Goal: Task Accomplishment & Management: Manage account settings

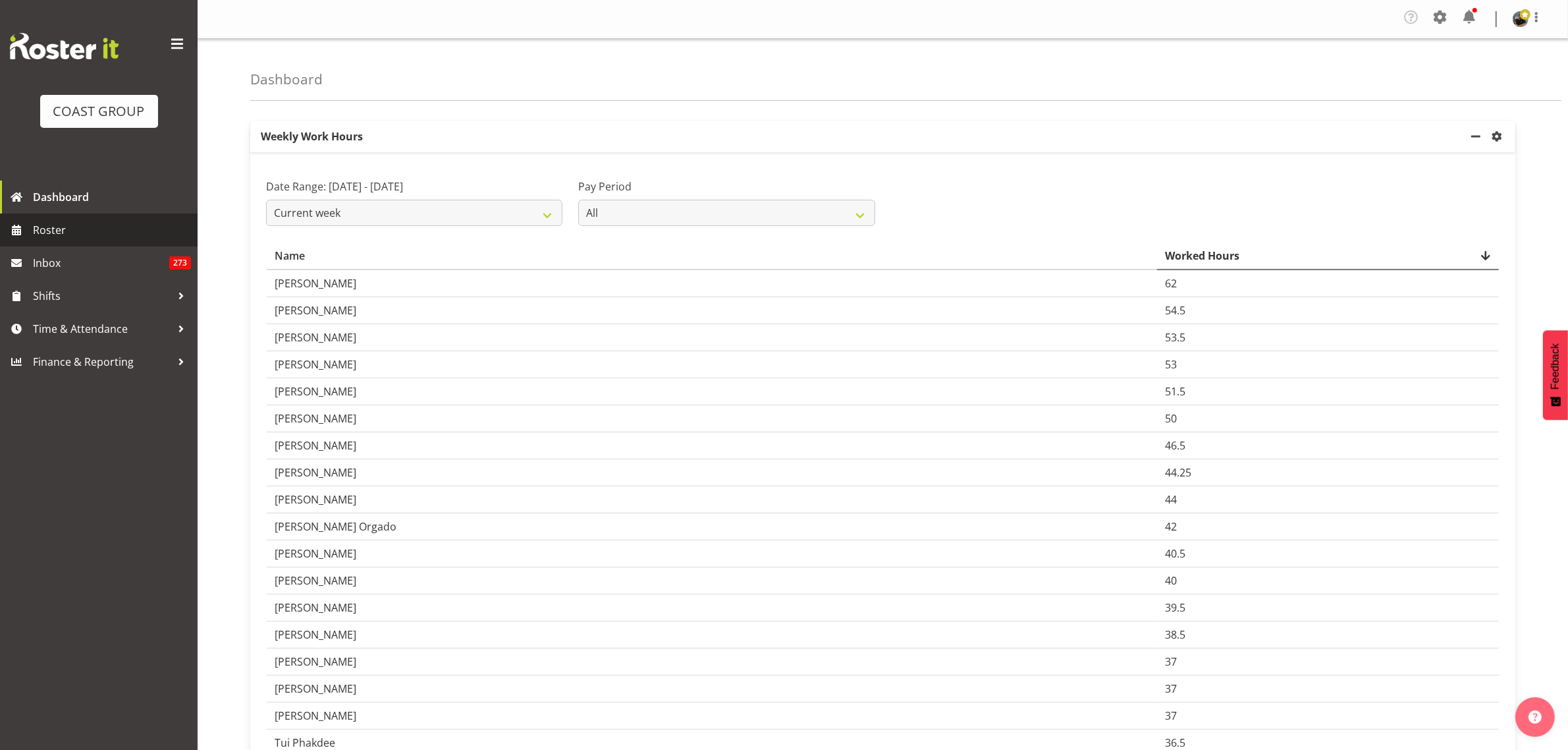
click at [77, 226] on span "Roster" at bounding box center [111, 230] width 158 height 20
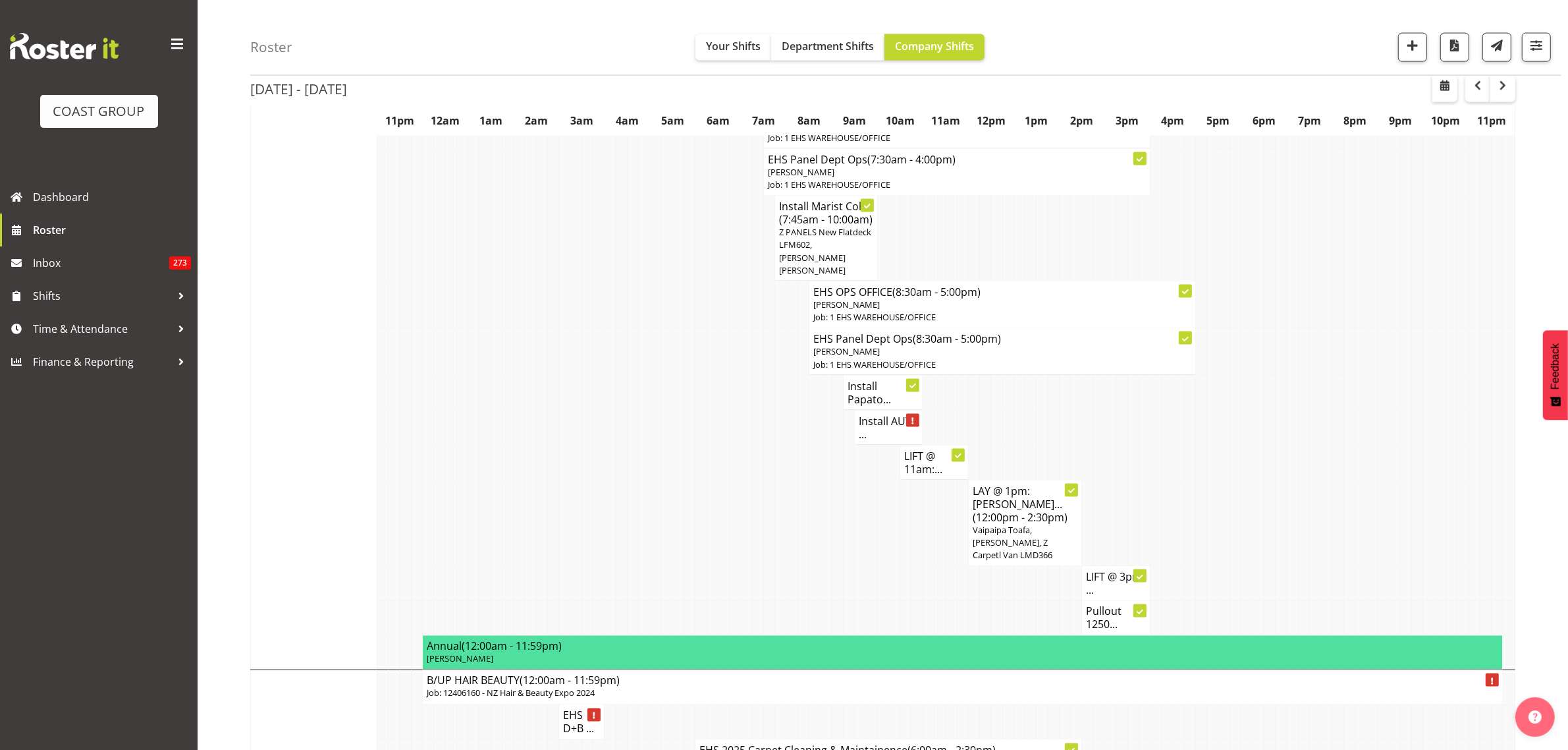
scroll to position [2553, 0]
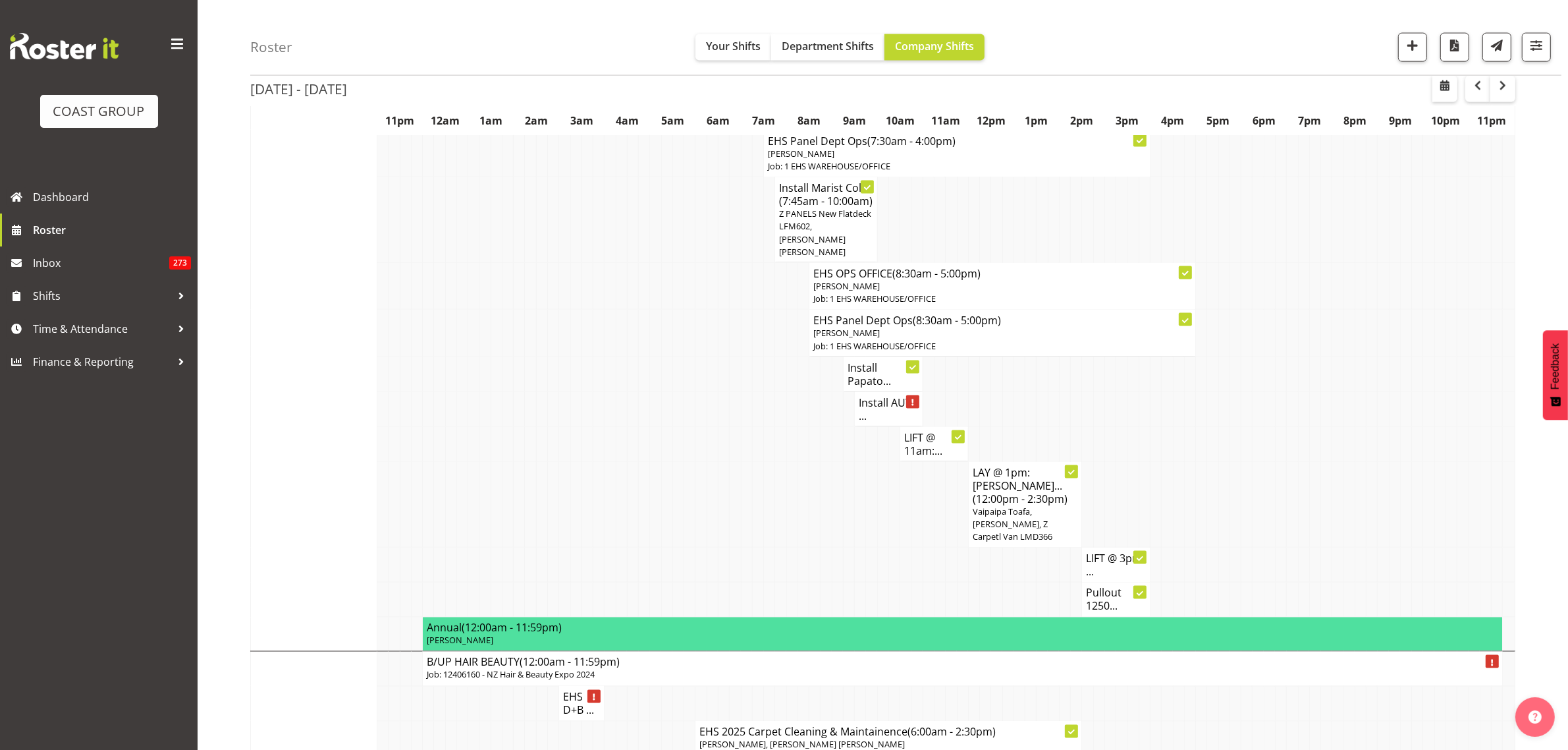
click at [877, 422] on h4 "Install AUT ..." at bounding box center [888, 408] width 60 height 26
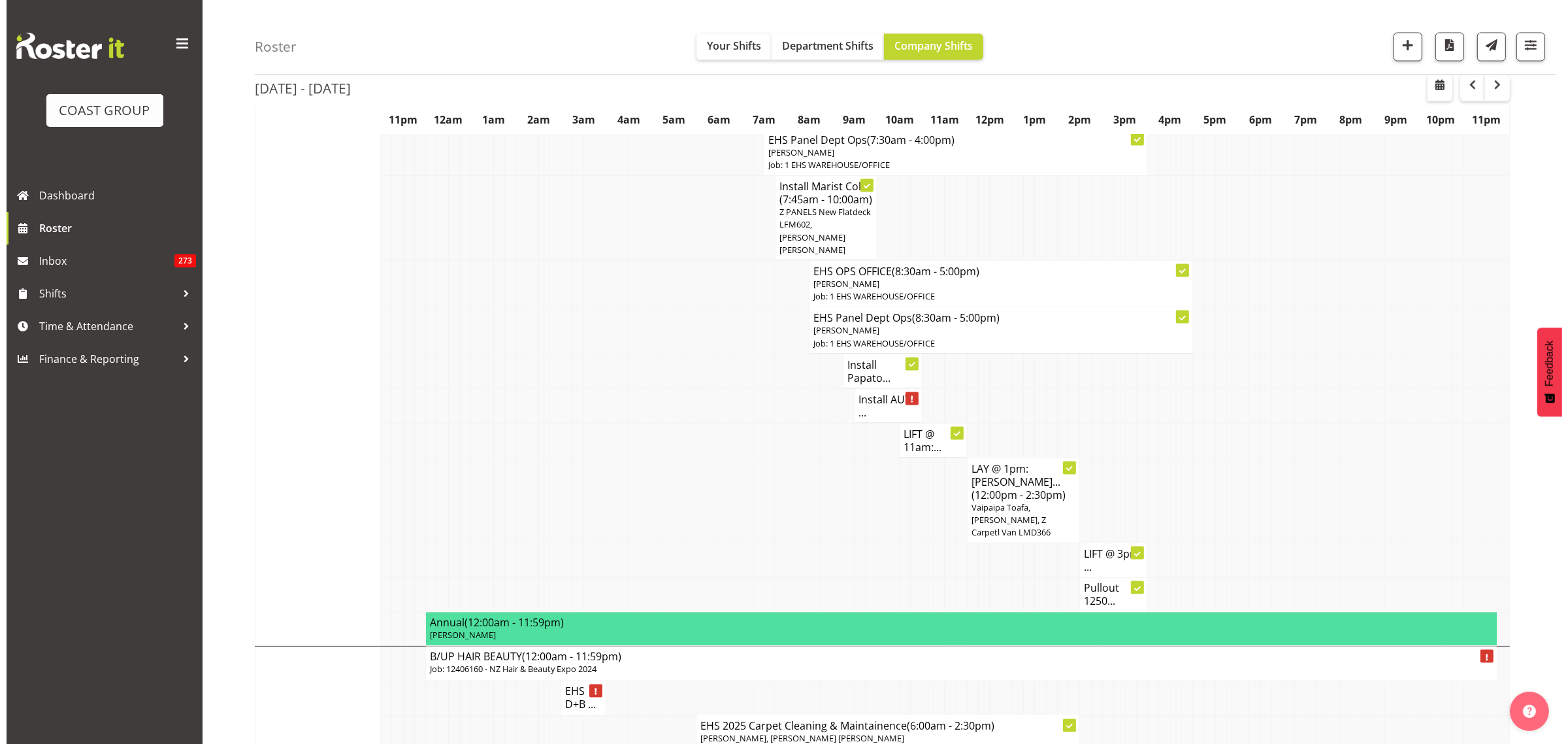
scroll to position [2526, 0]
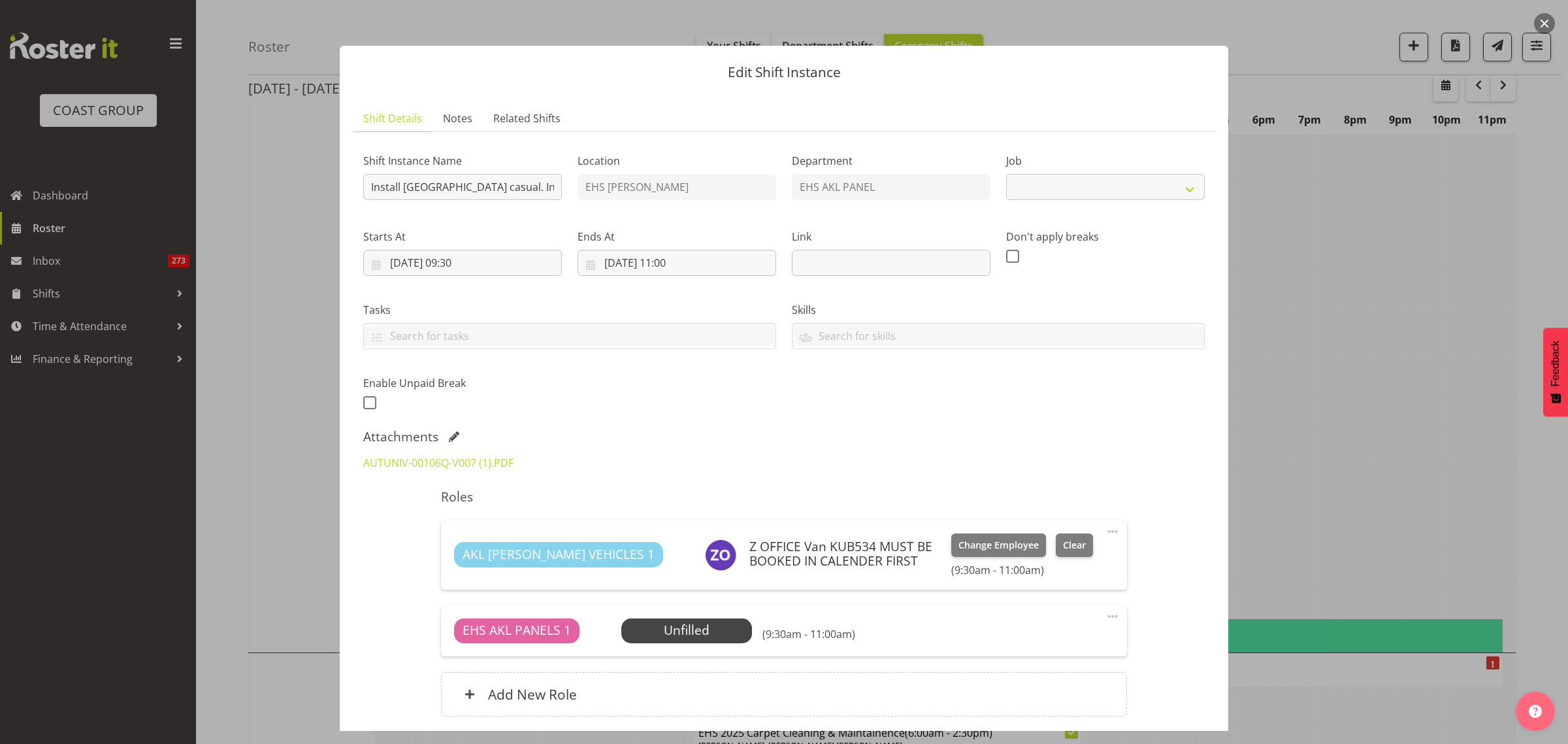
select select "8653"
click at [492, 188] on input "Install [GEOGRAPHIC_DATA] casual. In at 10am." at bounding box center [463, 186] width 199 height 26
click at [1544, 26] on button "button" at bounding box center [1544, 23] width 21 height 21
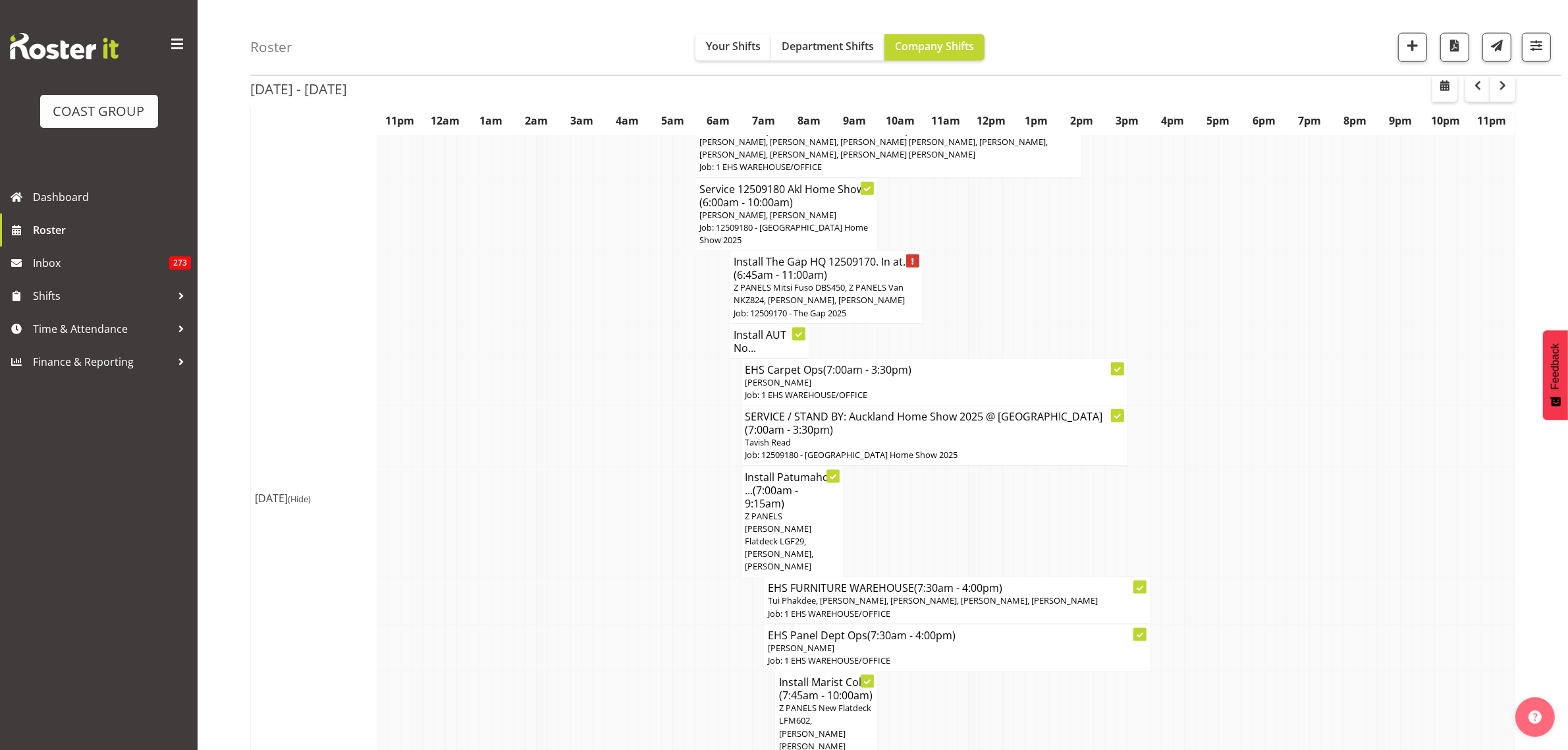
scroll to position [1976, 0]
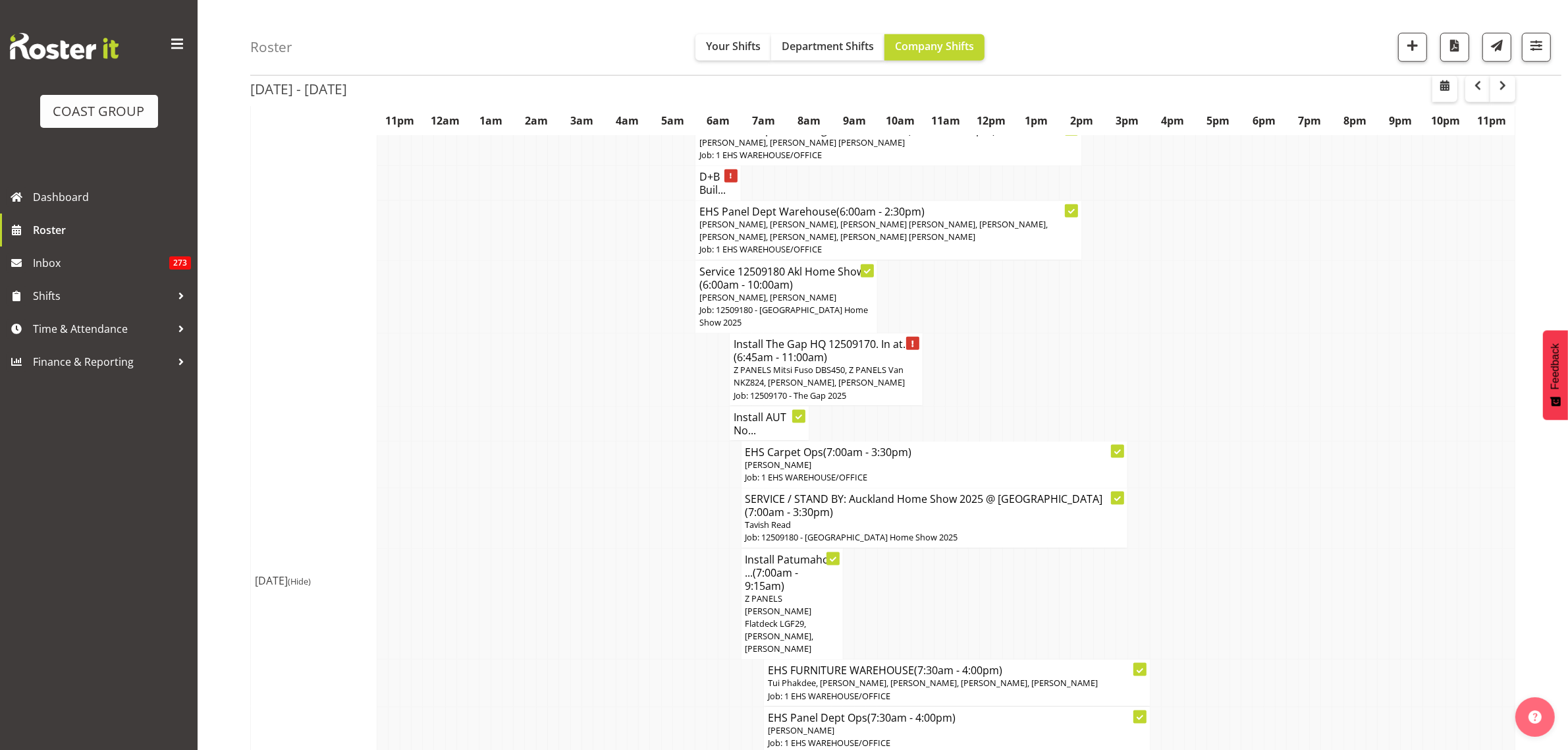
click at [828, 365] on span "Z PANELS Mitsi Fuso DBS450, Z PANELS Van NKZ824, [PERSON_NAME], [PERSON_NAME]" at bounding box center [819, 375] width 171 height 25
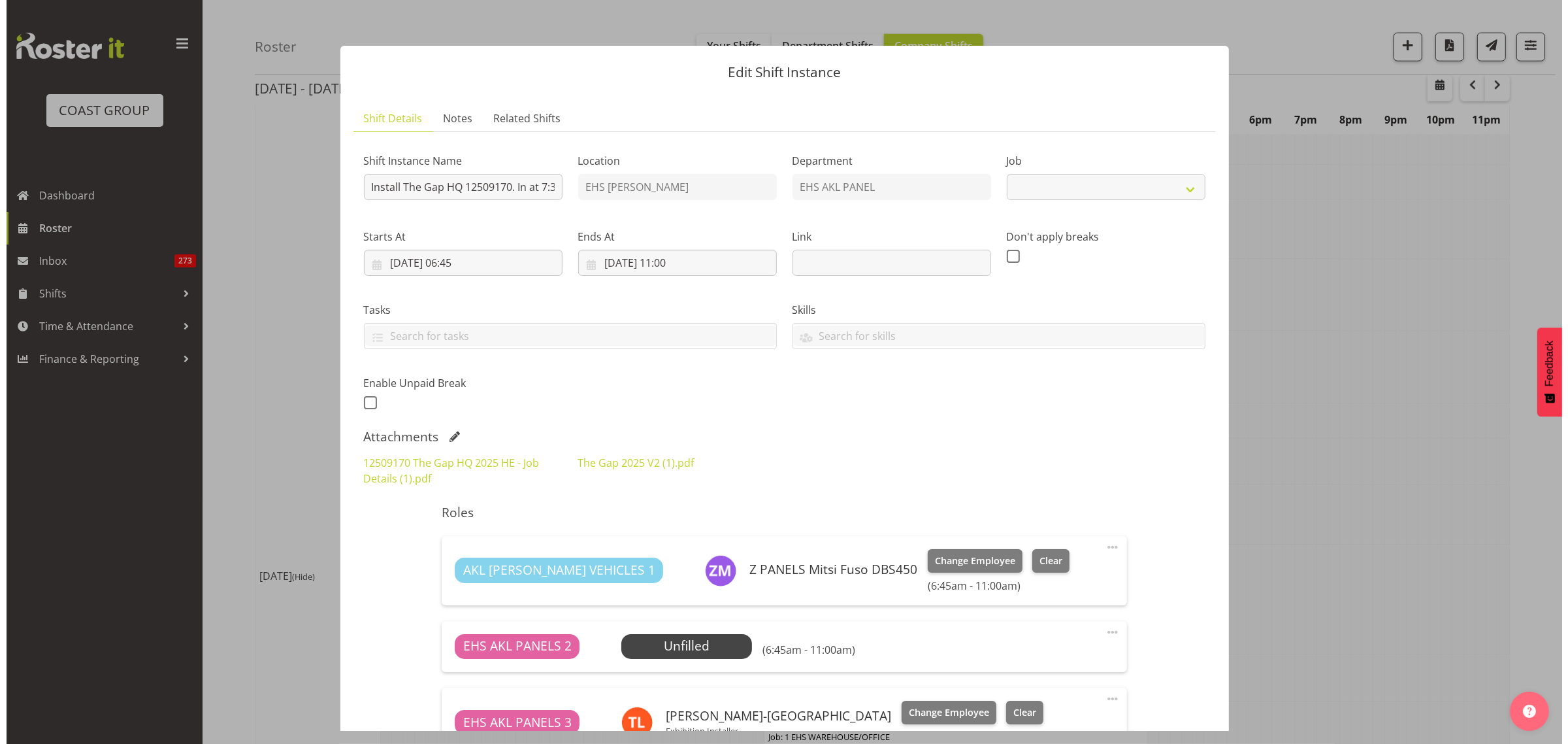
scroll to position [1954, 0]
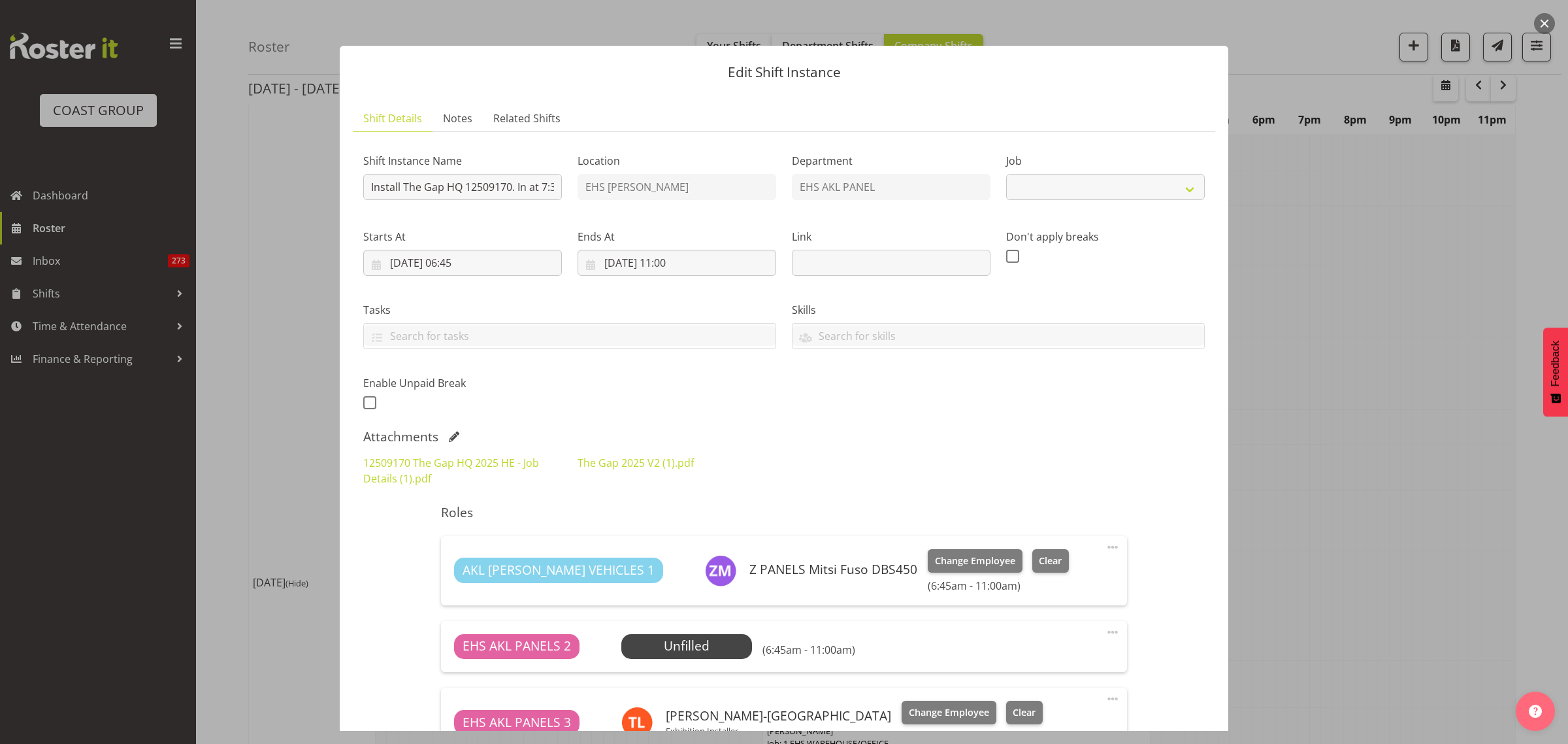
select select "9861"
click at [492, 182] on input "Install The Gap HQ 12509170. In at 7:30am." at bounding box center [463, 186] width 199 height 26
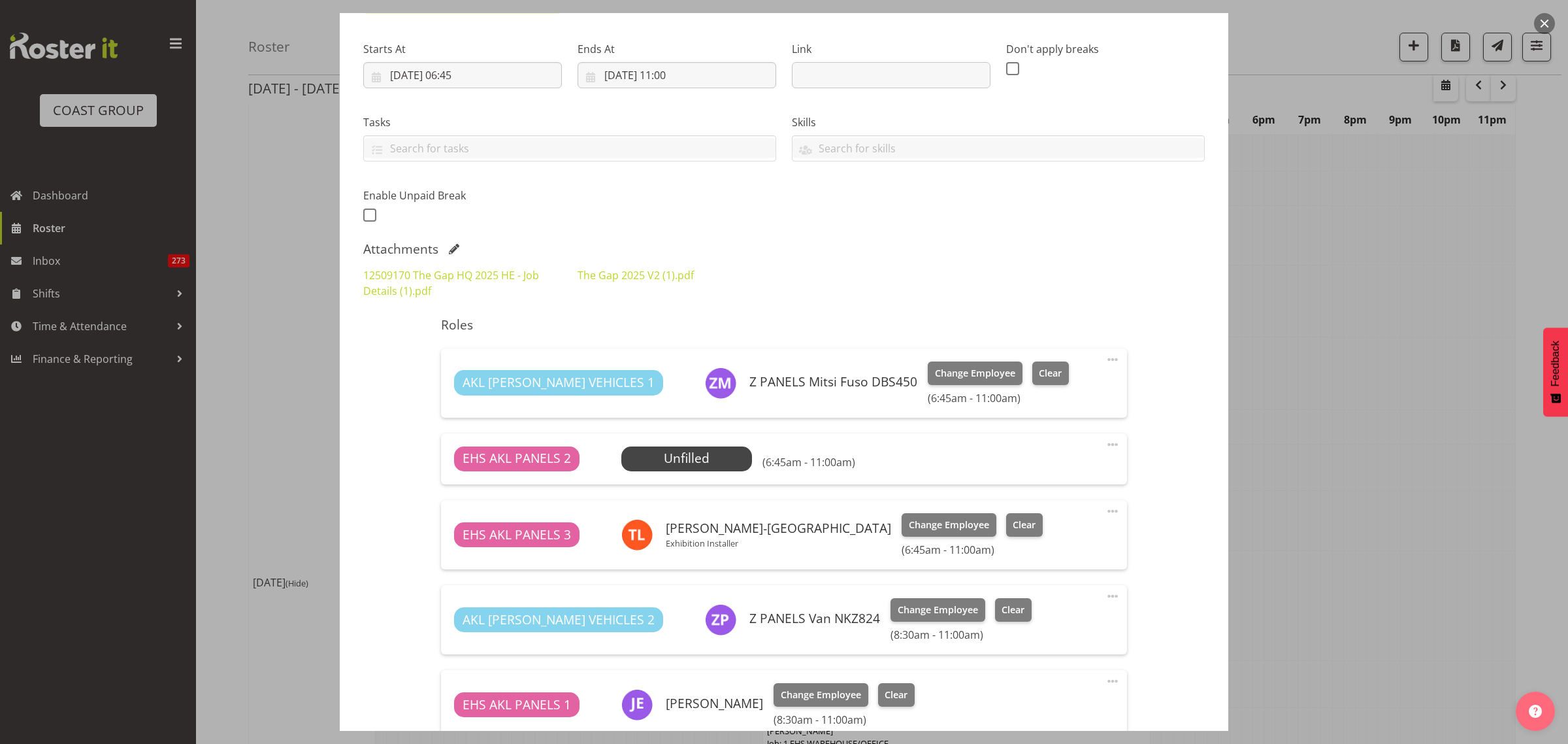
scroll to position [128, 0]
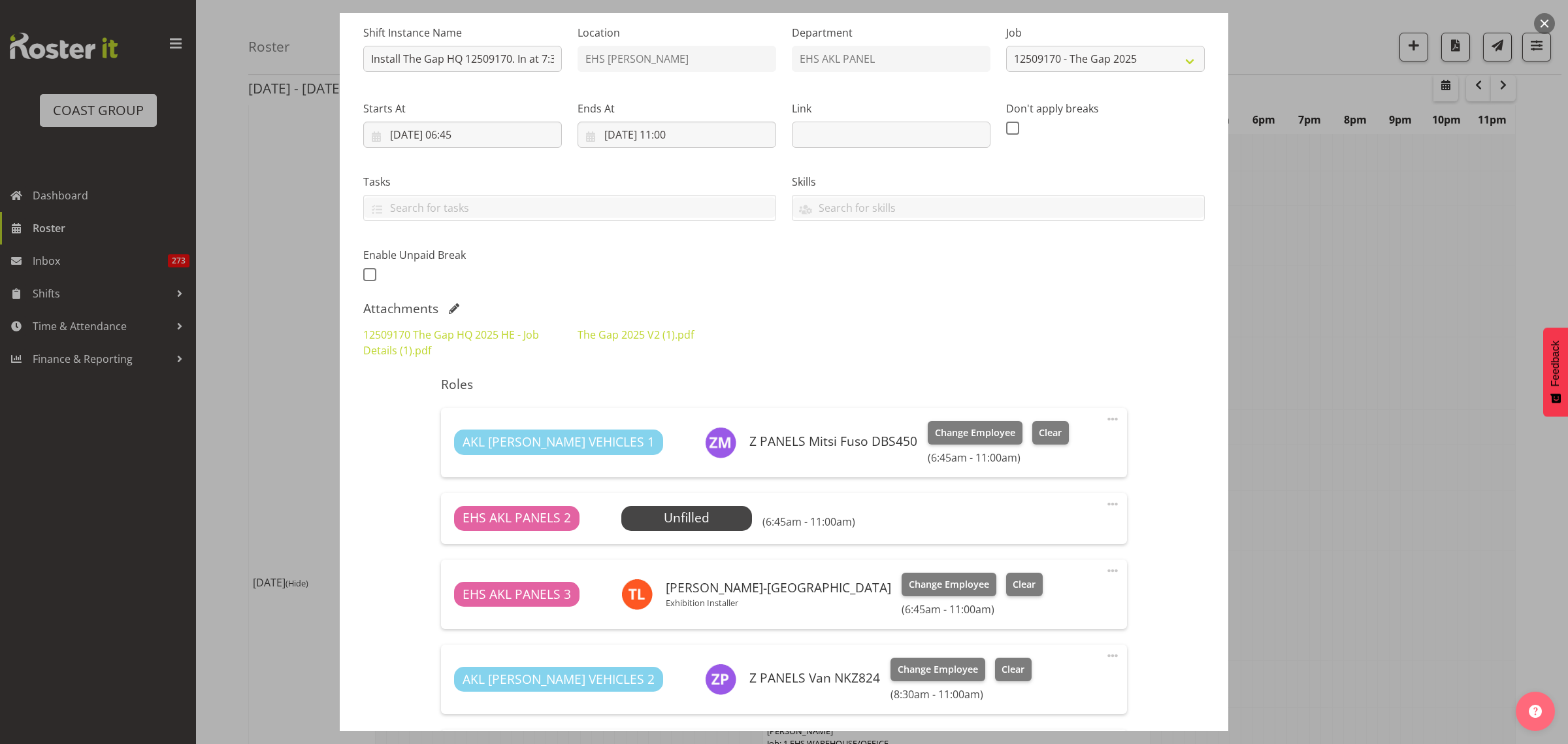
click at [1545, 24] on button "button" at bounding box center [1544, 23] width 21 height 21
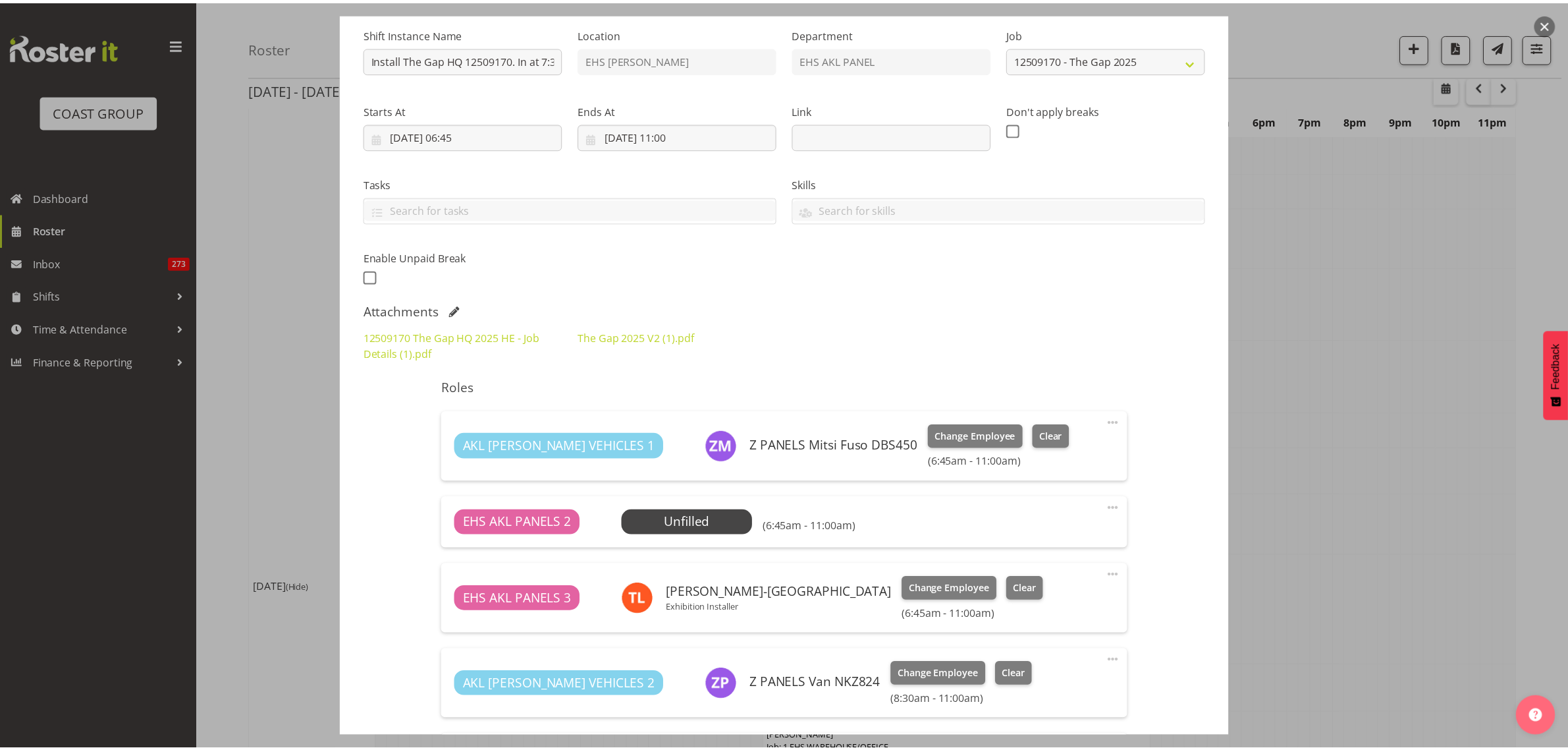
scroll to position [1976, 0]
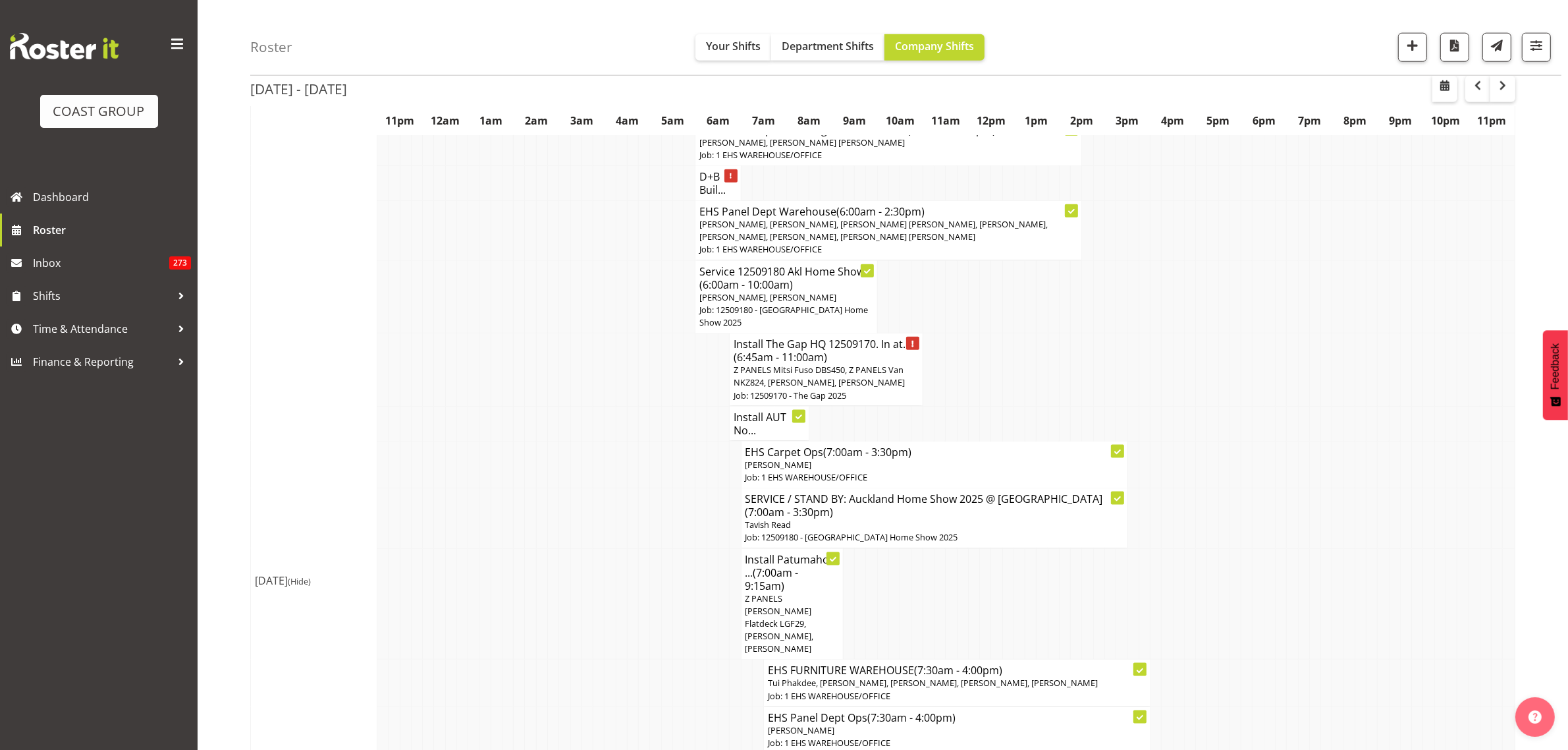
click at [746, 426] on h4 "Install AUT No..." at bounding box center [769, 423] width 71 height 26
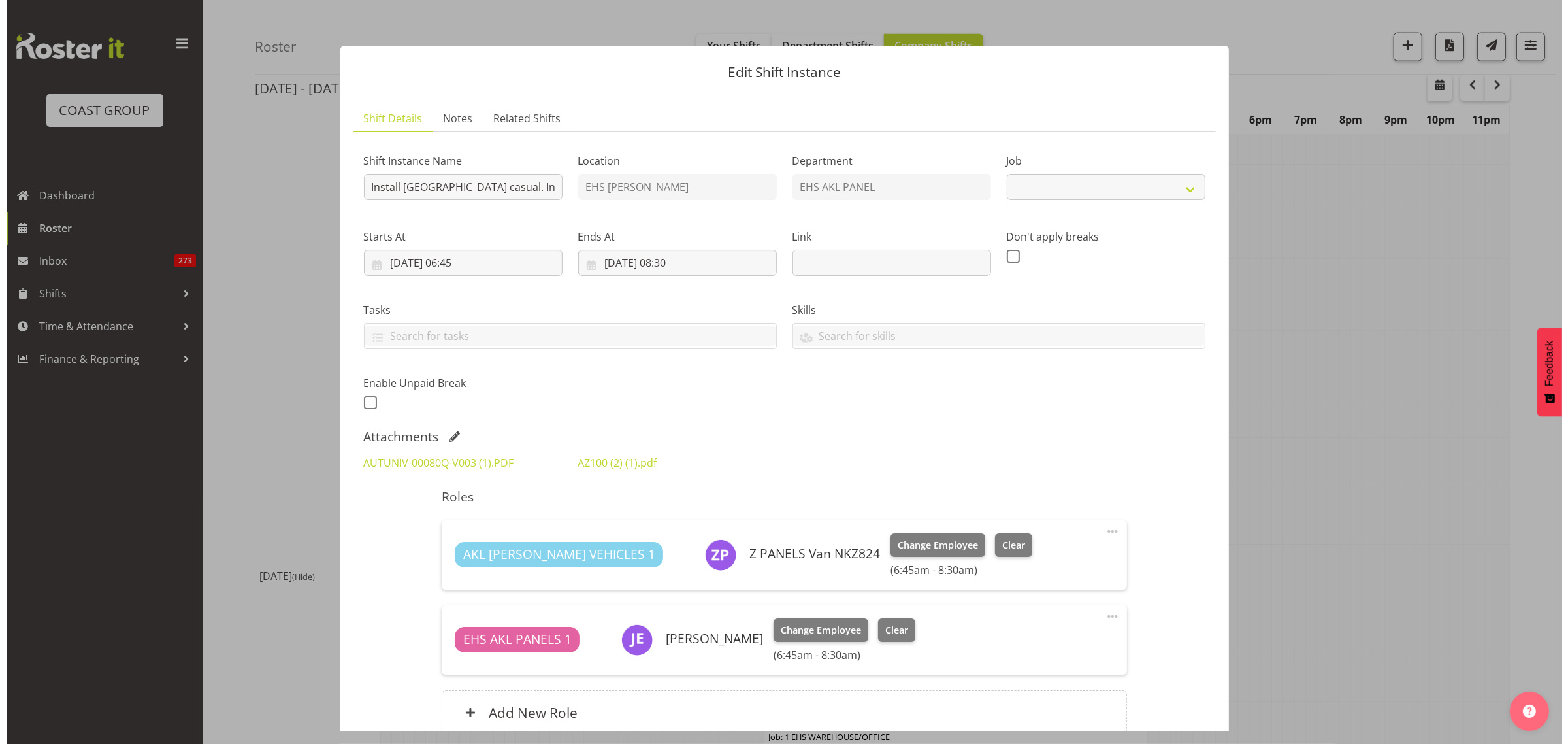
scroll to position [1954, 0]
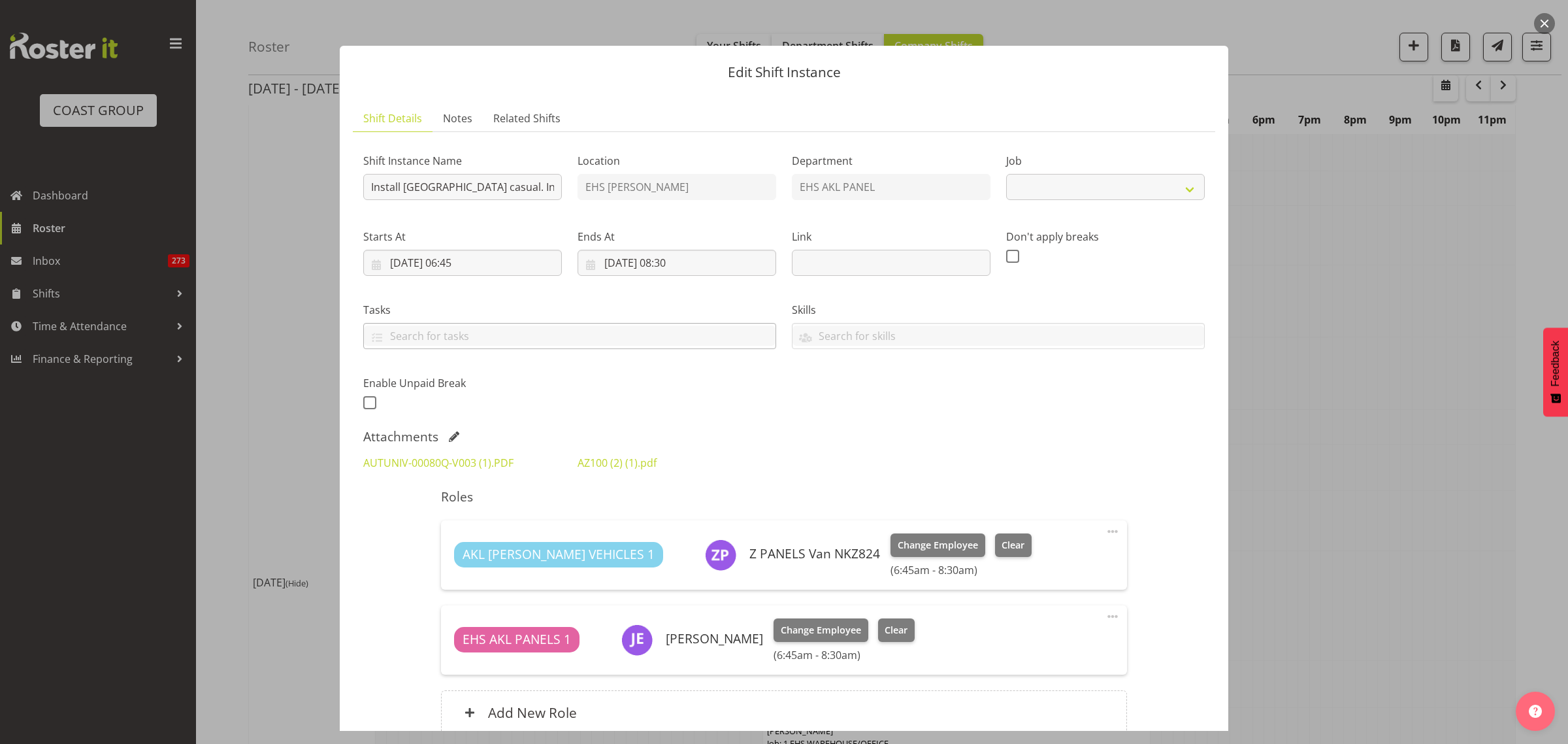
select select "8653"
click at [502, 193] on input "Install AUT North Shore Campus casual. In at 7am." at bounding box center [463, 186] width 199 height 26
click at [726, 265] on input "[DATE] 08:30" at bounding box center [677, 262] width 199 height 26
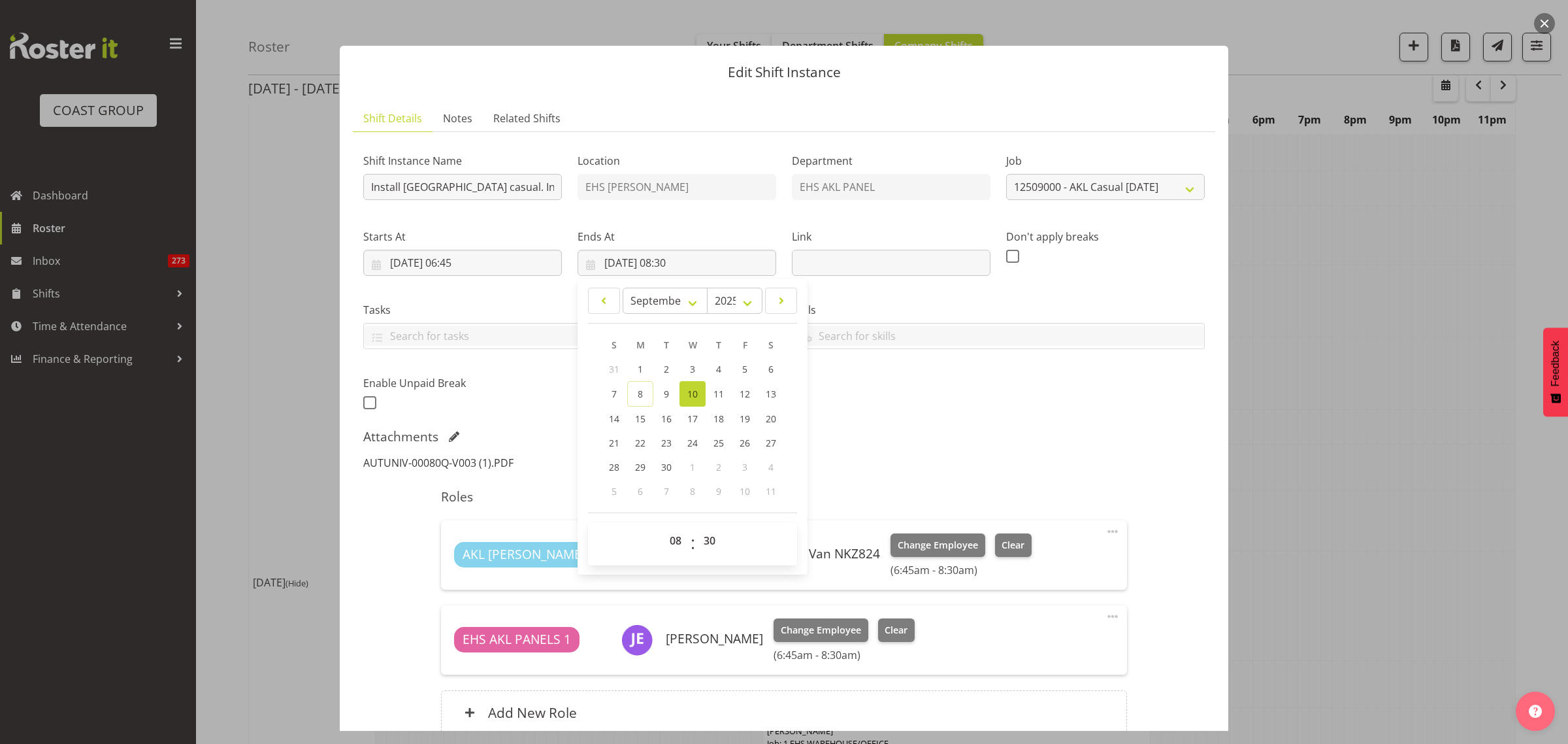
click at [399, 466] on link "AUTUNIV-00080Q-V003 (1).PDF" at bounding box center [438, 463] width 150 height 14
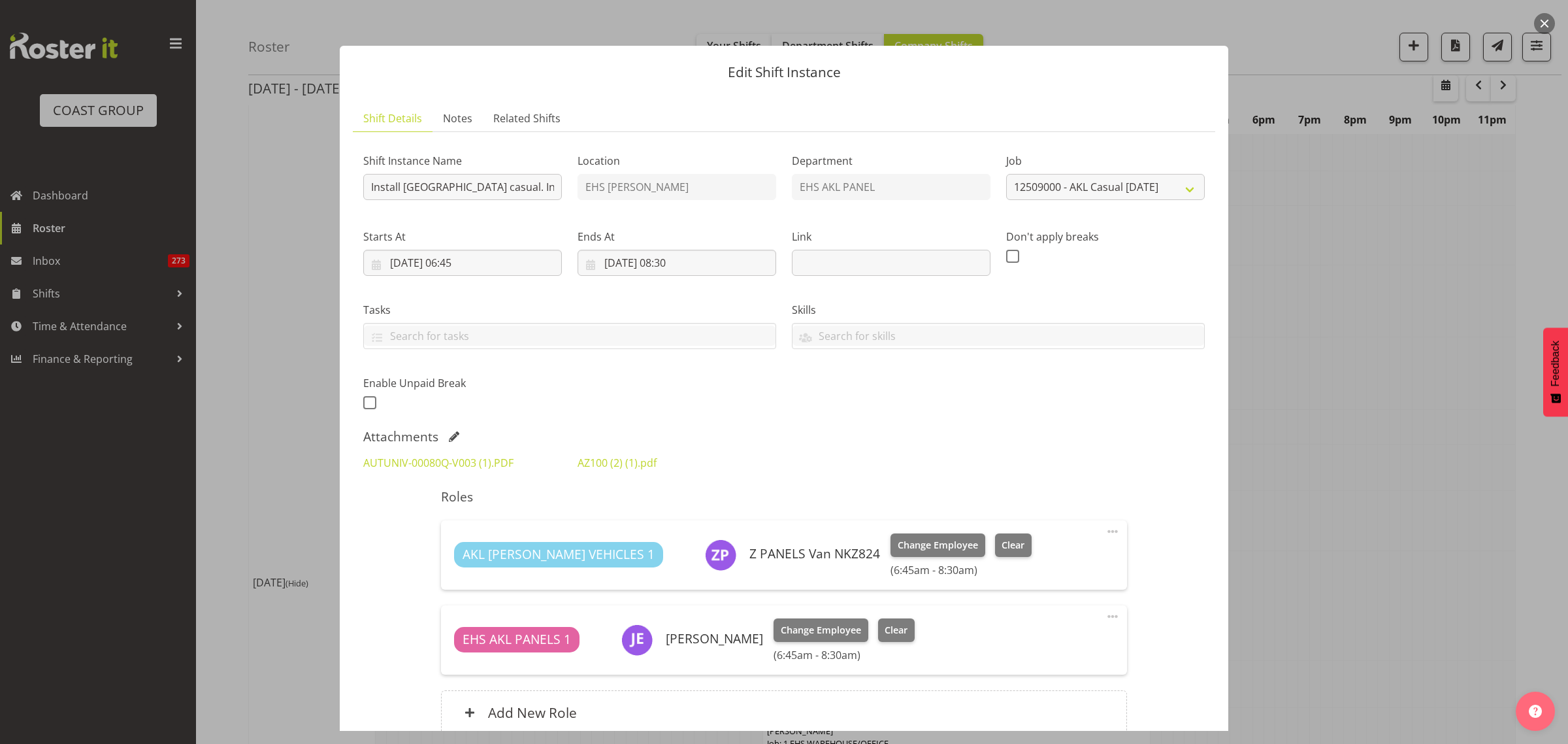
click at [1540, 27] on button "button" at bounding box center [1544, 23] width 21 height 21
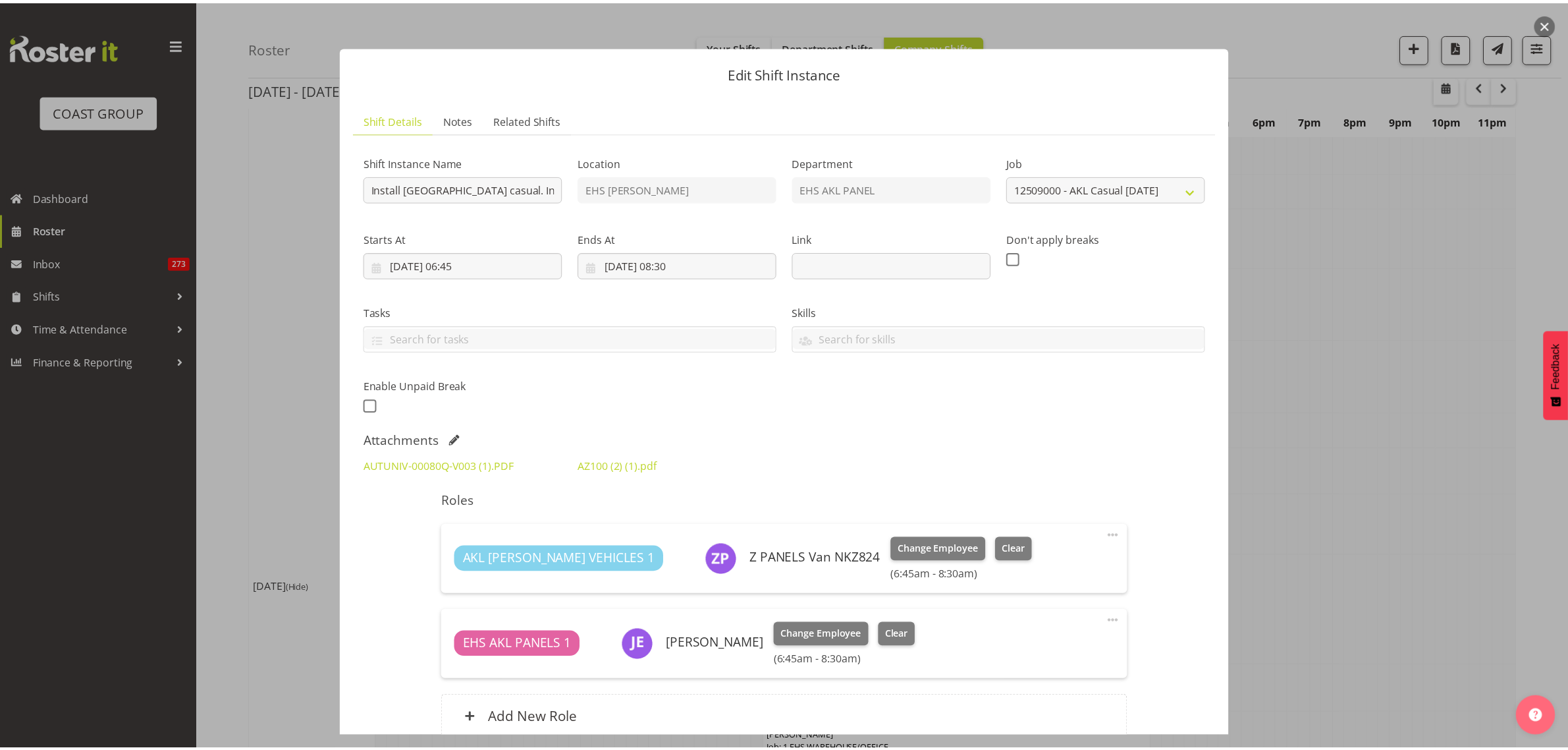
scroll to position [1976, 0]
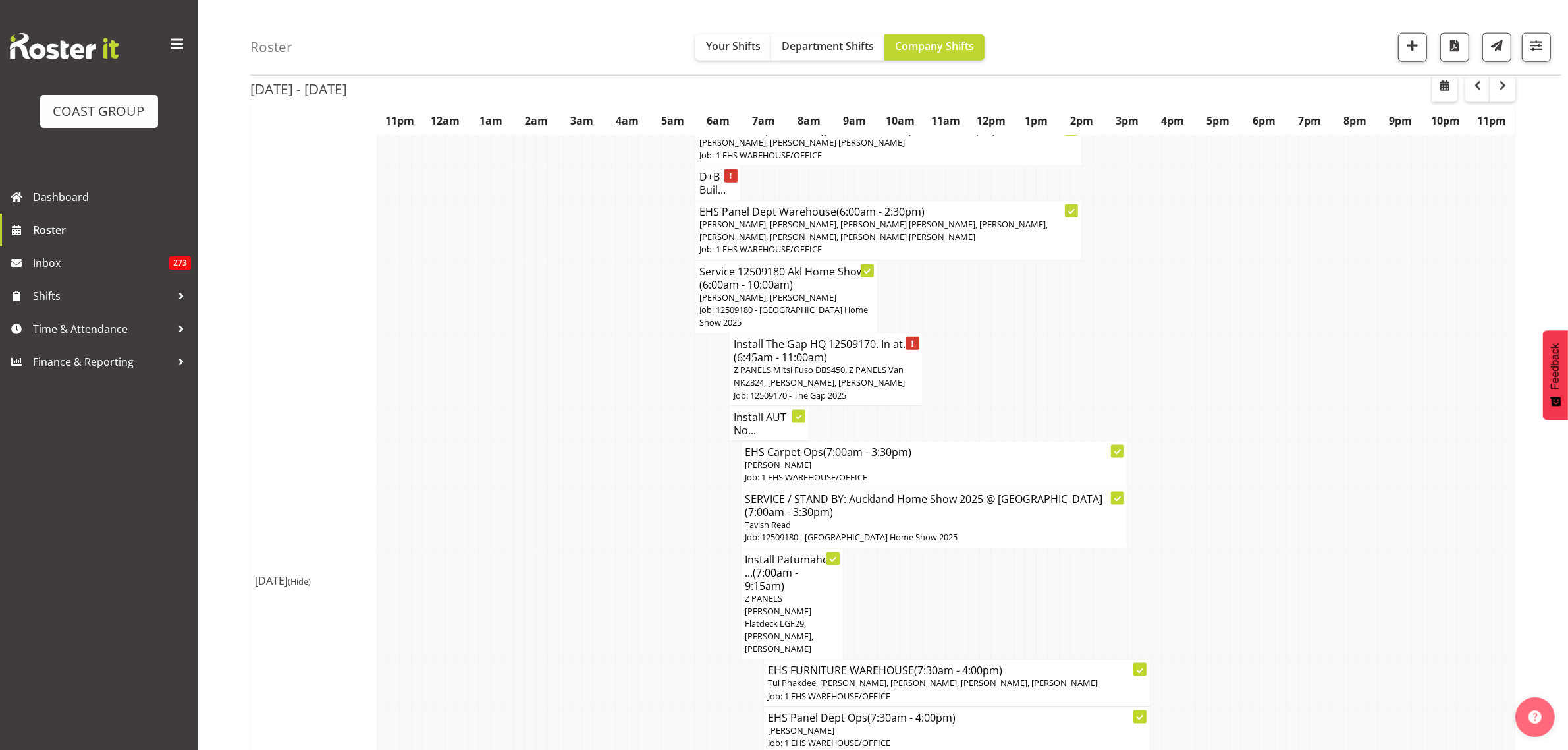
click at [820, 379] on span "Z PANELS Mitsi Fuso DBS450, Z PANELS Van NKZ824, [PERSON_NAME], [PERSON_NAME]" at bounding box center [819, 375] width 171 height 25
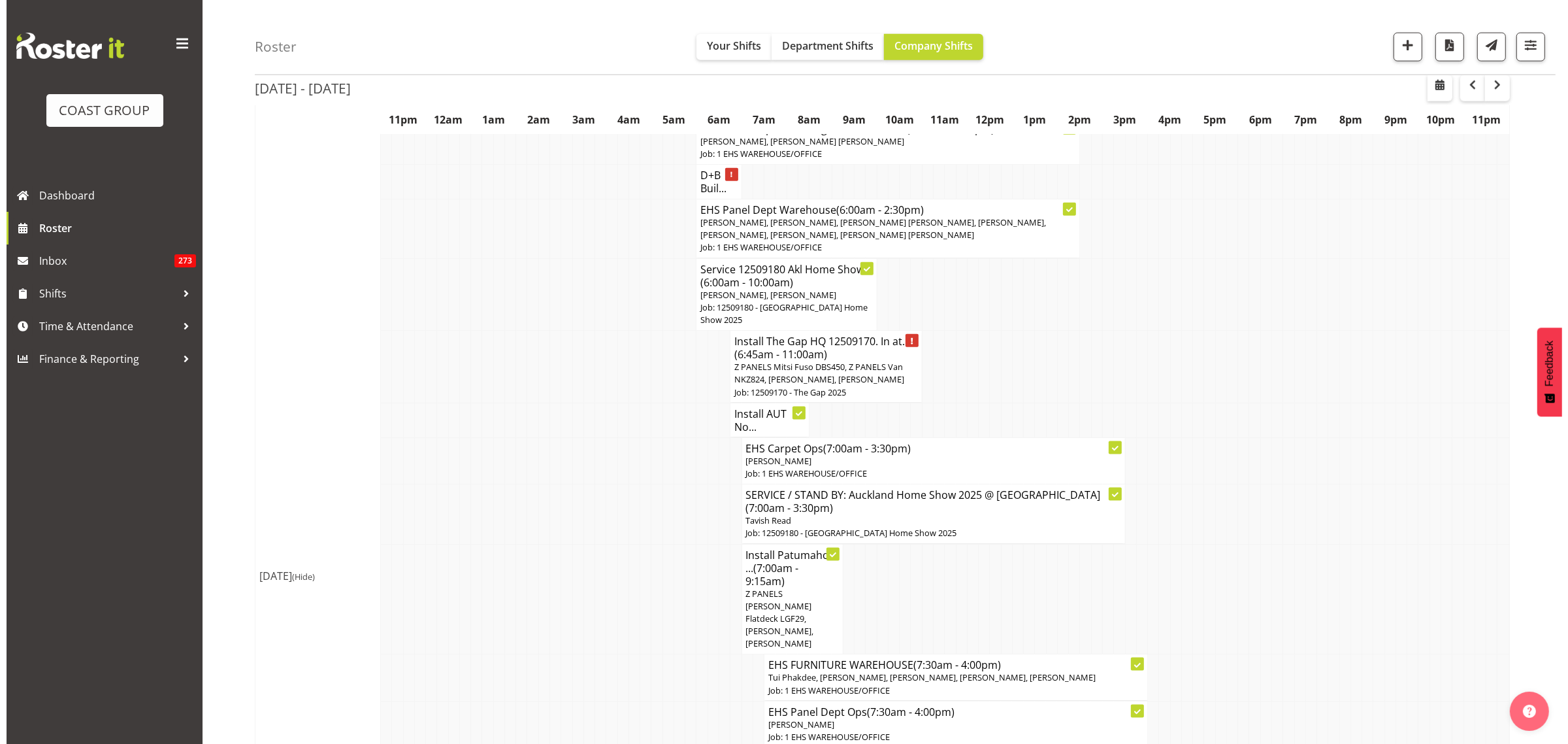
scroll to position [1954, 0]
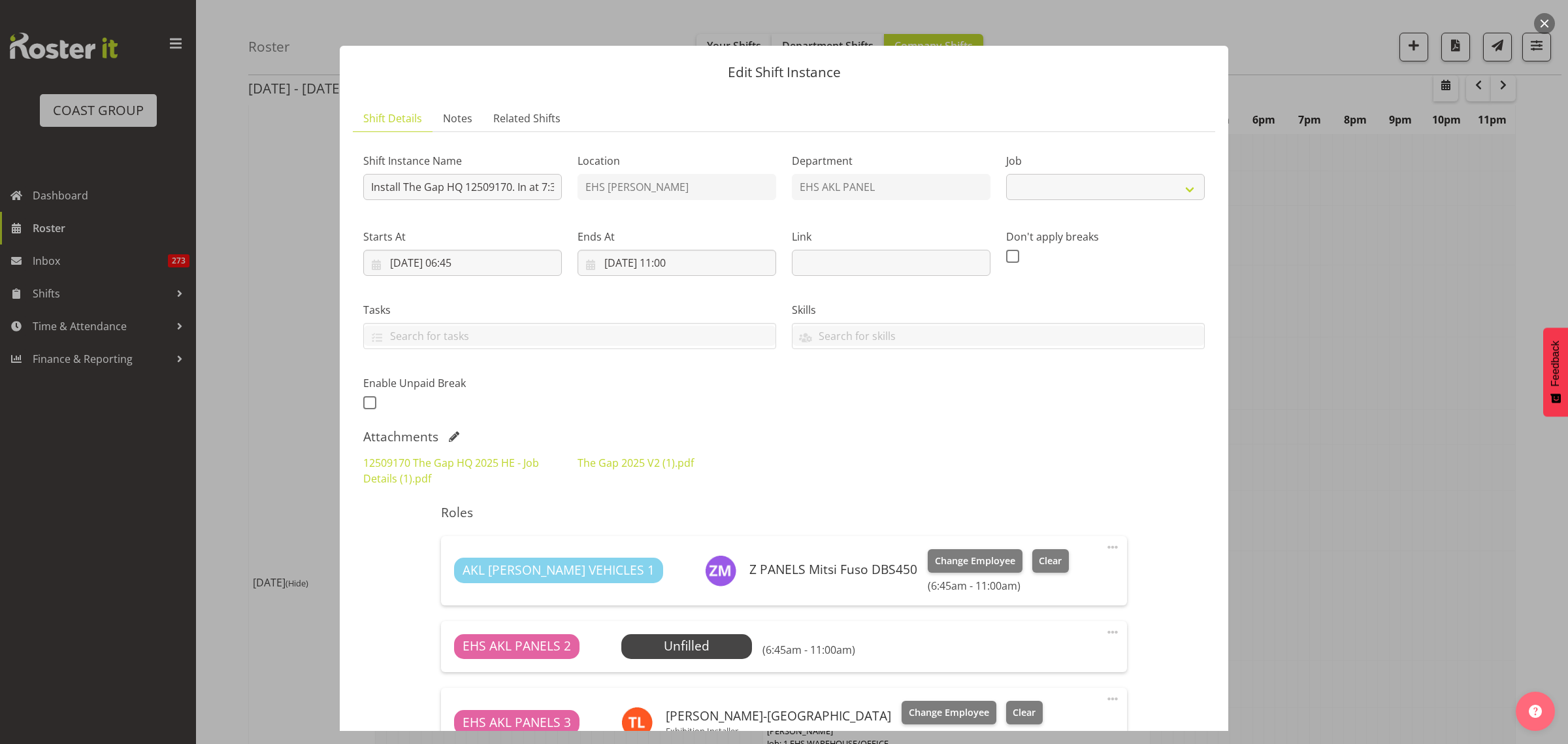
select select "9861"
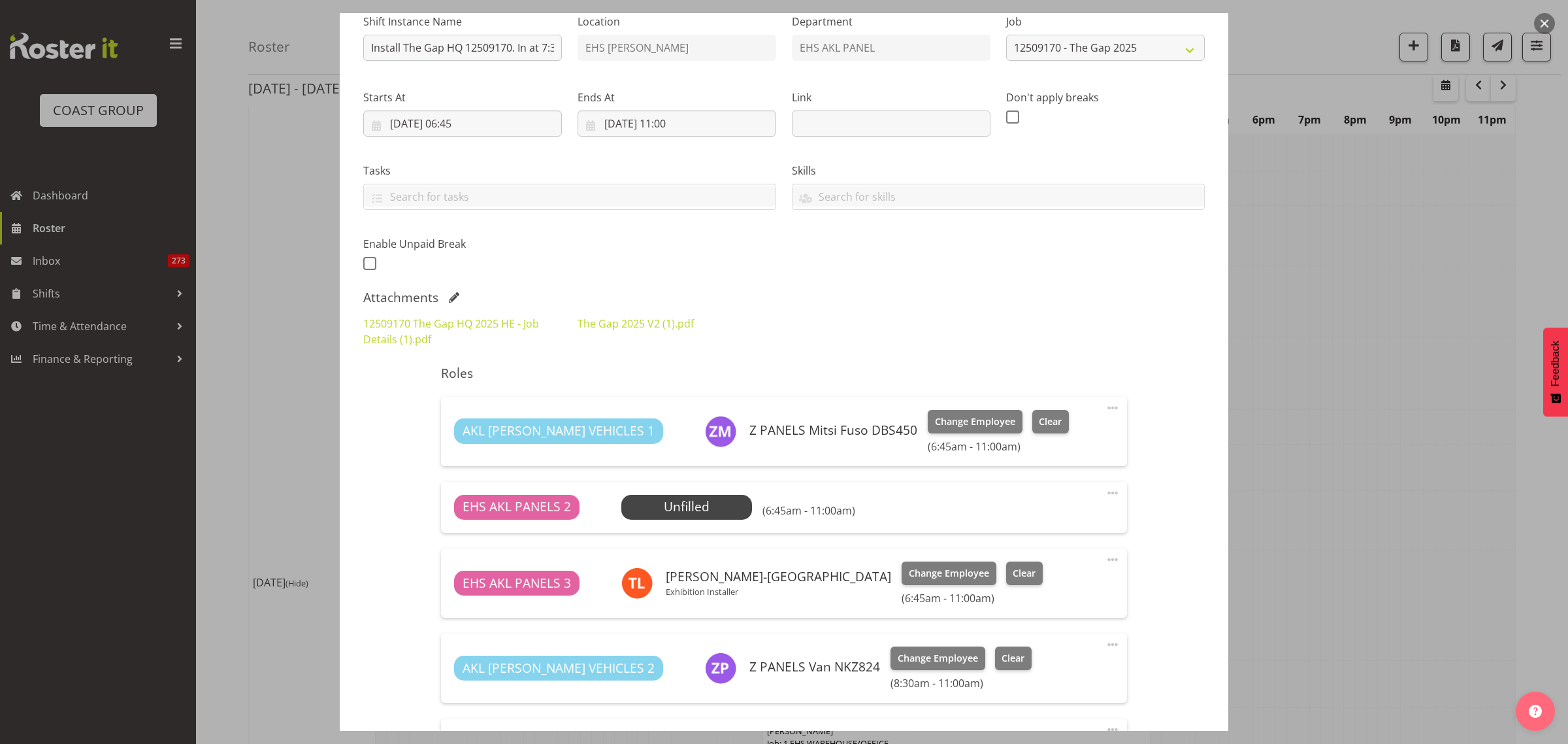
scroll to position [245, 0]
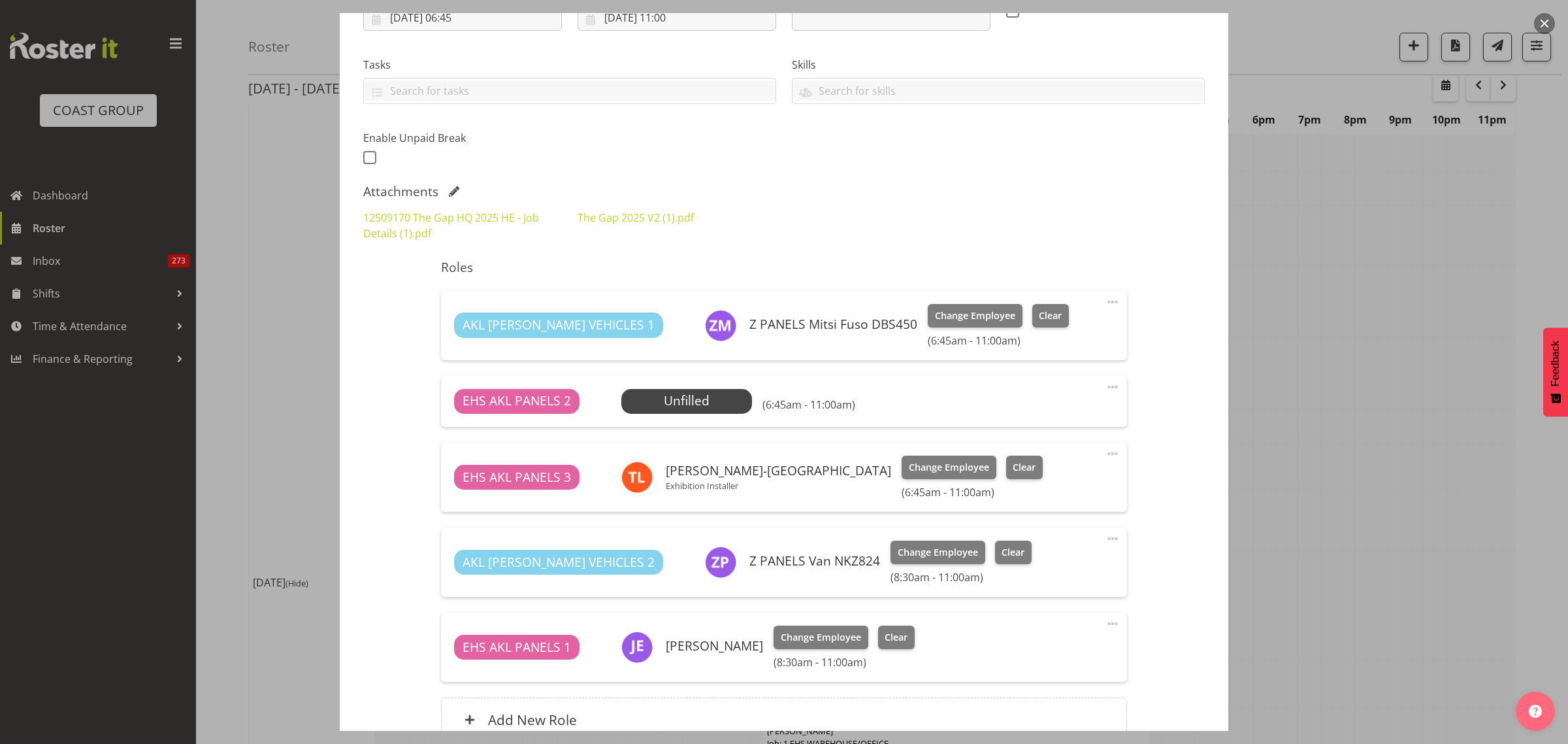
click at [1104, 623] on span at bounding box center [1112, 623] width 15 height 15
click at [1021, 659] on link "Edit" at bounding box center [1057, 655] width 126 height 24
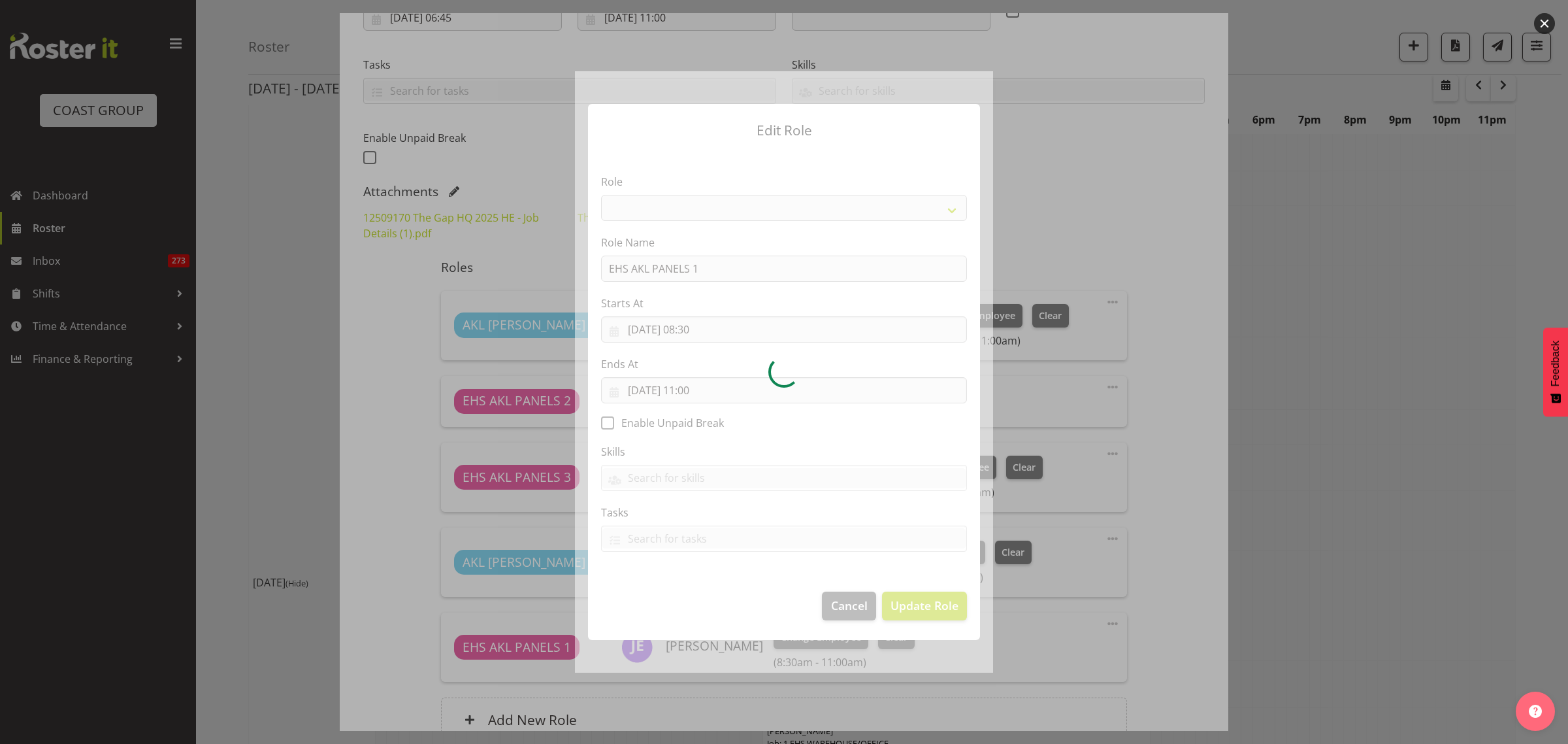
select select "188"
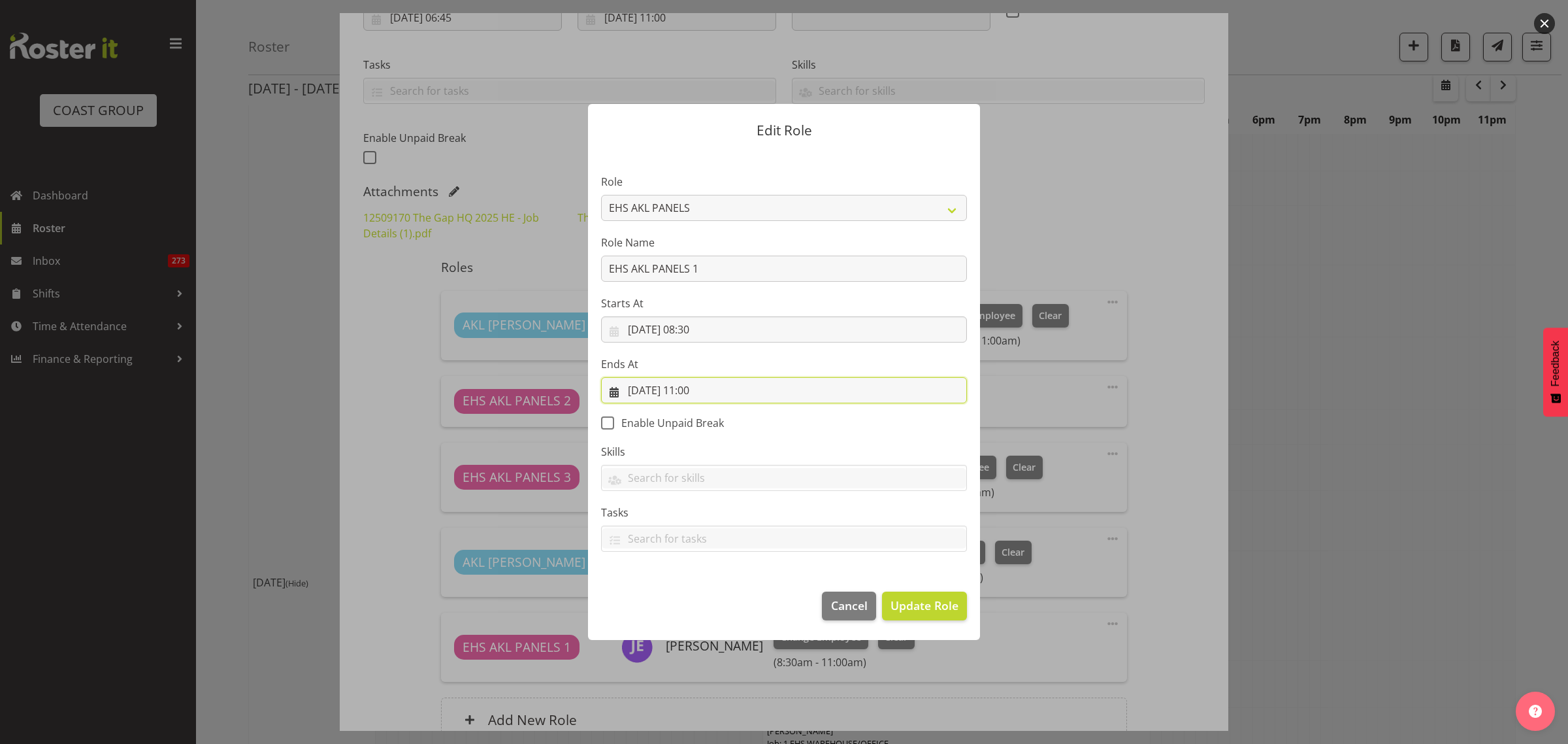
click at [761, 393] on input "[DATE] 11:00" at bounding box center [784, 390] width 366 height 26
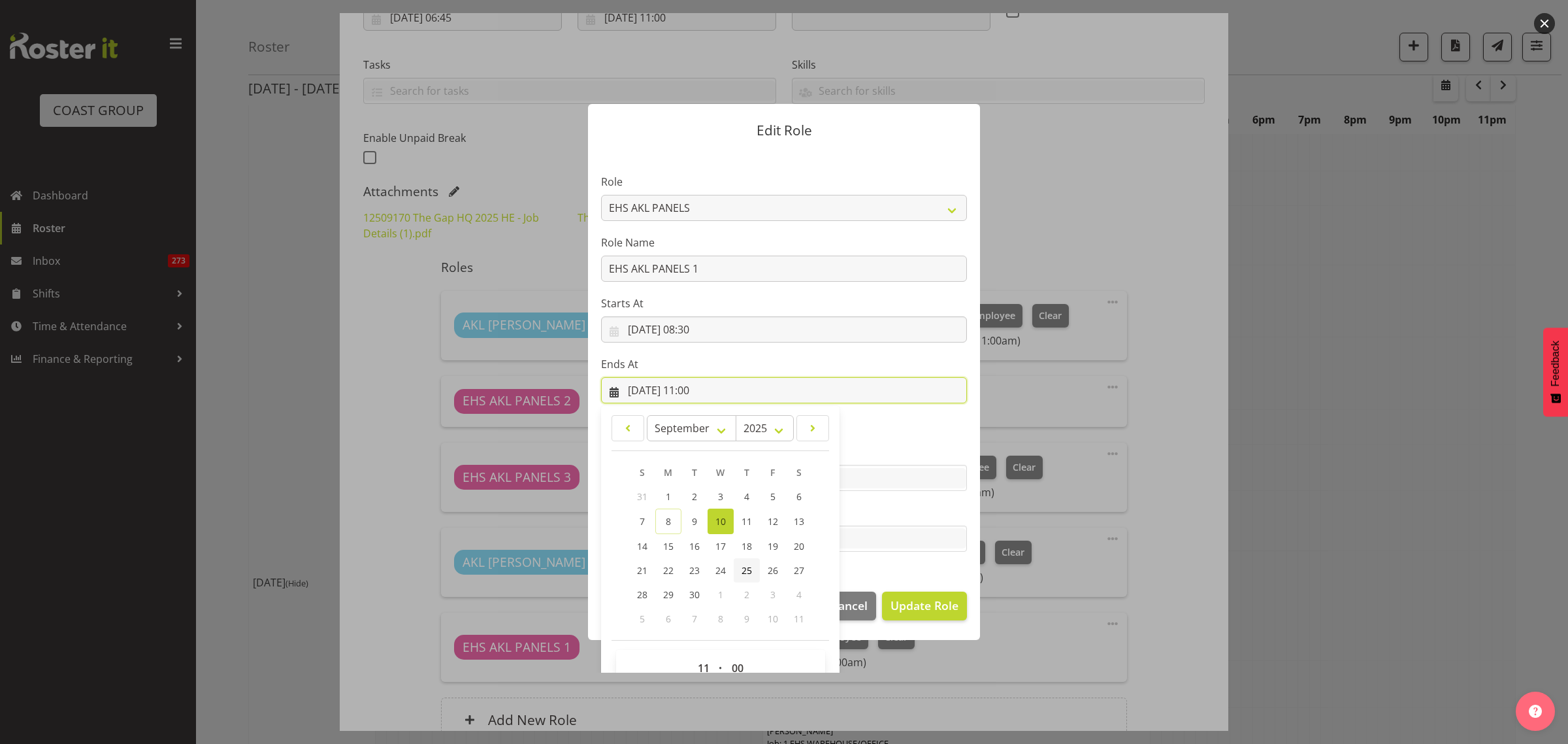
scroll to position [28, 0]
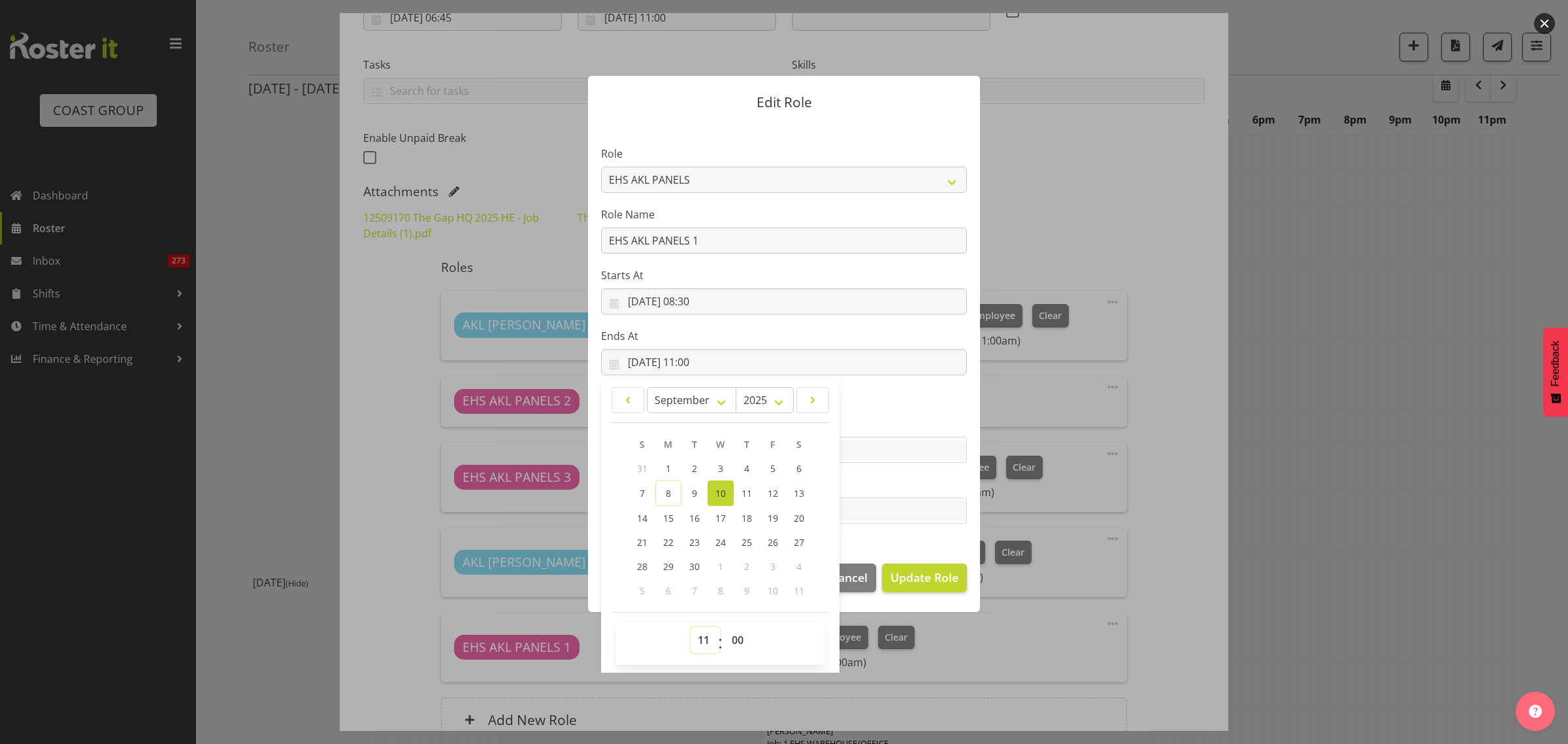
click at [697, 639] on select "00 01 02 03 04 05 06 07 08 09 10 11 12 13 14 15 16 17 18 19 20 21 22 23" at bounding box center [705, 639] width 30 height 26
select select "10"
click at [690, 626] on select "00 01 02 03 04 05 06 07 08 09 10 11 12 13 14 15 16 17 18 19 20 21 22 23" at bounding box center [705, 639] width 30 height 26
type input "[DATE] 10:00"
click at [730, 639] on select "00 01 02 03 04 05 06 07 08 09 10 11 12 13 14 15 16 17 18 19 20 21 22 23 24 25 2…" at bounding box center [739, 639] width 30 height 26
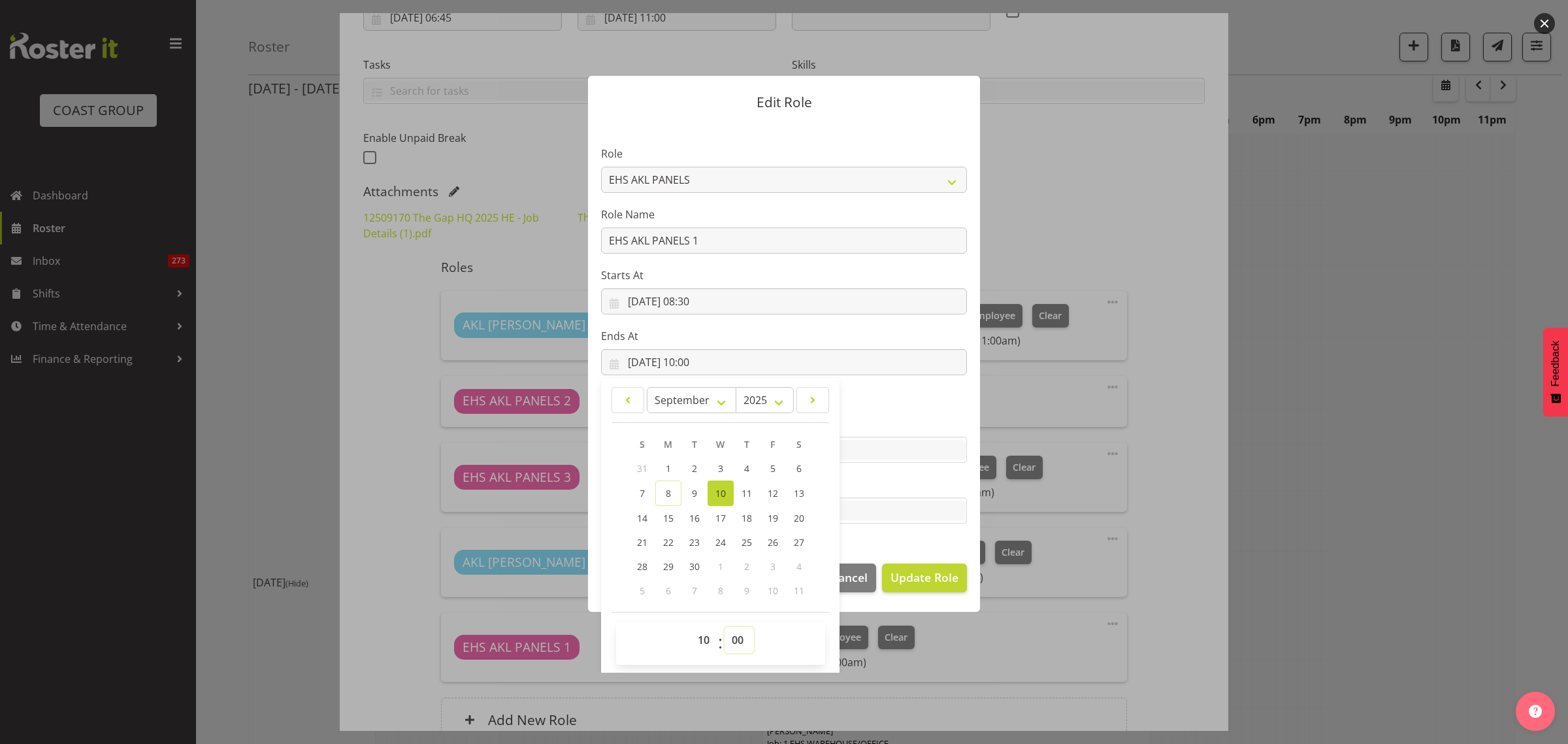
select select "30"
click at [725, 626] on select "00 01 02 03 04 05 06 07 08 09 10 11 12 13 14 15 16 17 18 19 20 21 22 23 24 25 2…" at bounding box center [739, 639] width 30 height 26
type input "[DATE] 10:30"
click at [908, 576] on span "Update Role" at bounding box center [924, 577] width 68 height 17
select select
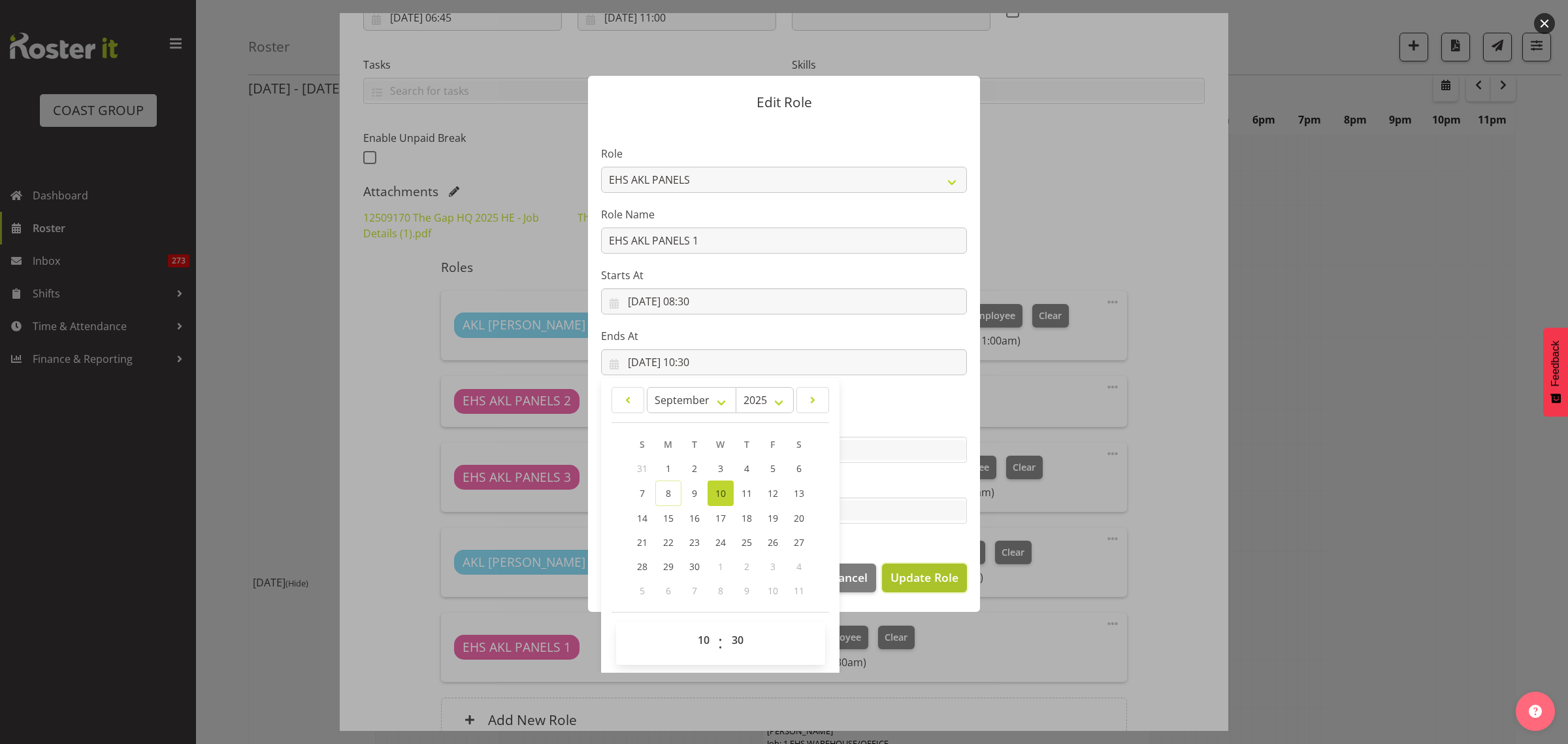
select select
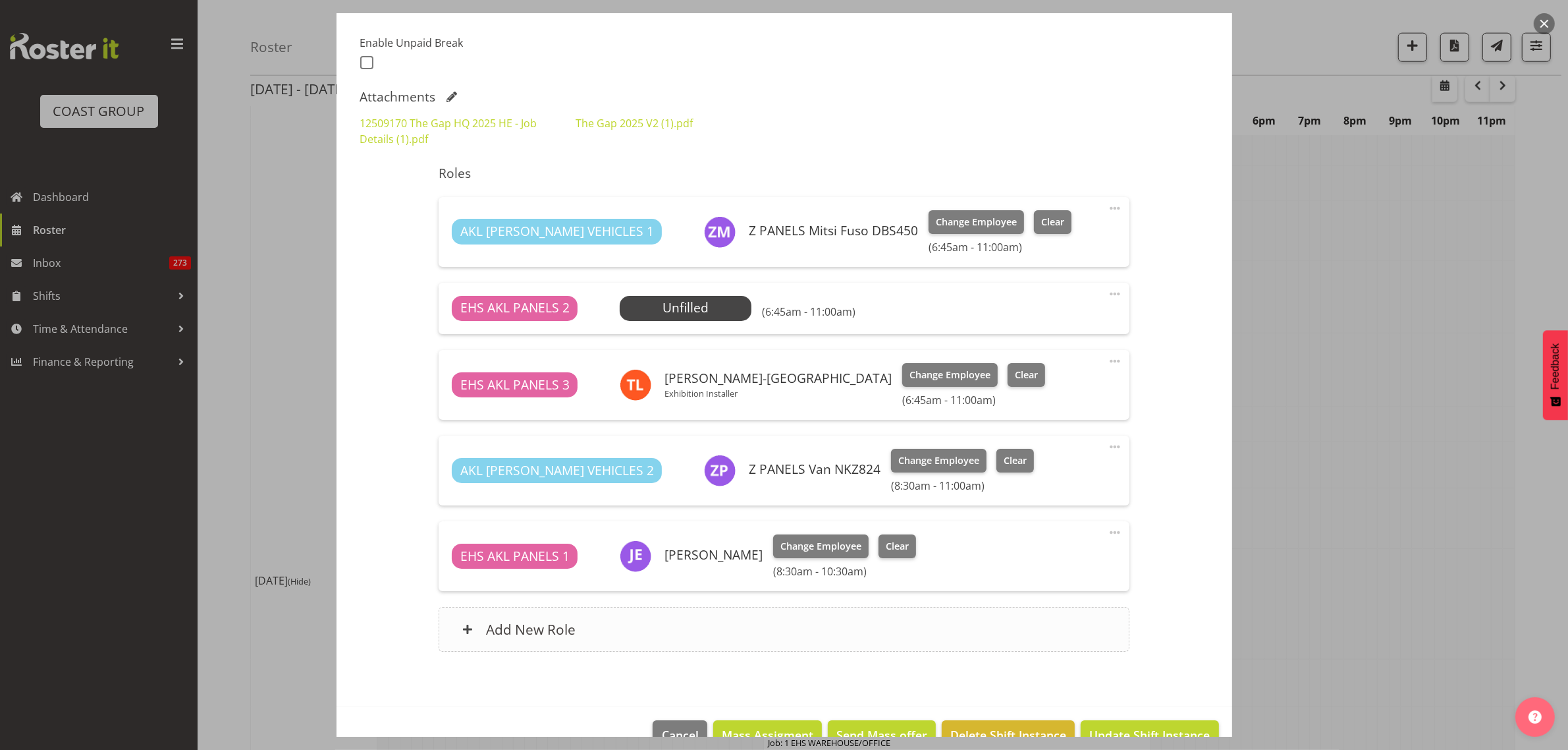
scroll to position [376, 0]
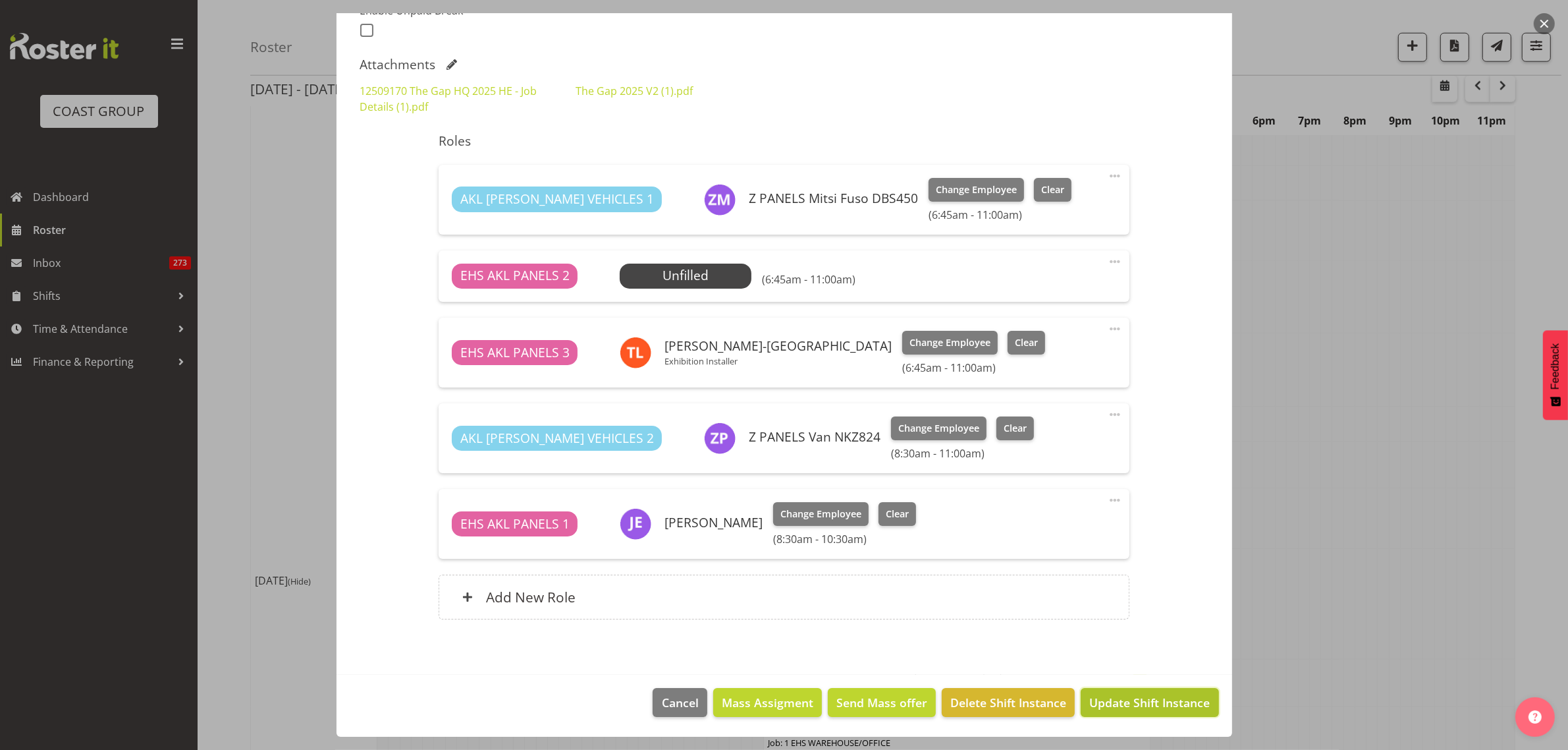
click at [1124, 707] on span "Update Shift Instance" at bounding box center [1149, 702] width 120 height 17
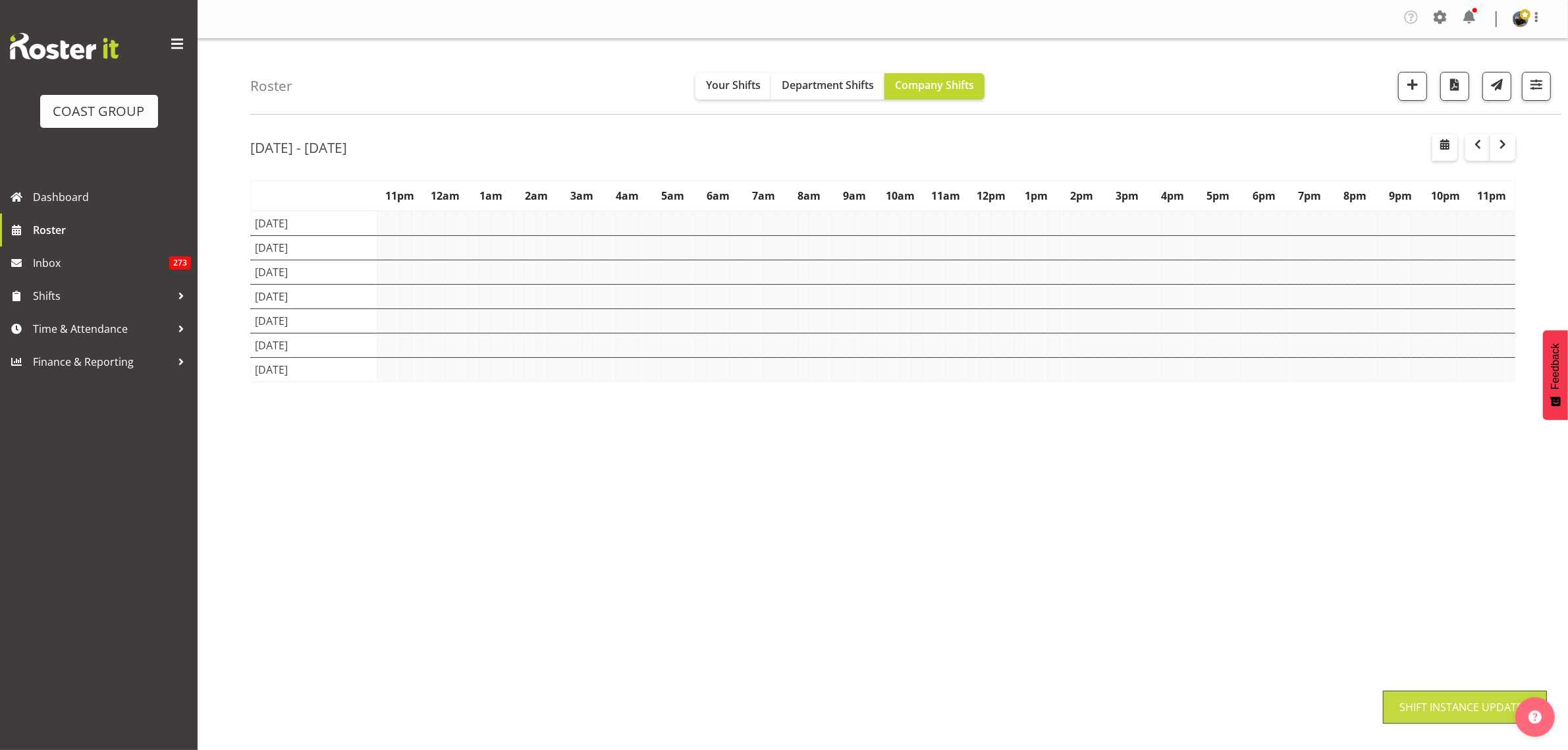
scroll to position [0, 0]
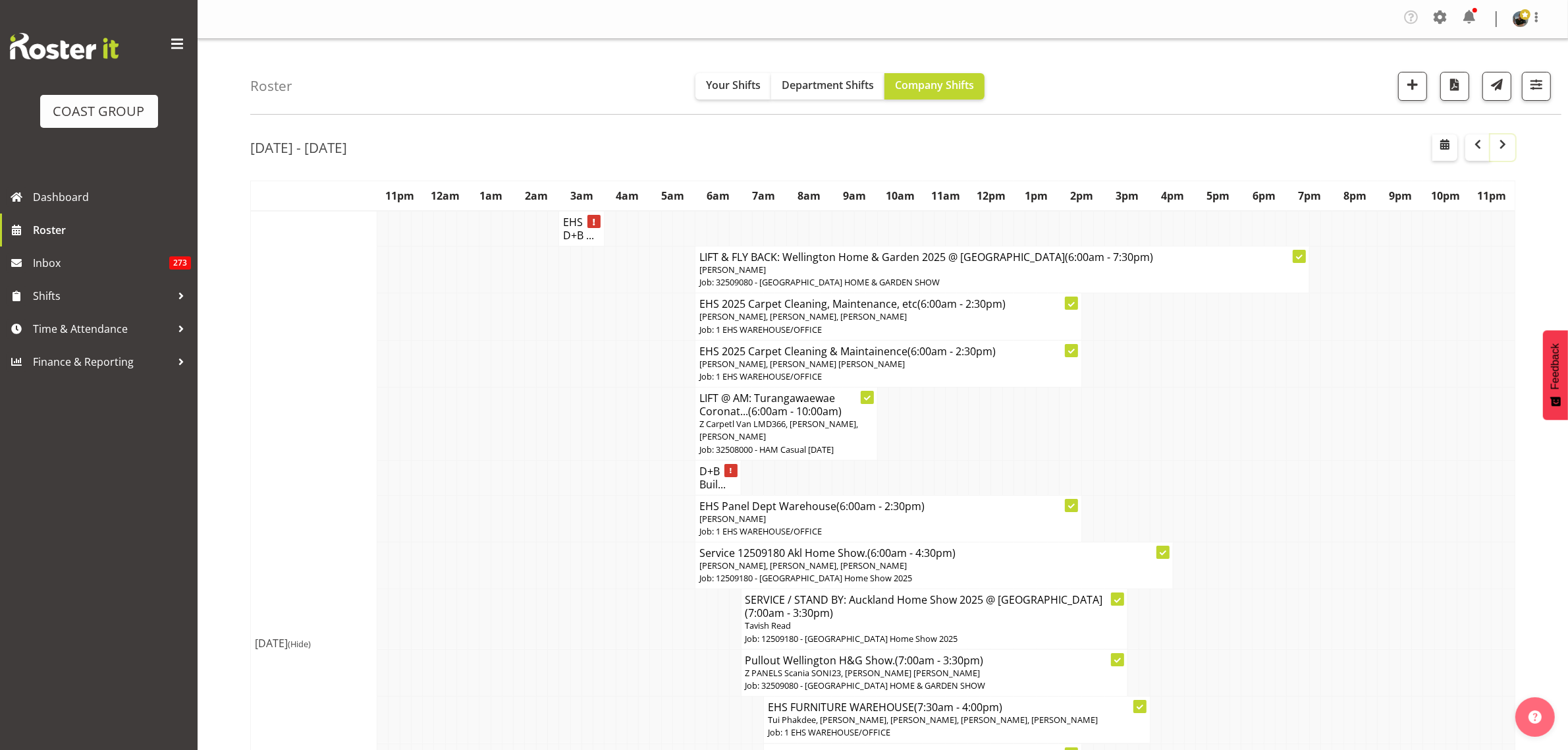
click at [1505, 150] on span "button" at bounding box center [1502, 144] width 15 height 15
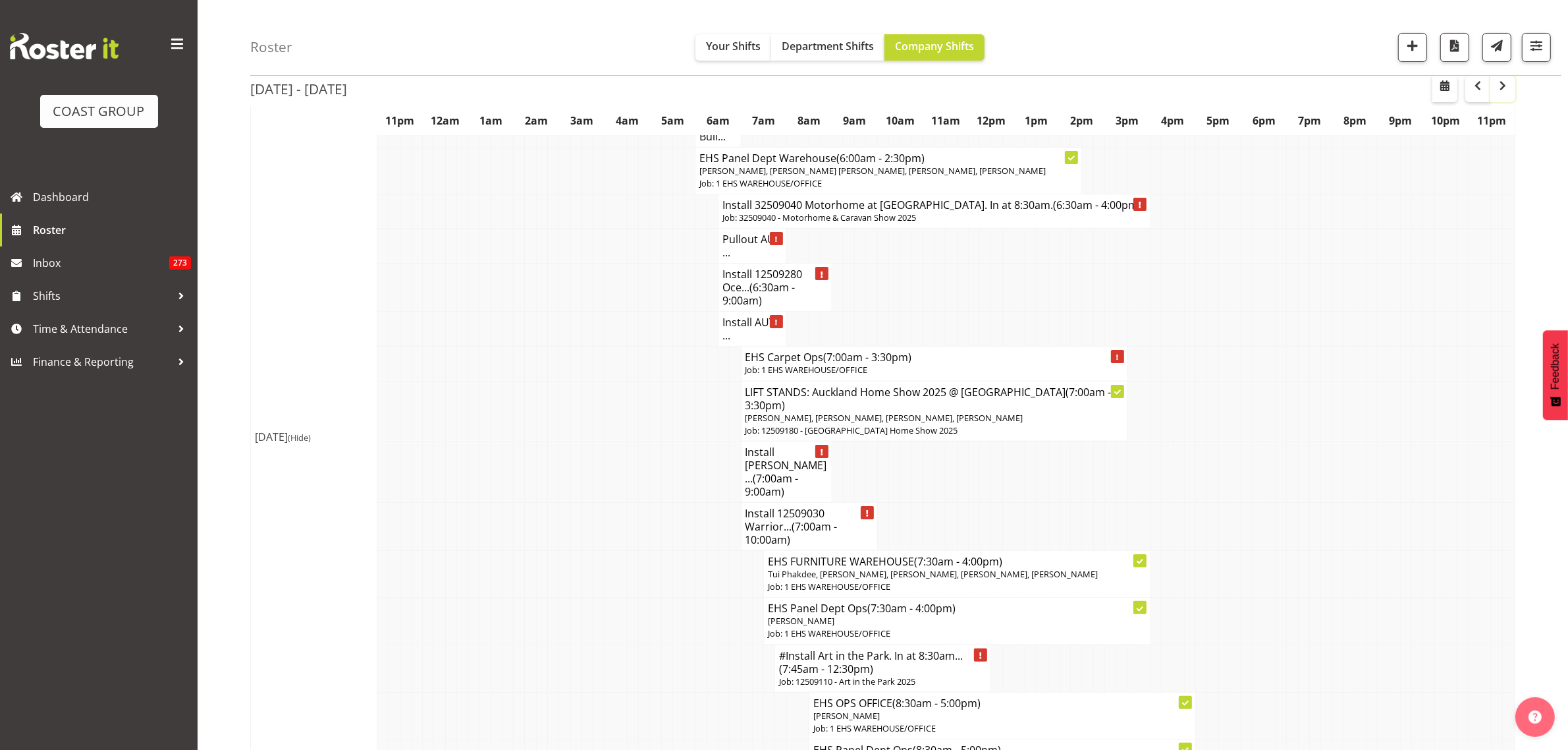
scroll to position [247, 0]
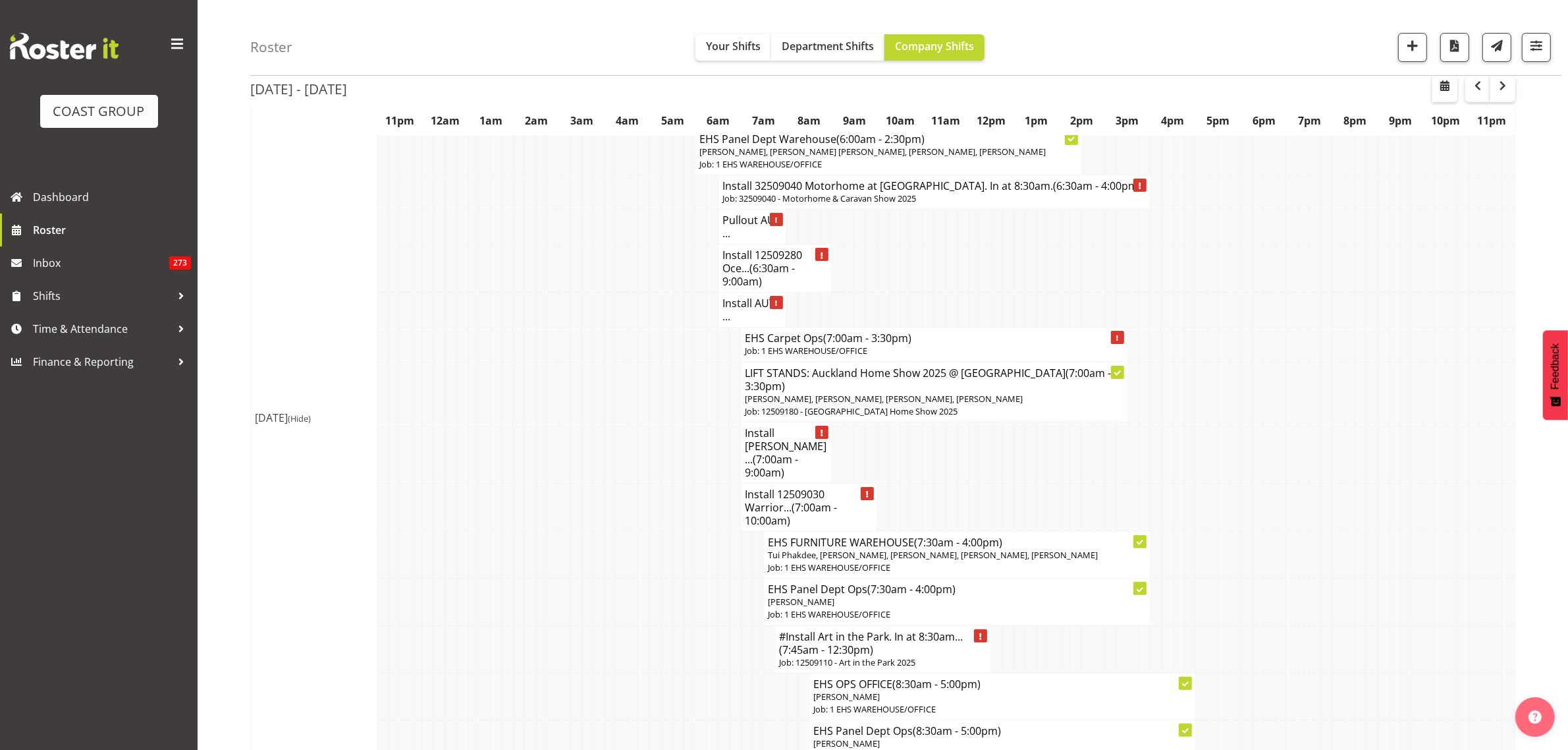
click at [756, 282] on span "(6:30am - 9:00am)" at bounding box center [759, 274] width 73 height 27
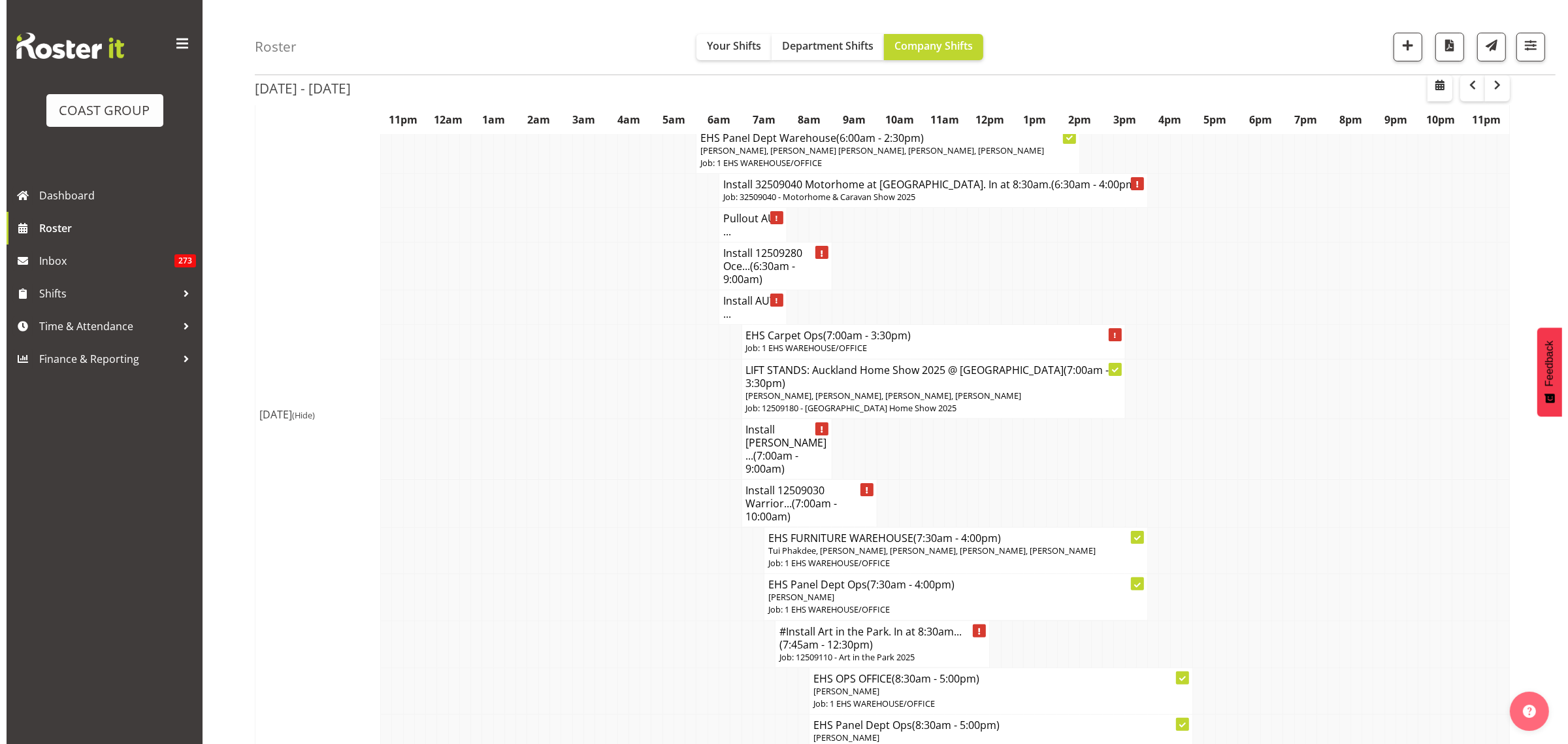
scroll to position [239, 0]
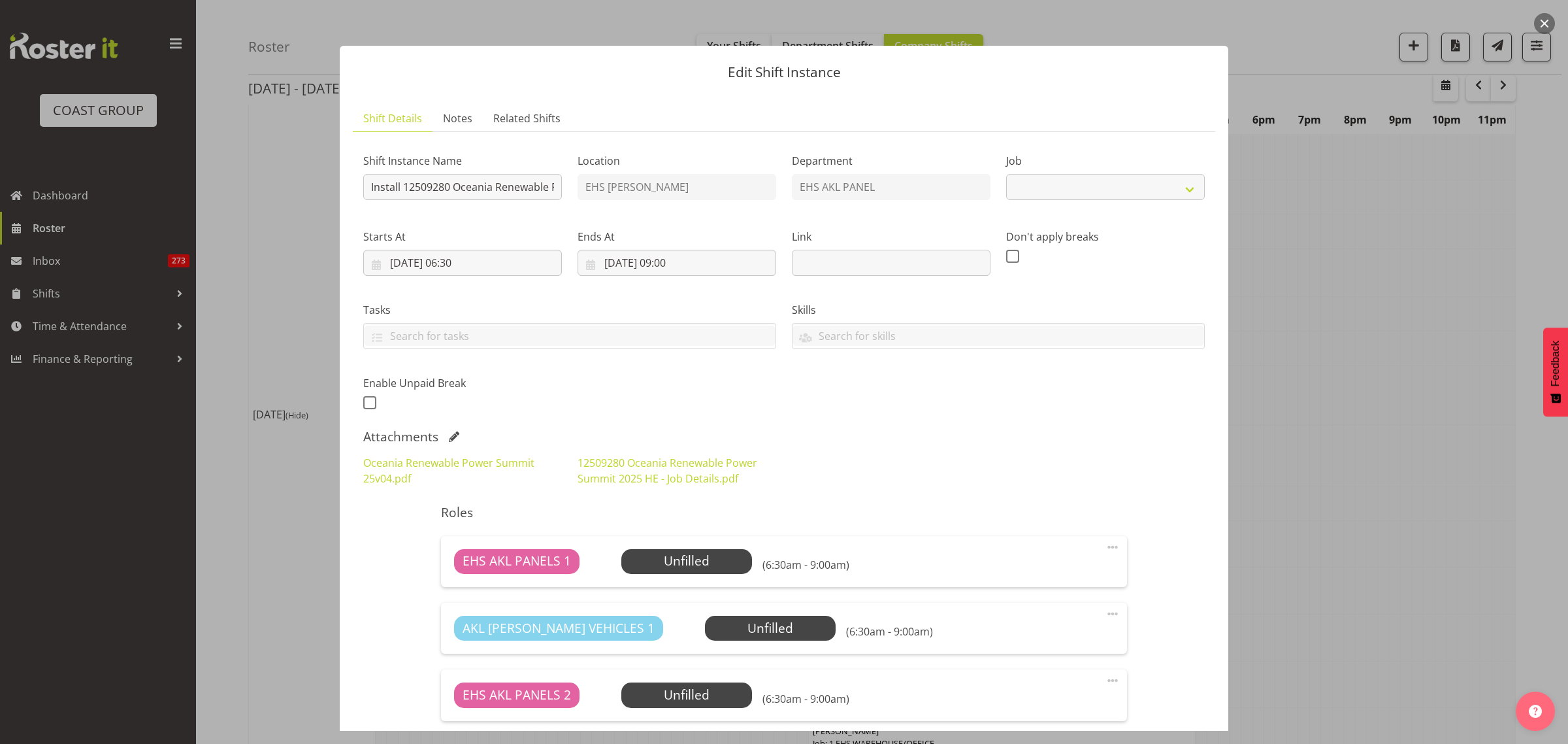
select select "10278"
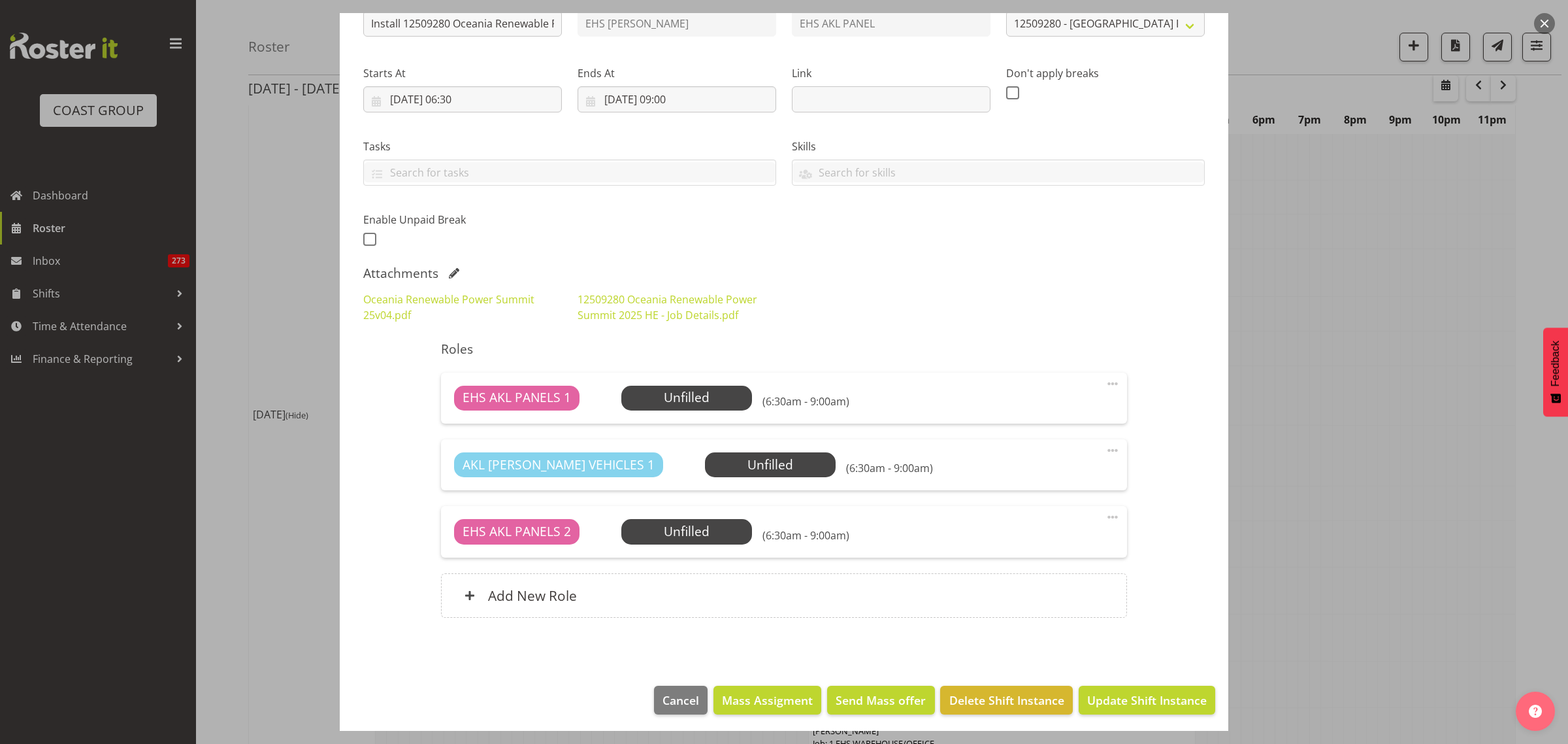
scroll to position [0, 0]
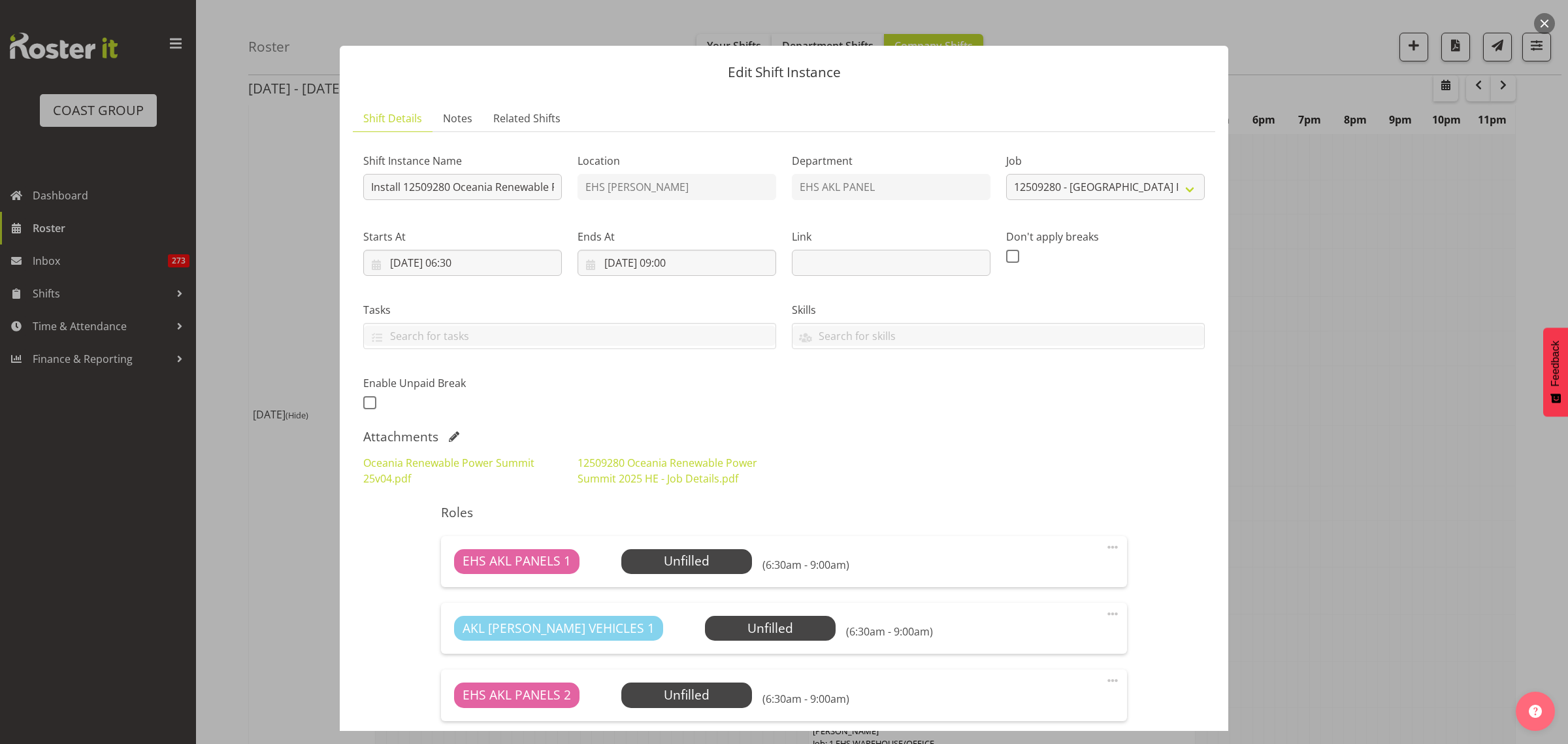
click at [1549, 27] on button "button" at bounding box center [1544, 23] width 21 height 21
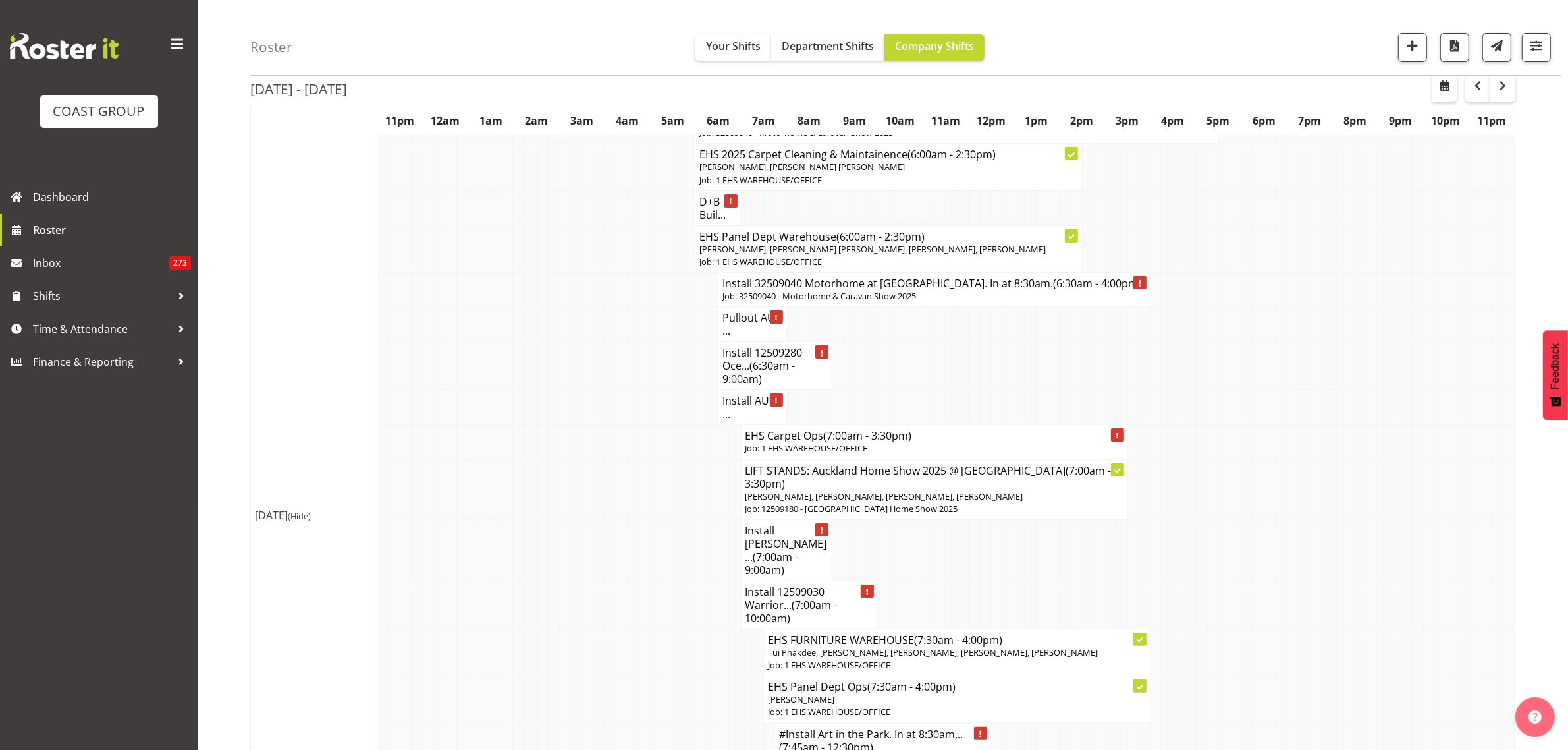
scroll to position [165, 0]
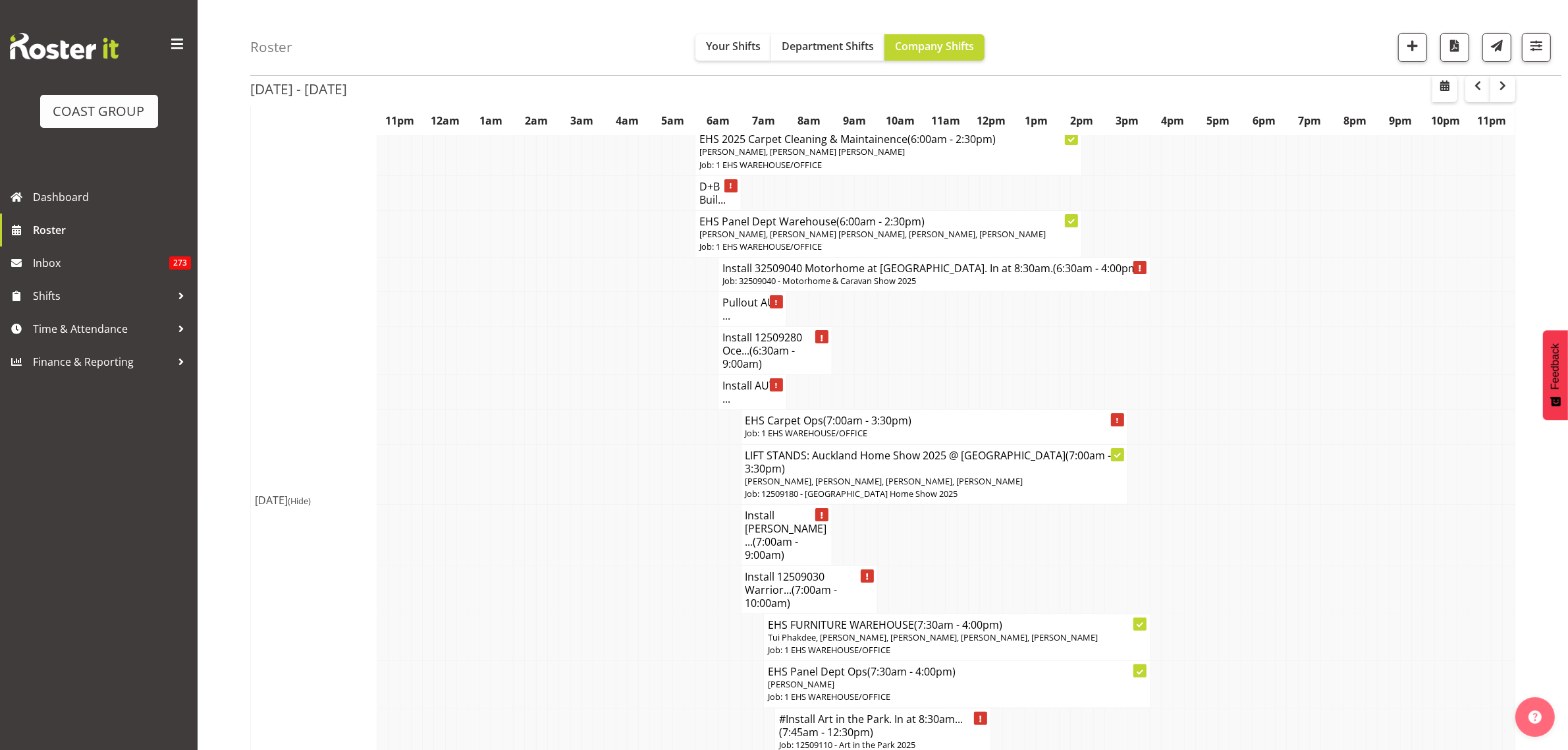
click at [763, 545] on span "(7:00am - 9:00am)" at bounding box center [772, 548] width 54 height 27
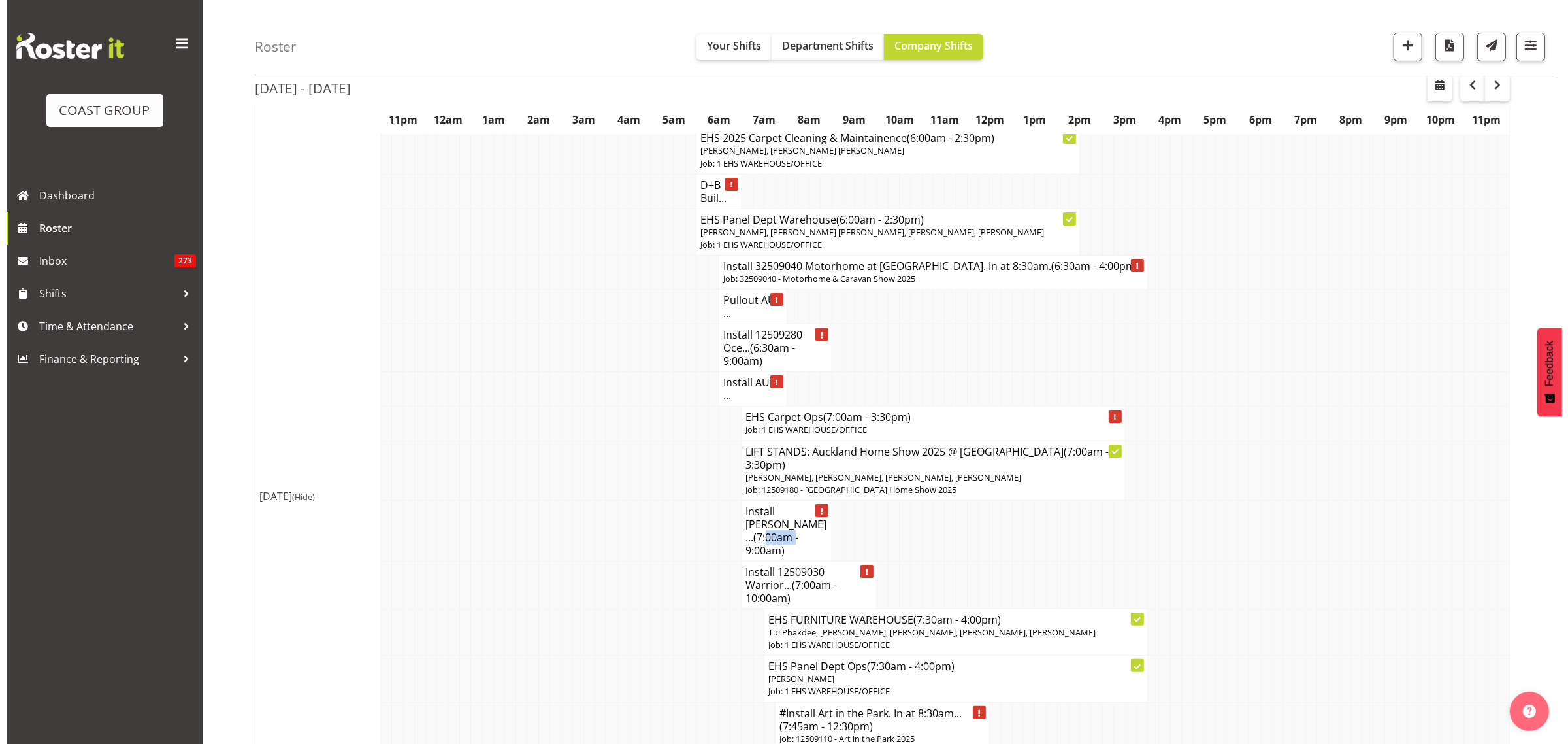
scroll to position [156, 0]
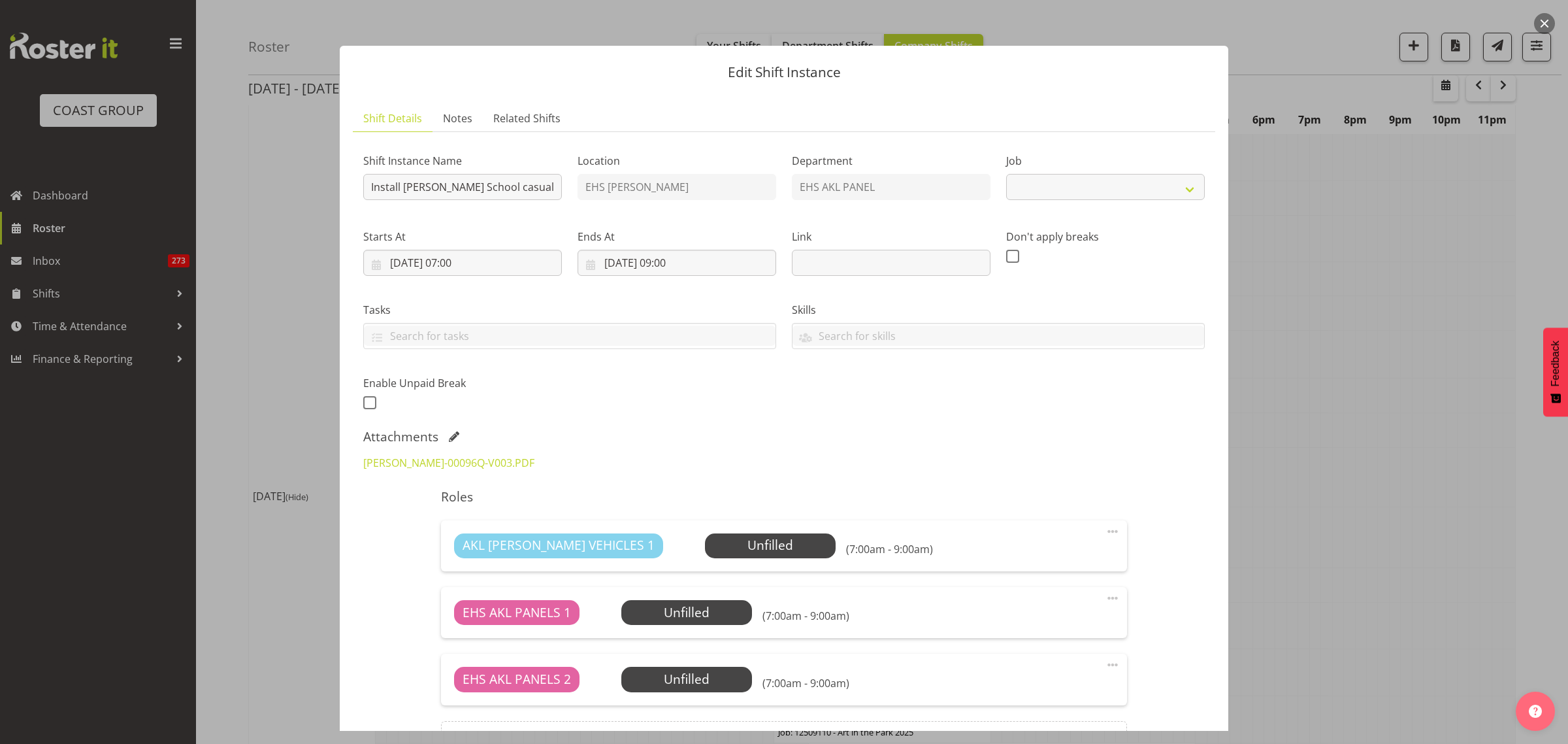
select select "8653"
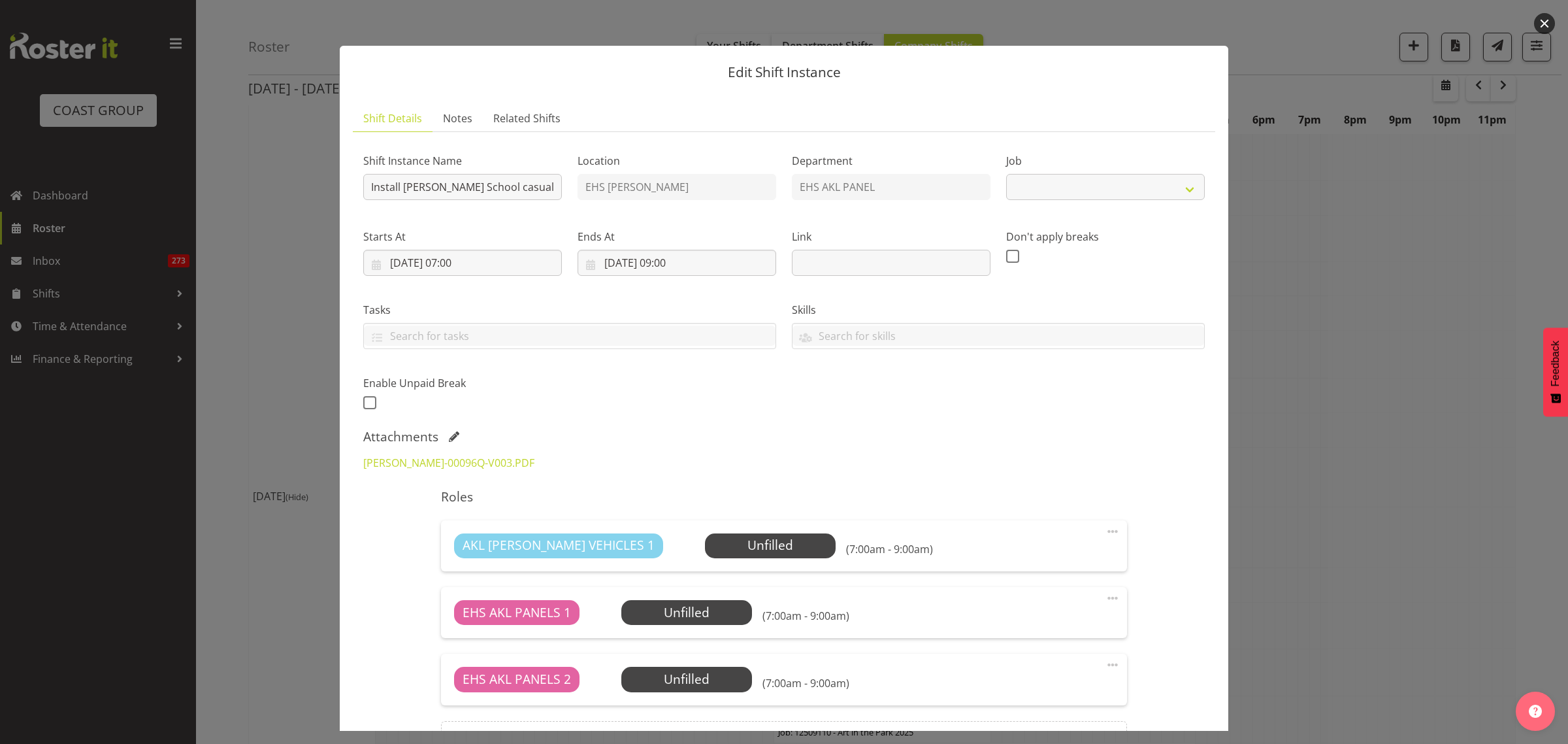
select select "8653"
click at [429, 463] on link "KRISTINS-00096Q-V003.PDF" at bounding box center [448, 463] width 171 height 14
click at [1545, 24] on button "button" at bounding box center [1544, 23] width 21 height 21
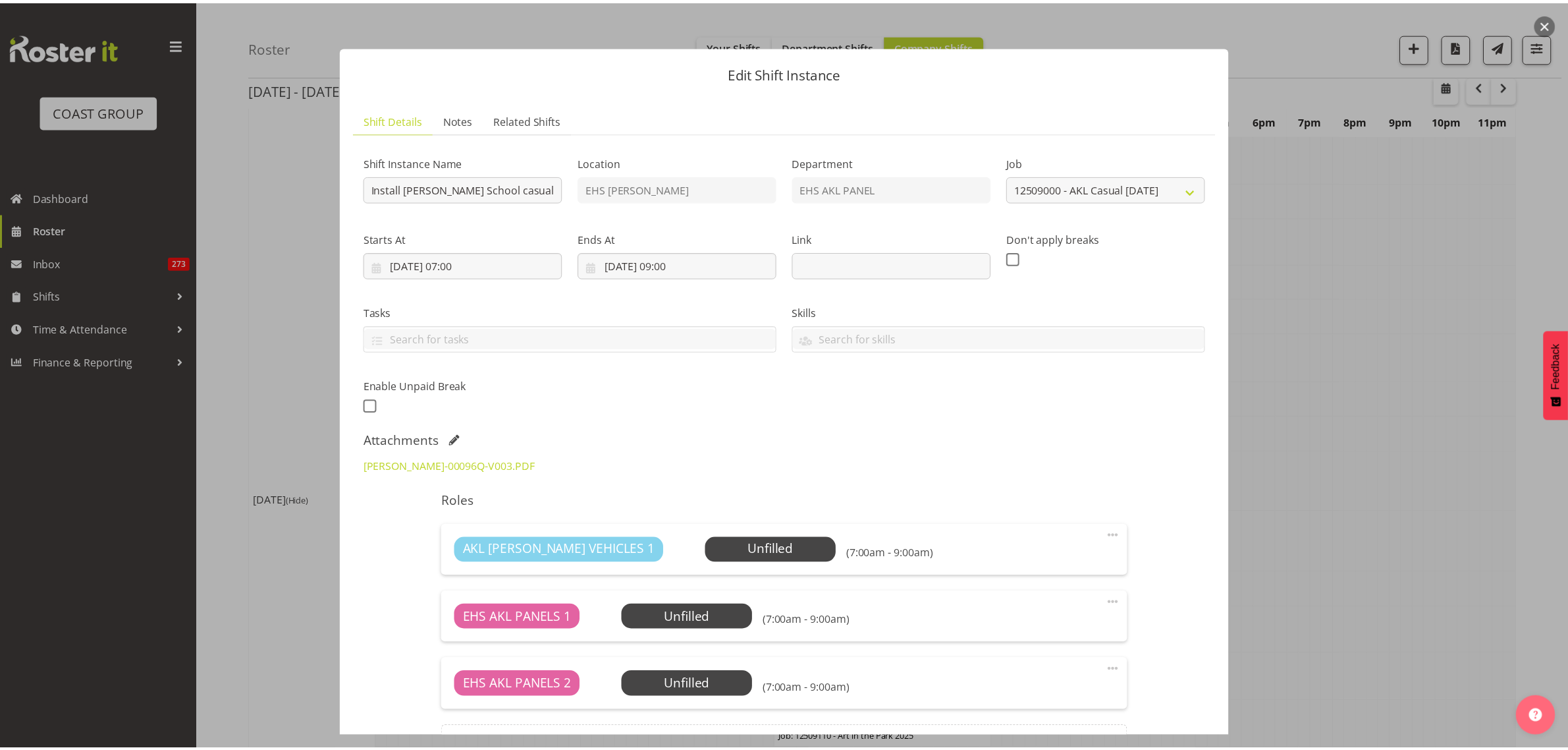
scroll to position [165, 0]
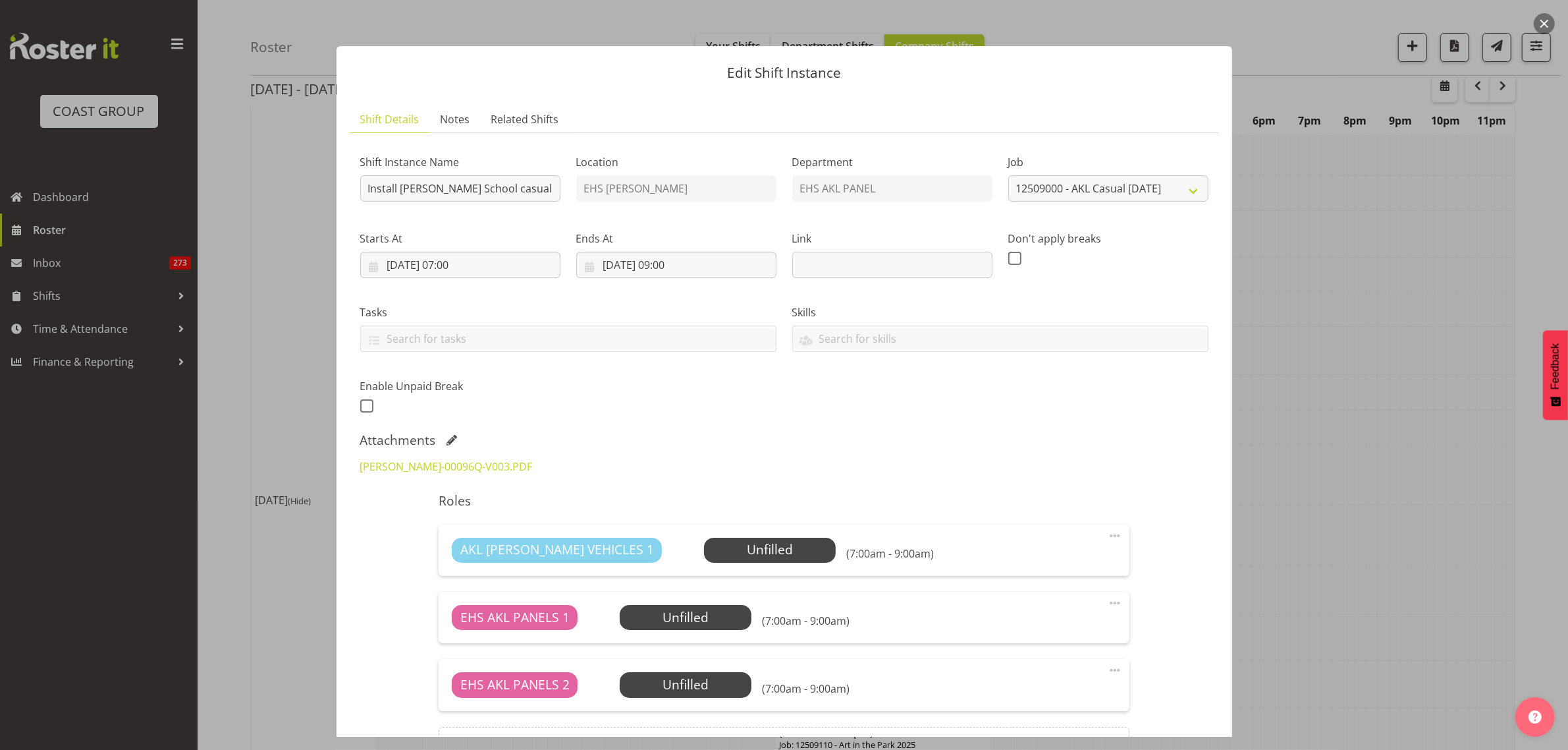
click at [1545, 24] on button "button" at bounding box center [1543, 23] width 21 height 21
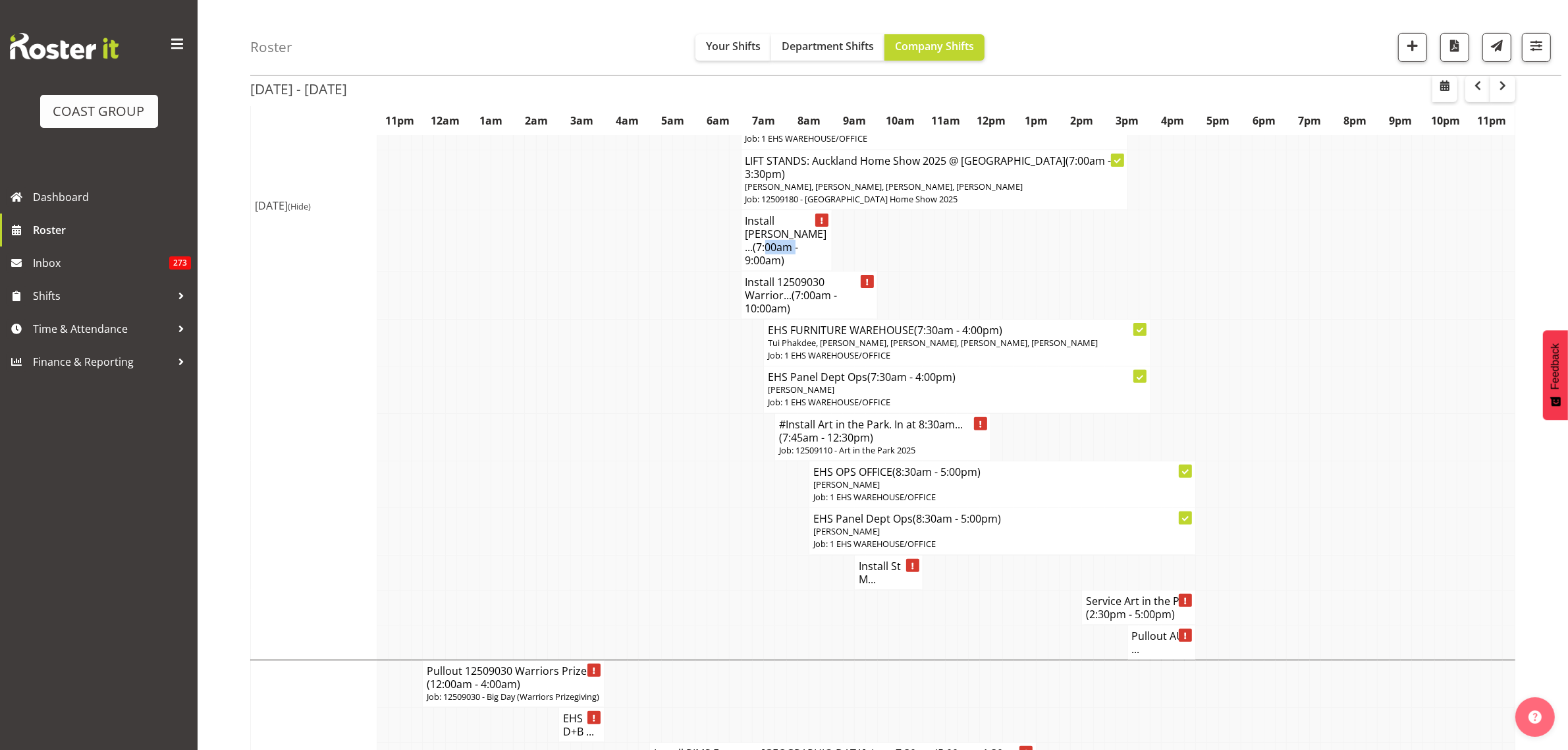
scroll to position [494, 0]
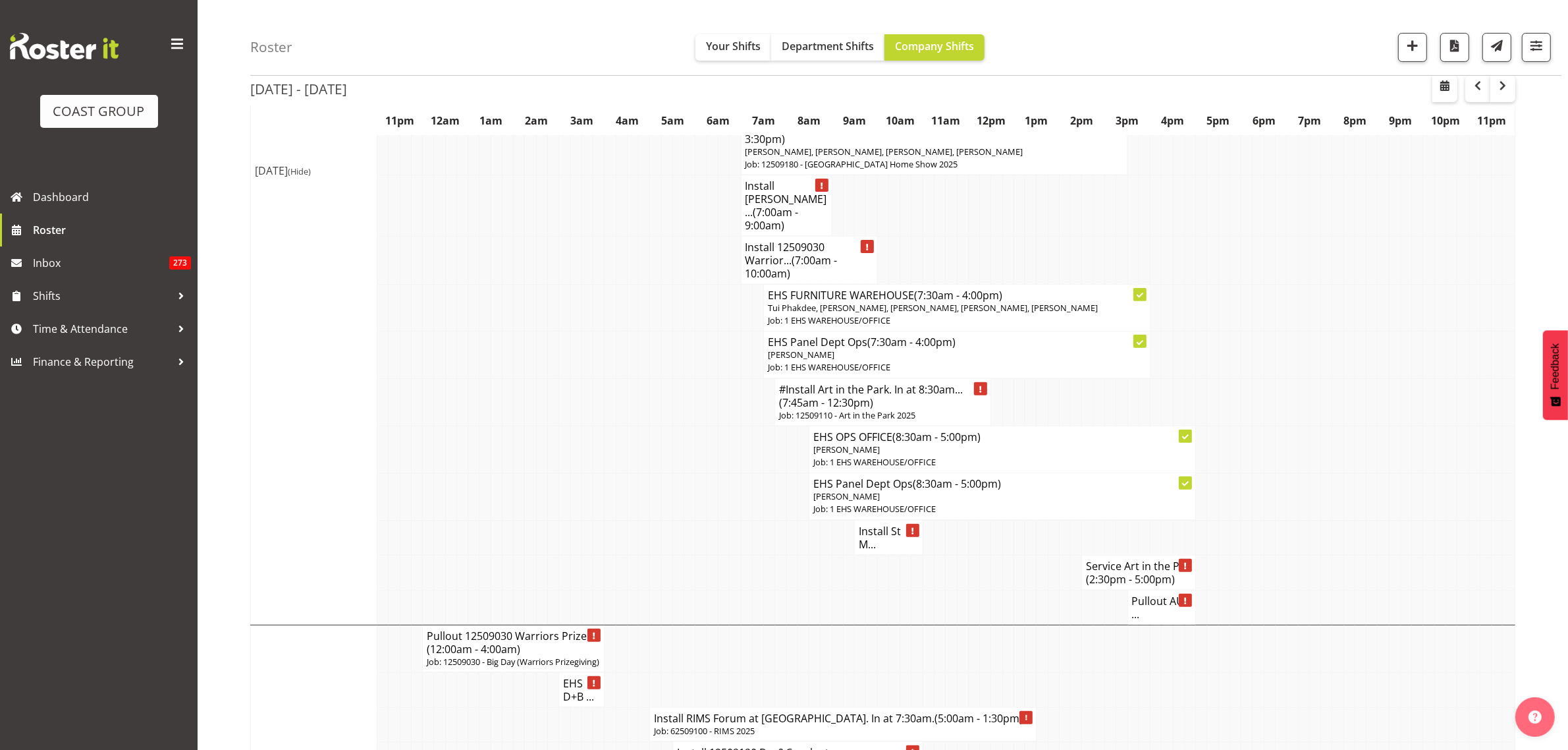
click at [867, 545] on h4 "Install St M..." at bounding box center [888, 537] width 60 height 26
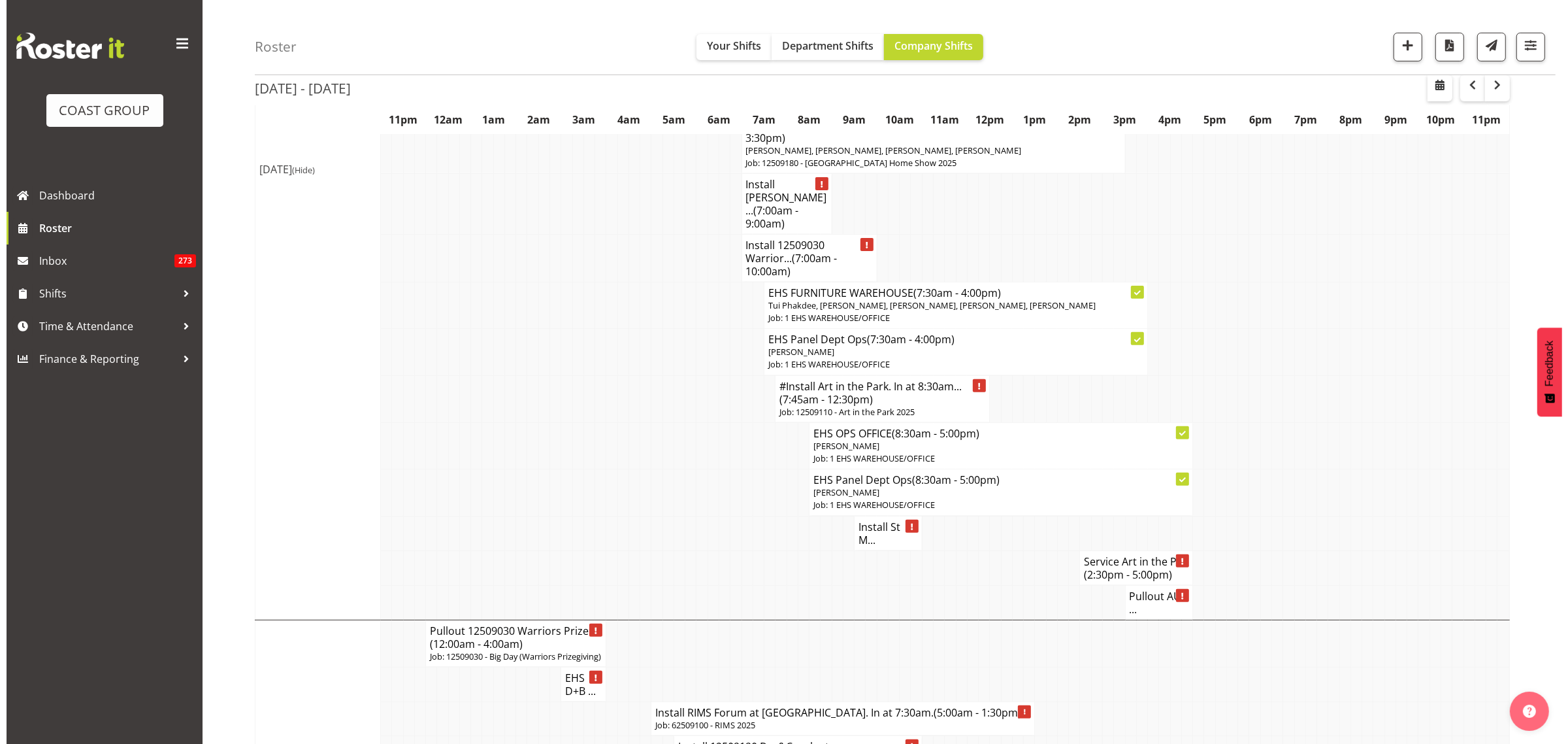
scroll to position [484, 0]
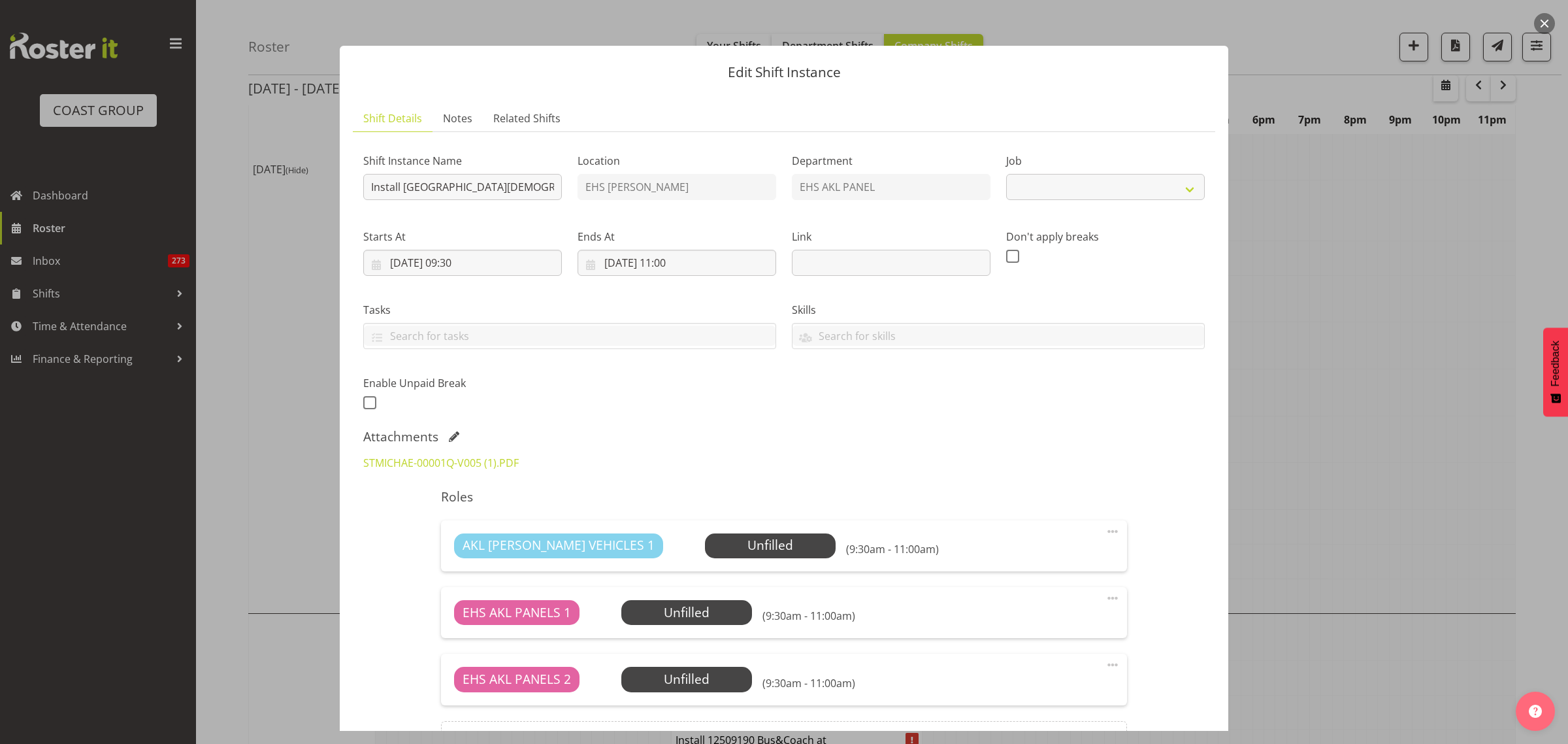
select select
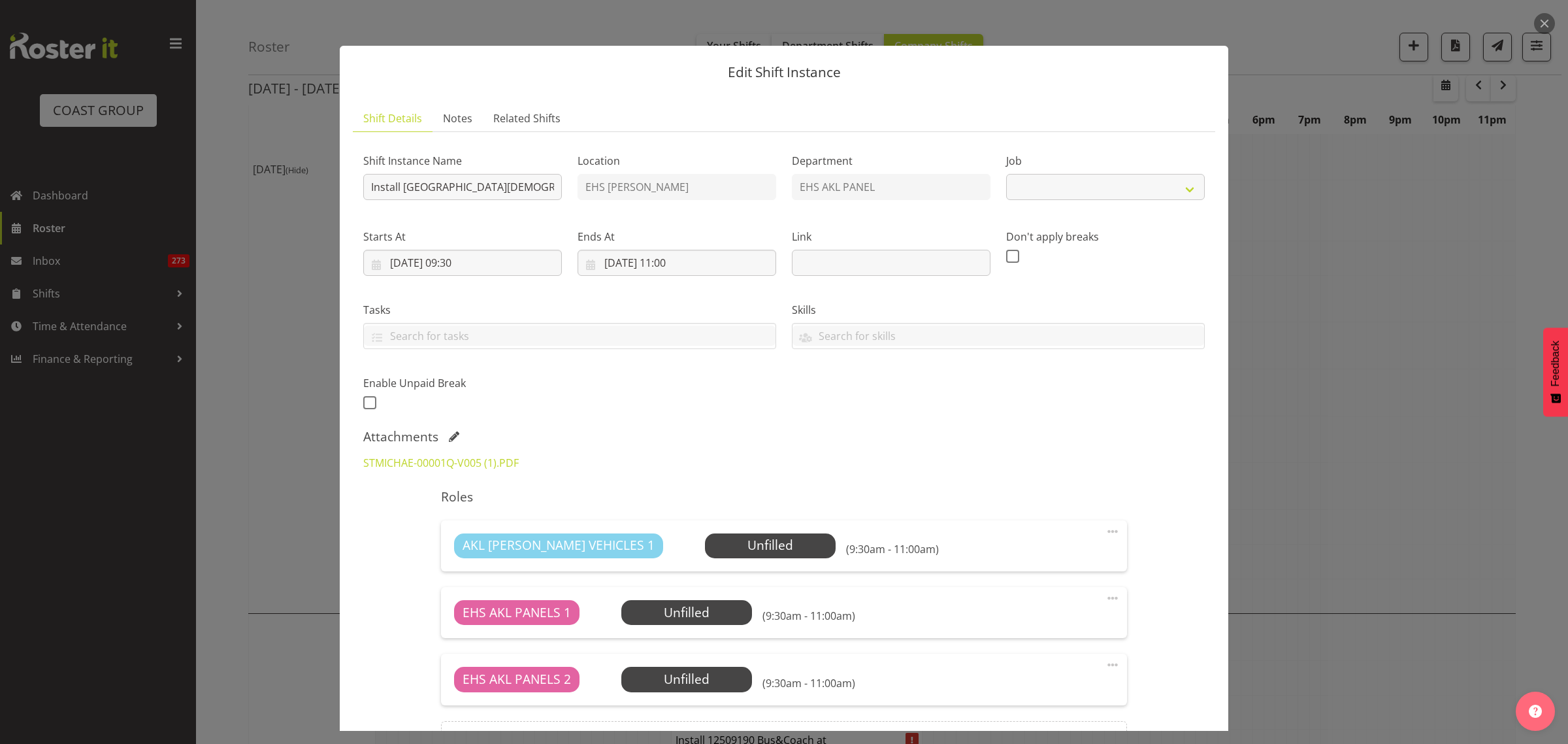
select select
select select "8653"
click at [418, 465] on link "STMICHAE-00001Q-V005 (1).PDF" at bounding box center [441, 463] width 155 height 14
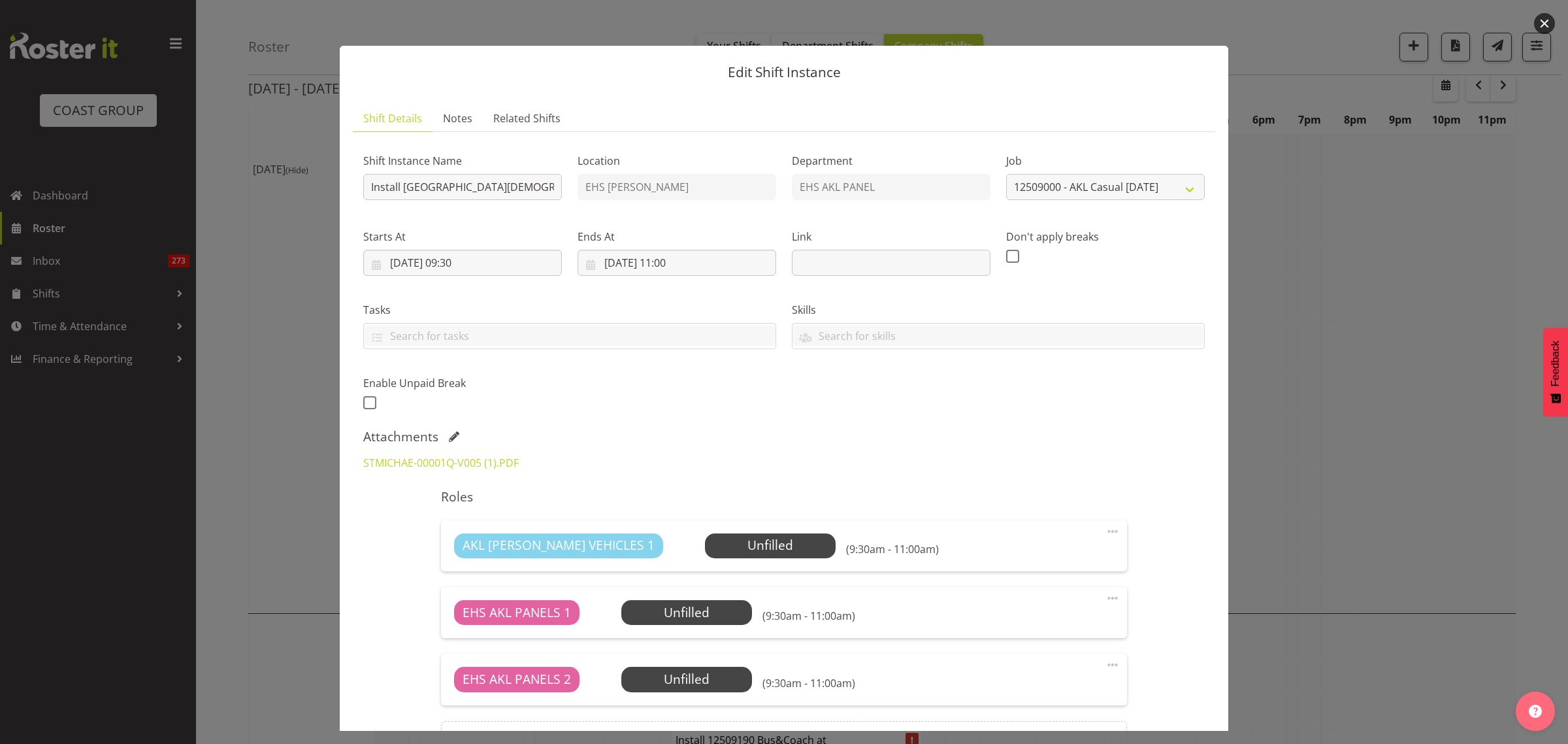
click at [1543, 24] on button "button" at bounding box center [1544, 23] width 21 height 21
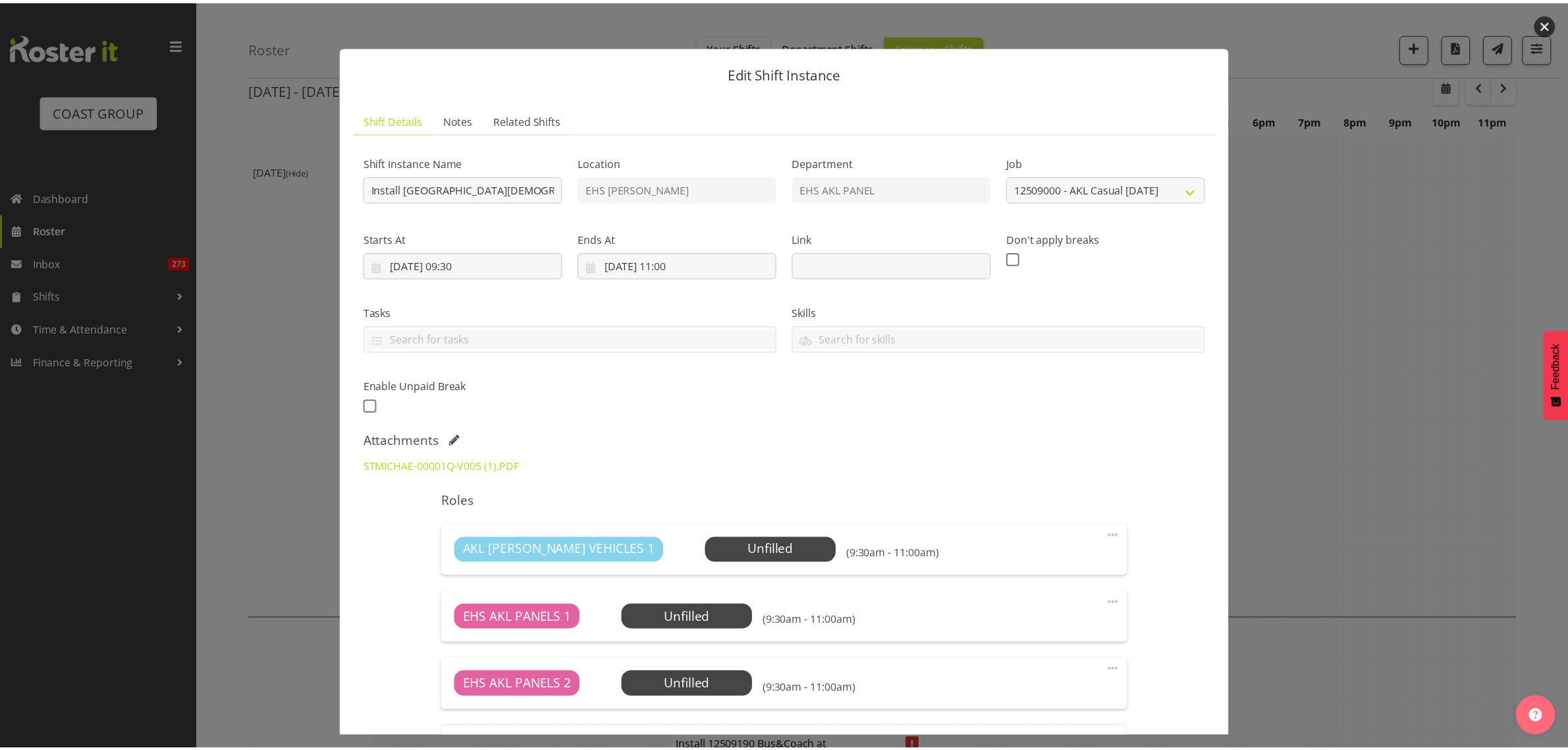
scroll to position [494, 0]
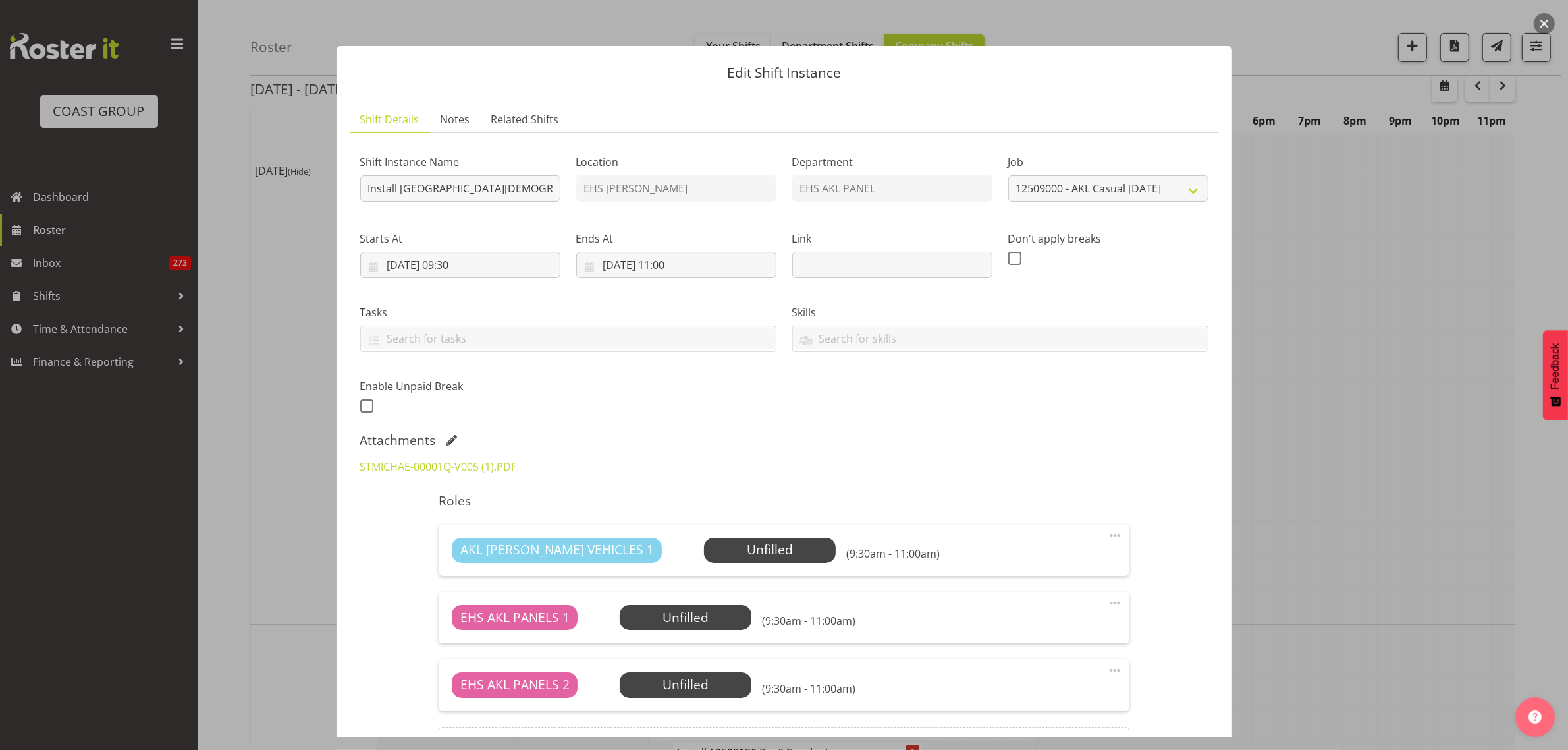
click at [1545, 25] on button "button" at bounding box center [1543, 23] width 21 height 21
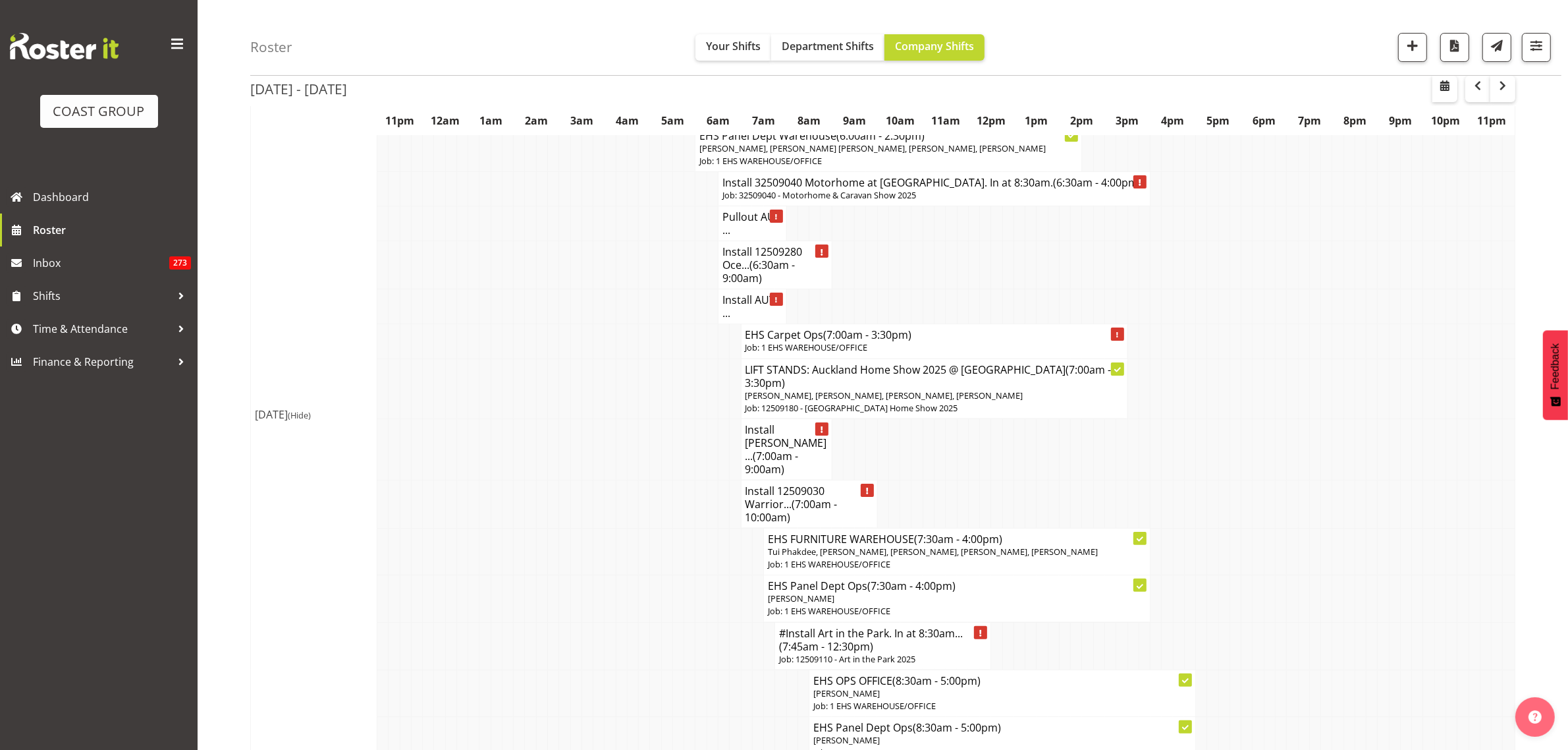
scroll to position [247, 0]
click at [745, 238] on h4 "Pullout AUT ..." at bounding box center [753, 226] width 60 height 26
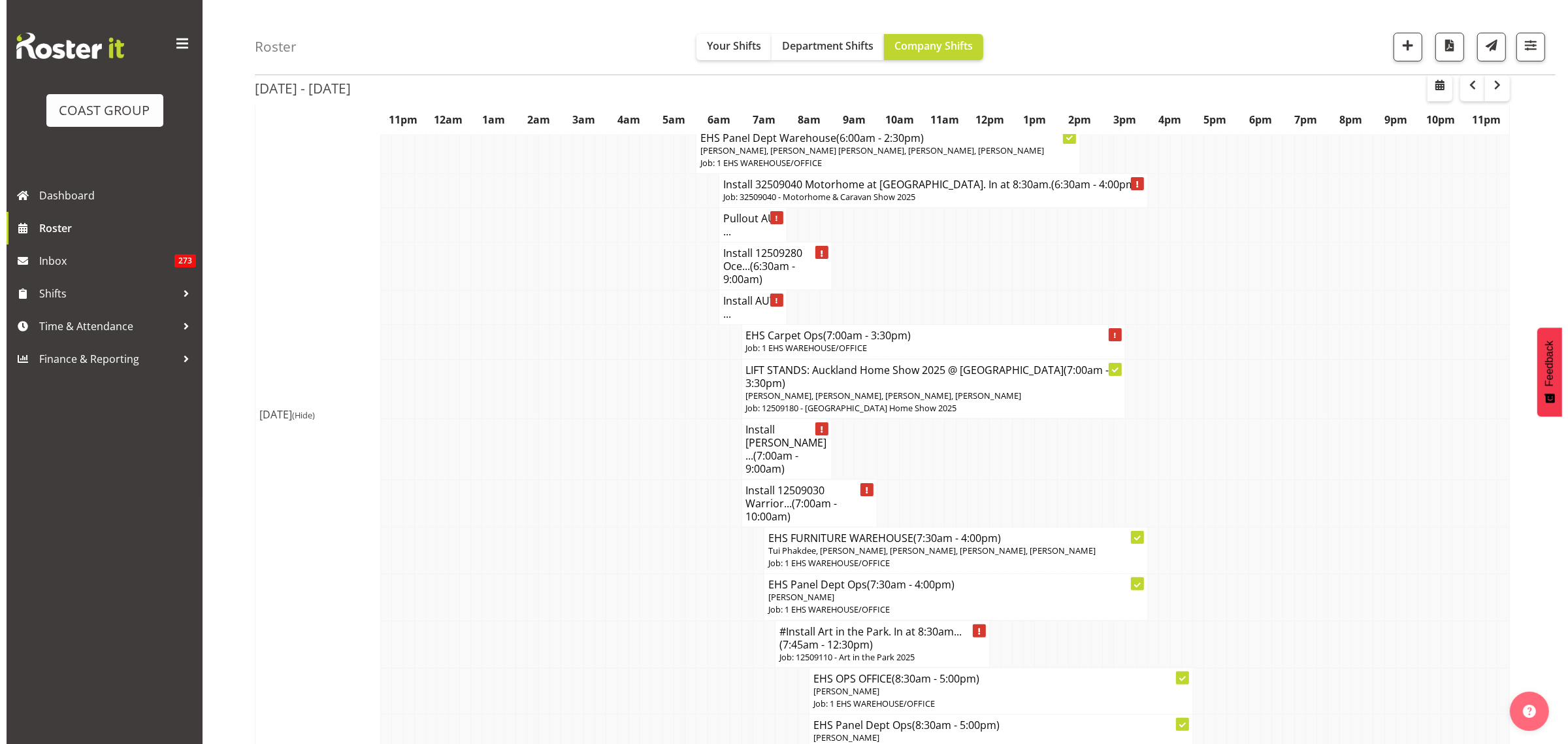
scroll to position [239, 0]
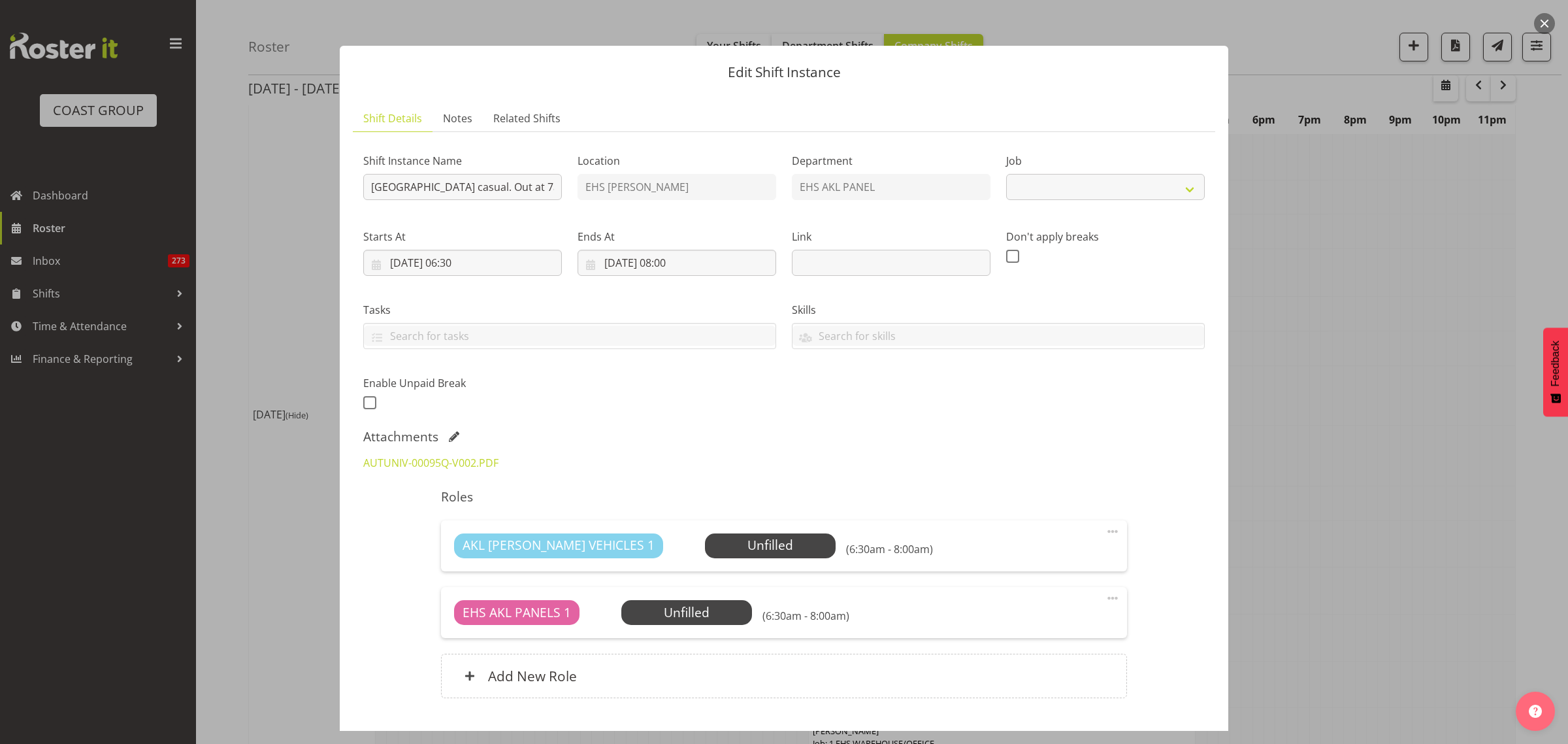
select select
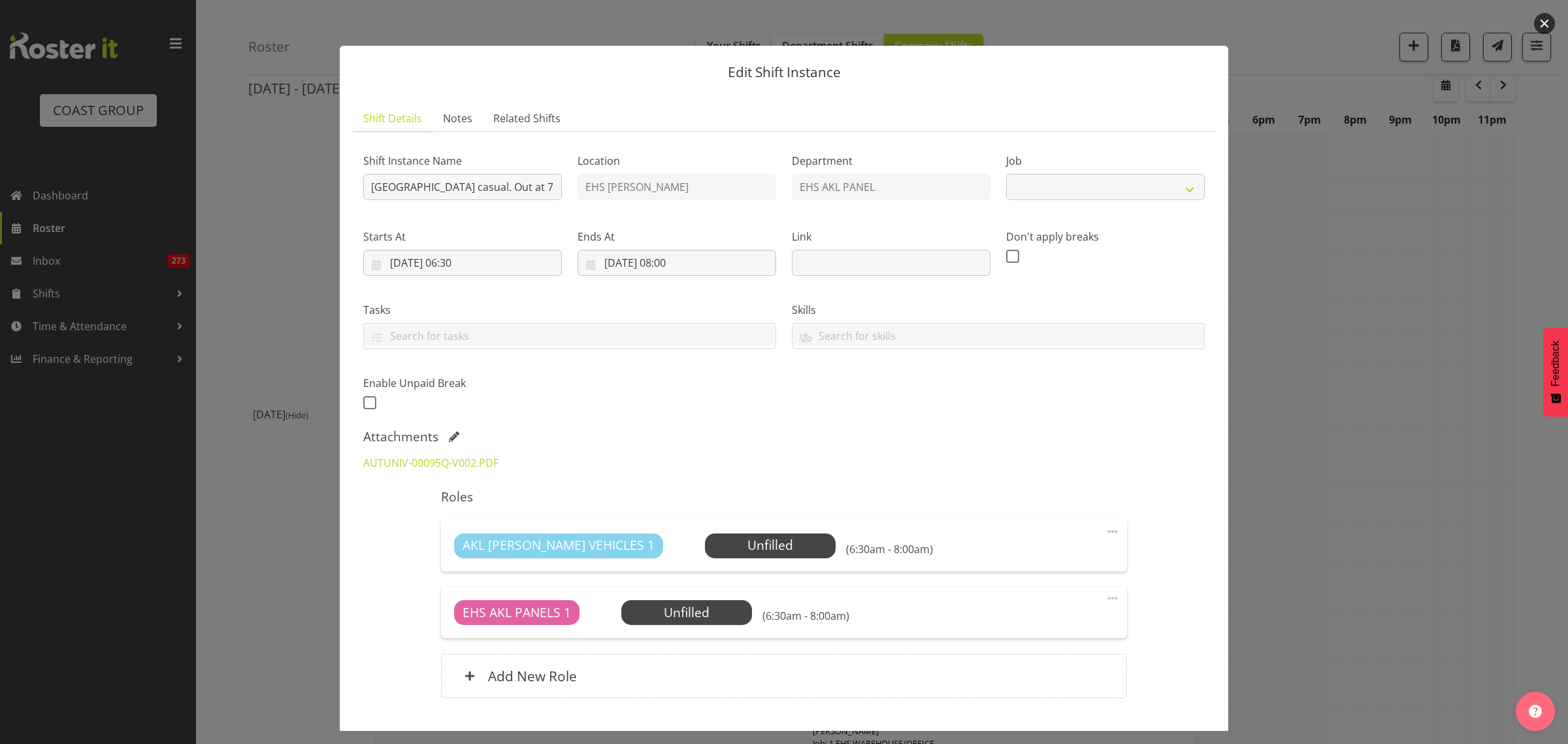
select select "8653"
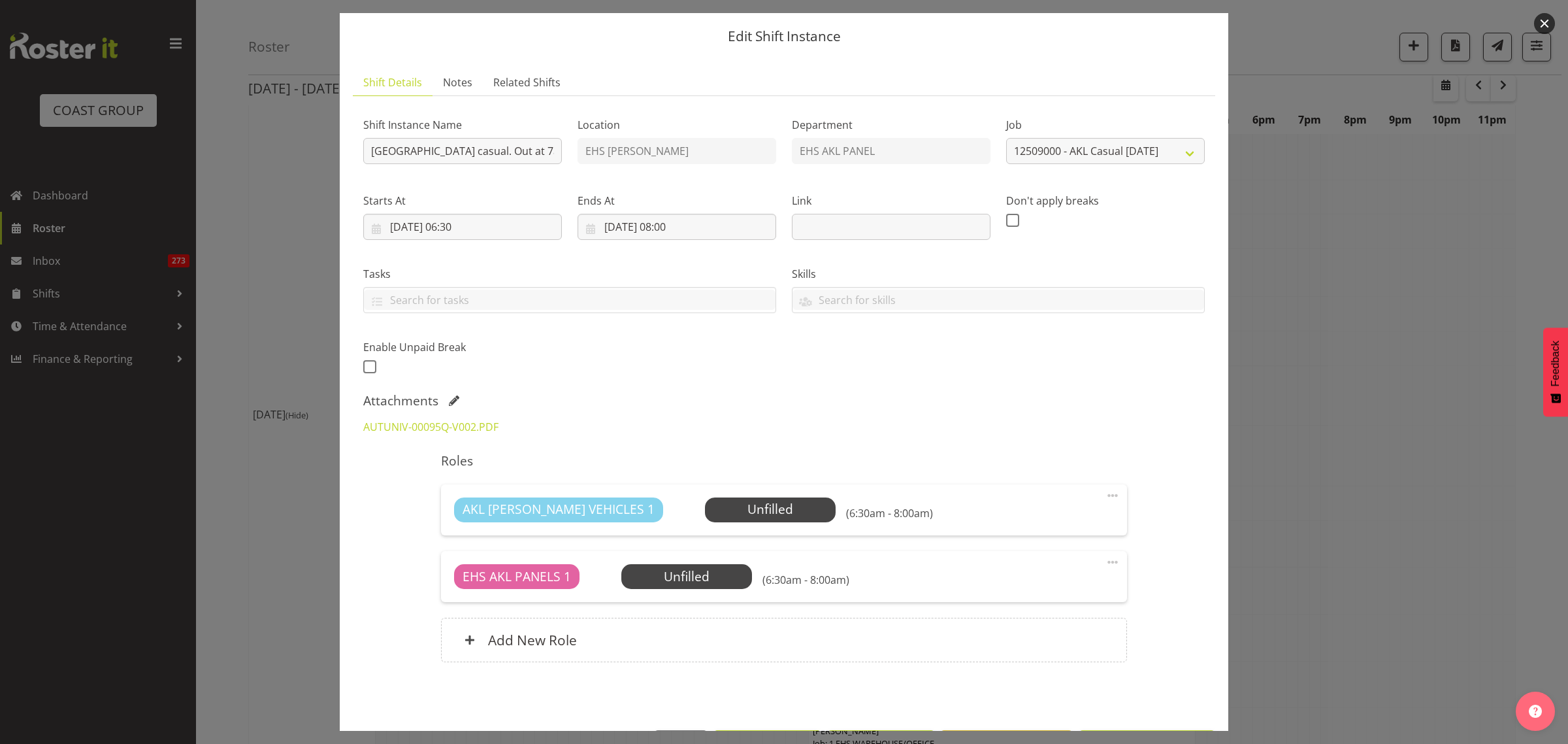
scroll to position [0, 0]
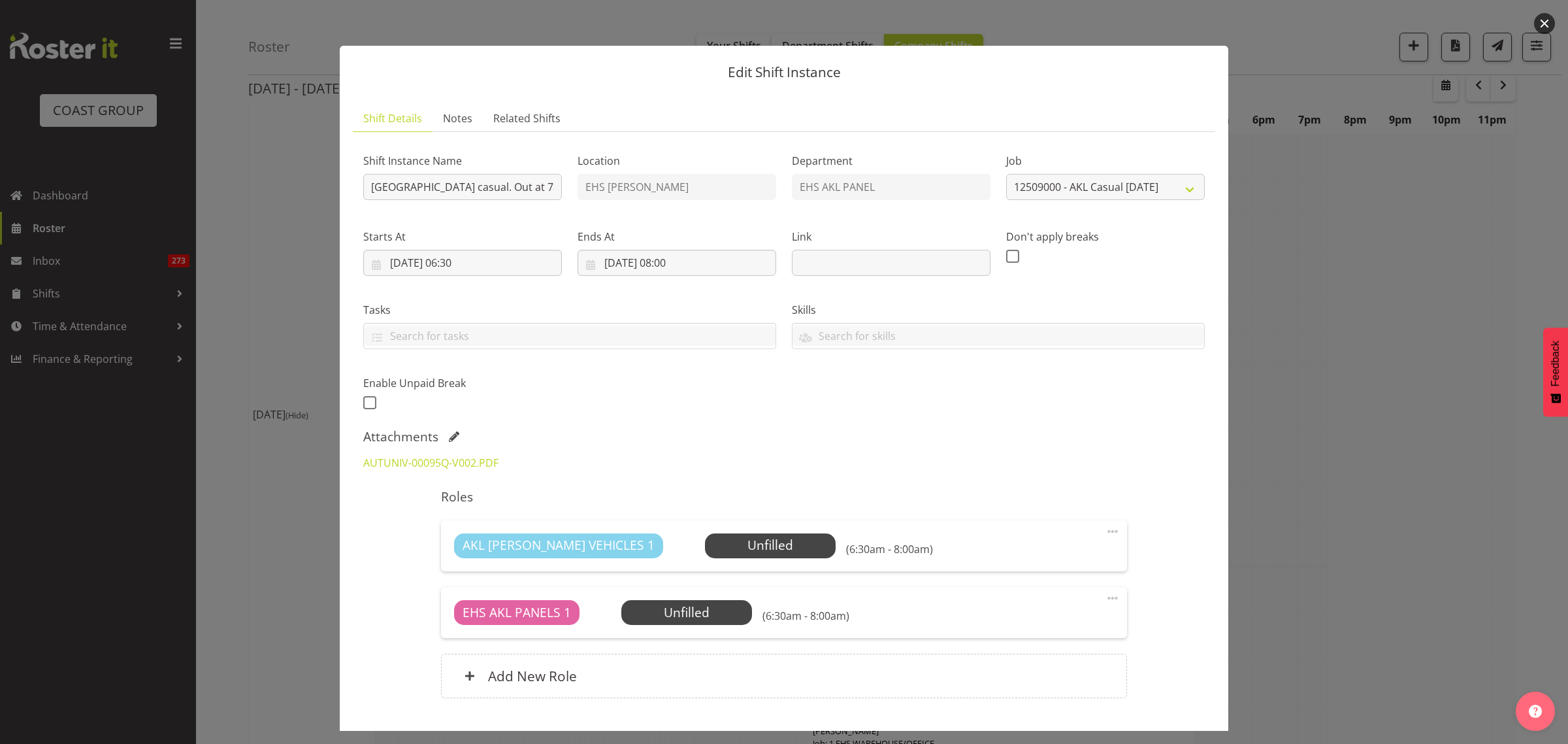
click at [1545, 26] on button "button" at bounding box center [1544, 23] width 21 height 21
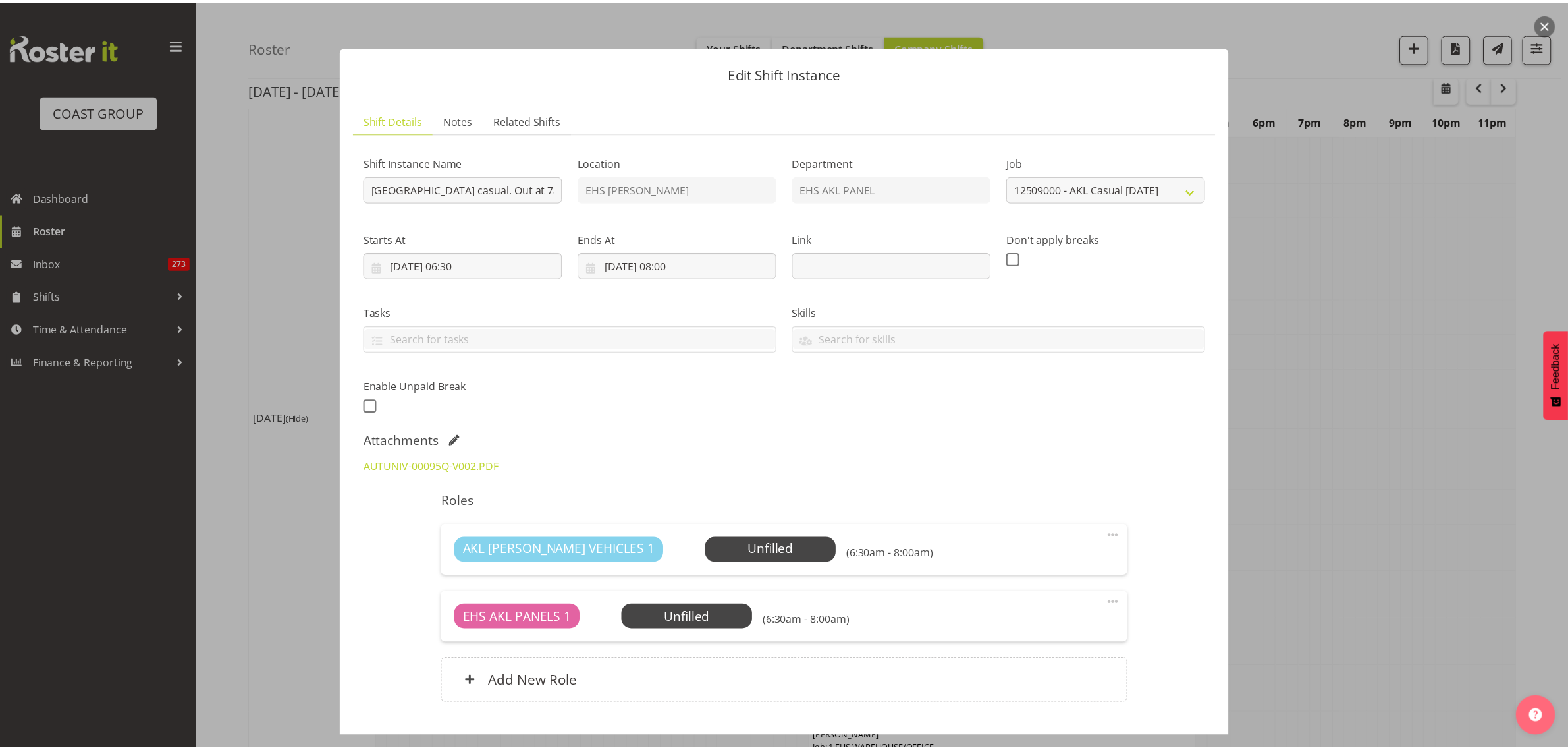
scroll to position [247, 0]
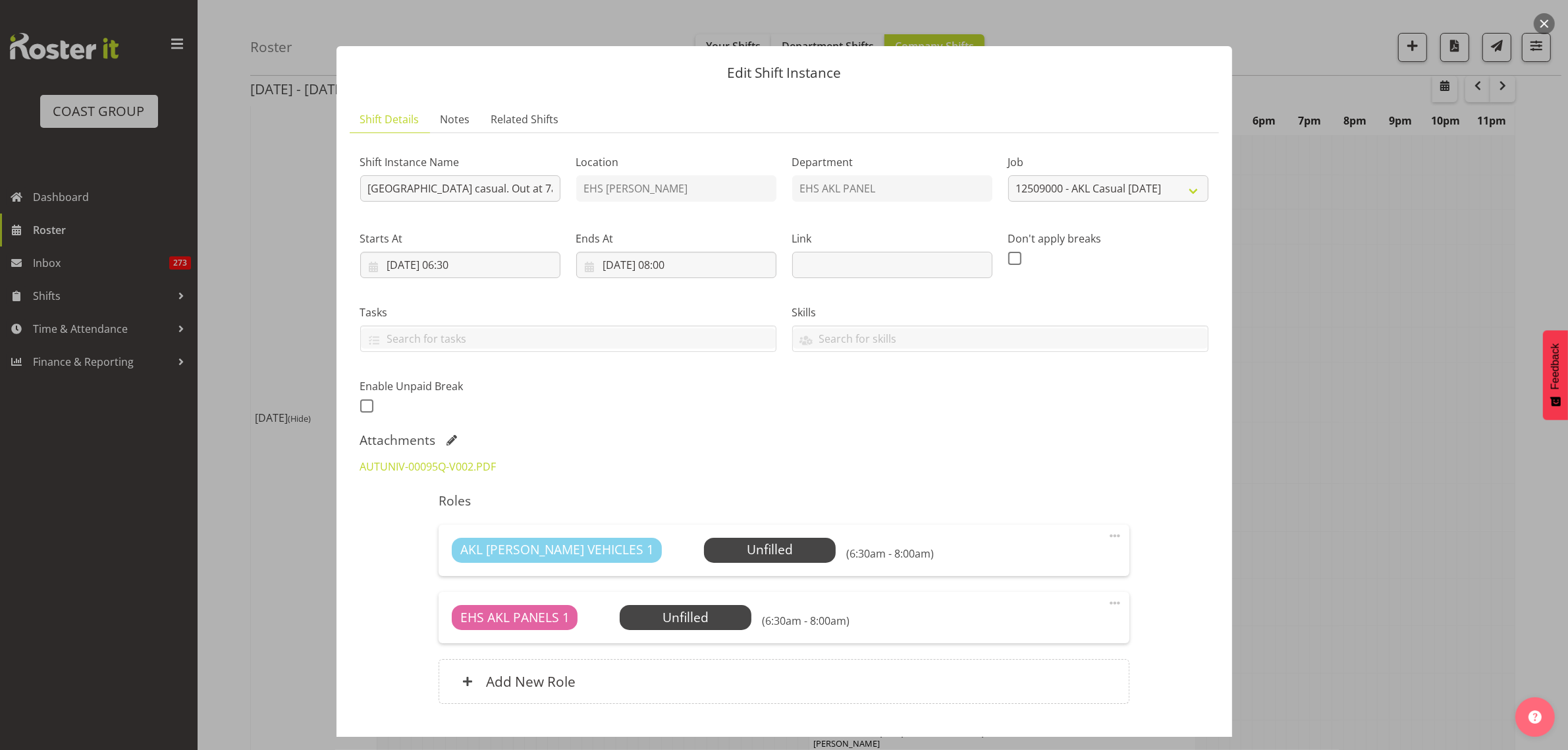
click at [1546, 22] on button "button" at bounding box center [1543, 23] width 21 height 21
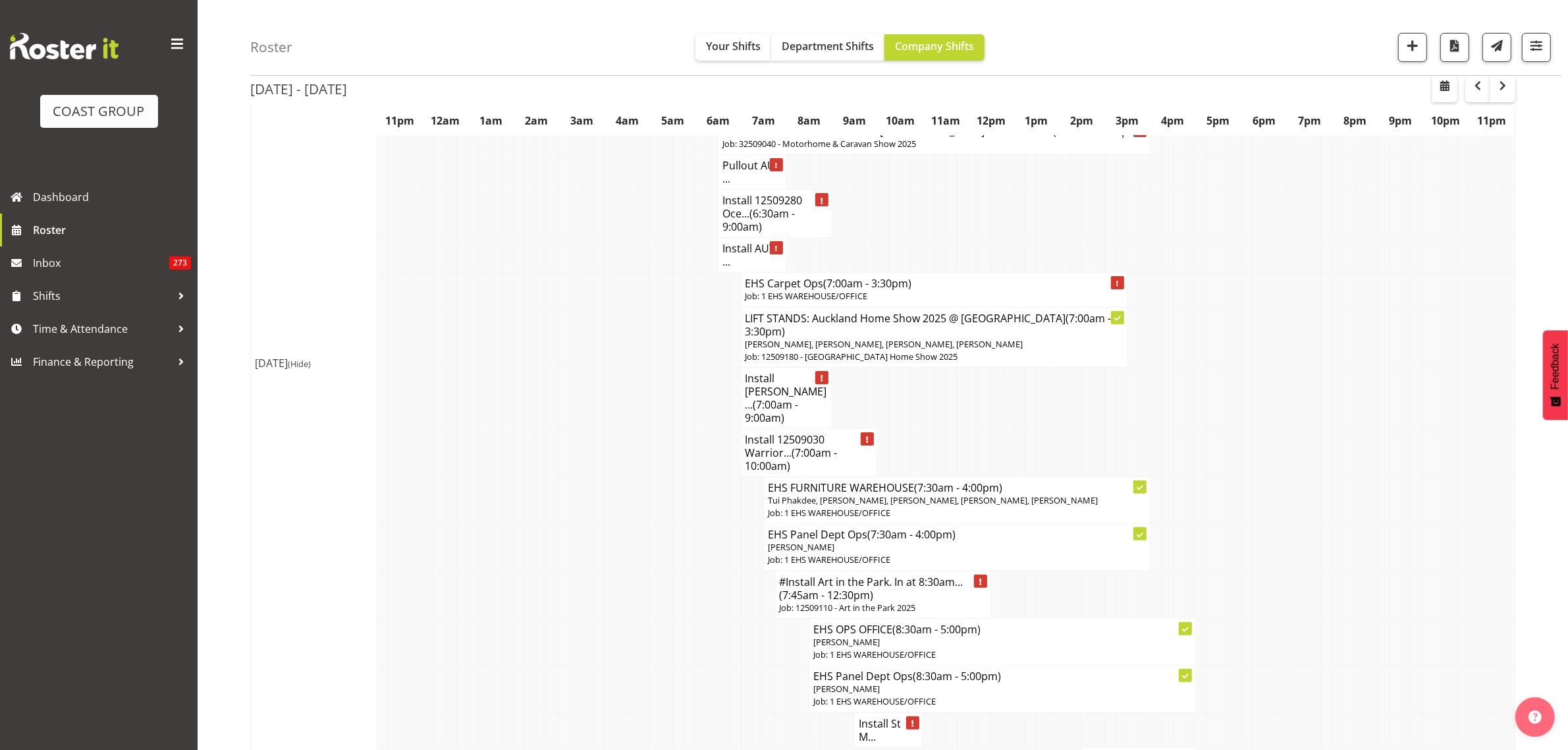
scroll to position [329, 0]
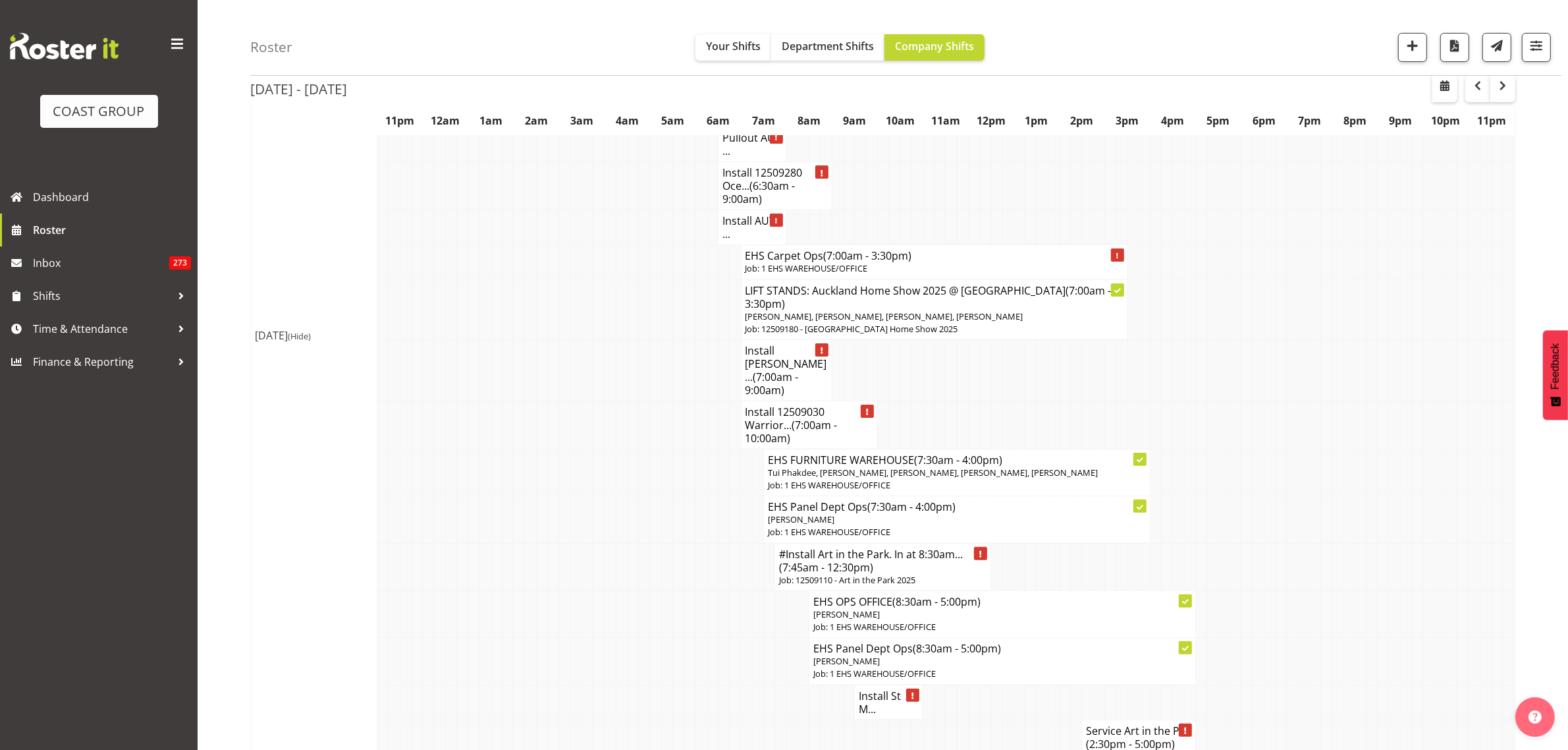
click at [779, 429] on h4 "Install 12509030 Warrior... (7:00am - 10:00am)" at bounding box center [809, 425] width 128 height 39
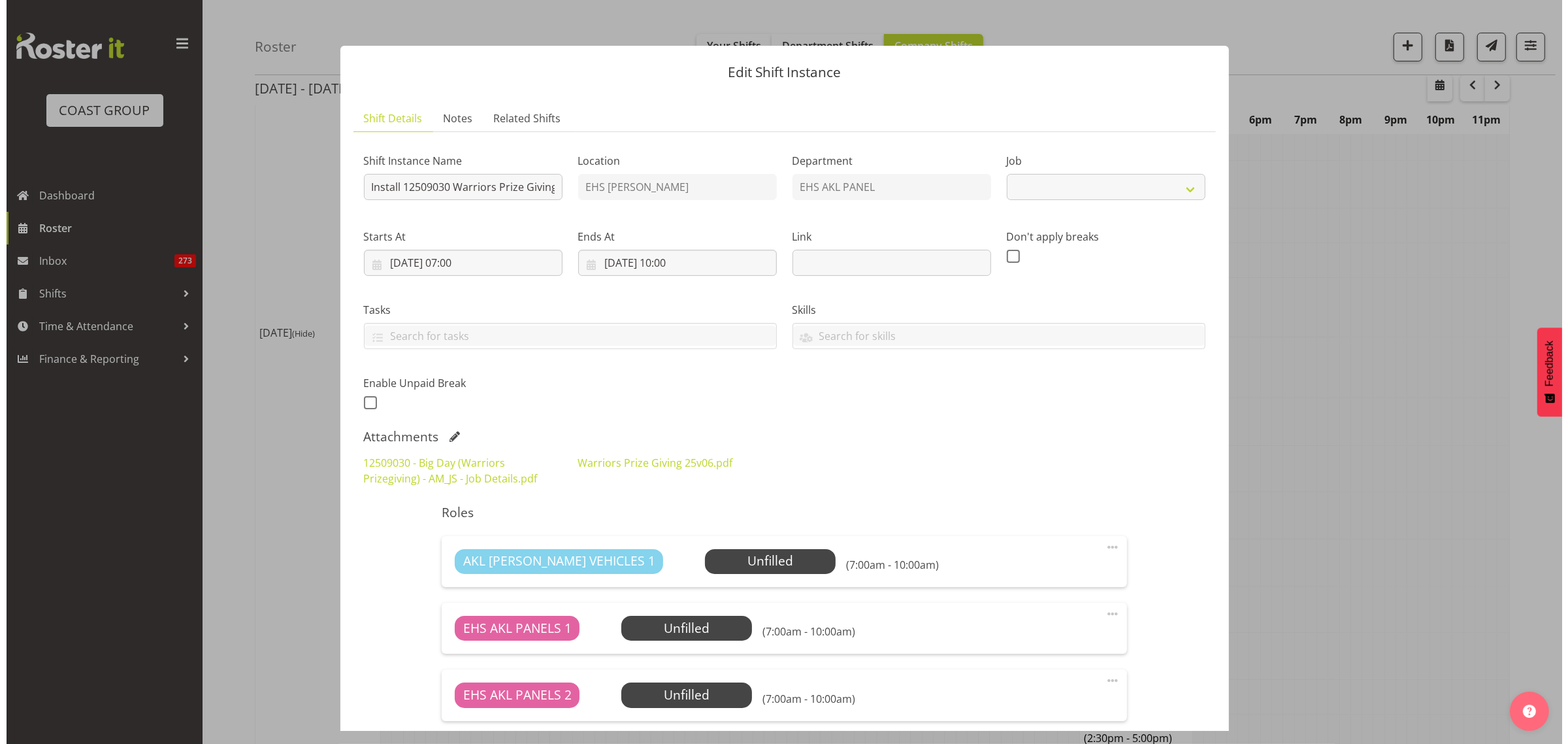
scroll to position [320, 0]
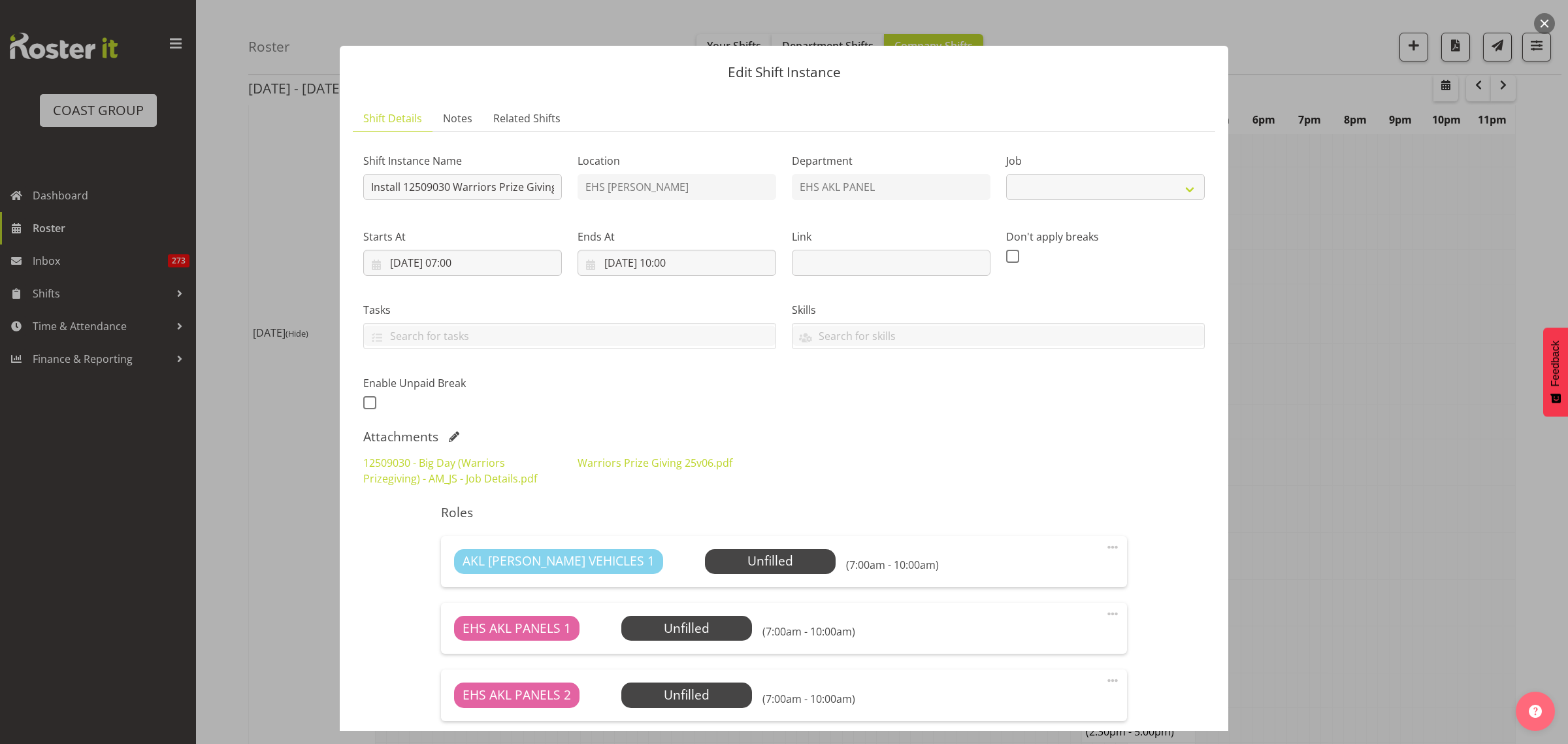
select select
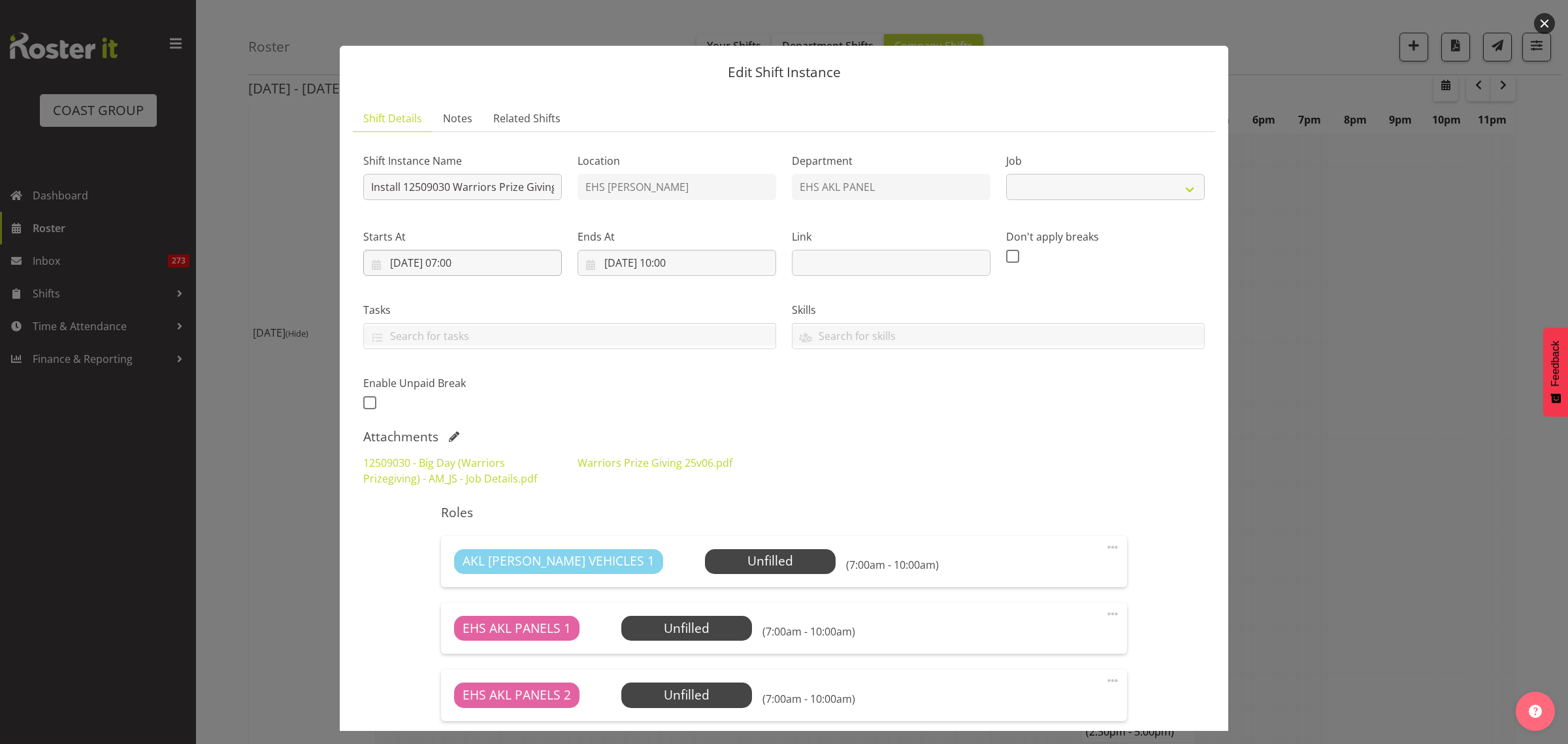
select select "10509"
click at [439, 486] on div "12509030 - Big Day (Warriors Prizegiving) - AM_JS - Job Details.pdf" at bounding box center [462, 470] width 214 height 47
click at [442, 478] on link "12509030 - Big Day (Warriors Prizegiving) - AM_JS - Job Details.pdf" at bounding box center [450, 470] width 174 height 30
drag, startPoint x: 1549, startPoint y: 24, endPoint x: 1522, endPoint y: 79, distance: 61.3
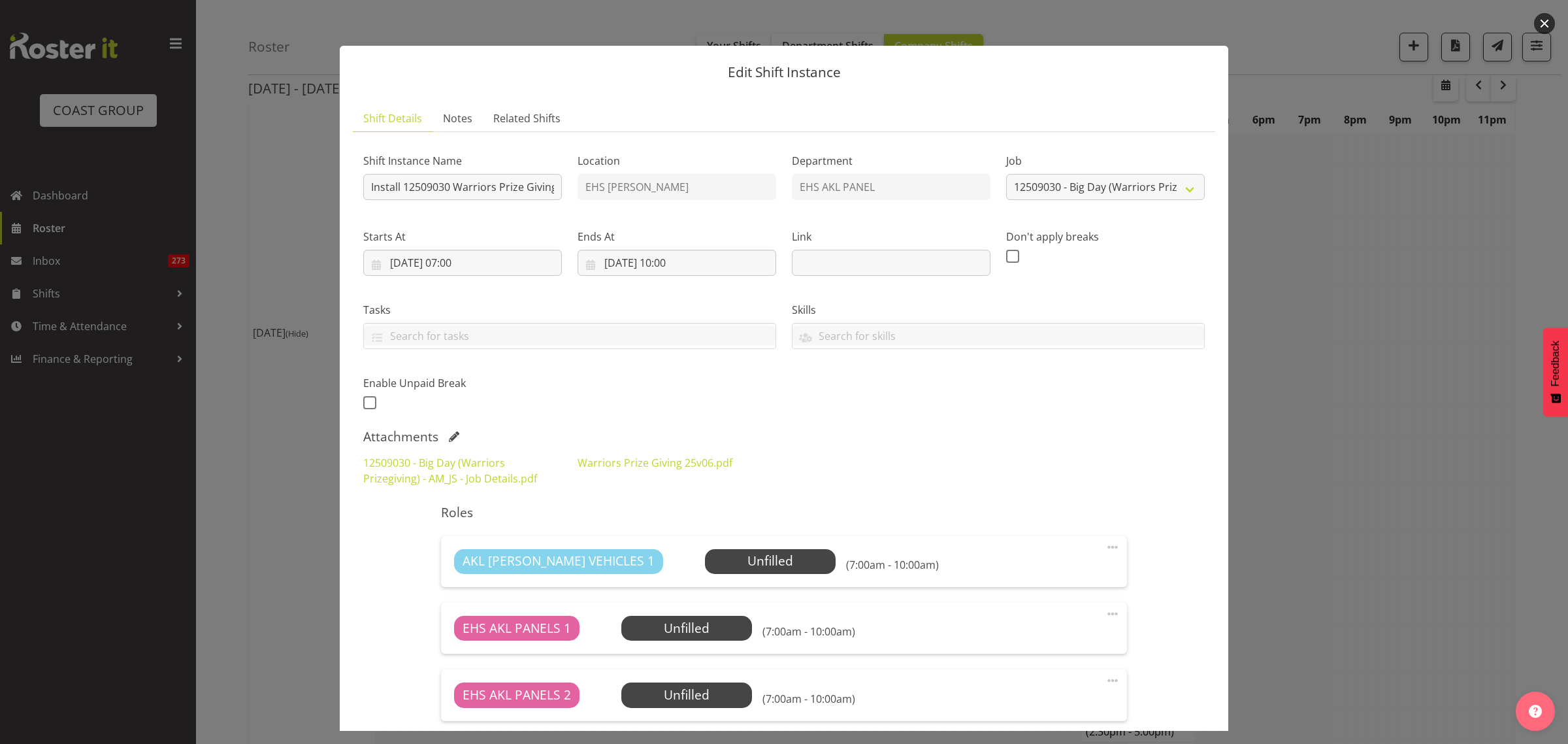
click at [1548, 26] on button "button" at bounding box center [1544, 23] width 21 height 21
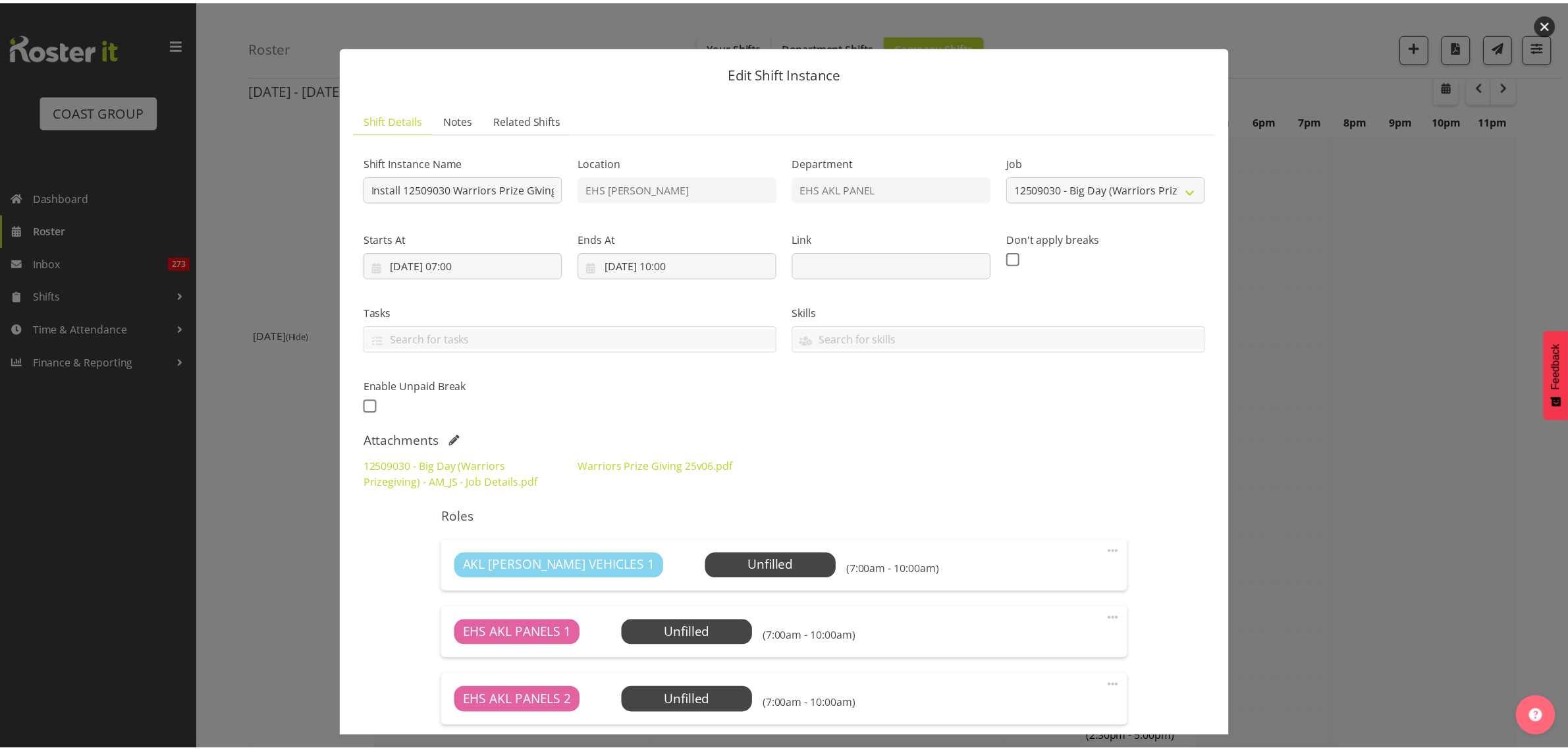
scroll to position [329, 0]
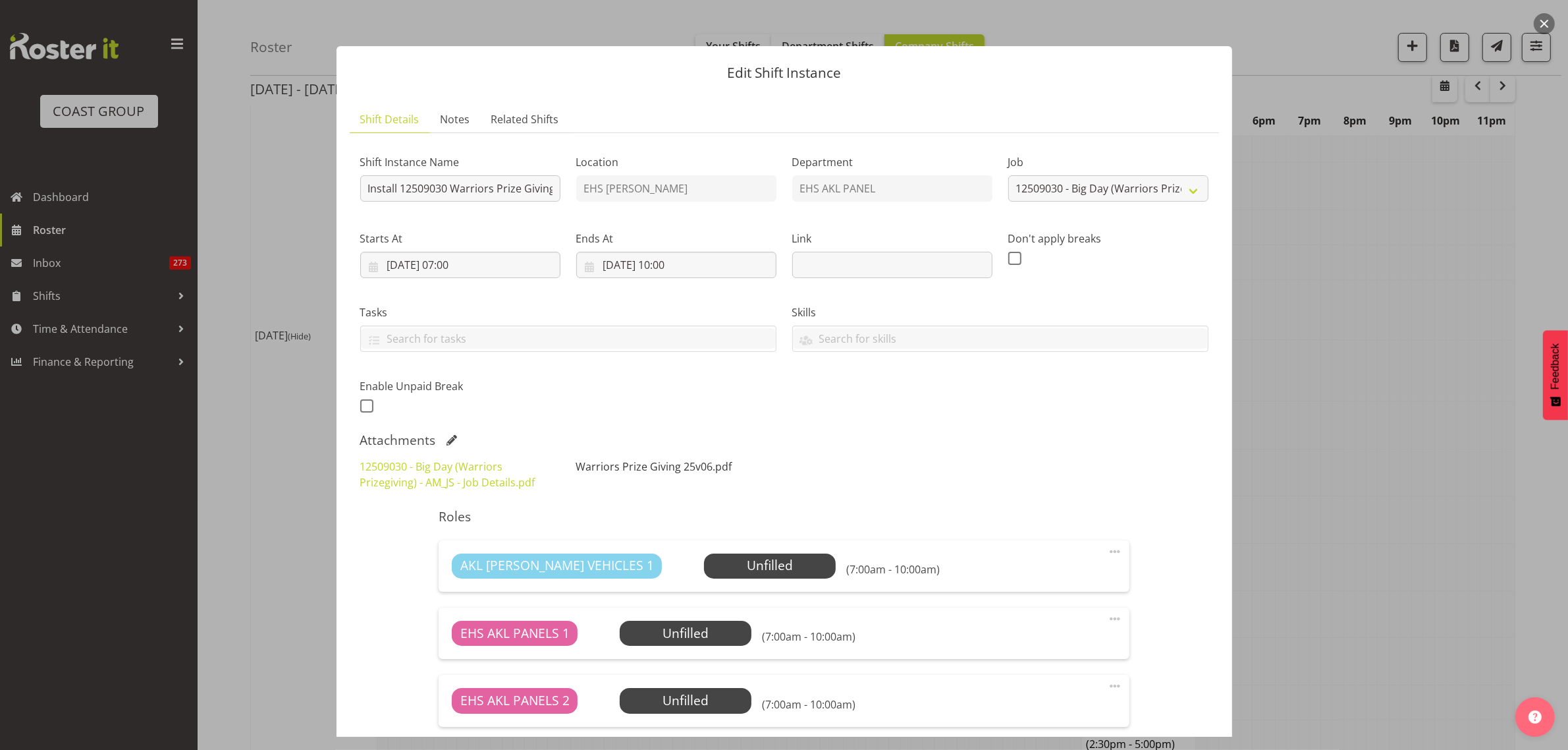
click at [637, 469] on link "Warriors Prize Giving 25v06.pdf" at bounding box center [653, 467] width 156 height 15
click at [1545, 25] on button "button" at bounding box center [1543, 23] width 21 height 21
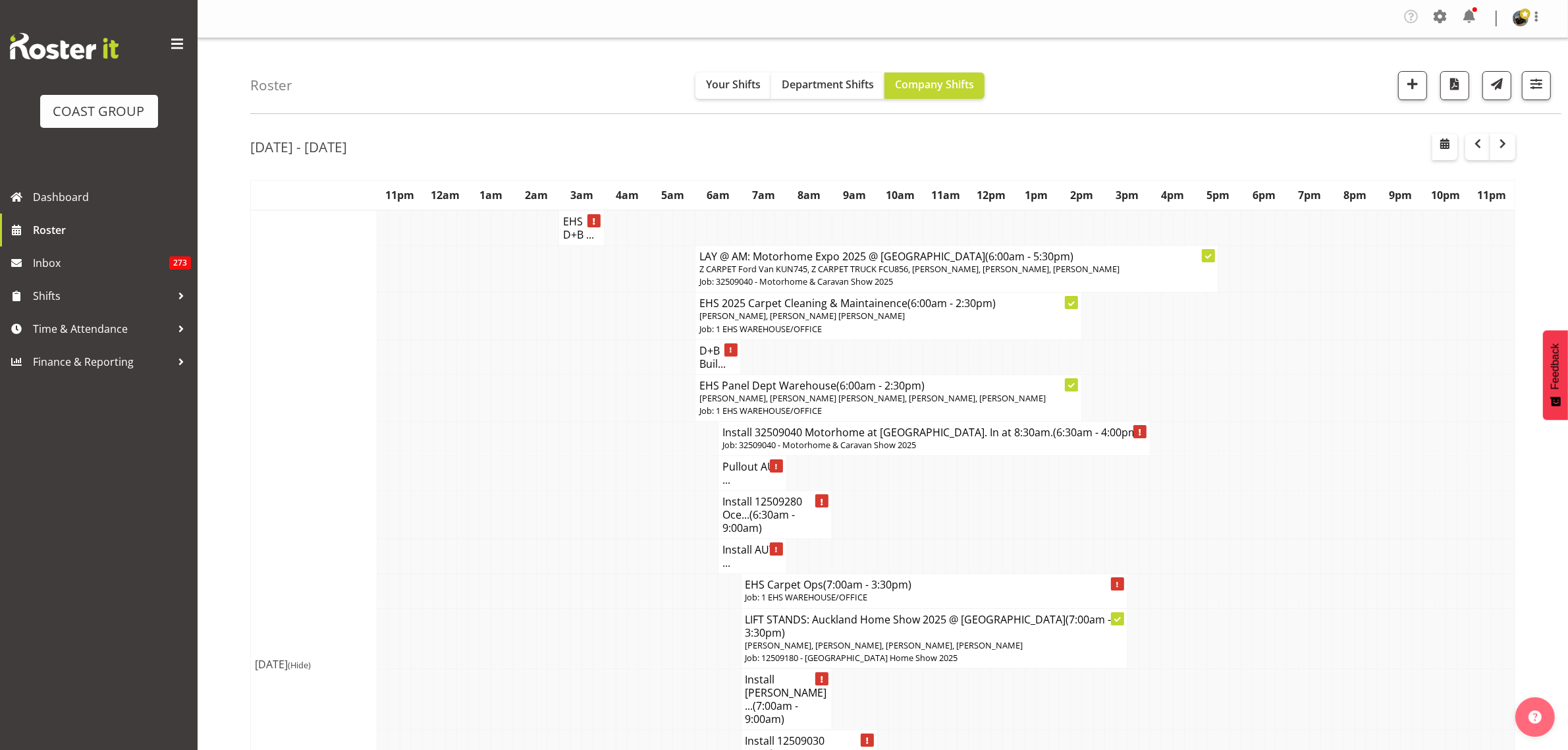
scroll to position [0, 0]
click at [731, 481] on h4 "Pullout AUT ..." at bounding box center [753, 473] width 60 height 26
click at [754, 487] on h4 "Pullout AUT ..." at bounding box center [753, 473] width 60 height 26
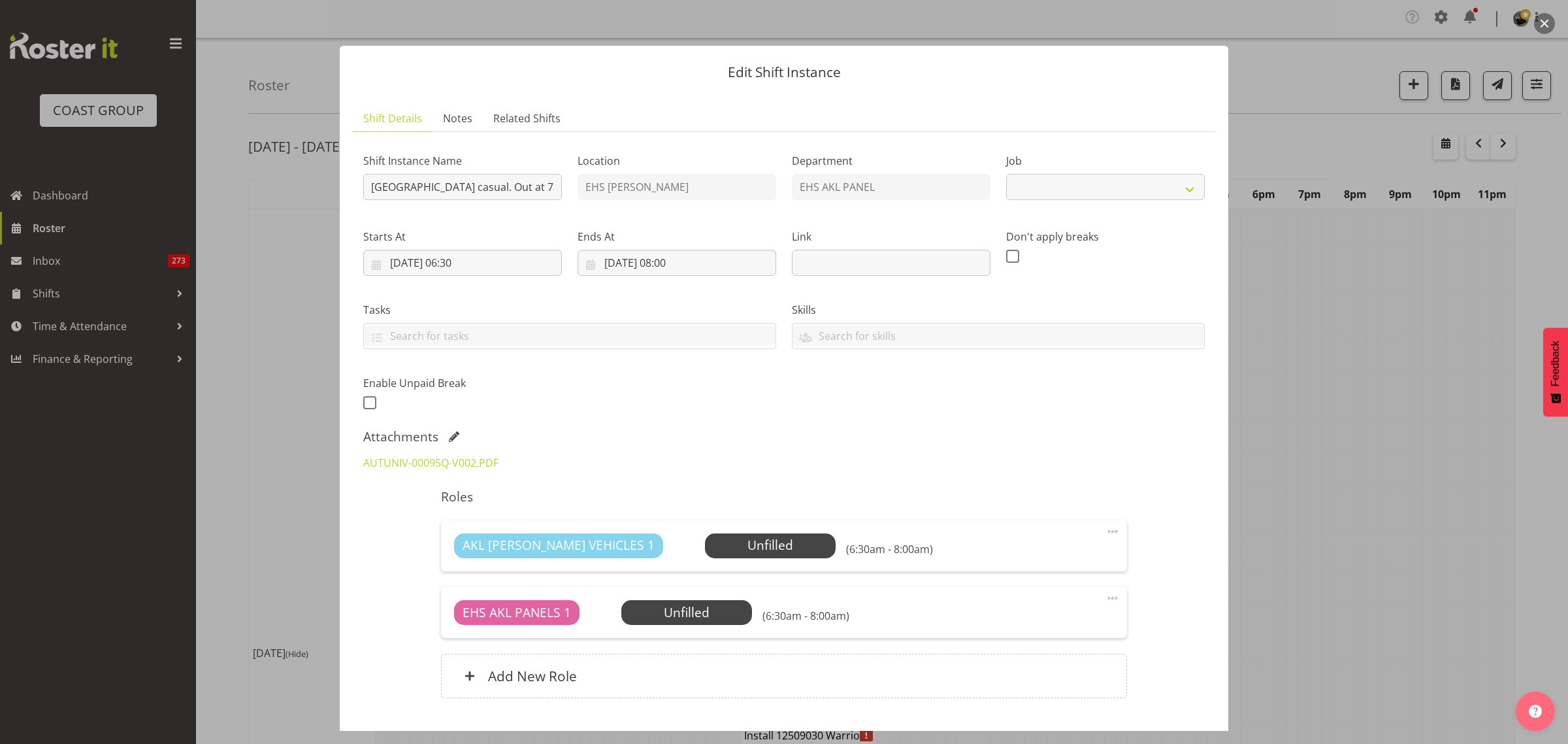
select select
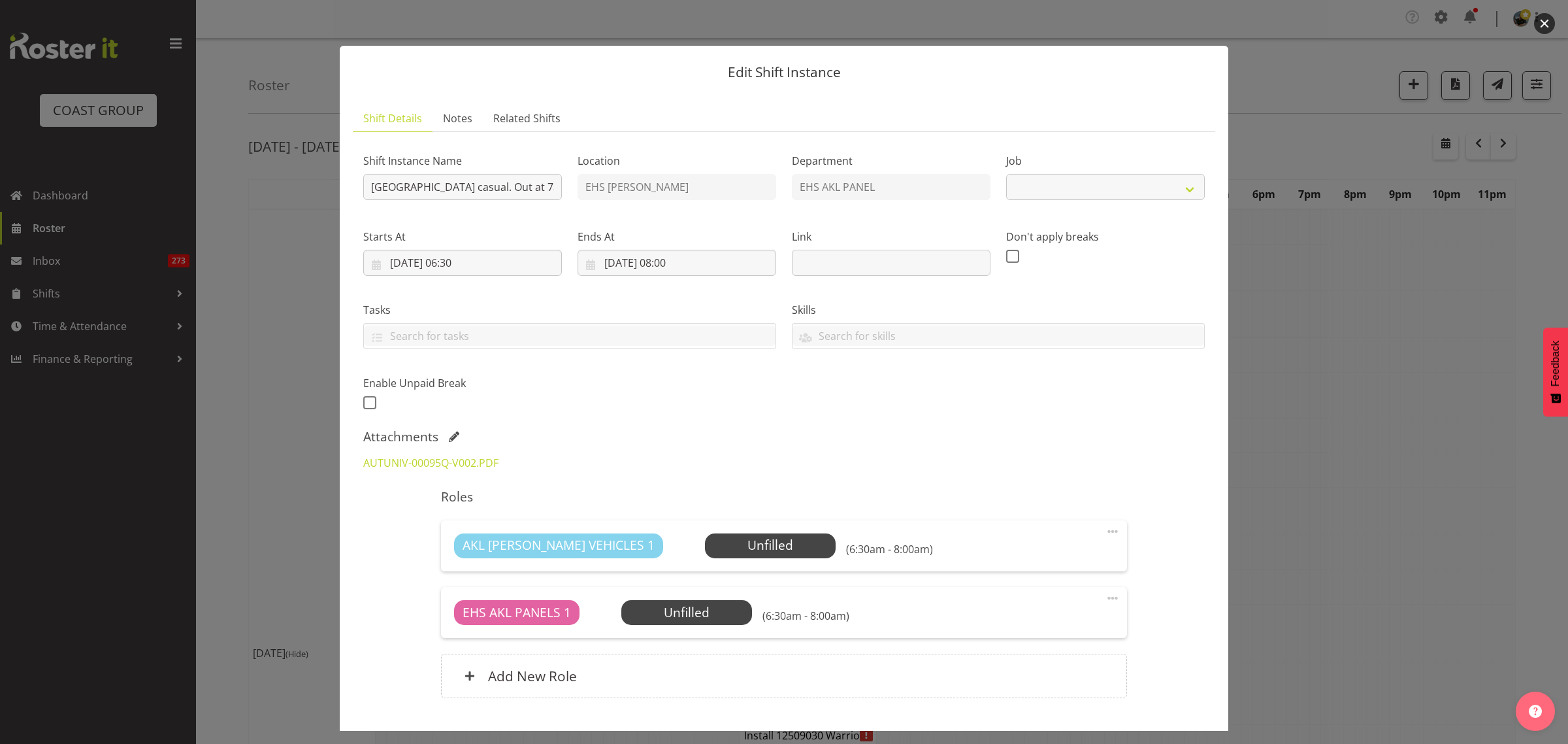
select select "8653"
select select
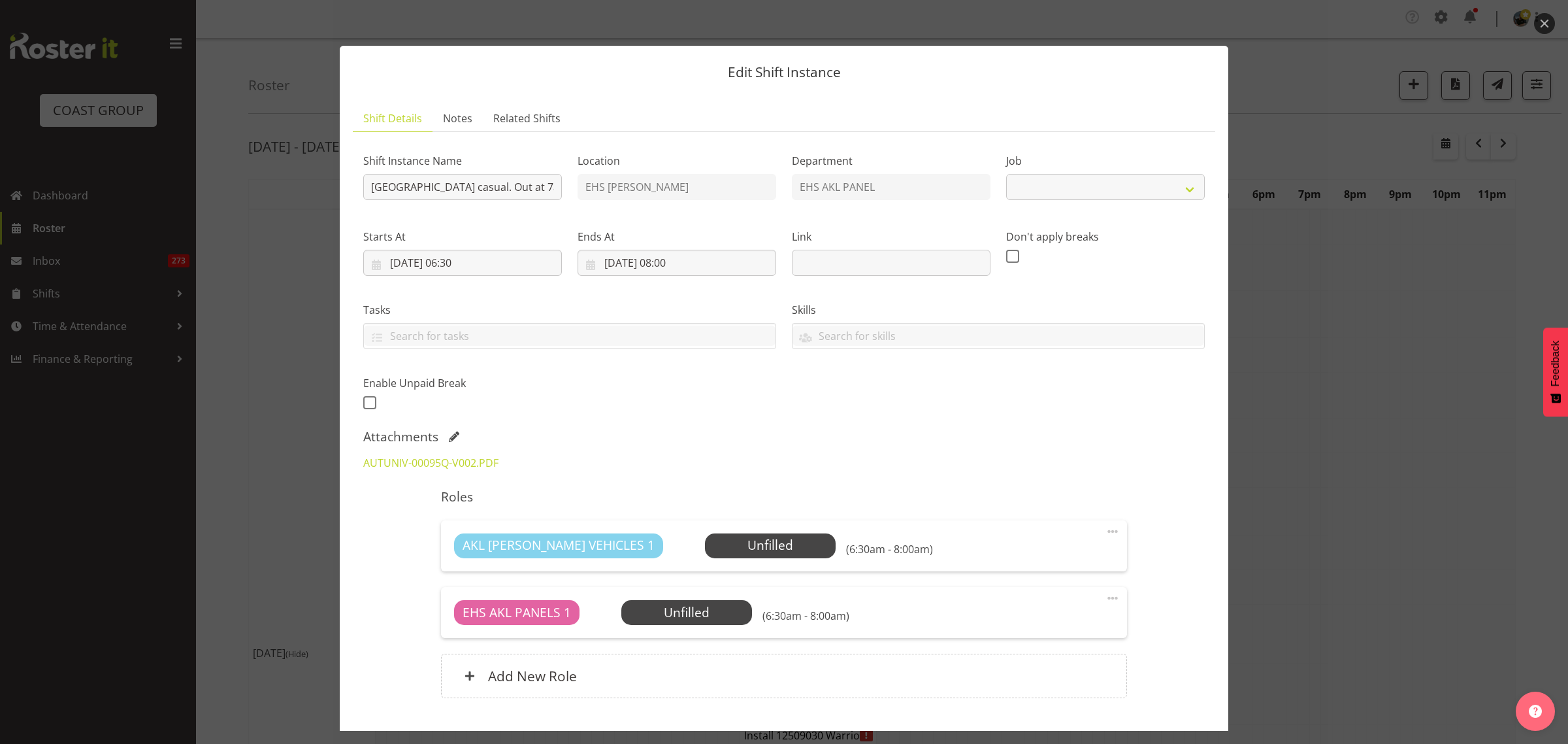
select select "8653"
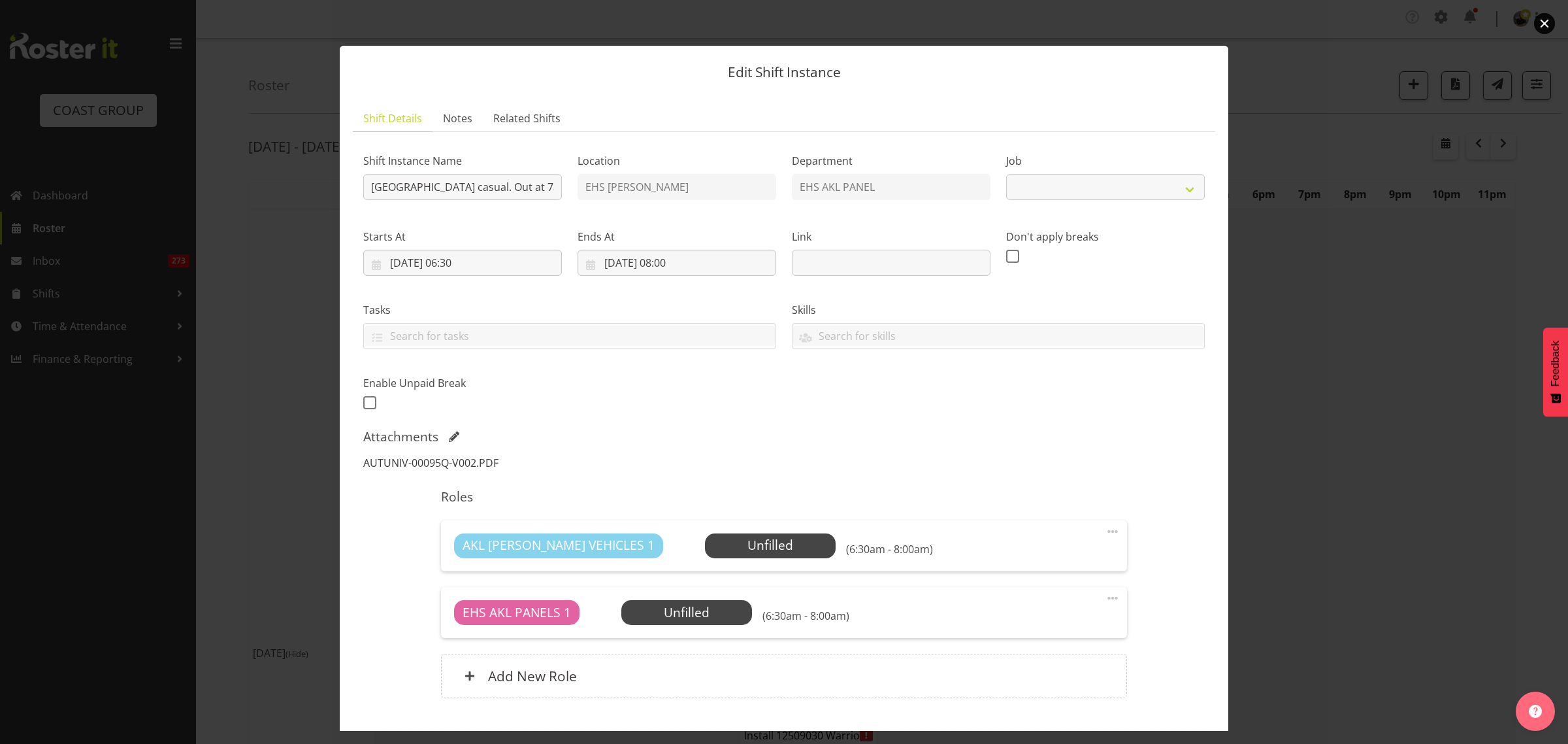
click at [399, 466] on link "AUTUNIV-00095Q-V002.PDF" at bounding box center [431, 463] width 136 height 14
select select "8653"
click at [1545, 24] on button "button" at bounding box center [1544, 23] width 21 height 21
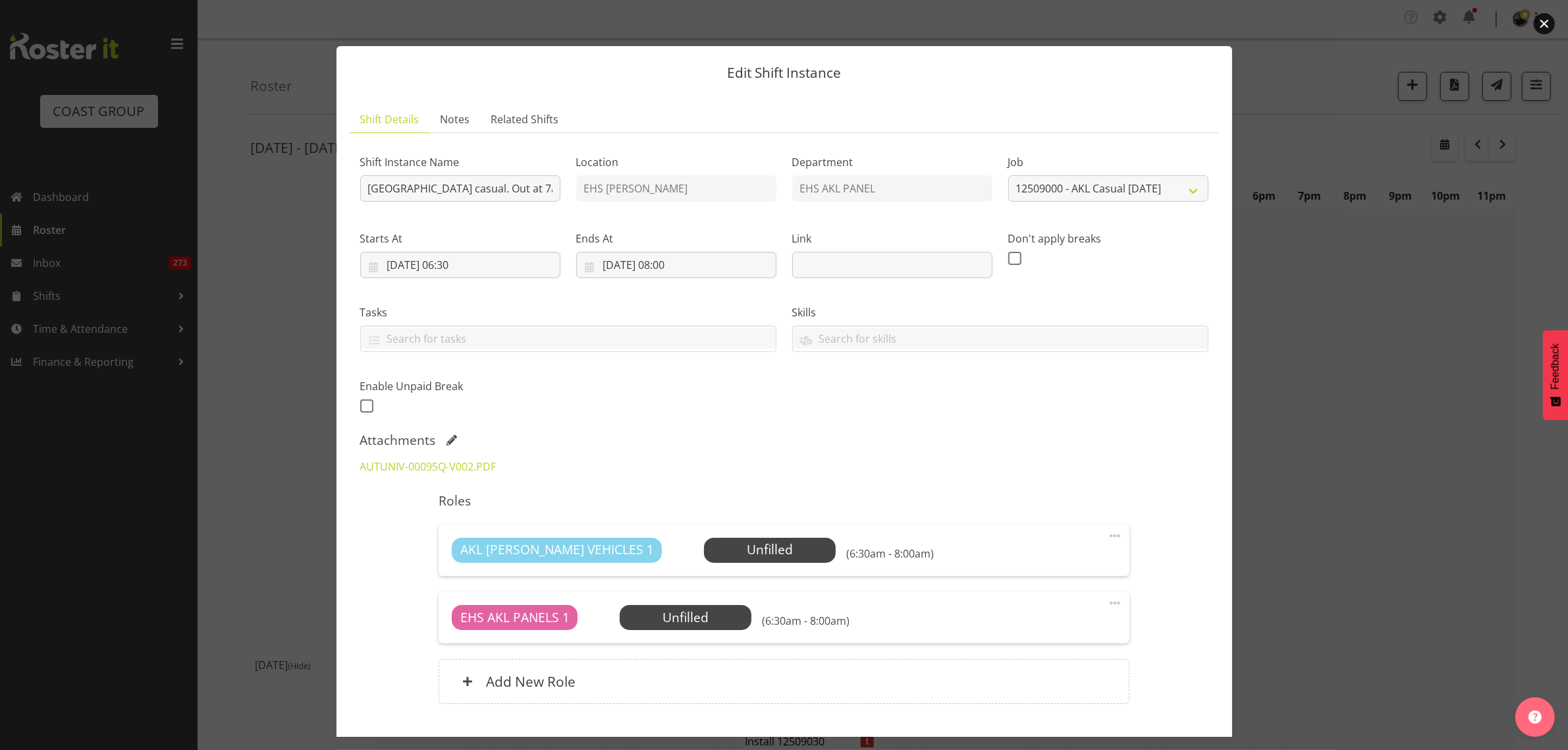
click at [1544, 20] on button "button" at bounding box center [1543, 23] width 21 height 21
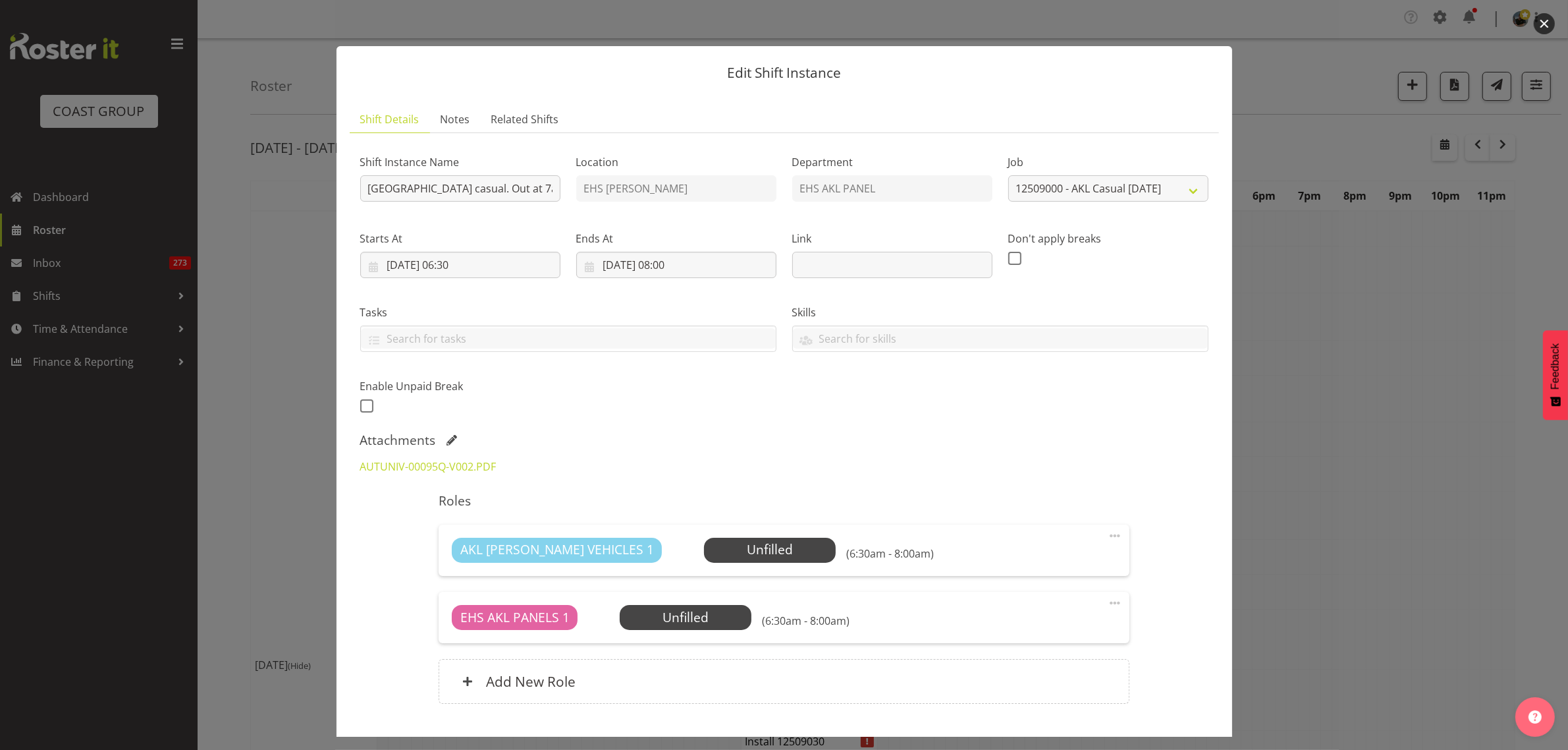
click at [1542, 20] on button "button" at bounding box center [1543, 23] width 21 height 21
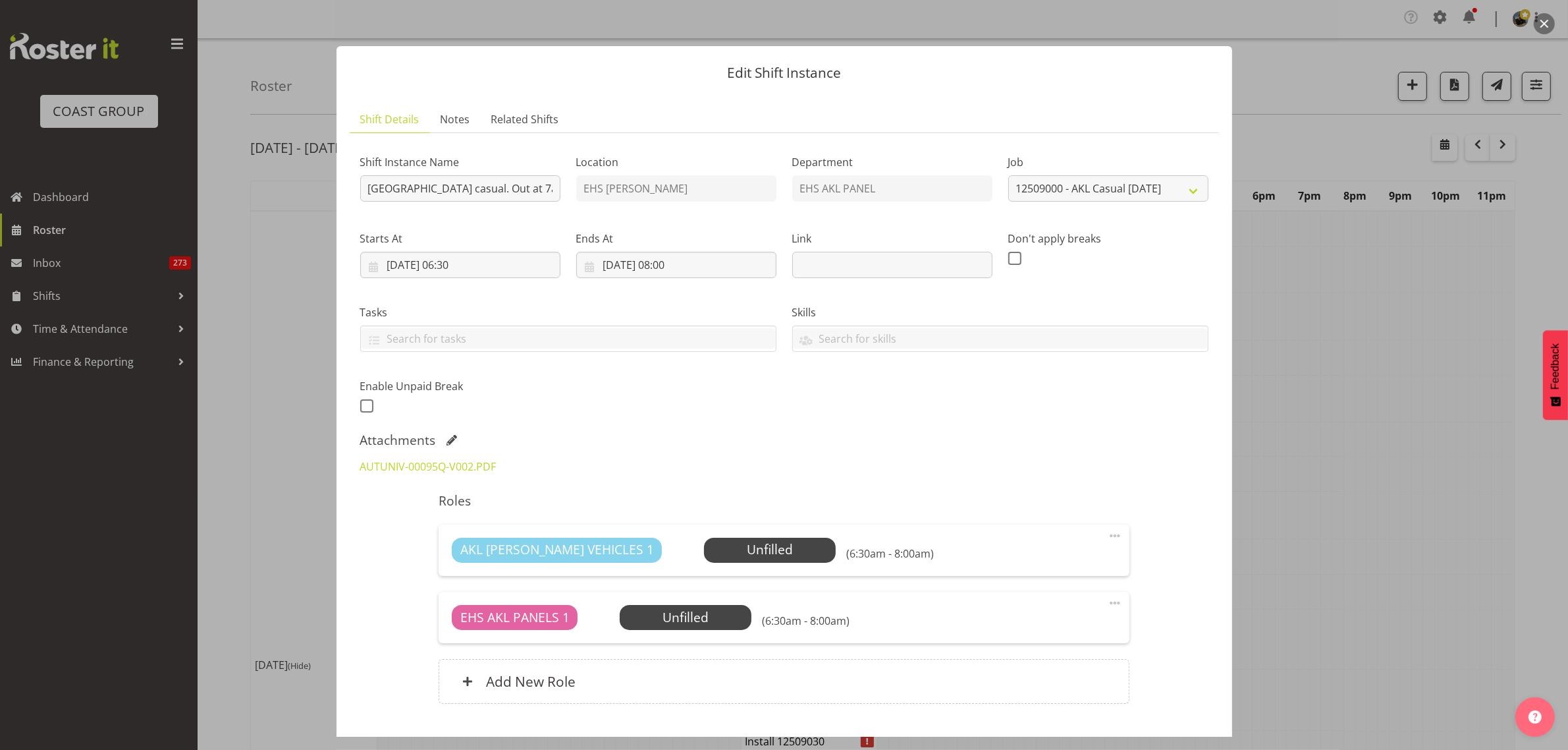
click at [1538, 30] on button "button" at bounding box center [1543, 23] width 21 height 21
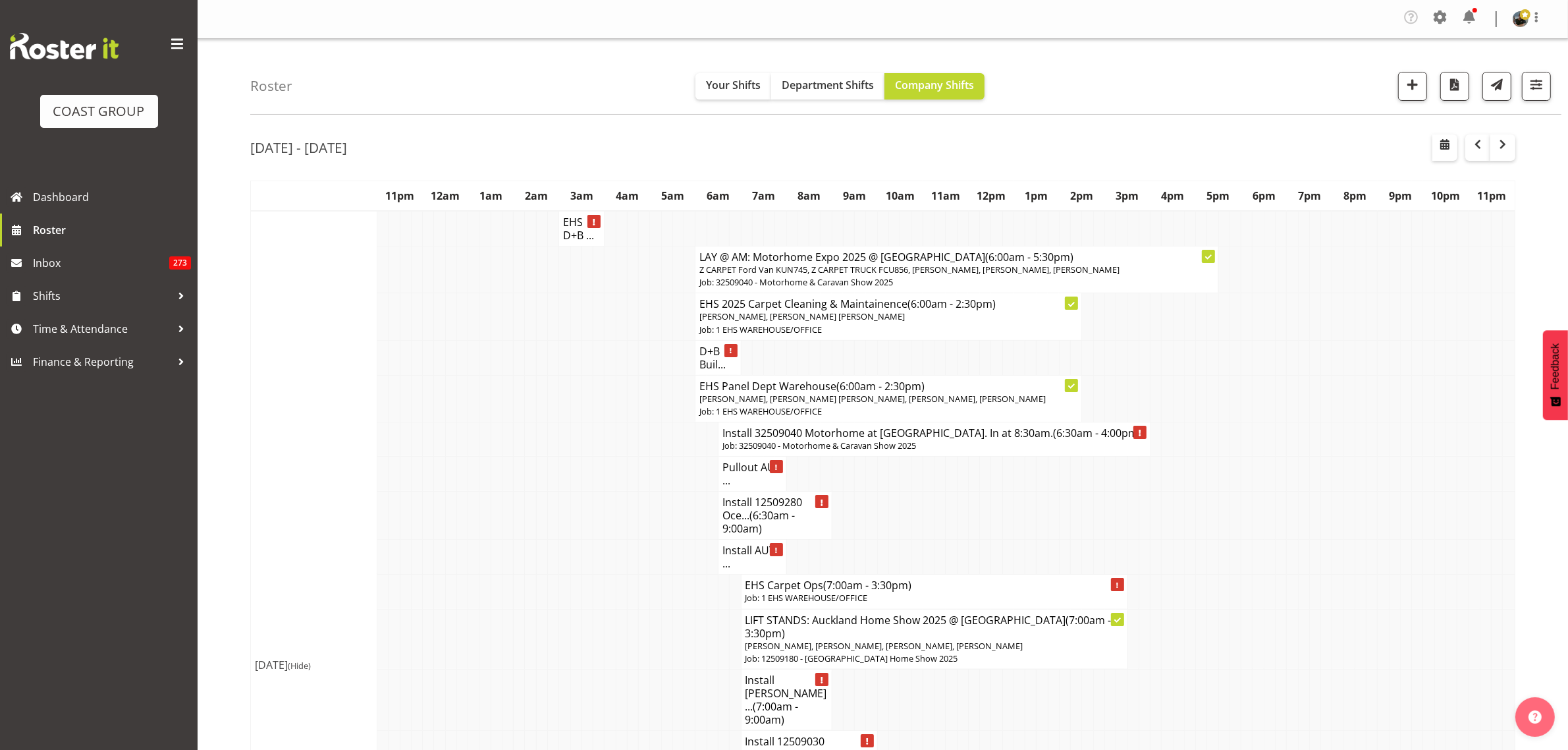
click at [741, 570] on h4 "Install AUT ..." at bounding box center [753, 556] width 60 height 26
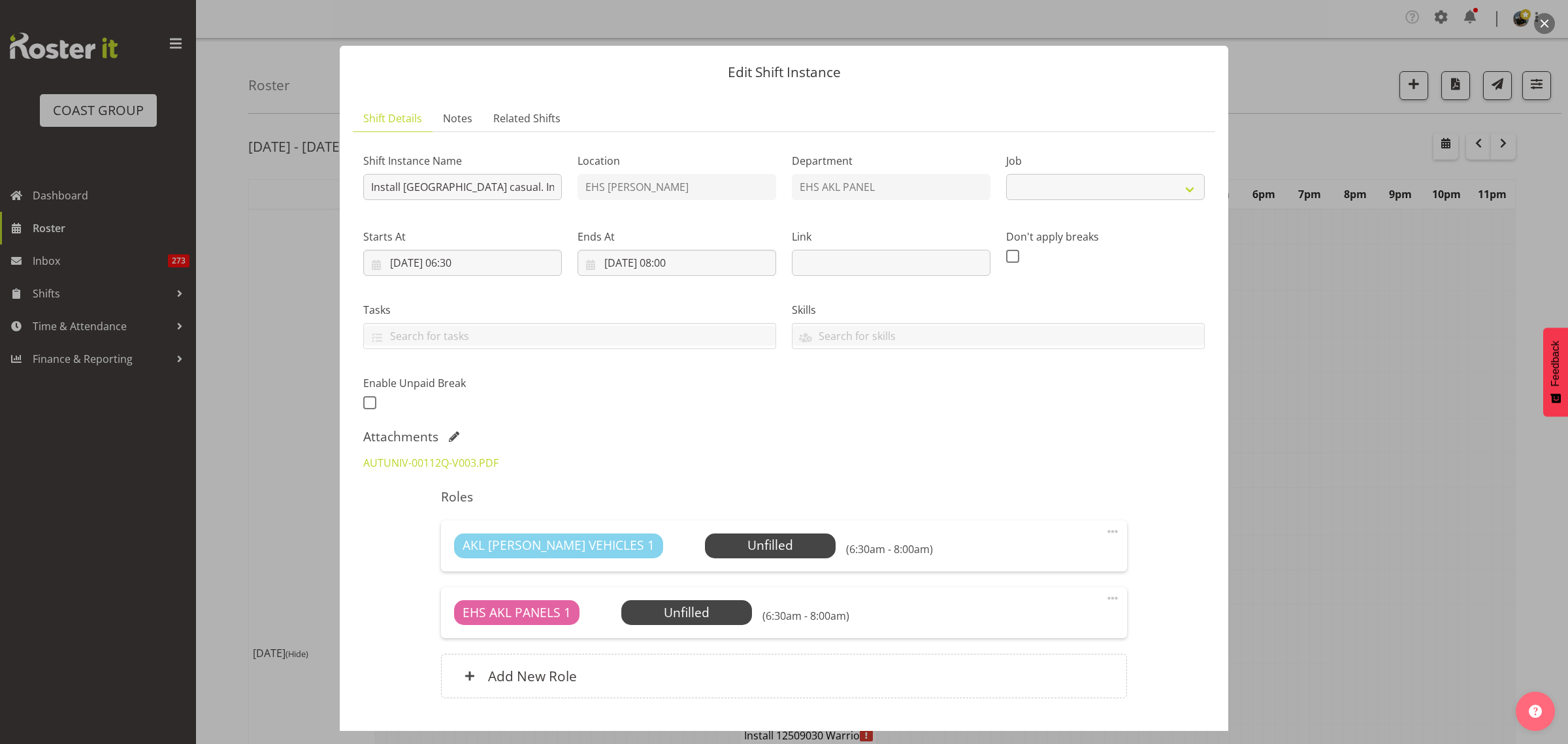
select select "8653"
click at [419, 462] on link "AUTUNIV-00112Q-V003.PDF" at bounding box center [431, 463] width 136 height 14
click at [1546, 20] on button "button" at bounding box center [1544, 23] width 21 height 21
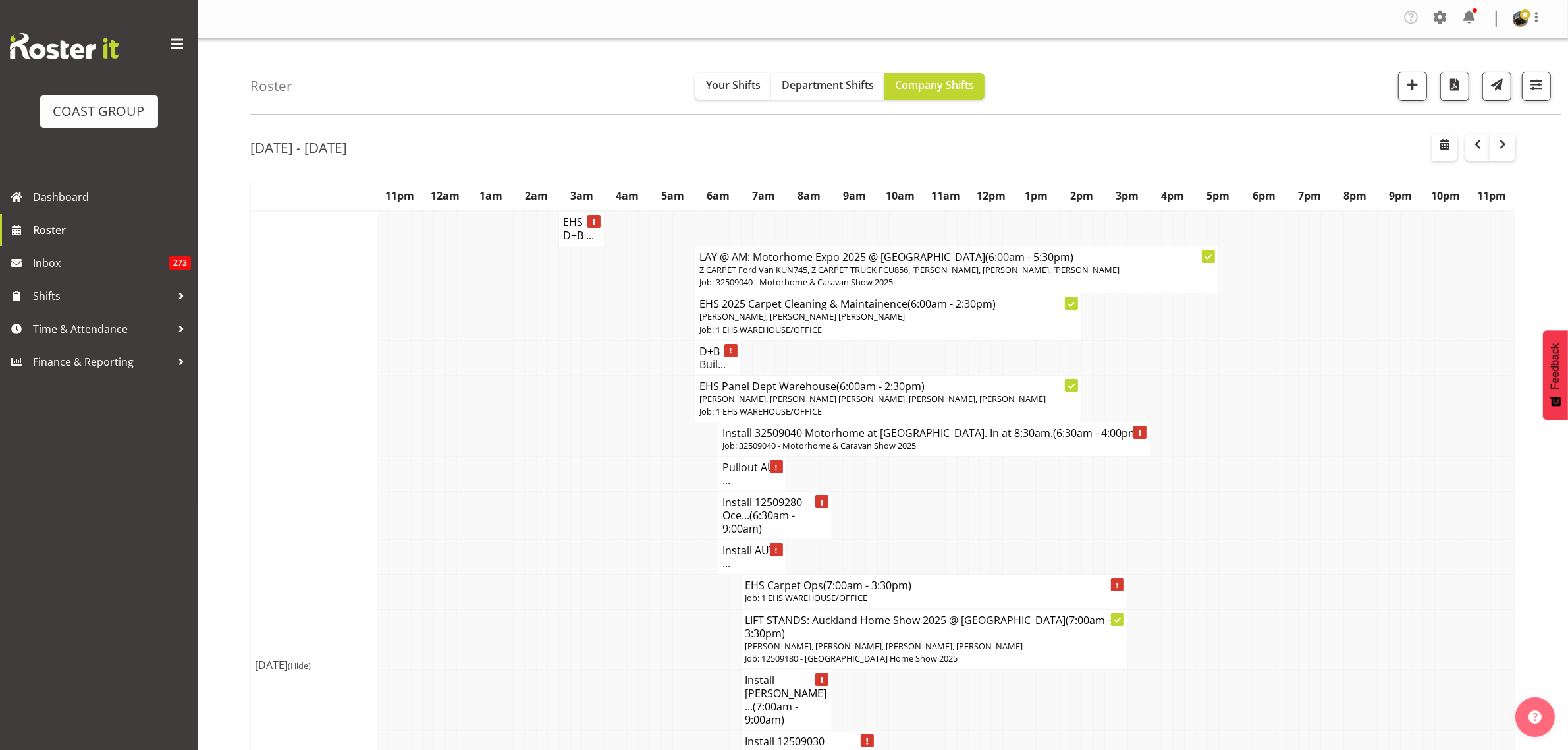
click at [742, 486] on h4 "Pullout AUT ..." at bounding box center [753, 473] width 60 height 26
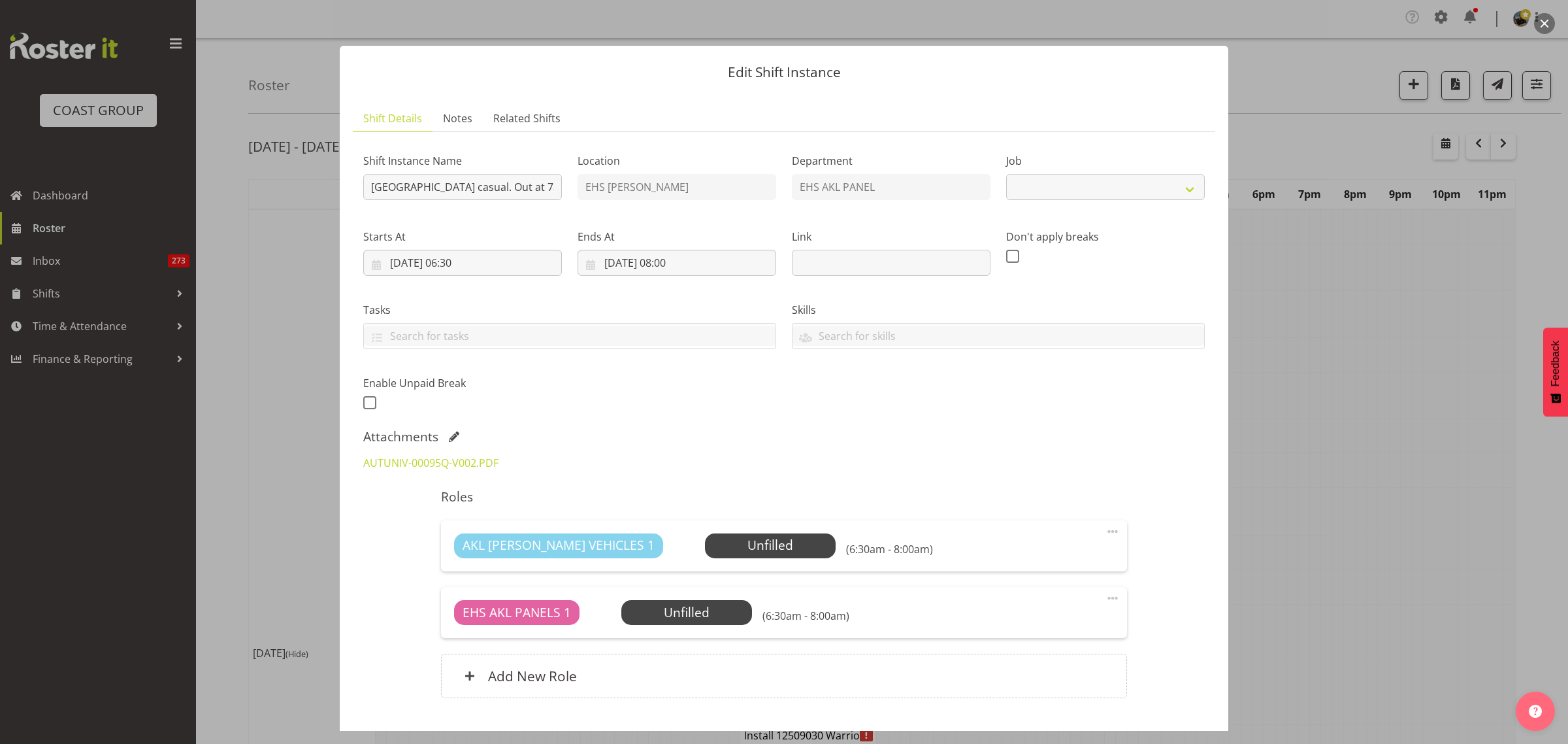
select select
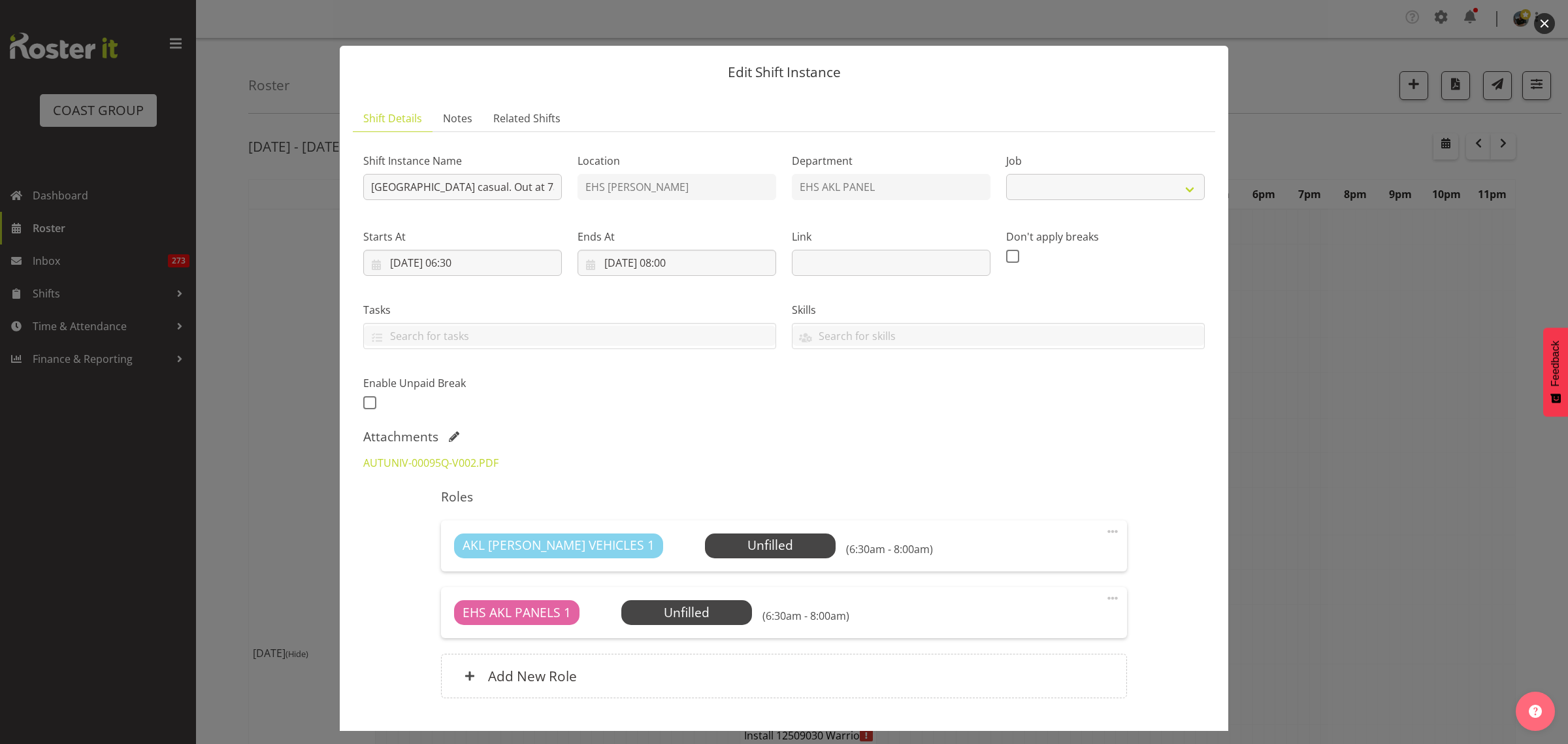
select select "8653"
click at [446, 461] on link "AUTUNIV-00095Q-V002.PDF" at bounding box center [431, 463] width 136 height 14
select select "8653"
click at [1544, 24] on button "button" at bounding box center [1544, 23] width 21 height 21
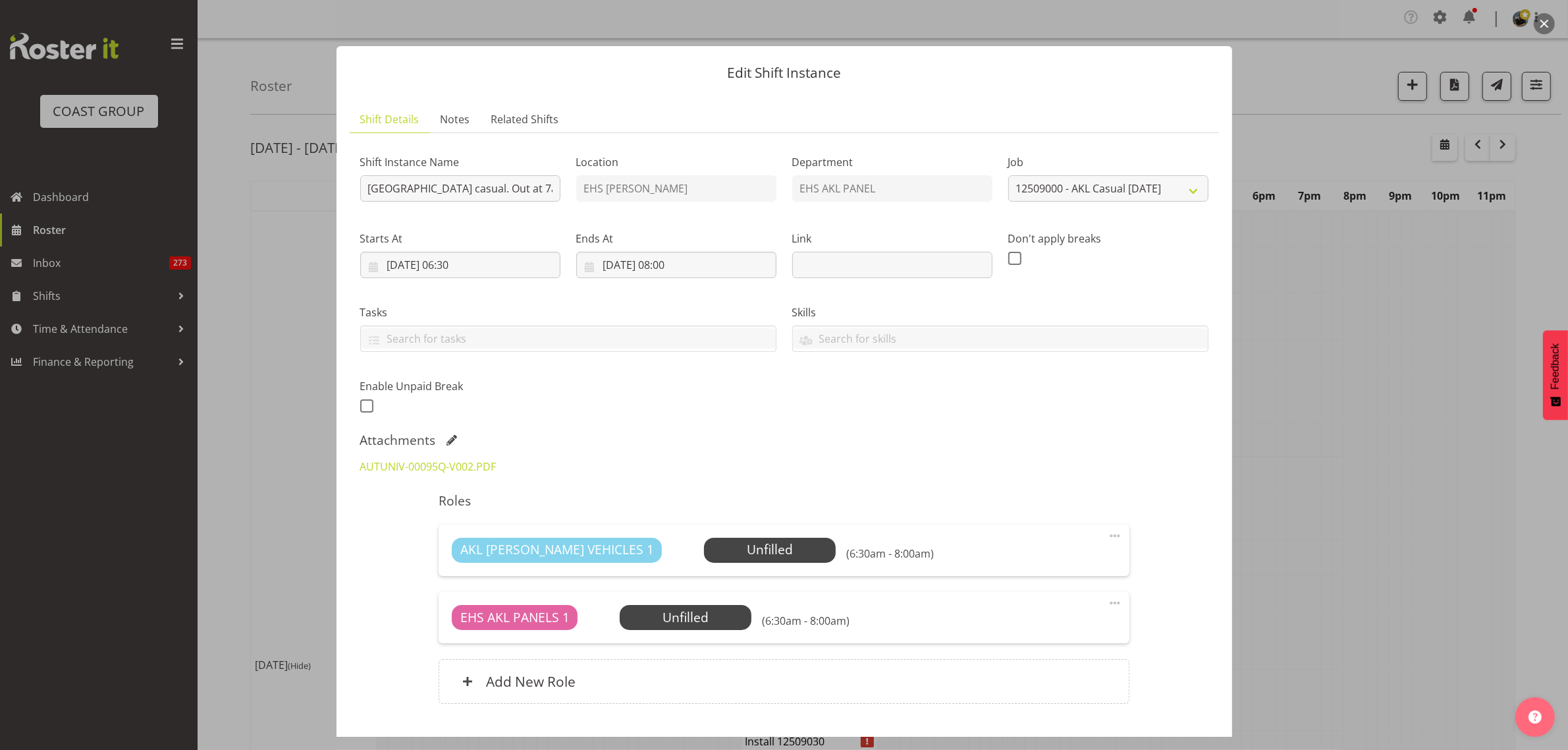
click at [1548, 26] on button "button" at bounding box center [1543, 23] width 21 height 21
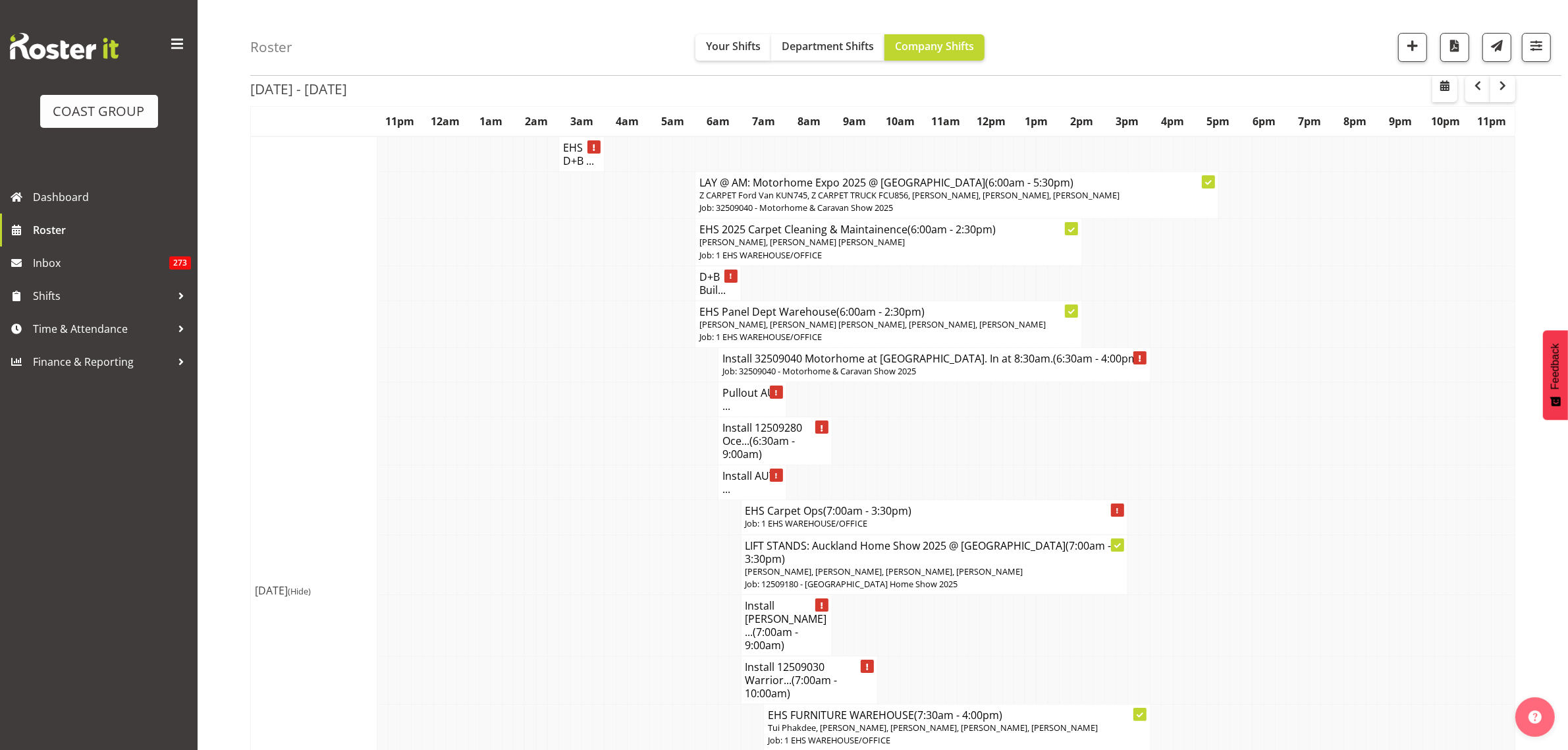
scroll to position [165, 0]
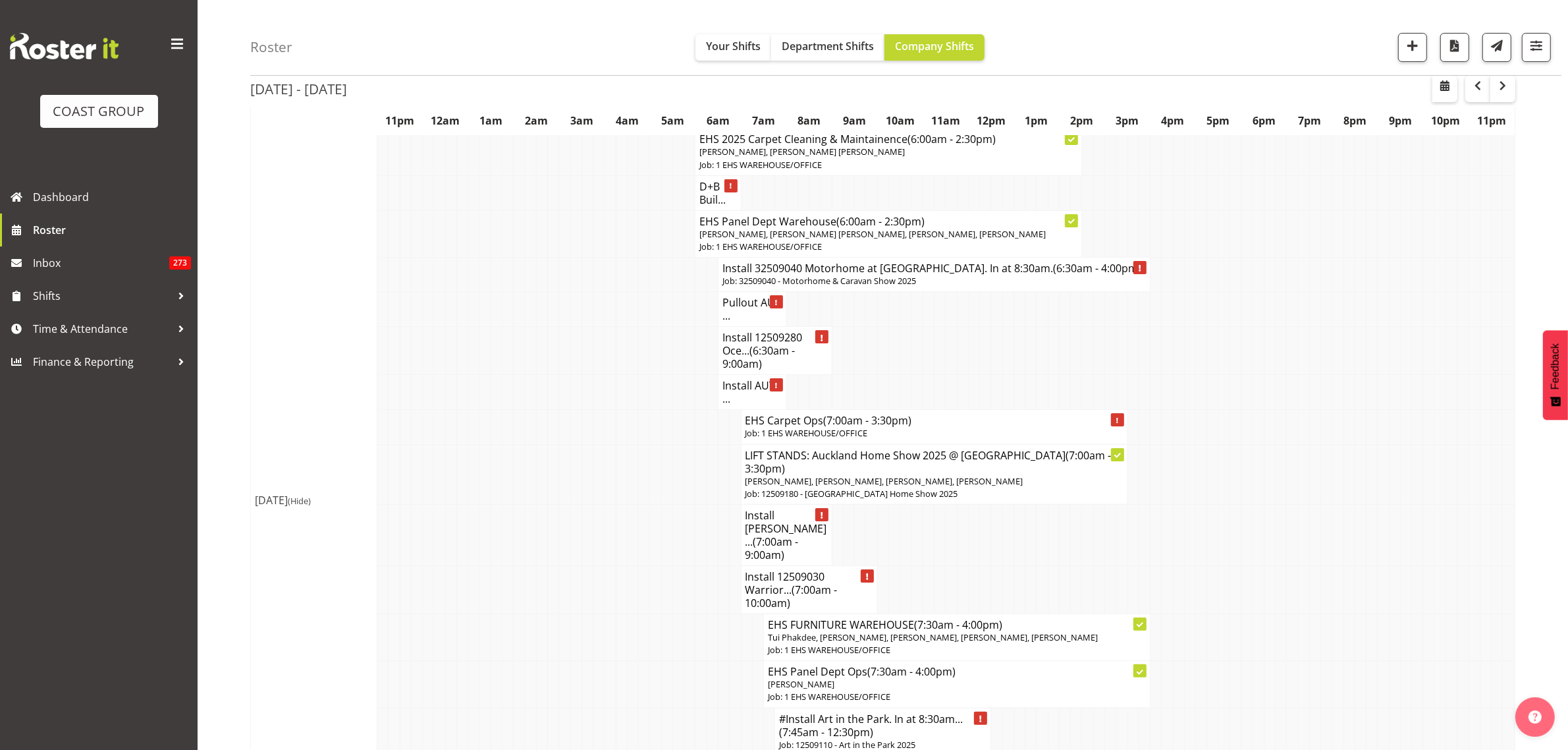
click at [775, 359] on span "(6:30am - 9:00am)" at bounding box center [759, 357] width 73 height 27
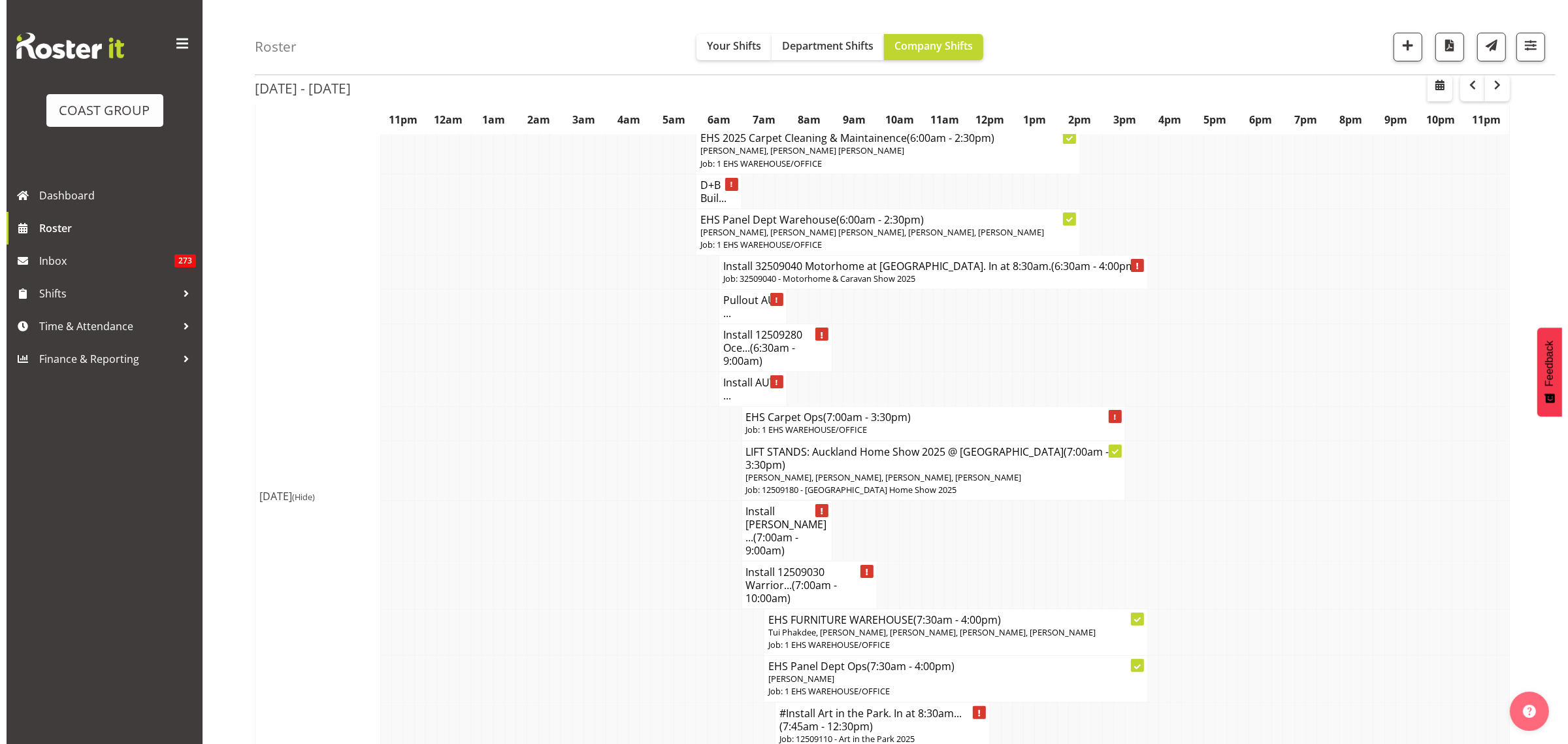
scroll to position [156, 0]
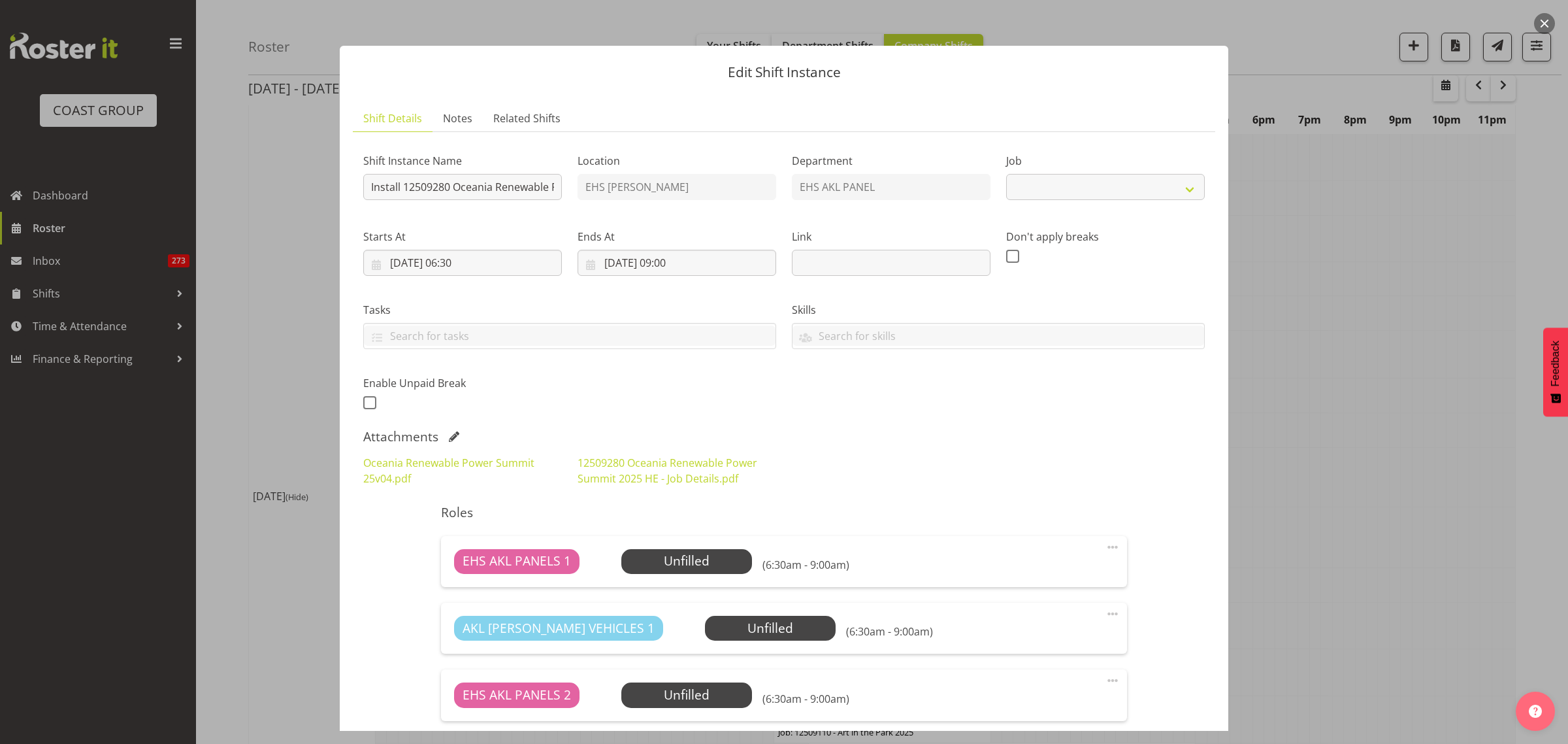
select select "10278"
click at [451, 461] on link "Oceania Renewable Power Summit 25v04.pdf" at bounding box center [448, 470] width 171 height 30
click at [635, 463] on link "12509280 Oceania Renewable Power Summit 2025 HE - Job Details.pdf" at bounding box center [667, 470] width 180 height 30
click at [1545, 26] on button "button" at bounding box center [1544, 23] width 21 height 21
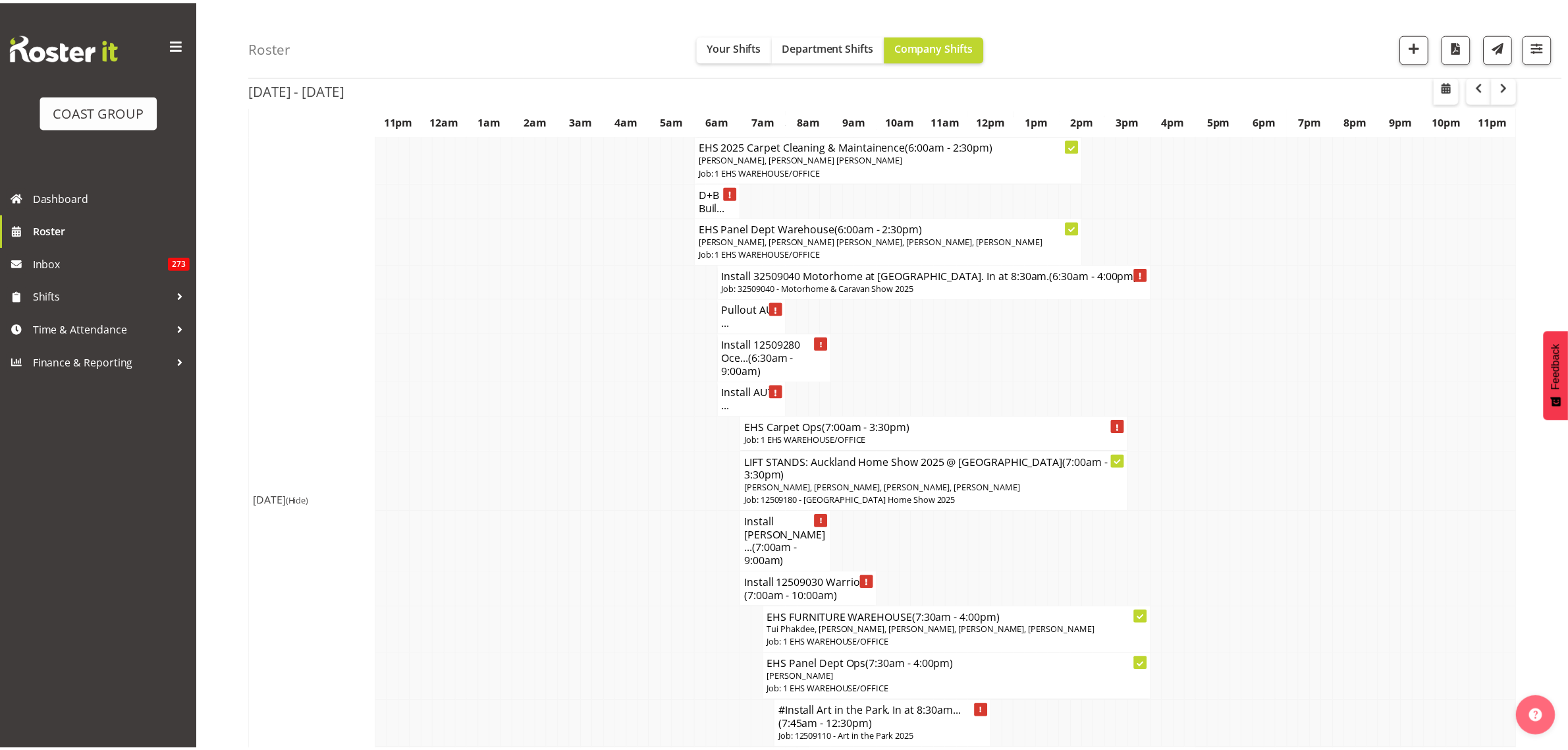
scroll to position [165, 0]
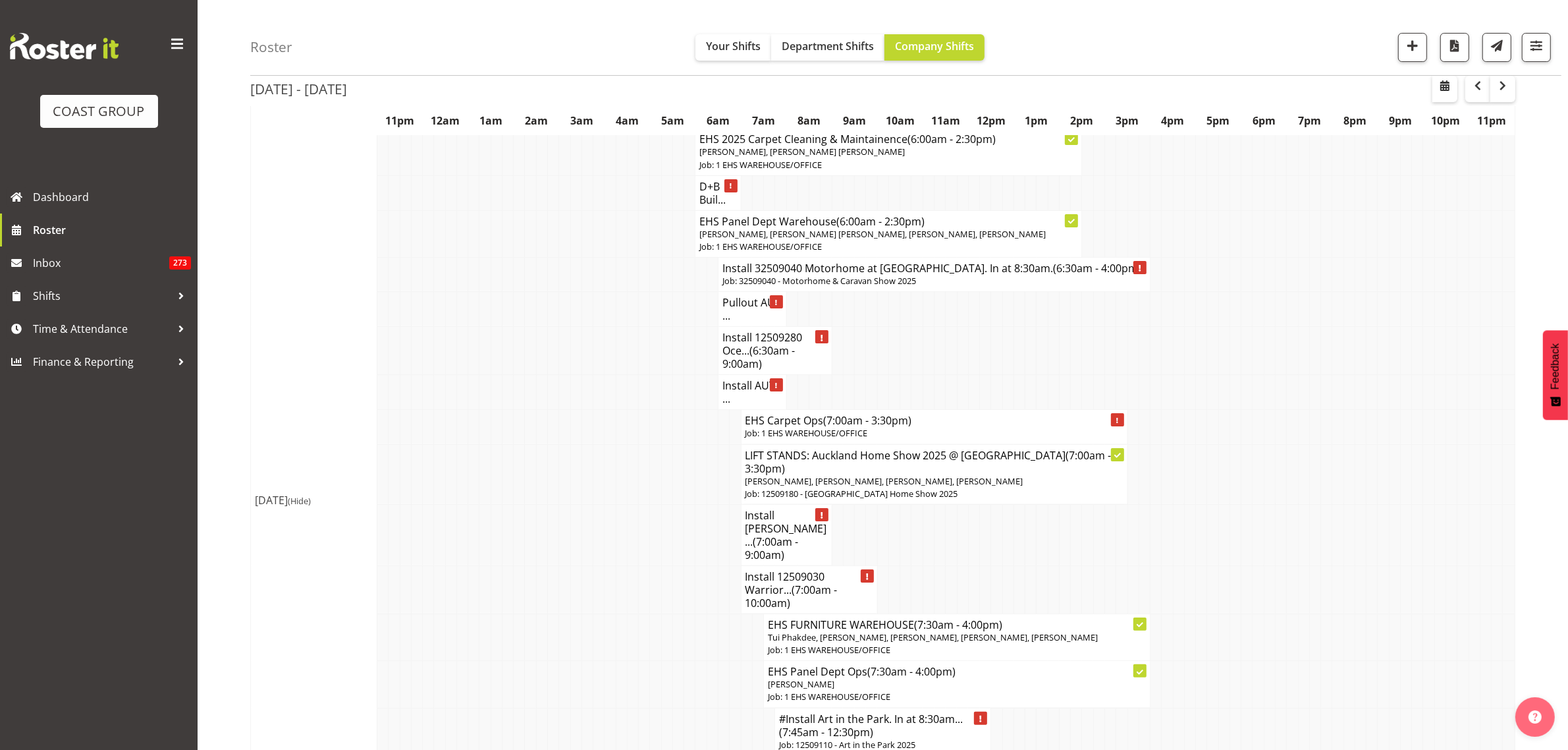
click at [778, 545] on span "(7:00am - 9:00am)" at bounding box center [772, 548] width 54 height 27
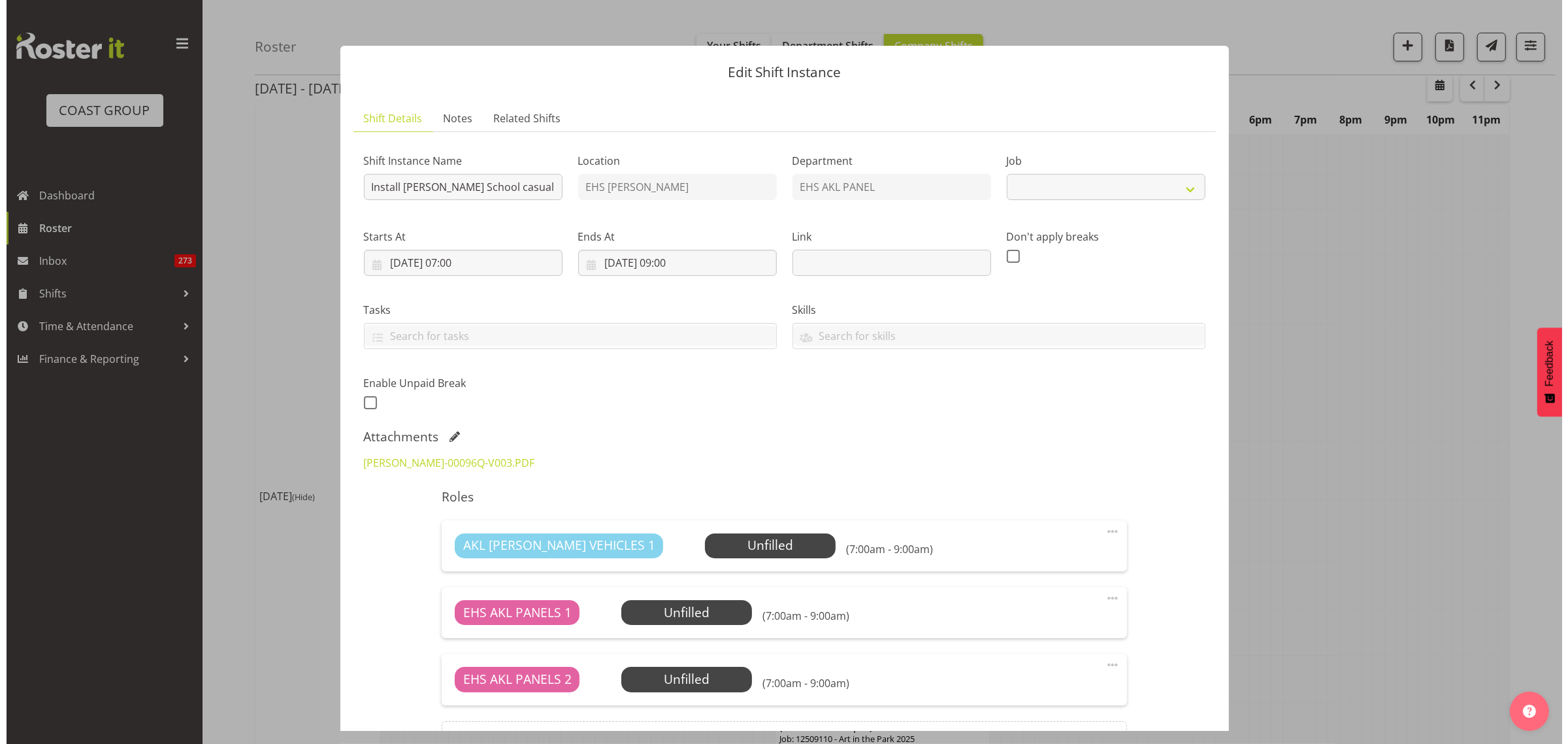
scroll to position [156, 0]
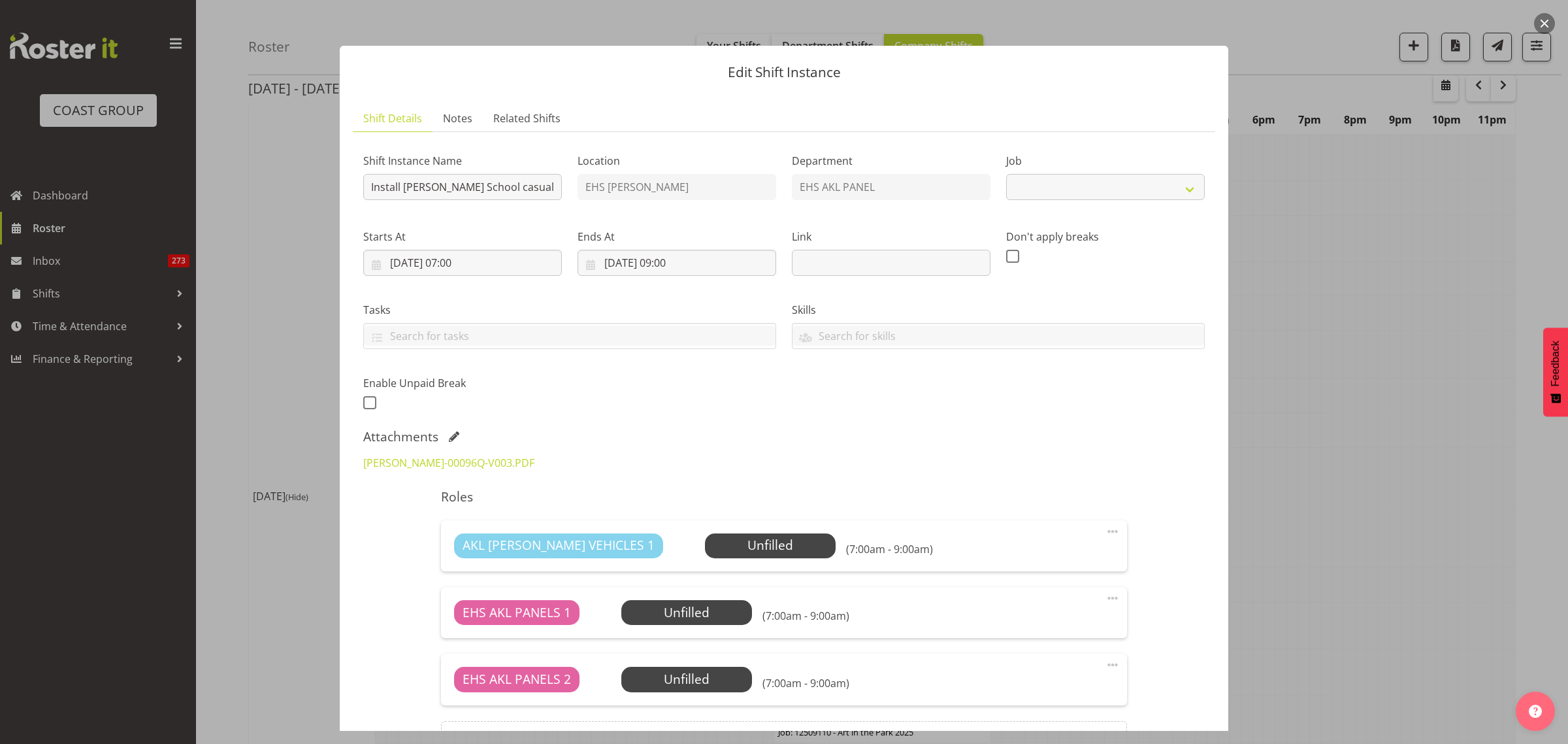
select select
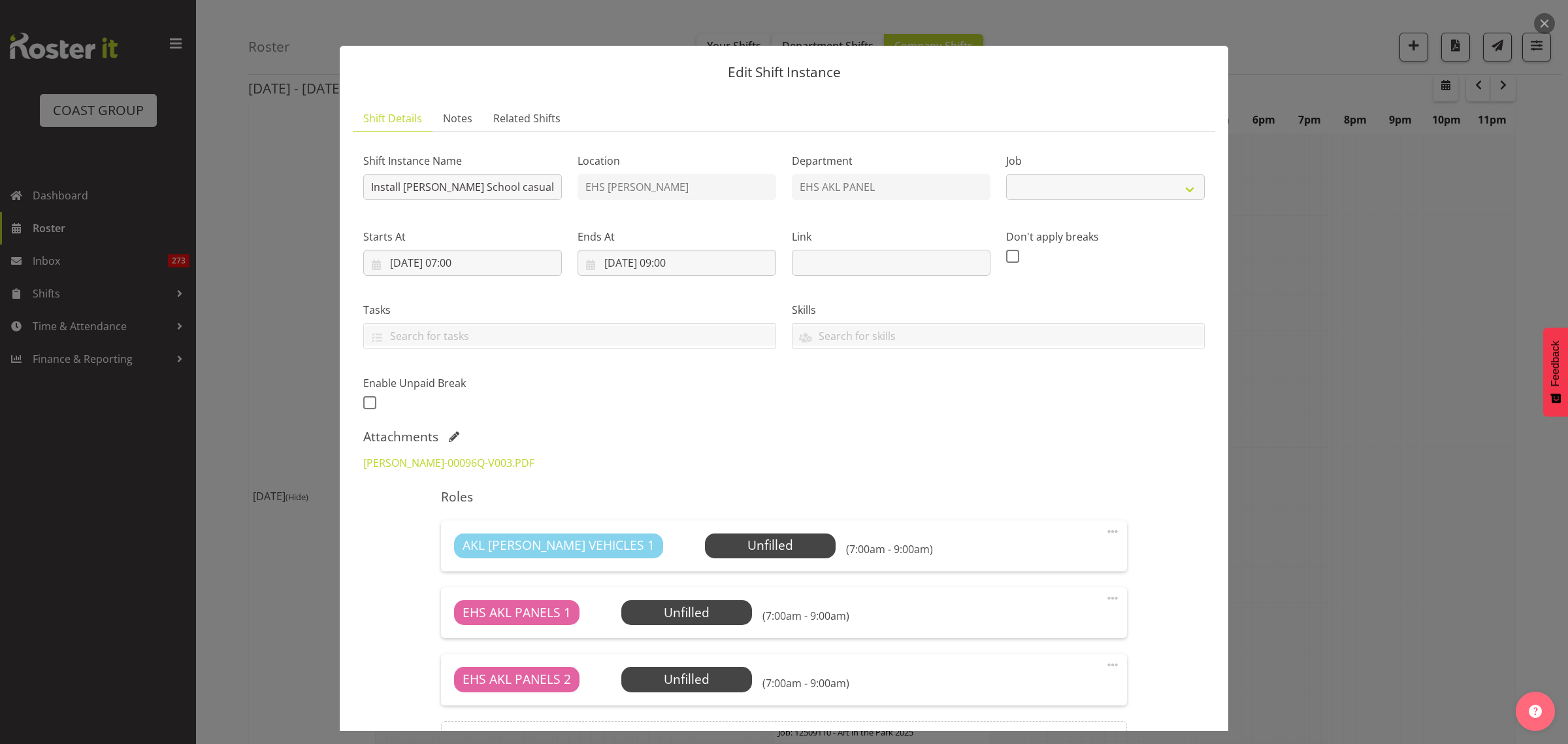
select select "8653"
click at [412, 466] on link "KRISTINS-00096Q-V003.PDF" at bounding box center [448, 463] width 171 height 14
click at [1545, 24] on button "button" at bounding box center [1544, 23] width 21 height 21
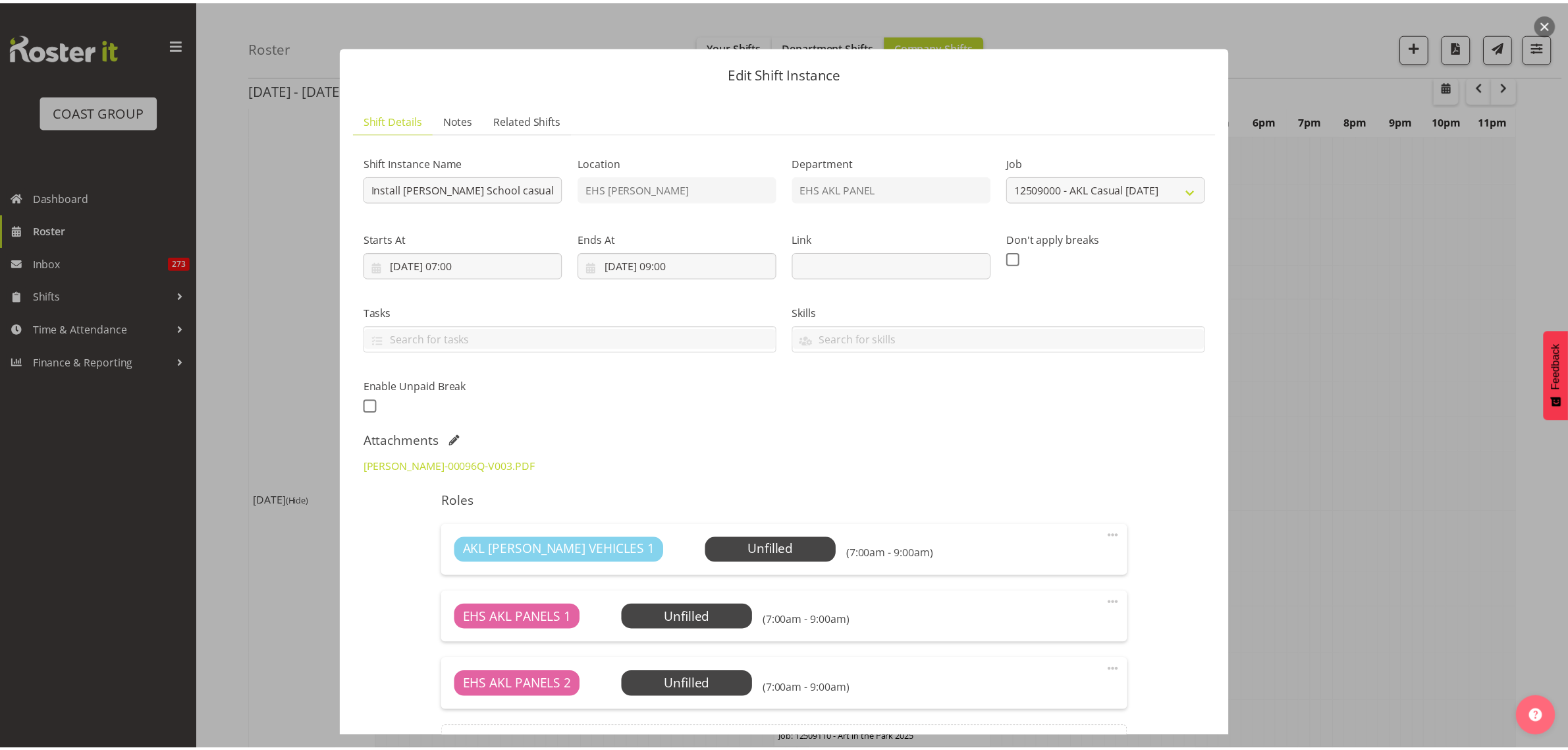
scroll to position [165, 0]
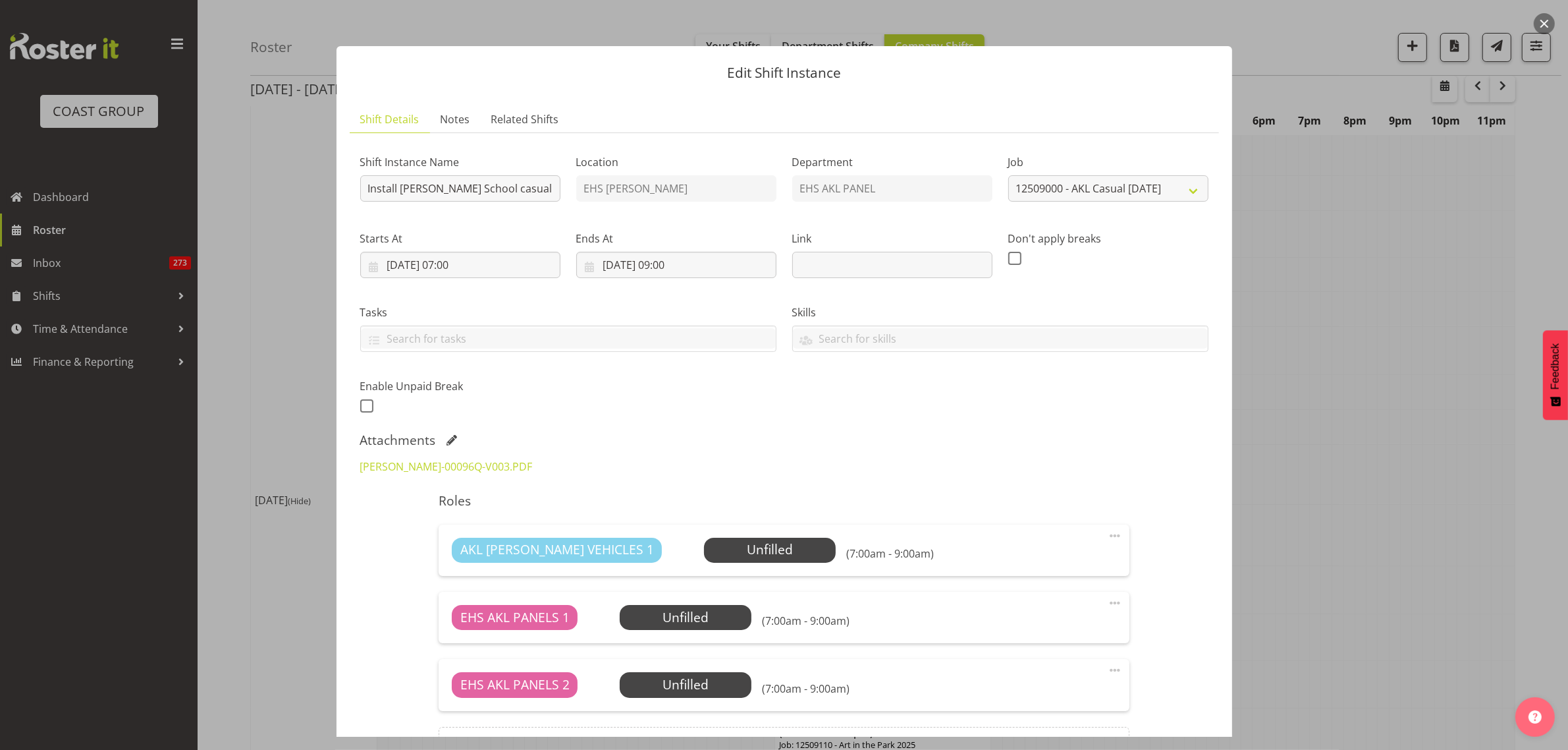
click at [1542, 21] on button "button" at bounding box center [1543, 23] width 21 height 21
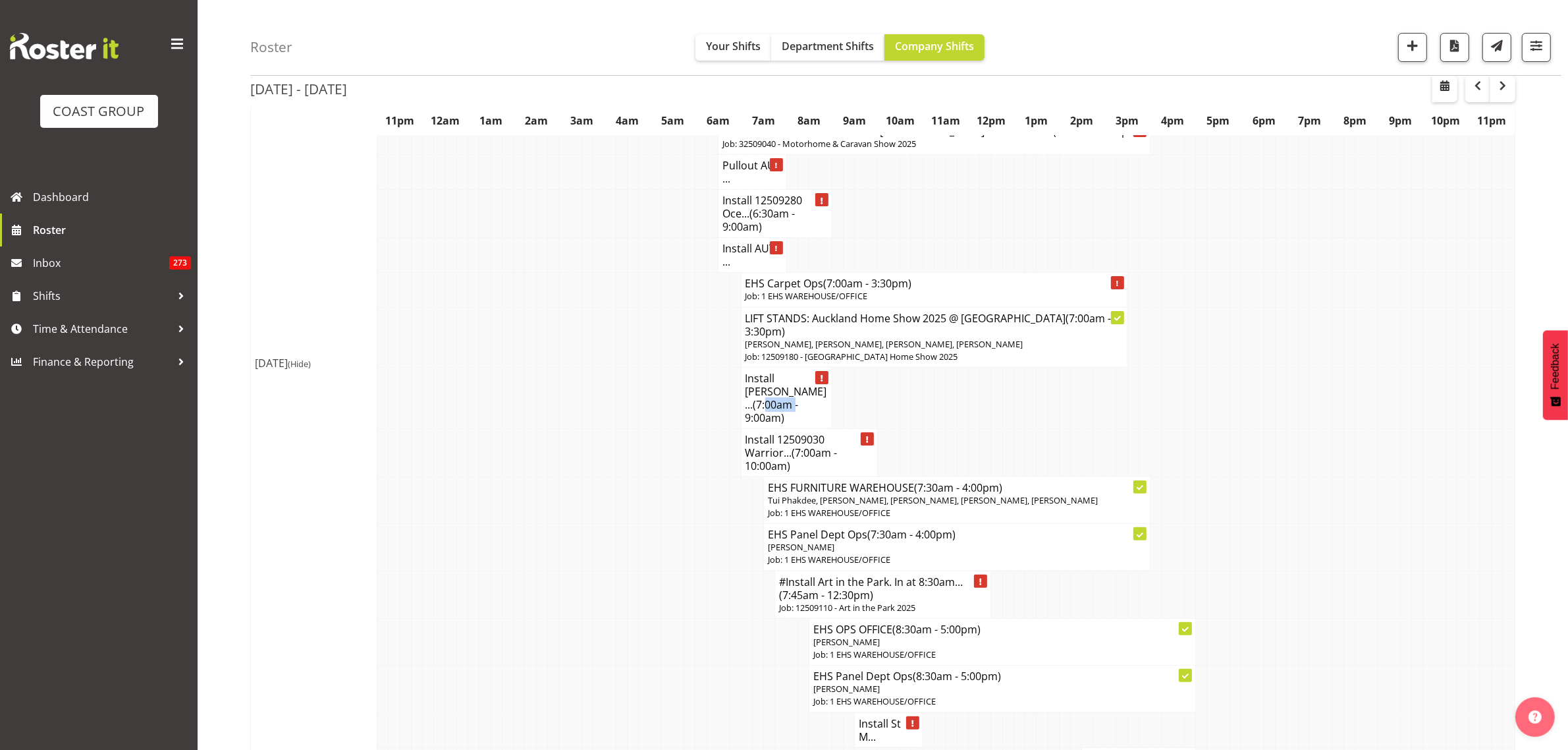
scroll to position [329, 0]
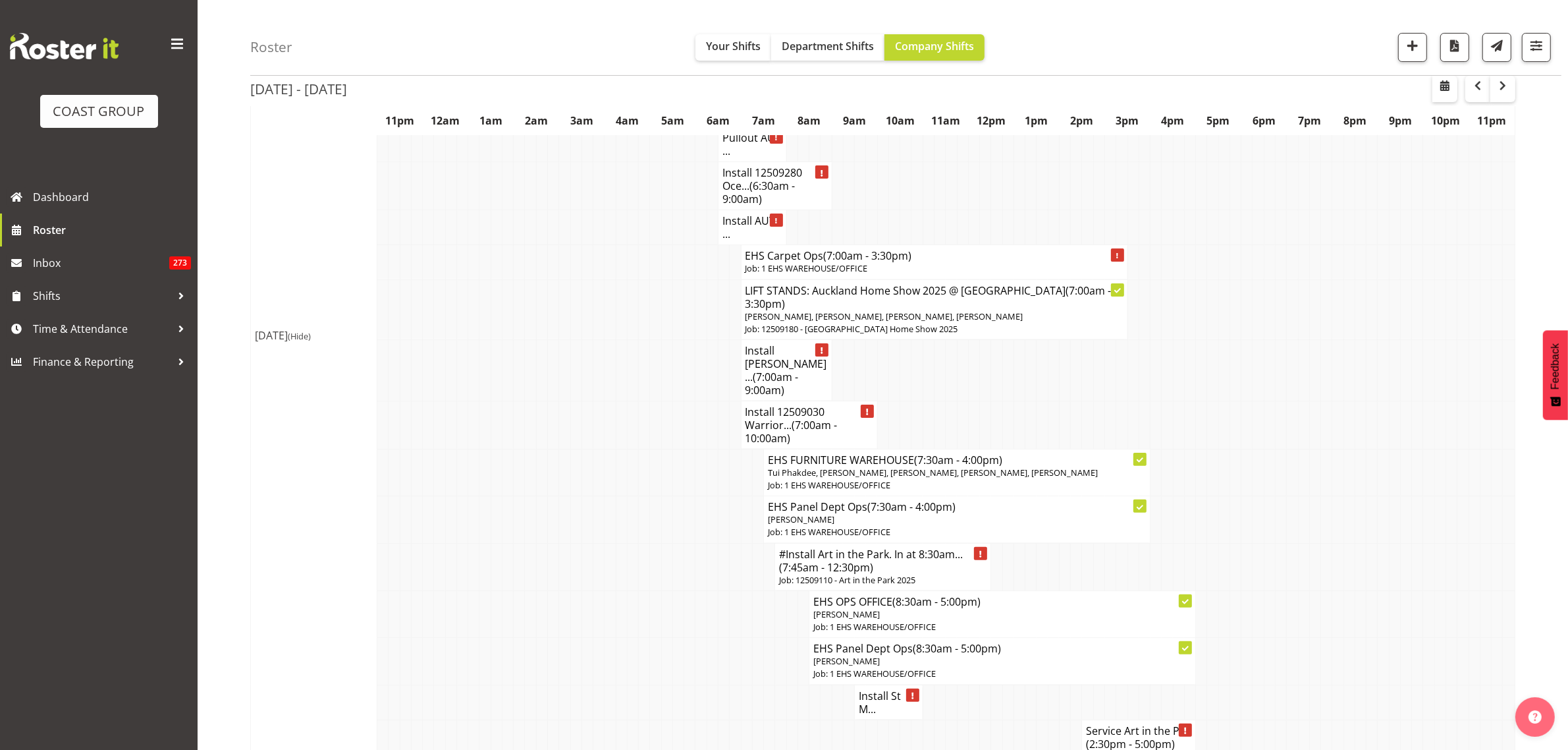
click at [798, 426] on span "(7:00am - 10:00am)" at bounding box center [791, 431] width 92 height 27
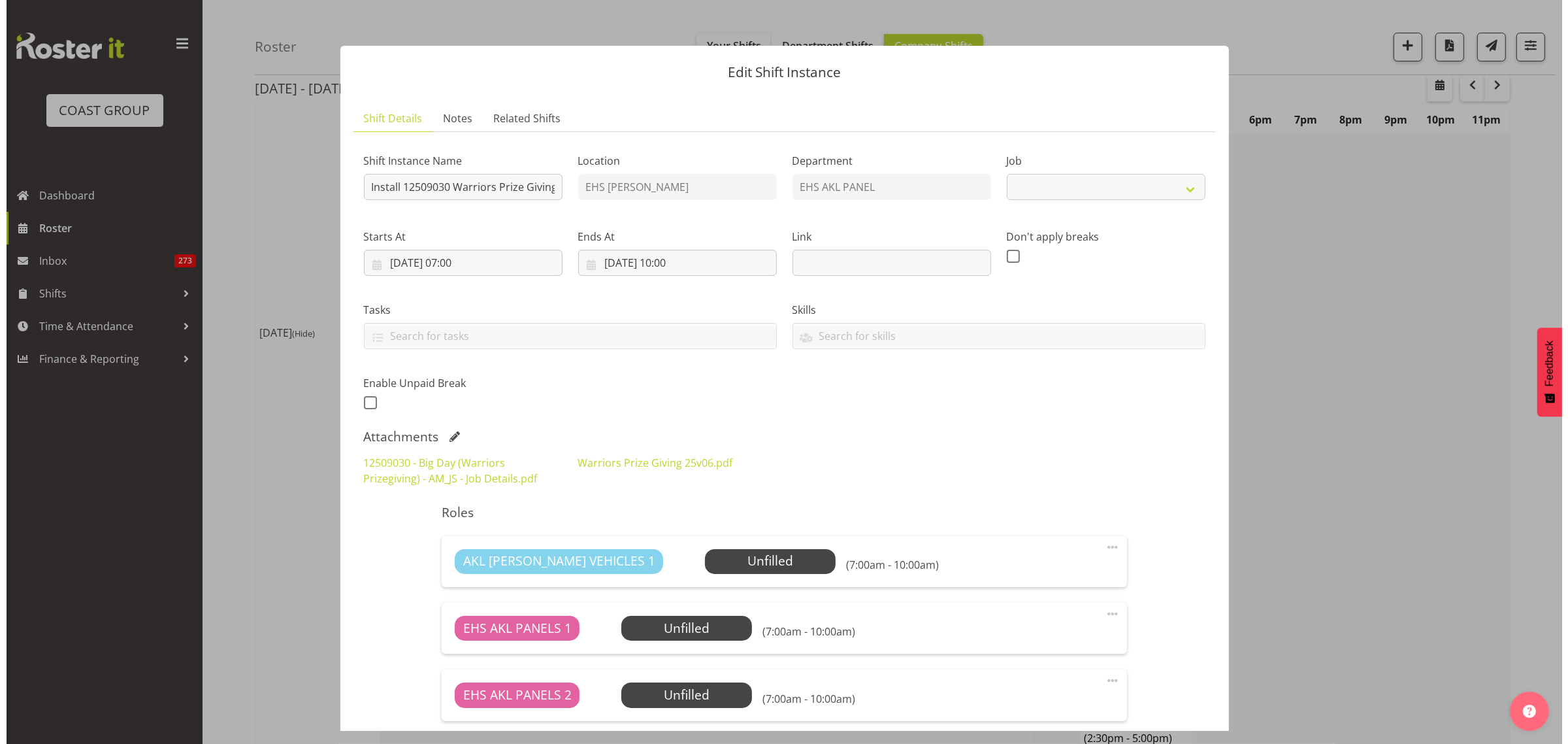
scroll to position [320, 0]
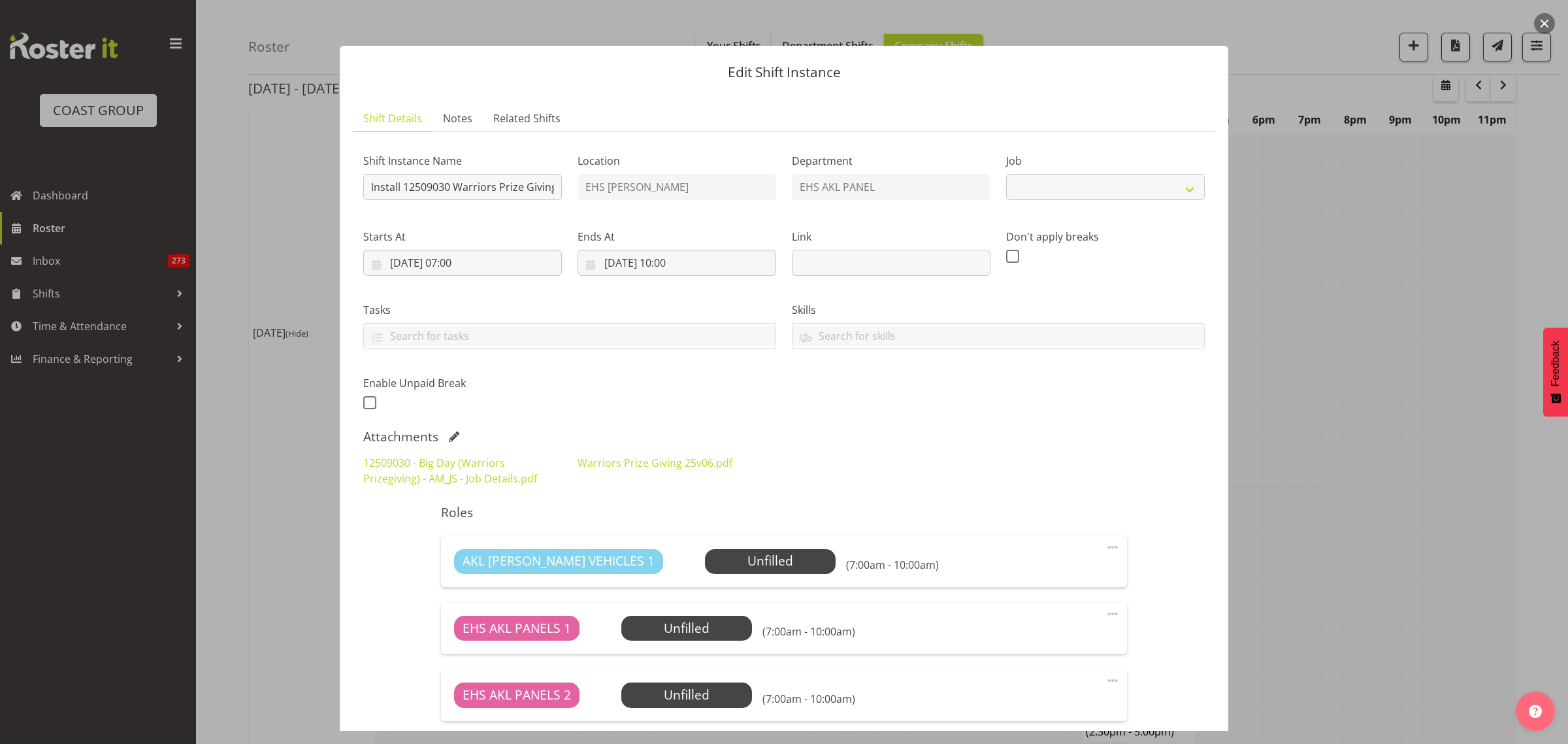
select select "10509"
click at [488, 478] on link "12509030 - Big Day (Warriors Prizegiving) - AM_JS - Job Details.pdf" at bounding box center [450, 470] width 174 height 30
click at [1545, 24] on button "button" at bounding box center [1544, 23] width 21 height 21
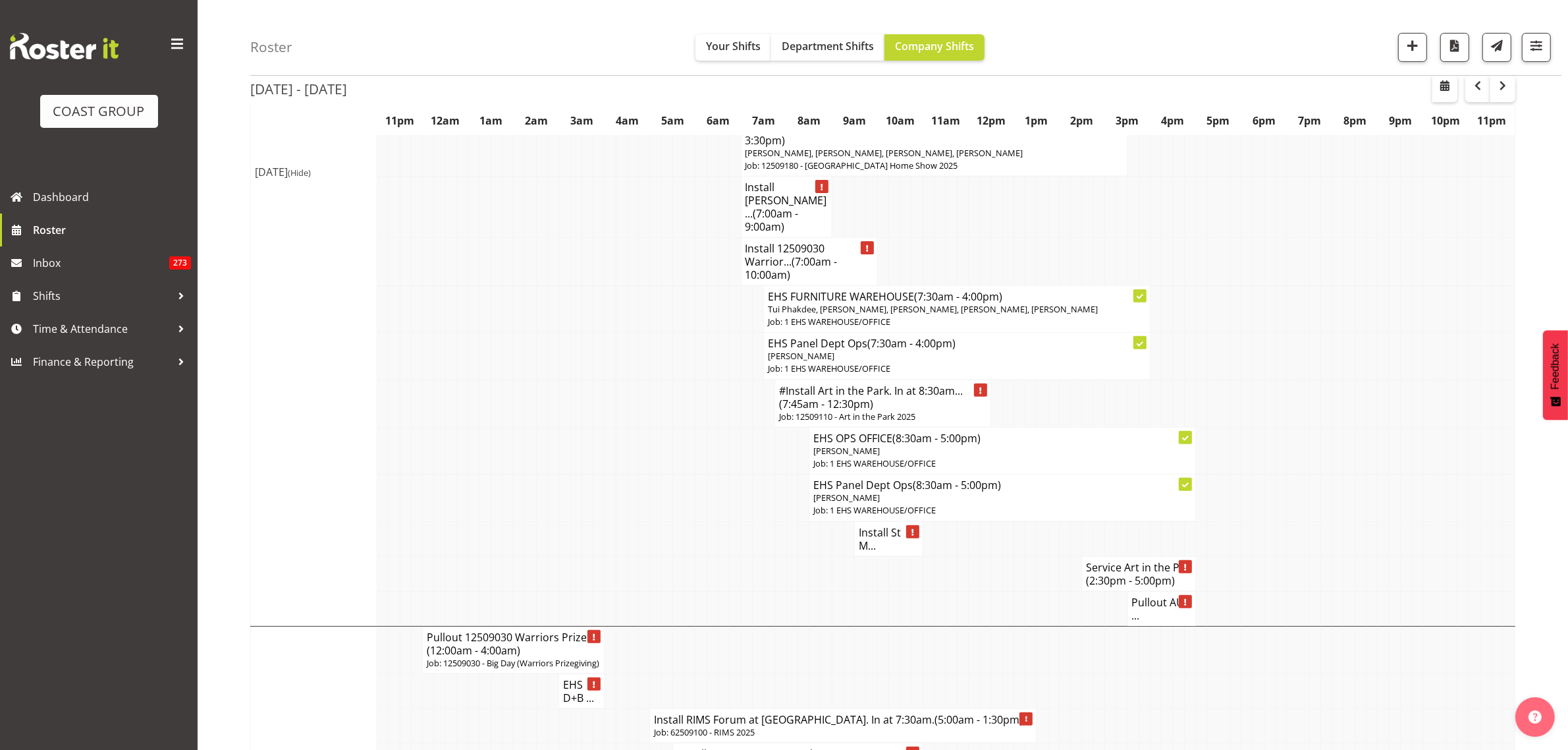
scroll to position [494, 0]
click at [1139, 607] on h4 "Pullout AUT ..." at bounding box center [1162, 607] width 60 height 26
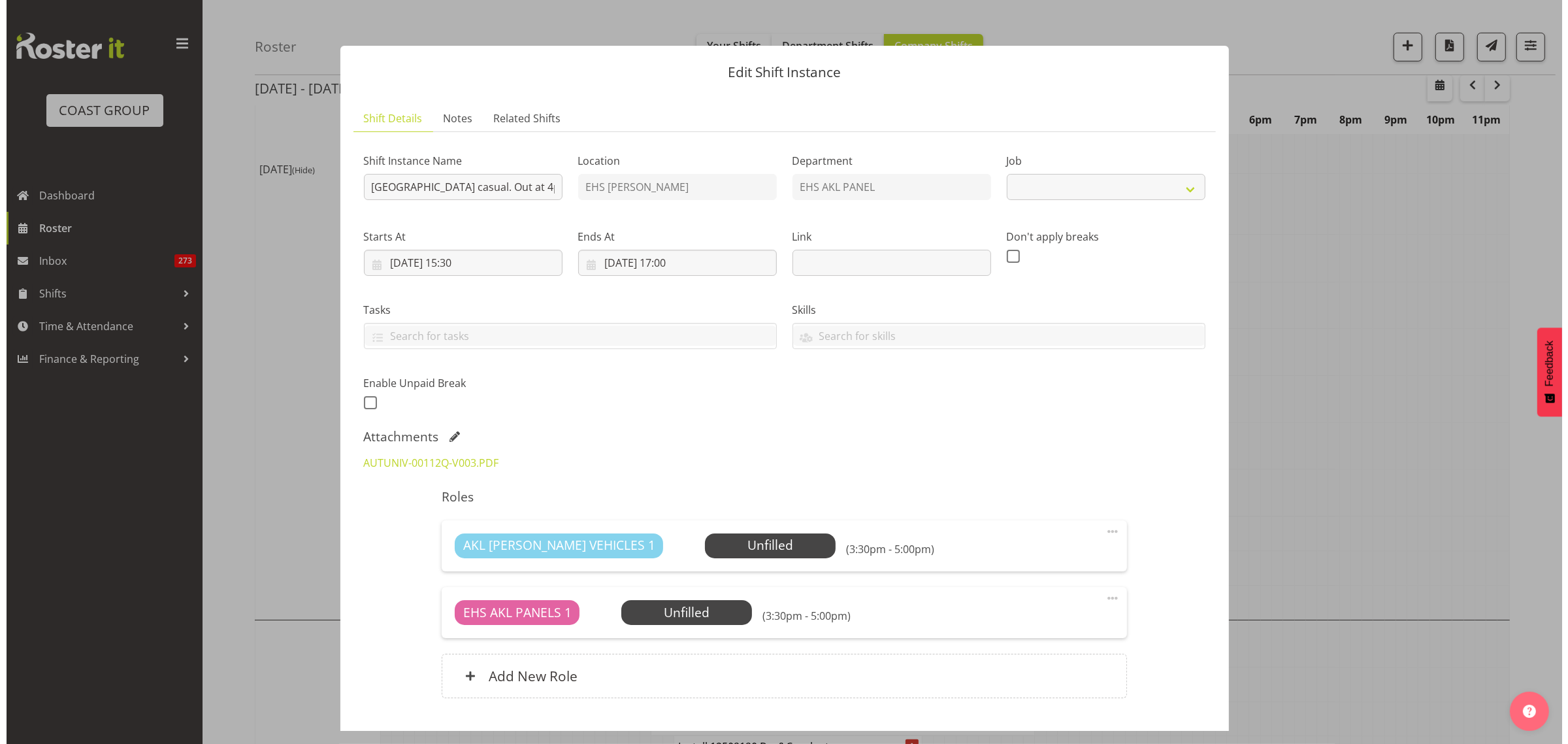
scroll to position [484, 0]
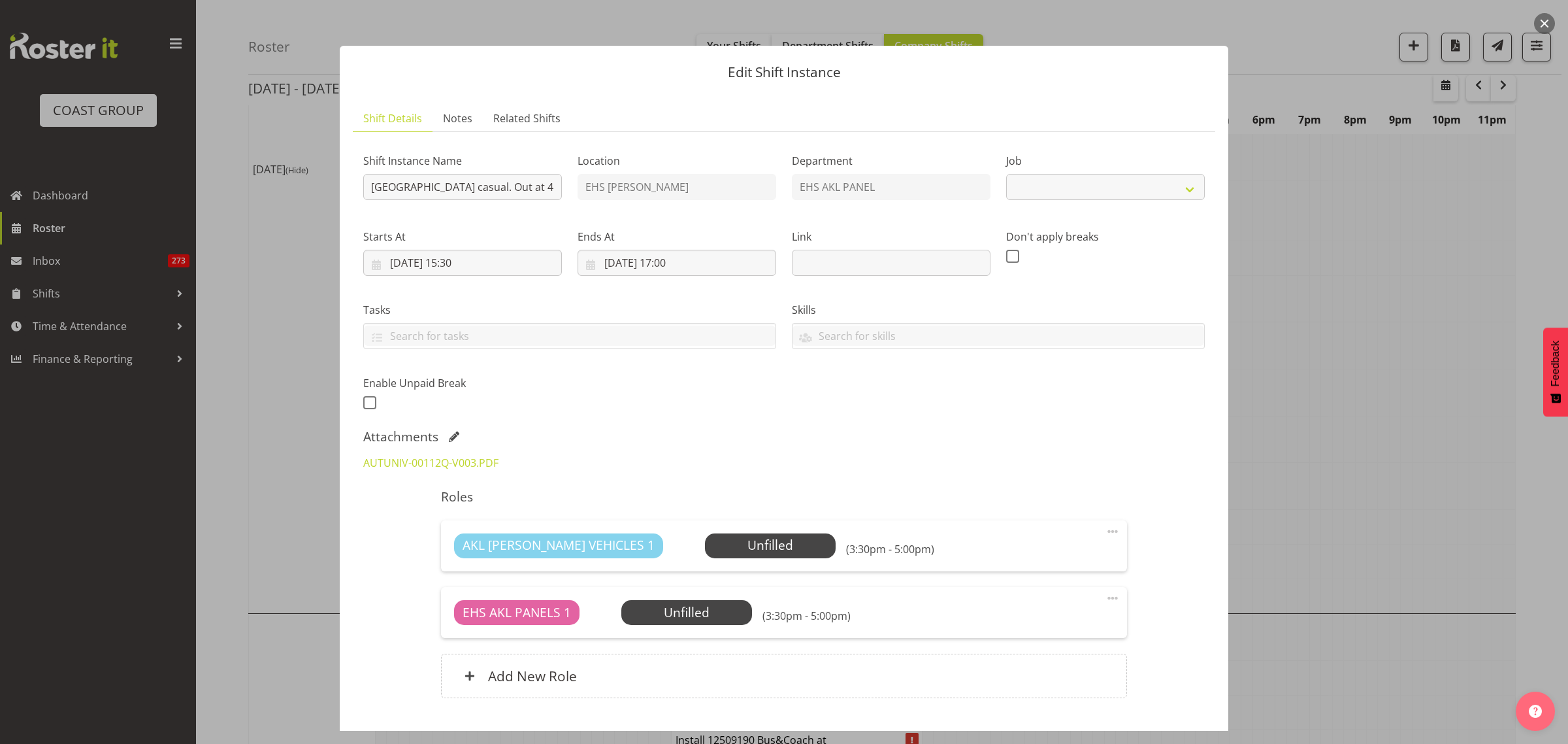
select select "8653"
click at [1544, 24] on button "button" at bounding box center [1544, 23] width 21 height 21
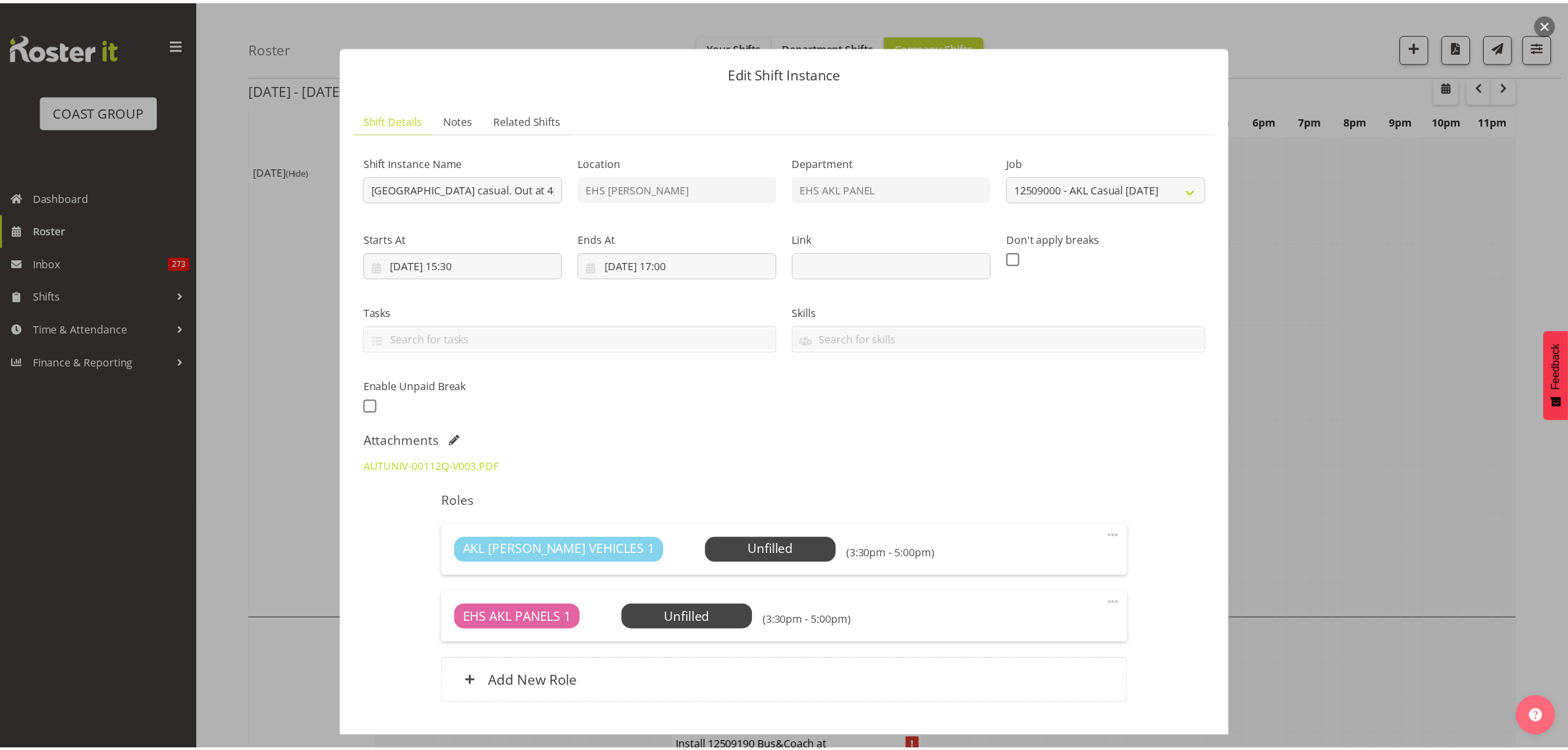
scroll to position [494, 0]
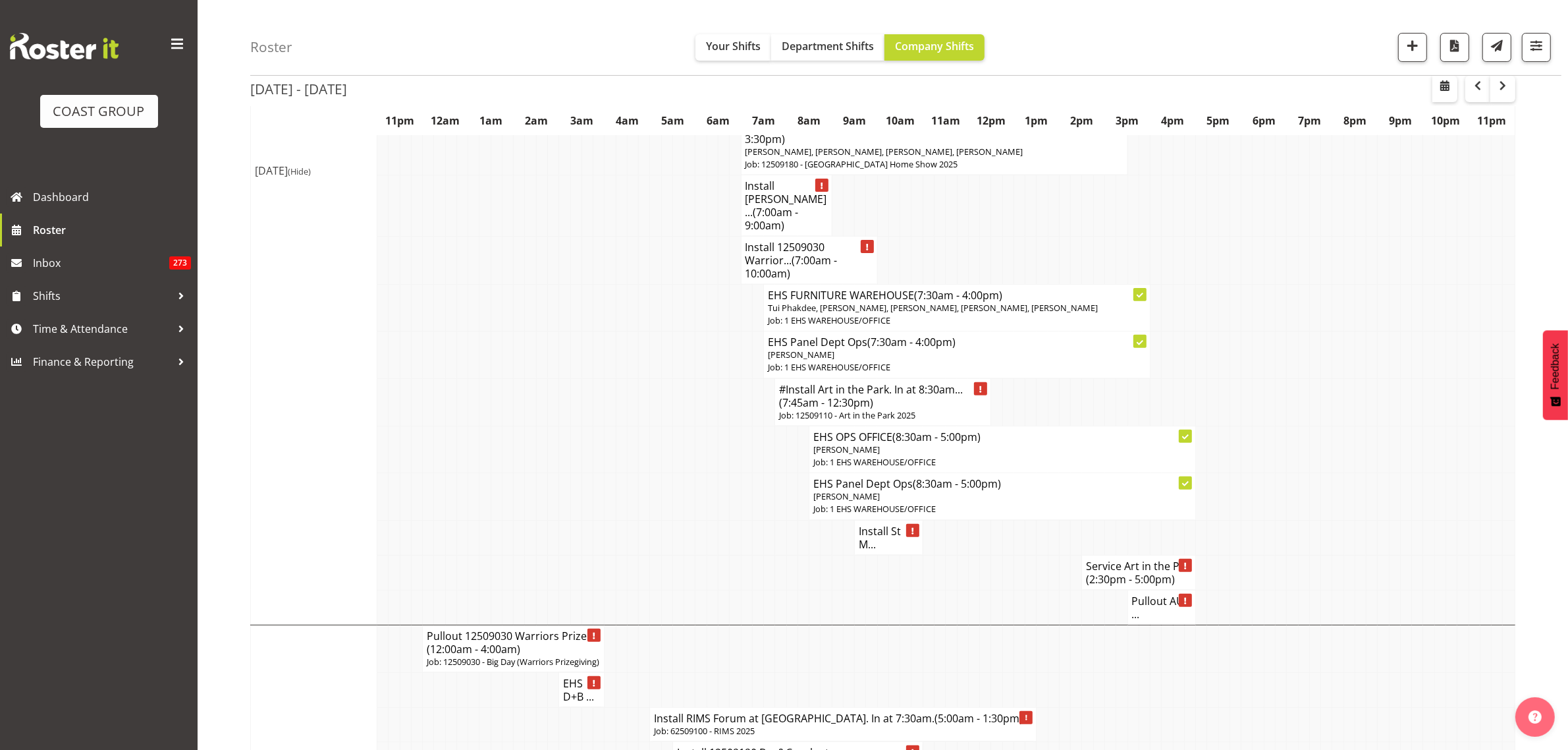
click at [875, 541] on h4 "Install St M..." at bounding box center [888, 537] width 60 height 26
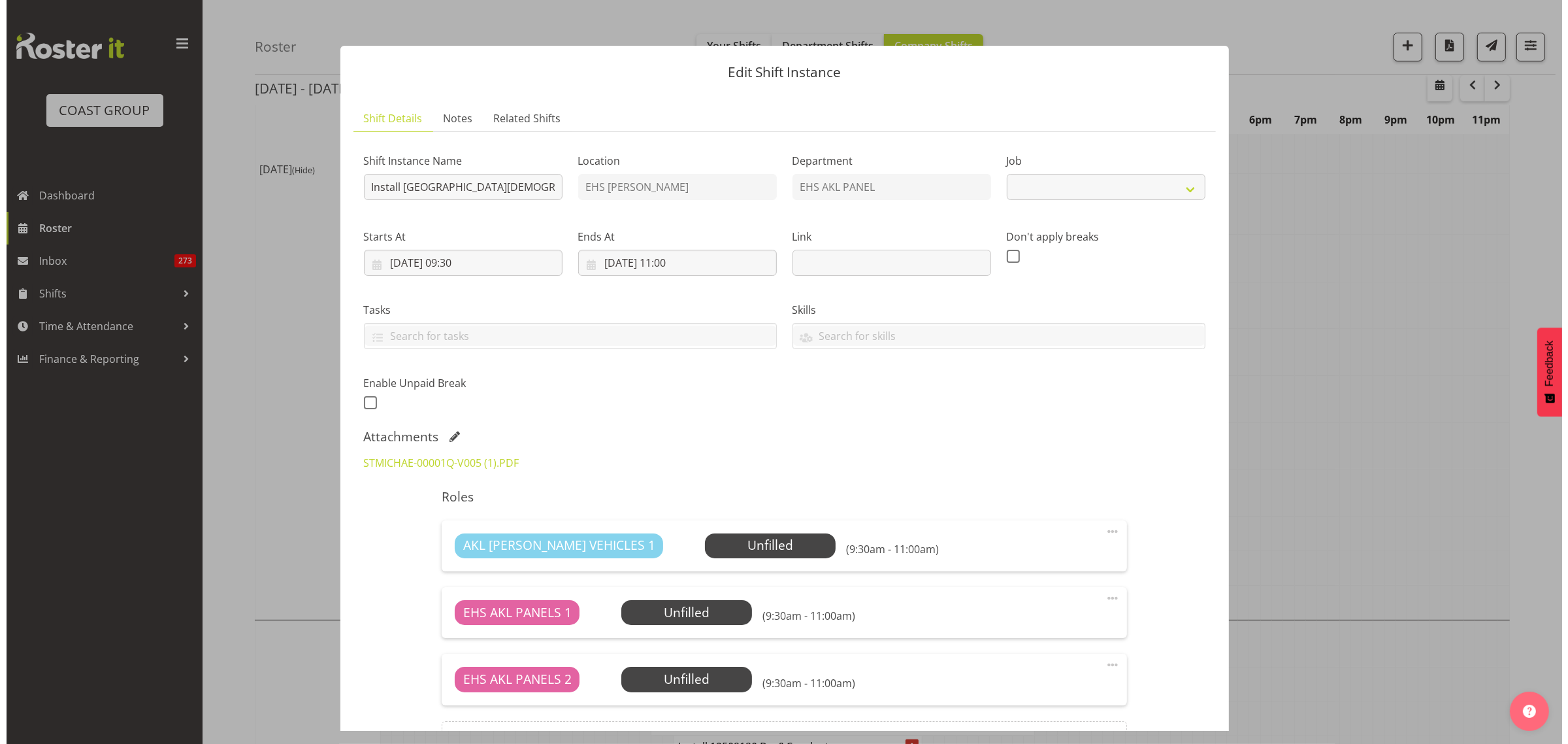
scroll to position [484, 0]
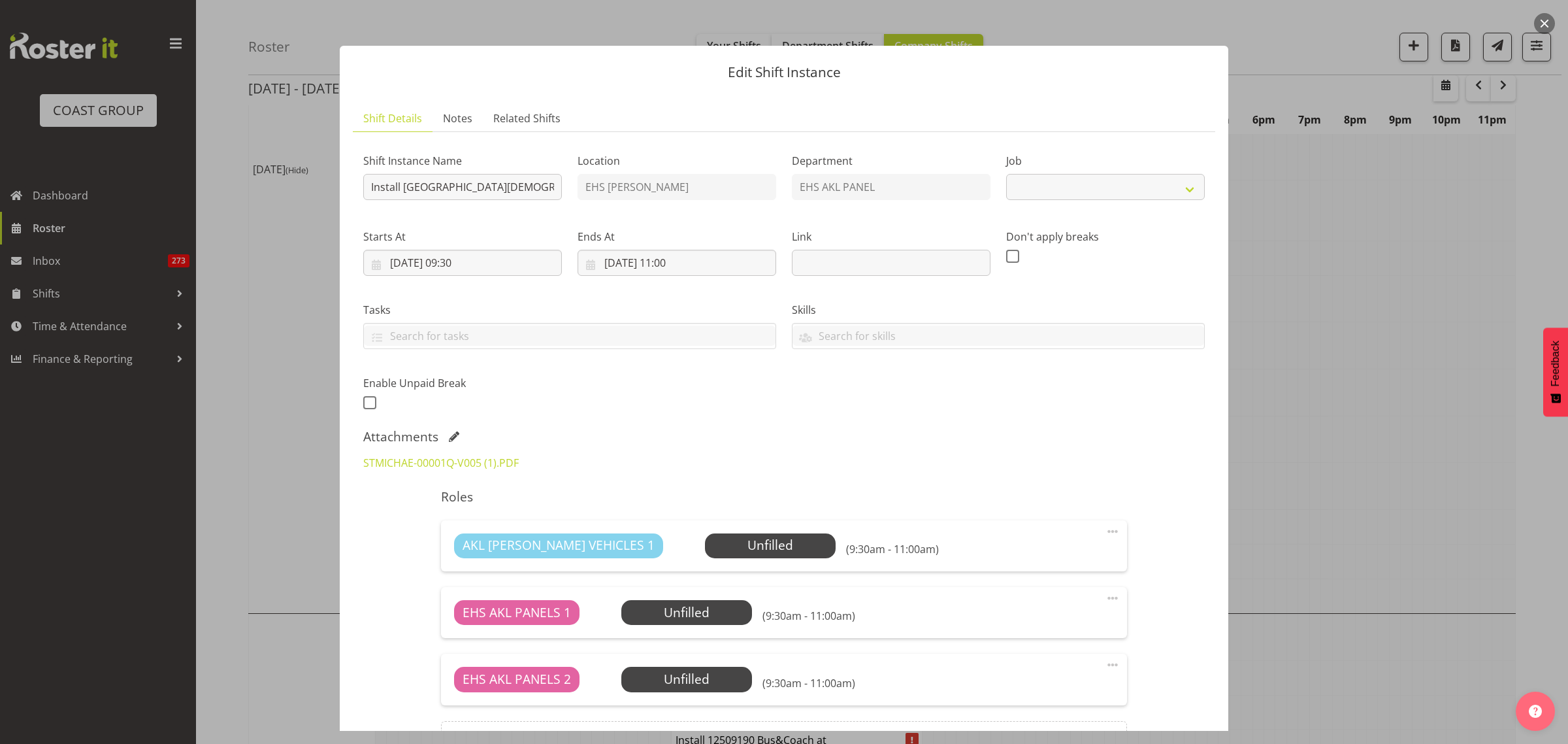
select select "8653"
click at [432, 461] on link "STMICHAE-00001Q-V005 (1).PDF" at bounding box center [441, 463] width 155 height 14
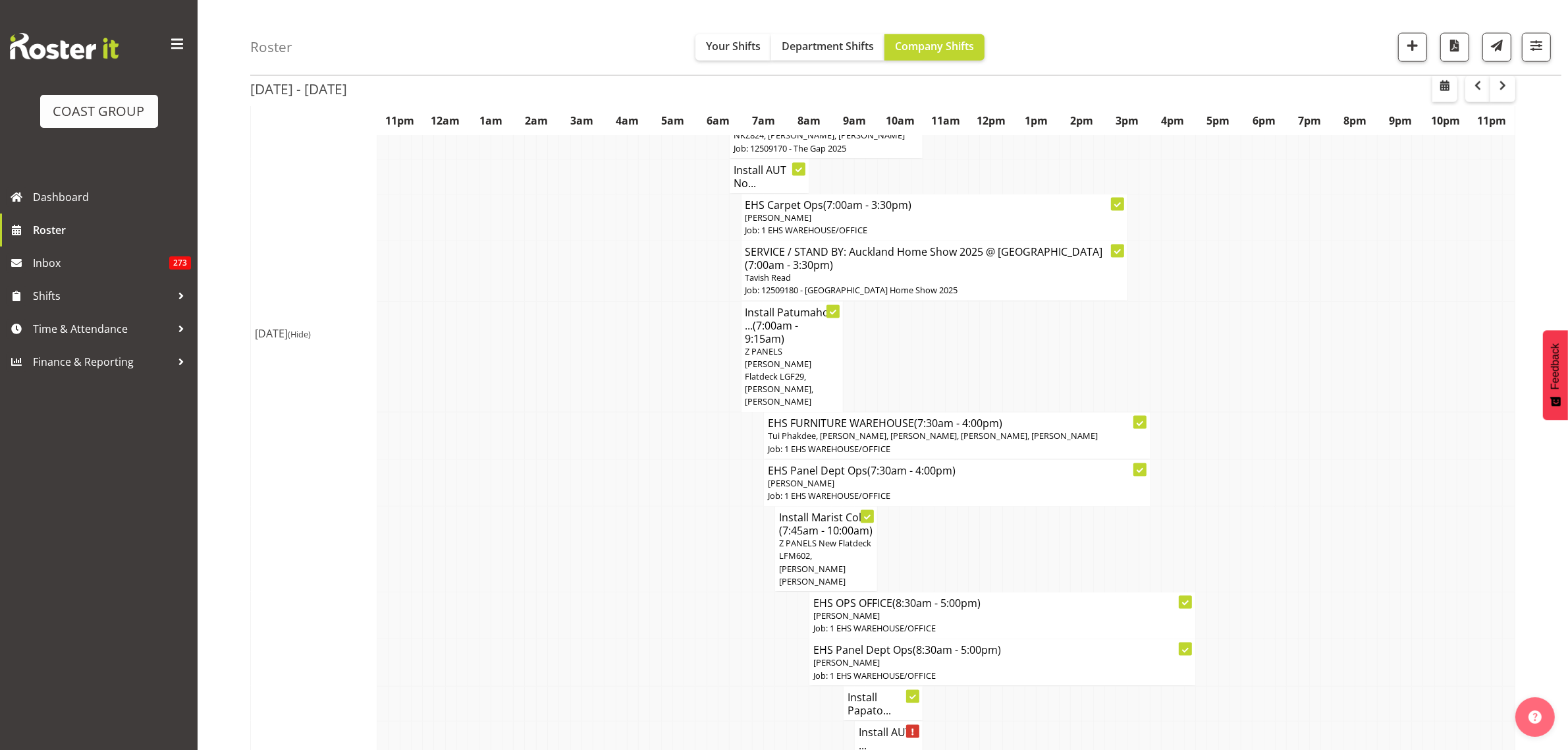
scroll to position [2553, 0]
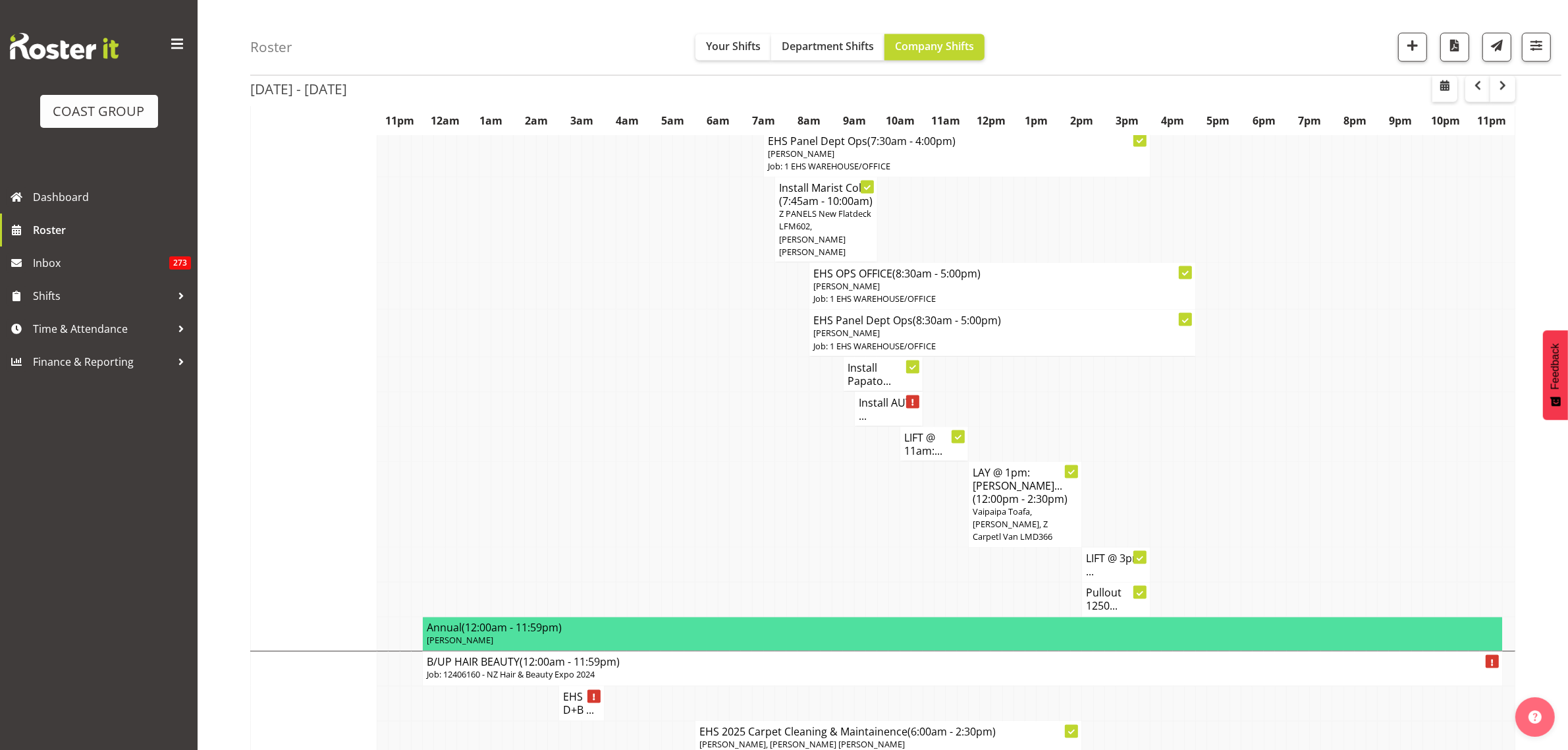
click at [883, 419] on h4 "Install AUT ..." at bounding box center [888, 408] width 60 height 26
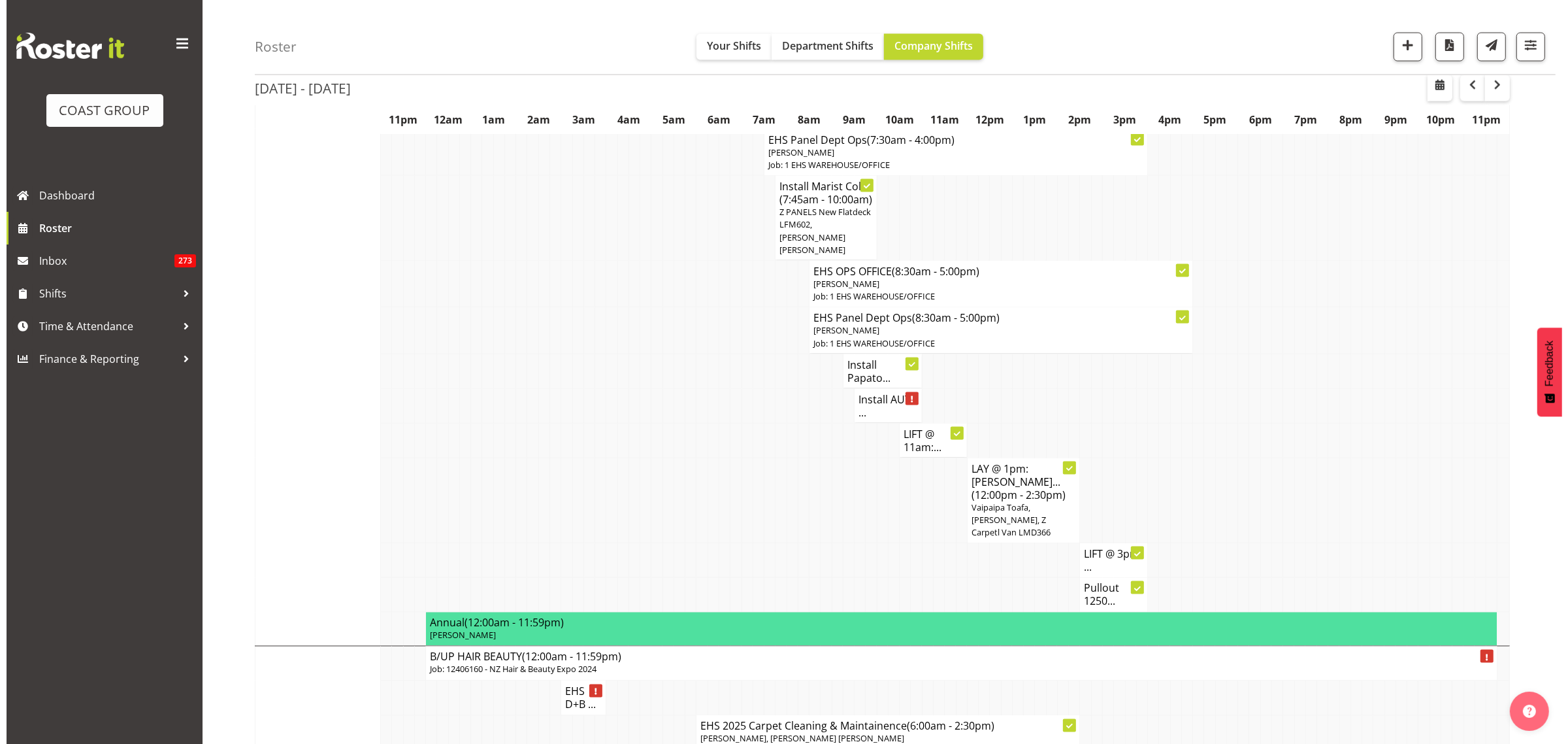
scroll to position [2526, 0]
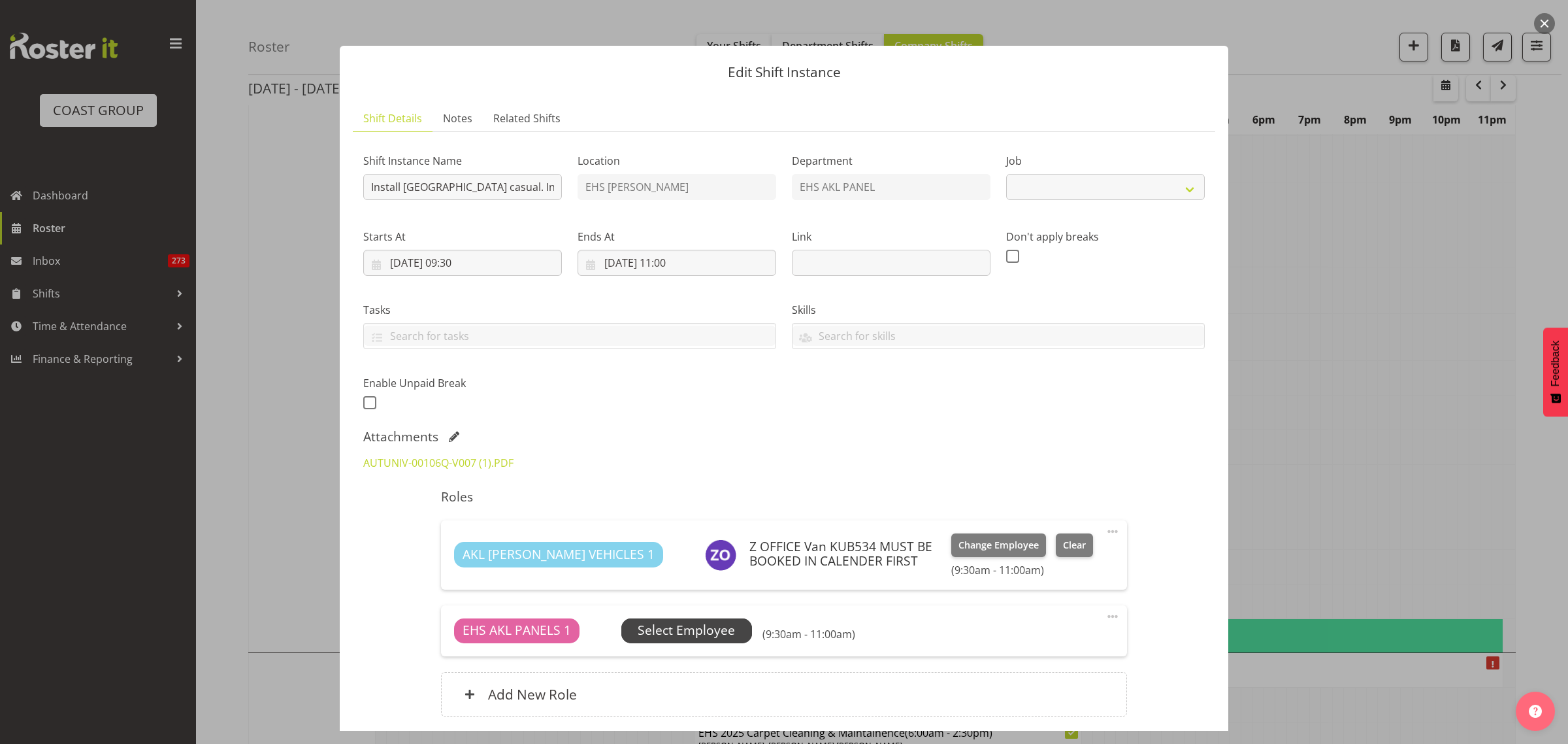
select select "8653"
click at [694, 632] on span "Select Employee" at bounding box center [686, 630] width 98 height 19
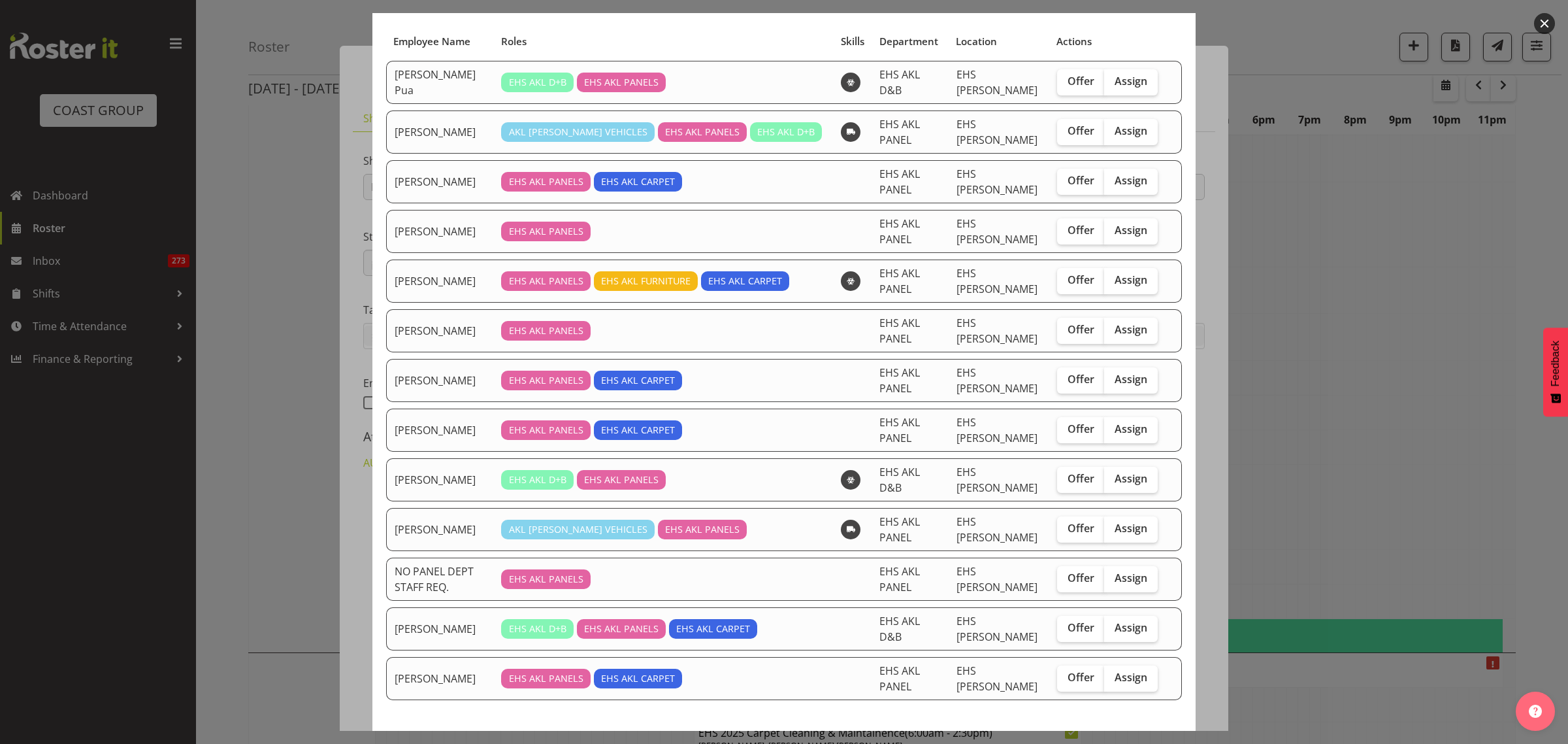
scroll to position [155, 0]
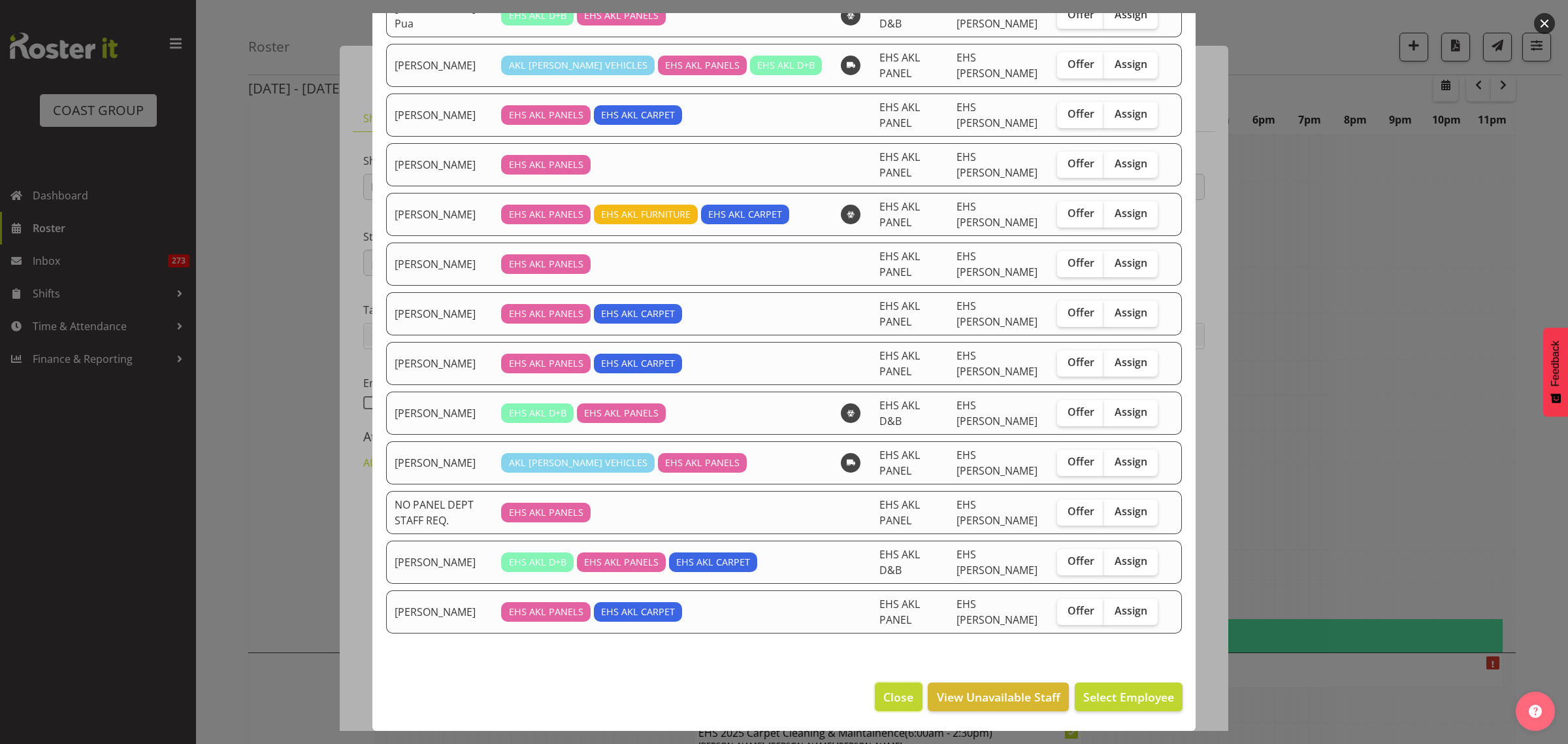
click at [883, 696] on span "Close" at bounding box center [897, 696] width 30 height 17
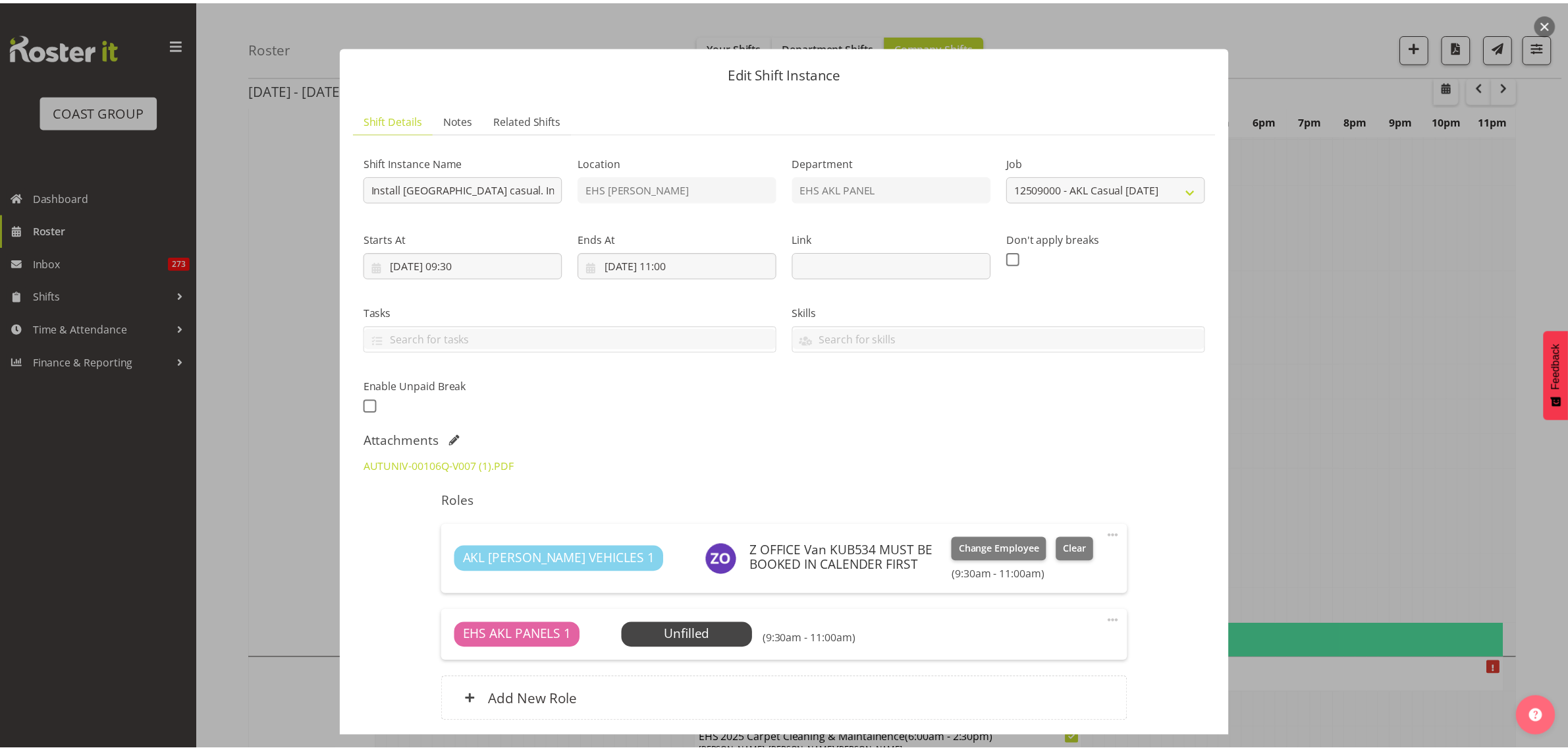
scroll to position [2553, 0]
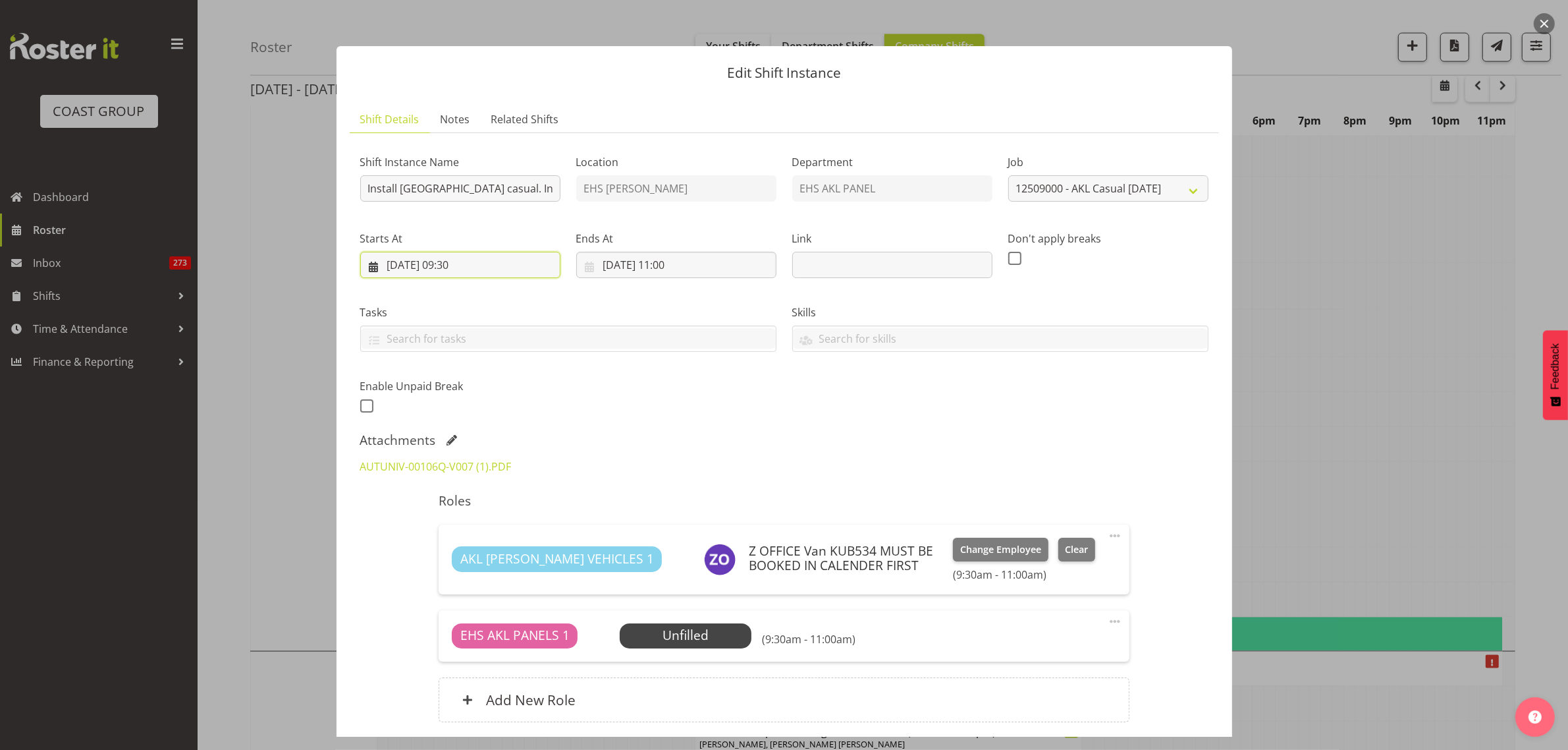
click at [507, 265] on input "[DATE] 09:30" at bounding box center [460, 264] width 200 height 26
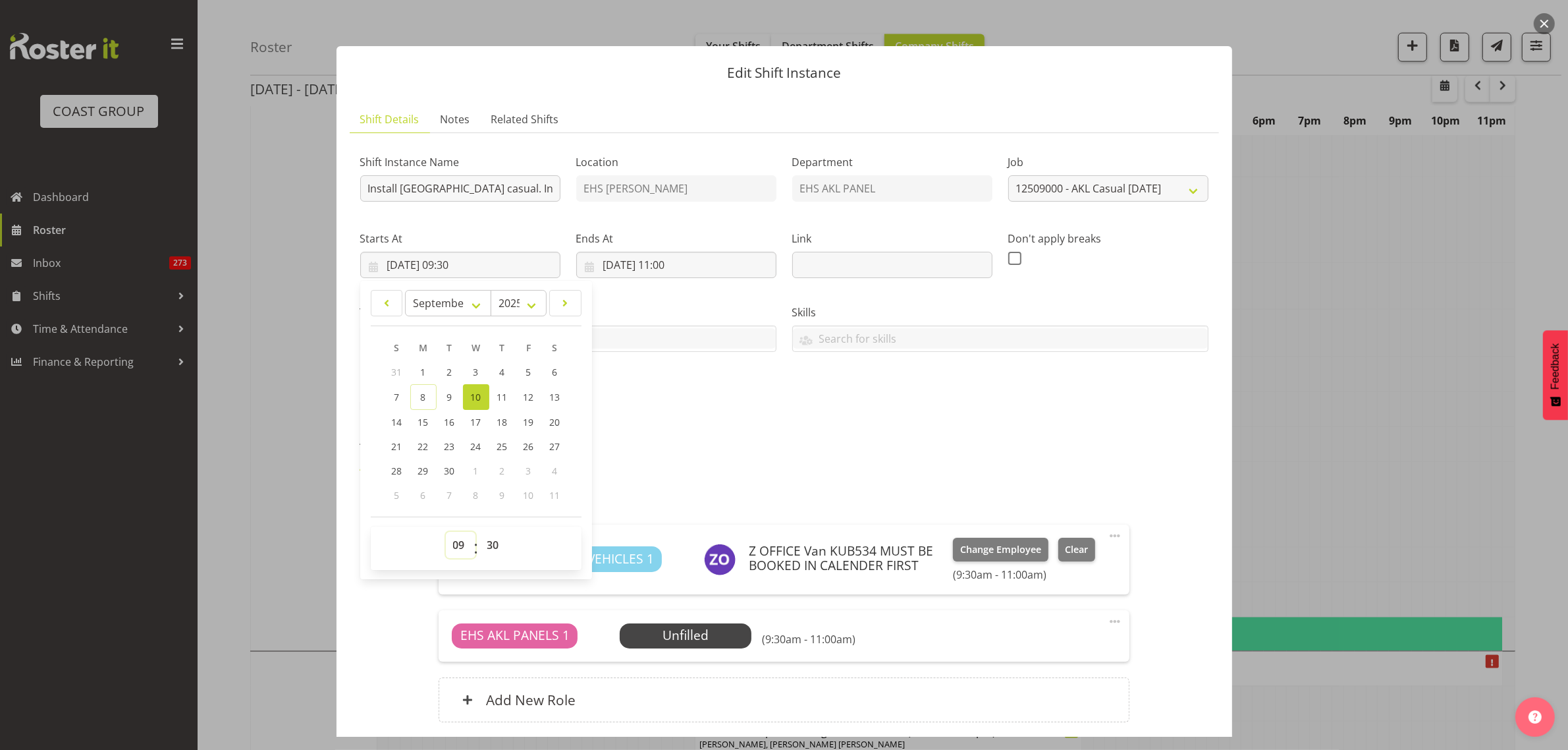
click at [457, 545] on select "00 01 02 03 04 05 06 07 08 09 10 11 12 13 14 15 16 17 18 19 20 21 22 23" at bounding box center [460, 544] width 30 height 26
select select "10"
click at [446, 531] on select "00 01 02 03 04 05 06 07 08 09 10 11 12 13 14 15 16 17 18 19 20 21 22 23" at bounding box center [460, 544] width 30 height 26
type input "[DATE] 10:30"
click at [718, 416] on div "Shift Instance Name Install [GEOGRAPHIC_DATA] casual. In at 10am. Location EHS …" at bounding box center [784, 280] width 864 height 289
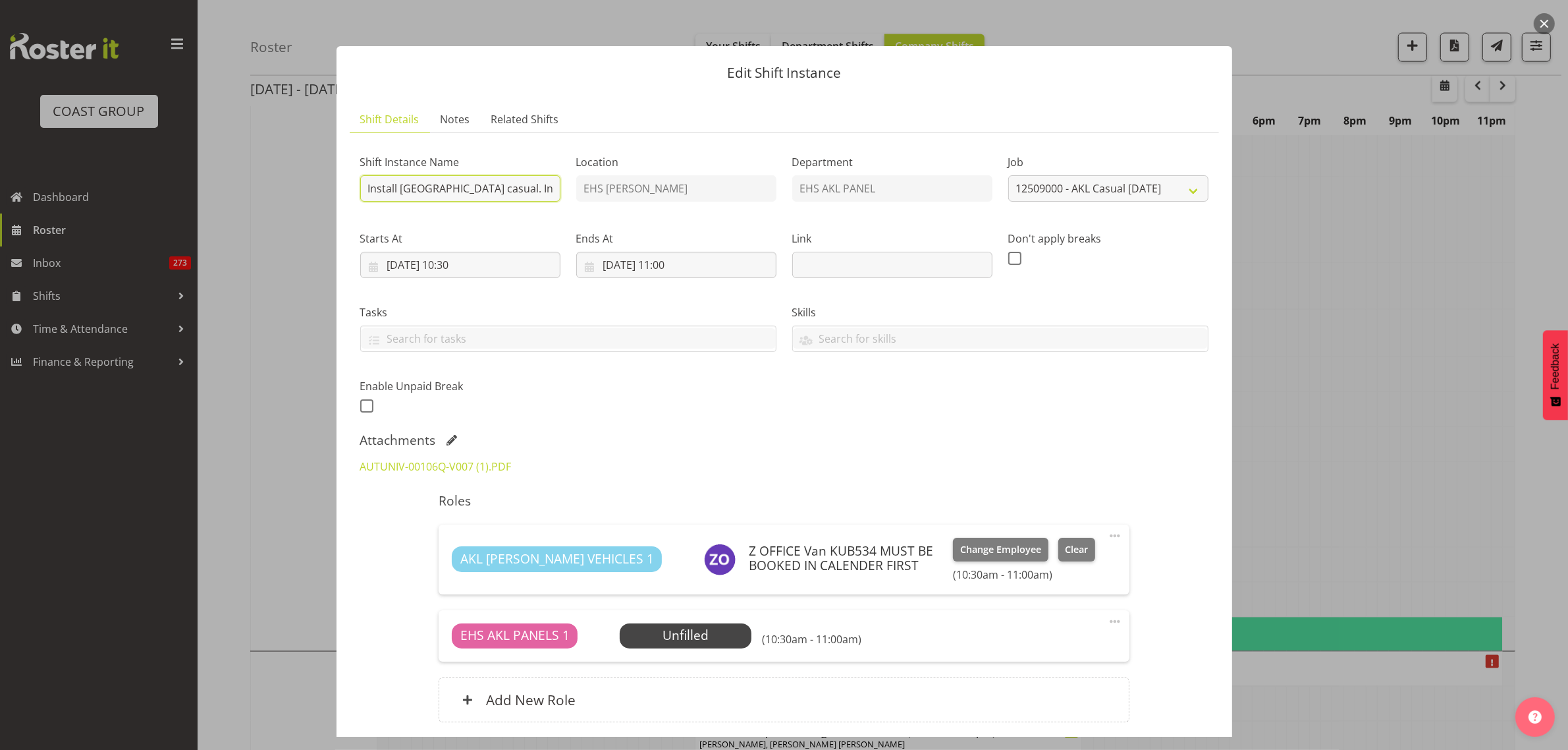
click at [509, 189] on input "Install [GEOGRAPHIC_DATA] casual. In at 10am." at bounding box center [460, 188] width 200 height 26
type input "Install [GEOGRAPHIC_DATA] casual. In at 10:30am."
click at [695, 639] on span "Select Employee" at bounding box center [686, 635] width 98 height 19
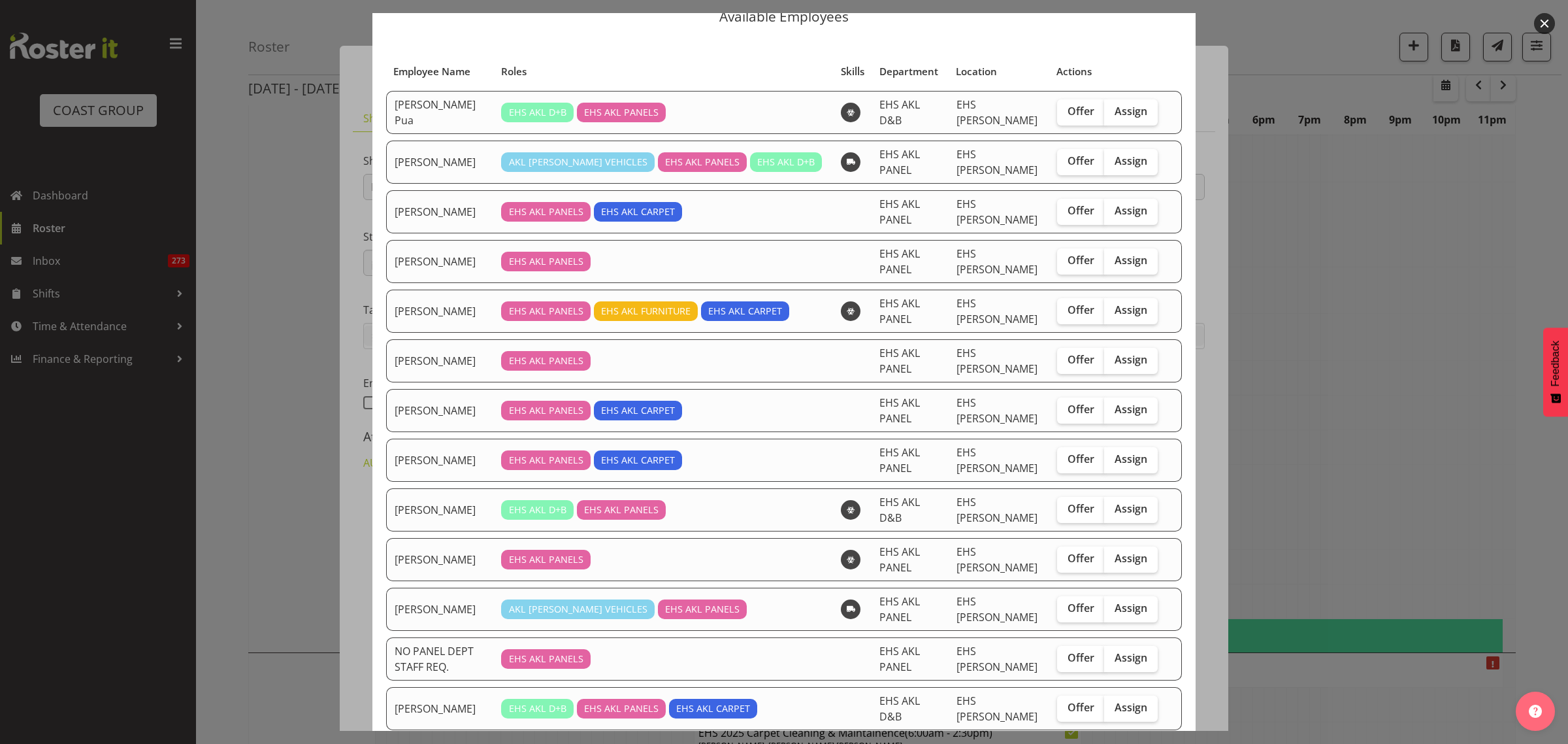
scroll to position [164, 0]
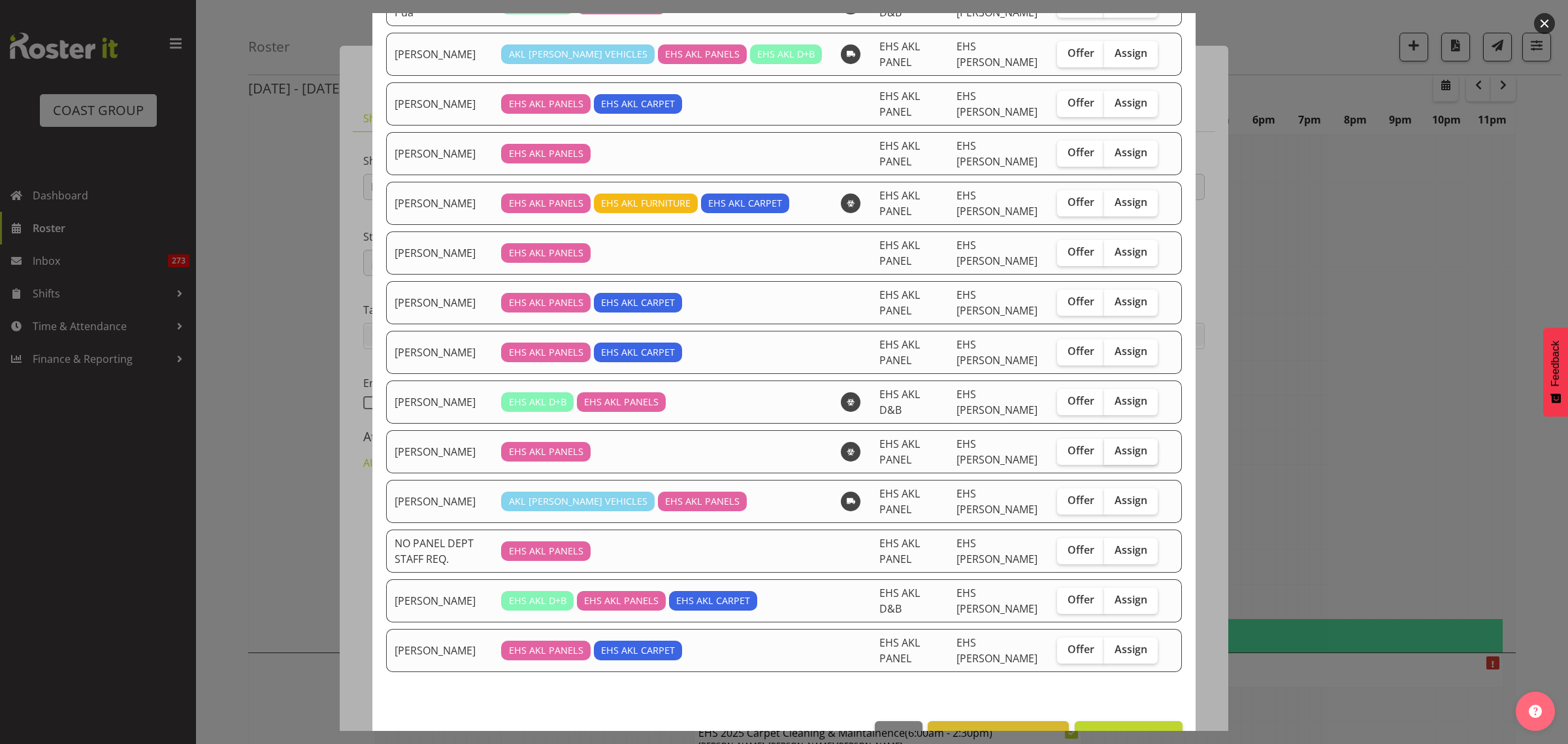
click at [1128, 457] on span "Assign" at bounding box center [1131, 450] width 33 height 13
click at [1113, 455] on input "Assign" at bounding box center [1107, 450] width 8 height 8
checkbox input "true"
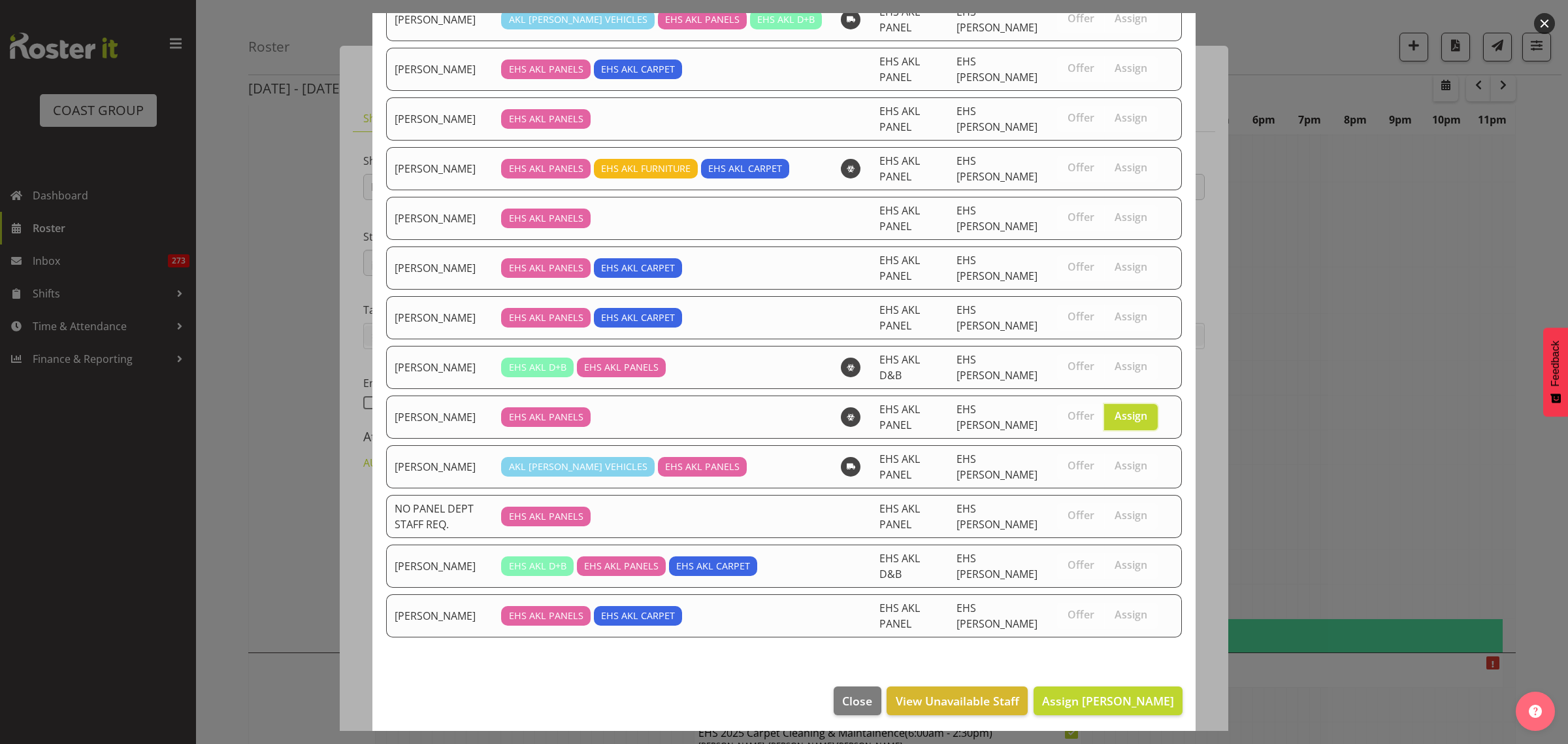
scroll to position [206, 0]
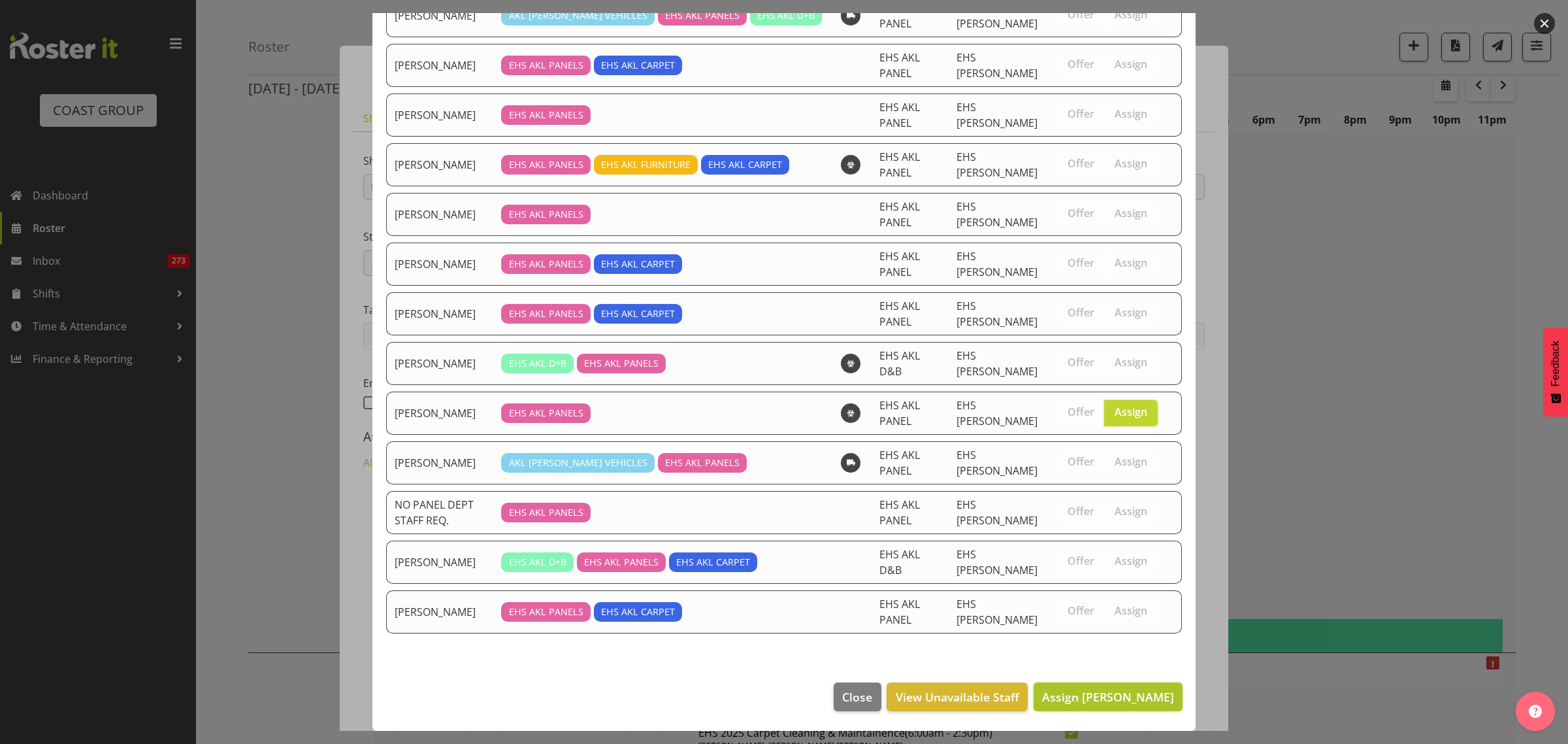
click at [1066, 702] on span "Assign [PERSON_NAME]" at bounding box center [1108, 696] width 132 height 15
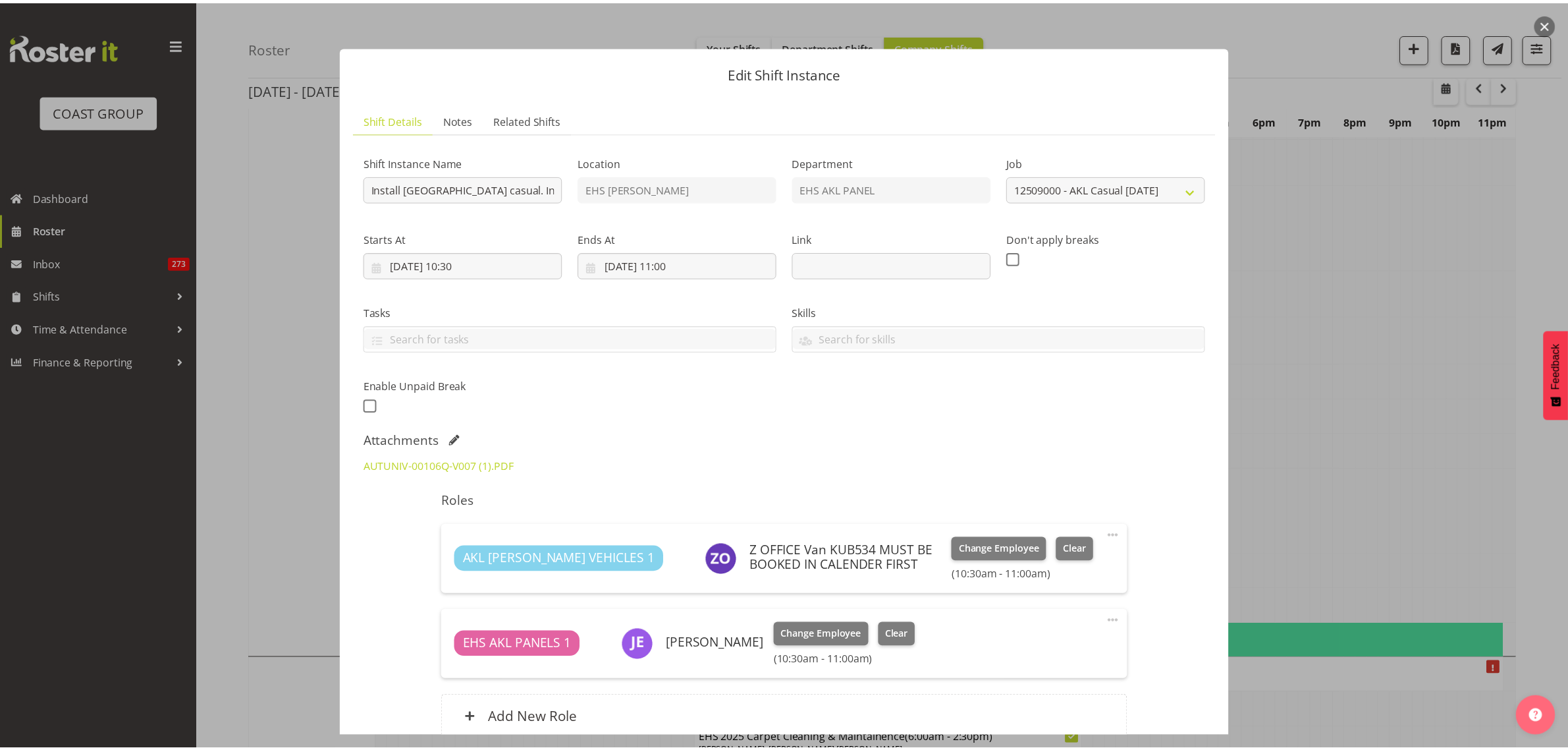
scroll to position [2553, 0]
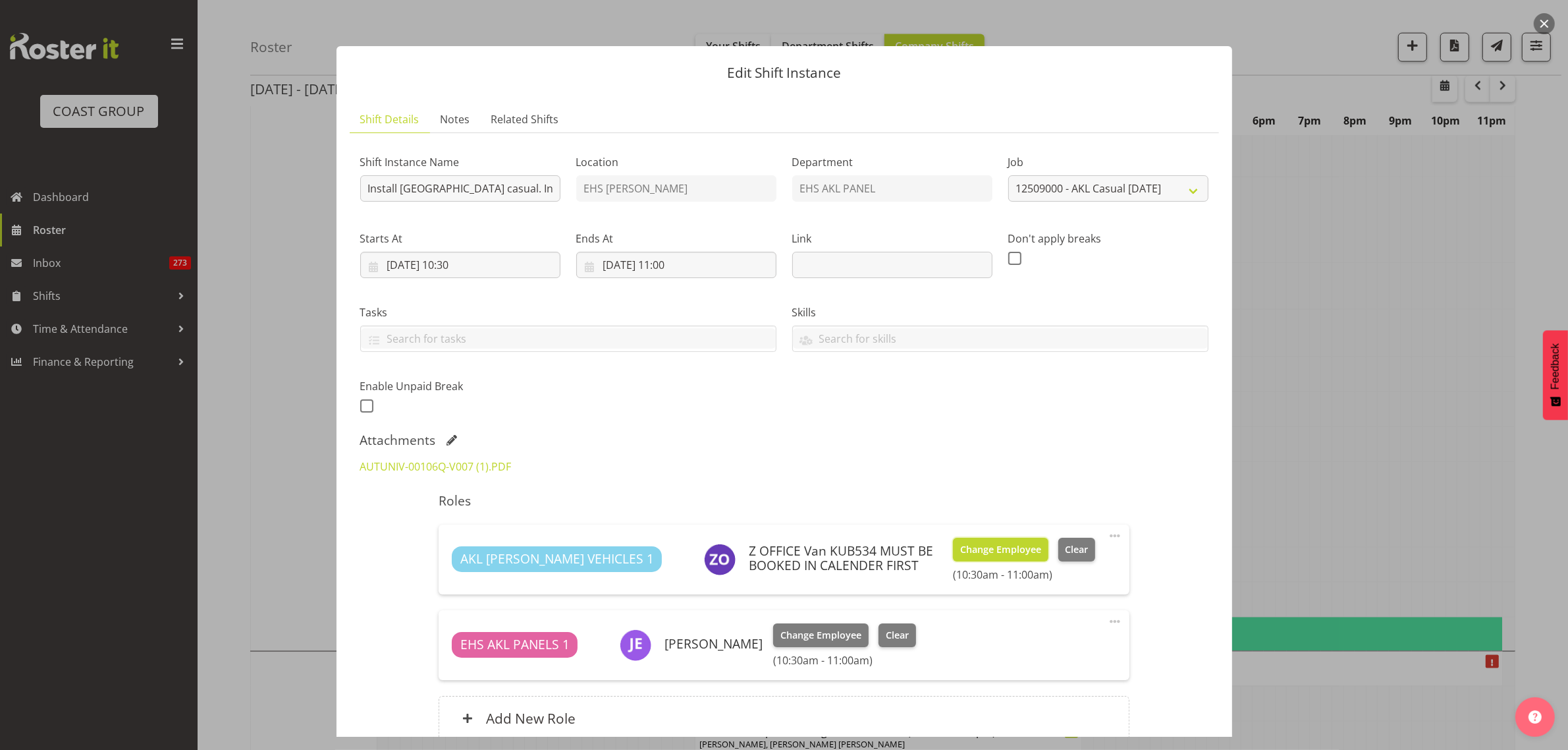
click at [989, 547] on span "Change Employee" at bounding box center [1000, 550] width 81 height 15
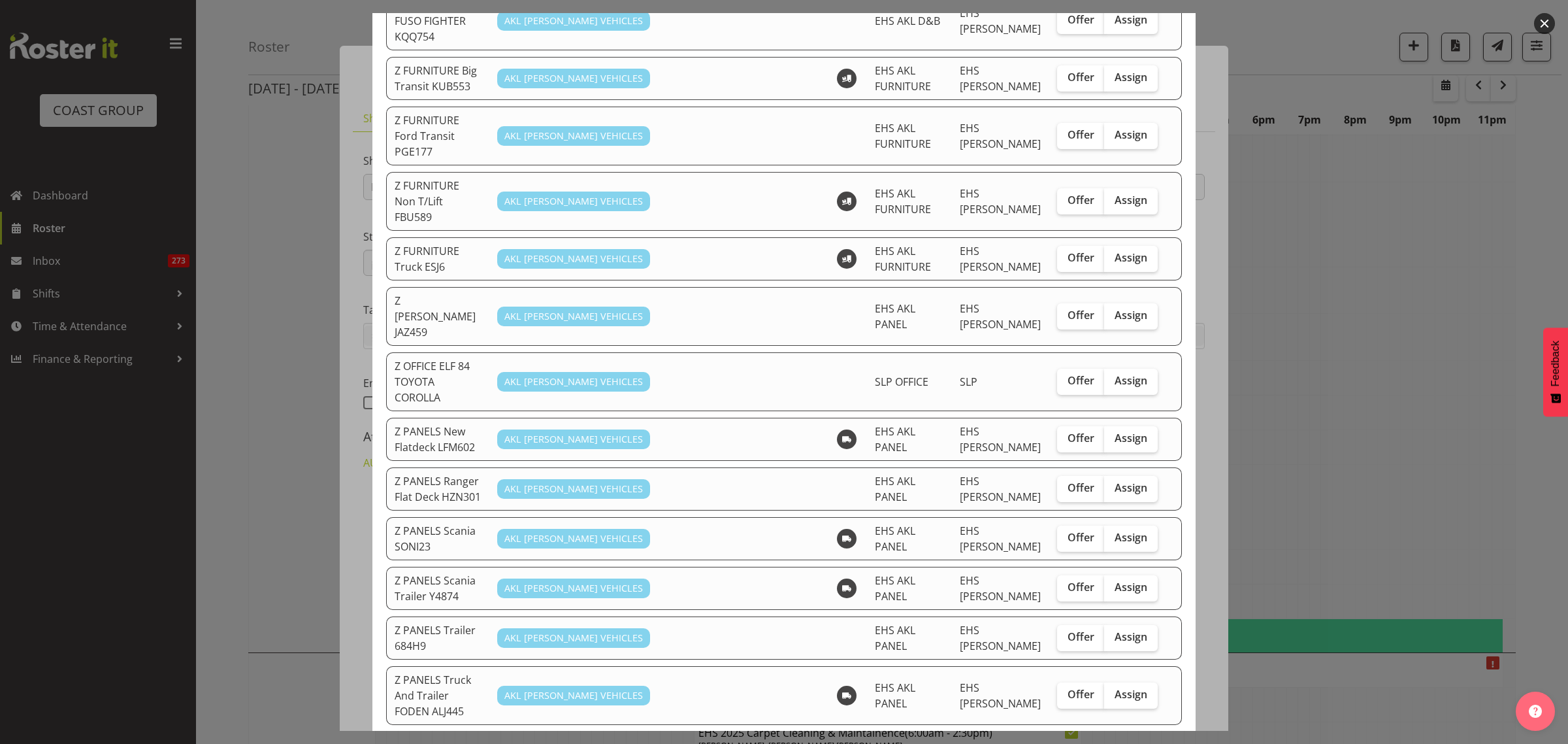
scroll to position [571, 0]
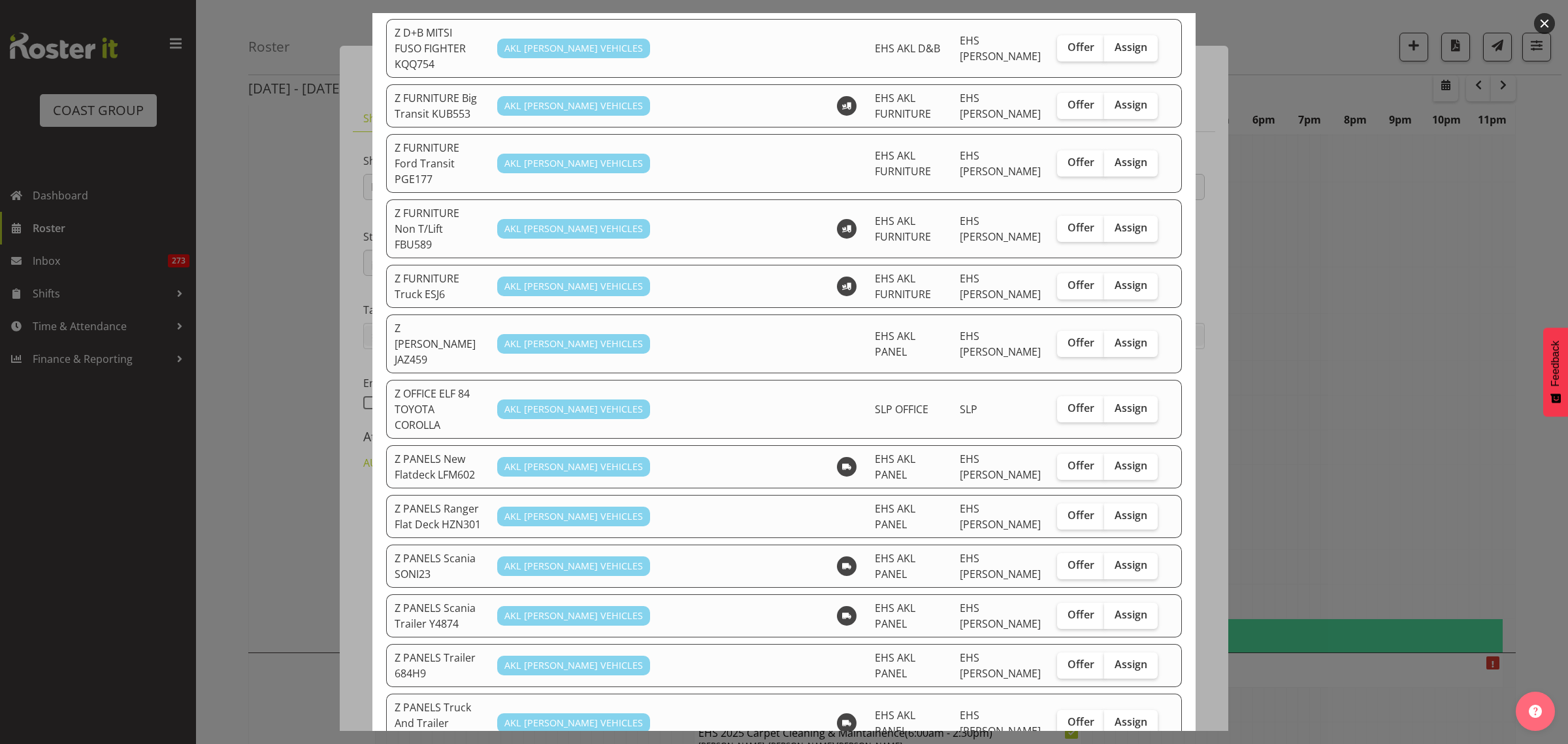
click at [1538, 26] on button "button" at bounding box center [1544, 23] width 21 height 21
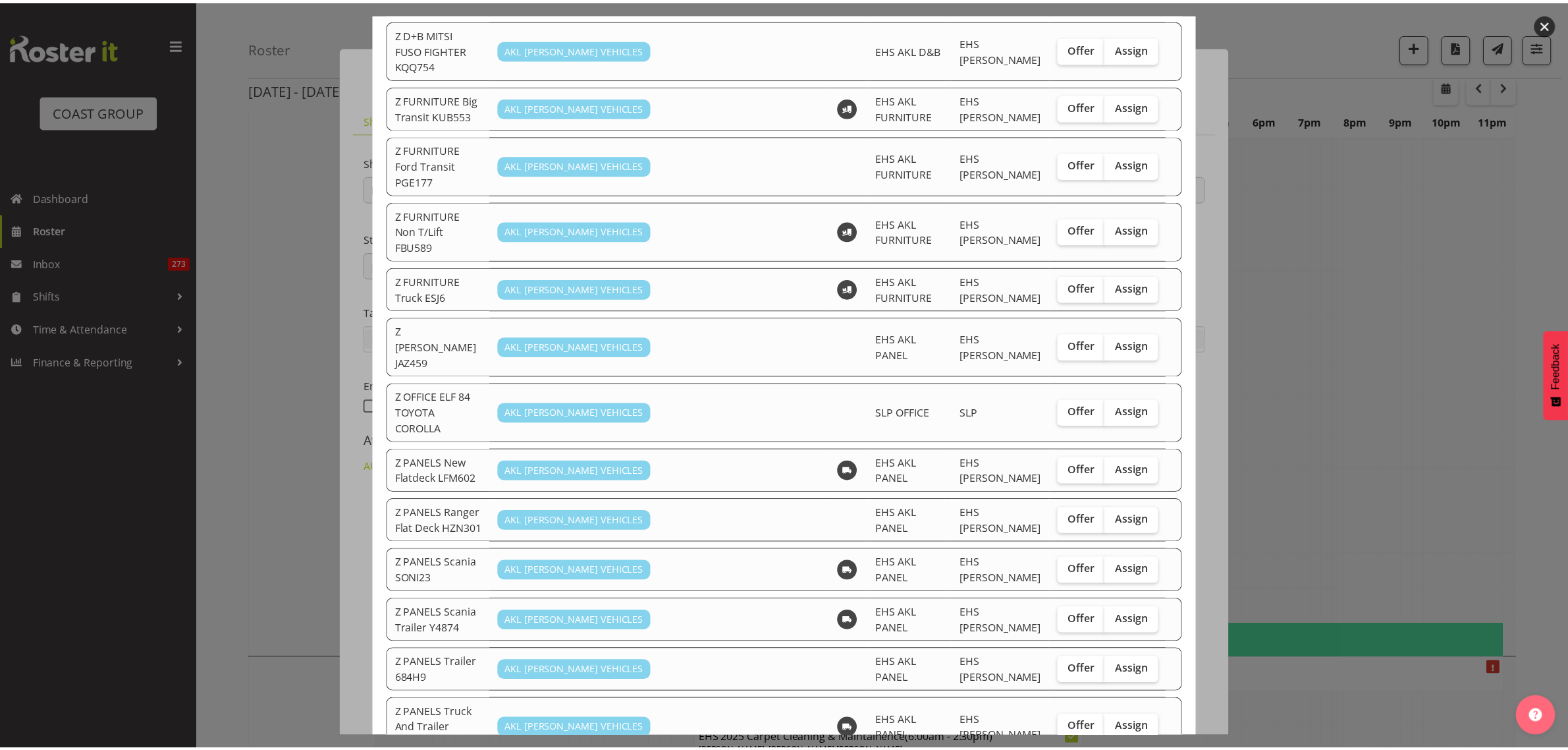
scroll to position [2553, 0]
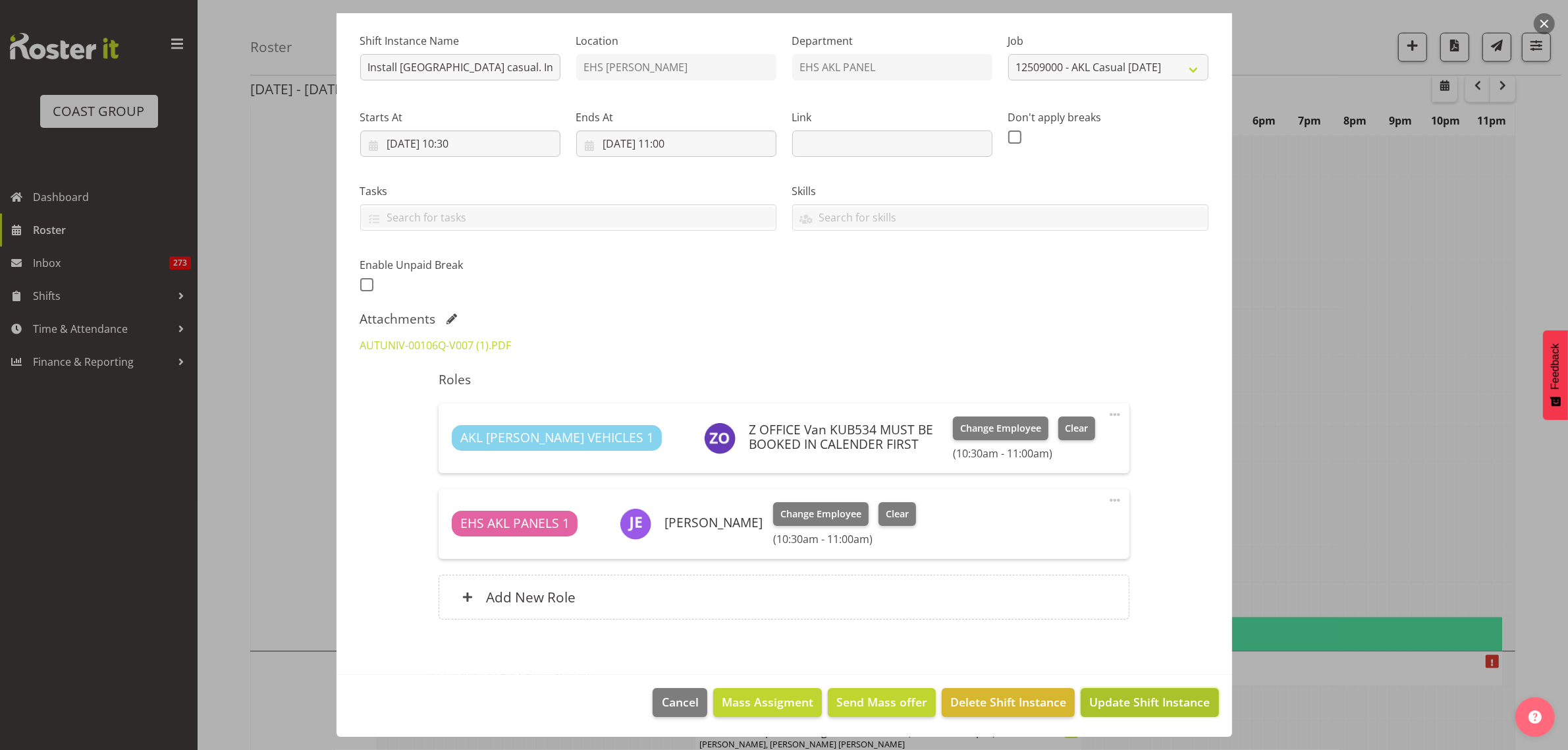
click at [1150, 700] on span "Update Shift Instance" at bounding box center [1149, 701] width 120 height 17
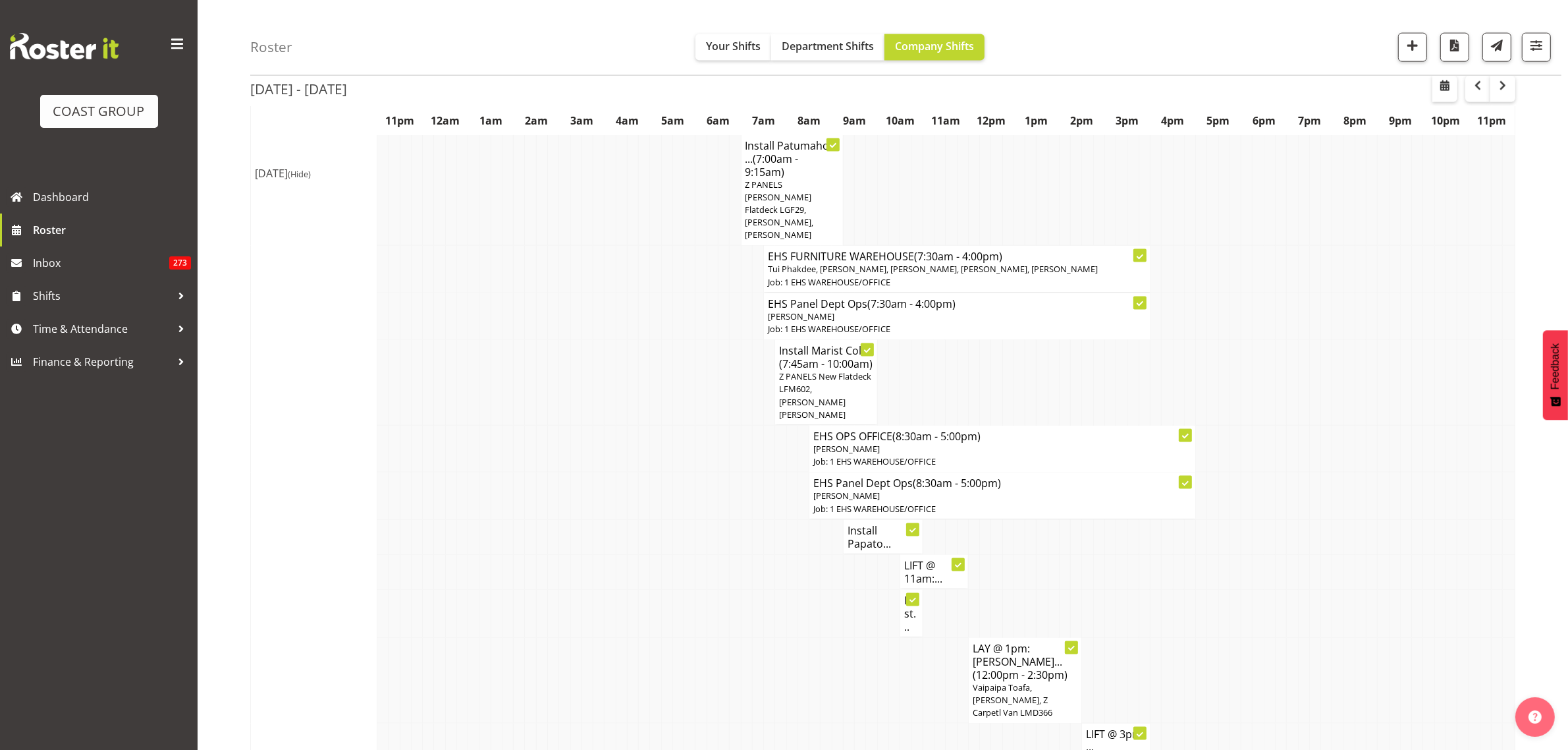
scroll to position [2470, 0]
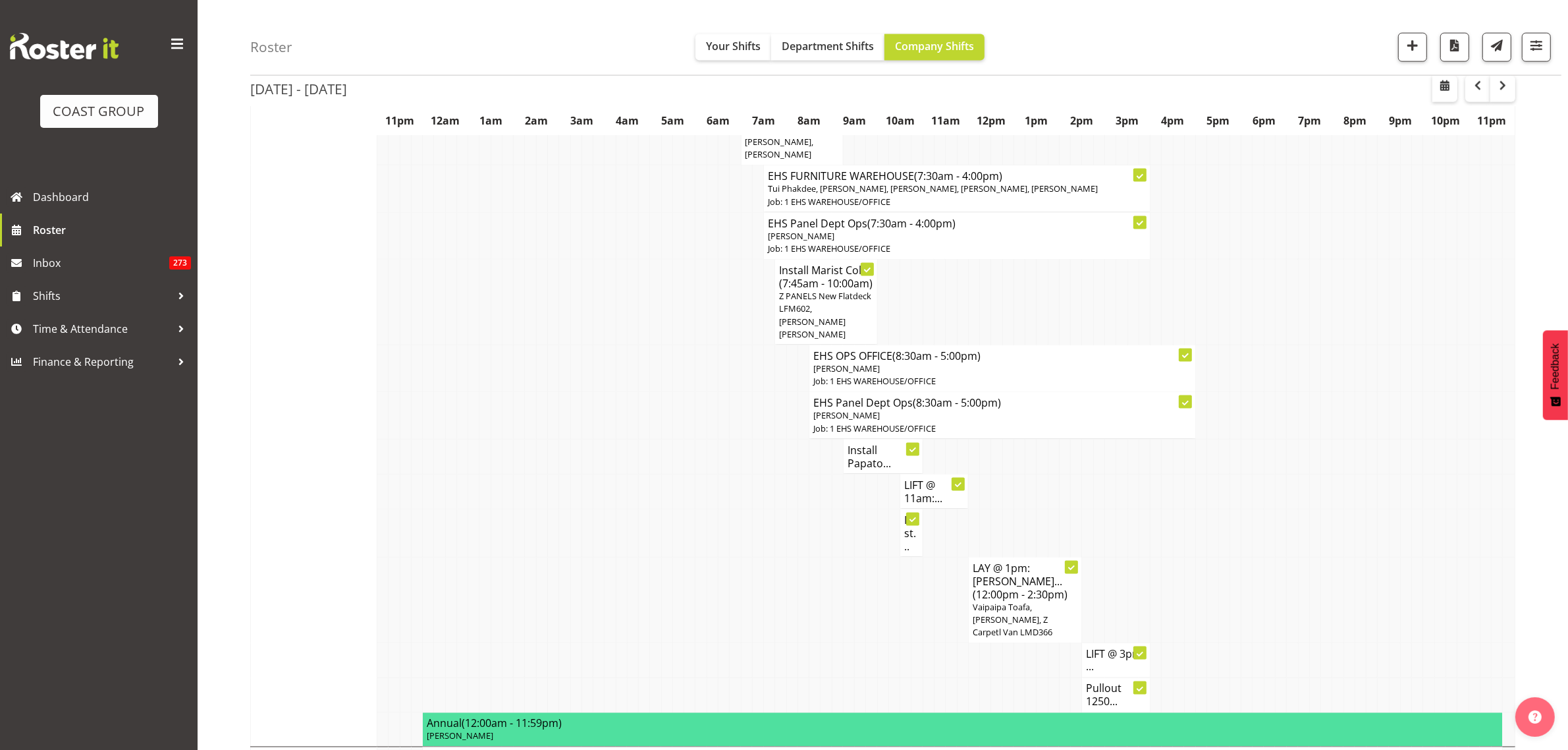
click at [1061, 429] on p "Job: 1 EHS WAREHOUSE/OFFICE" at bounding box center [1002, 428] width 378 height 13
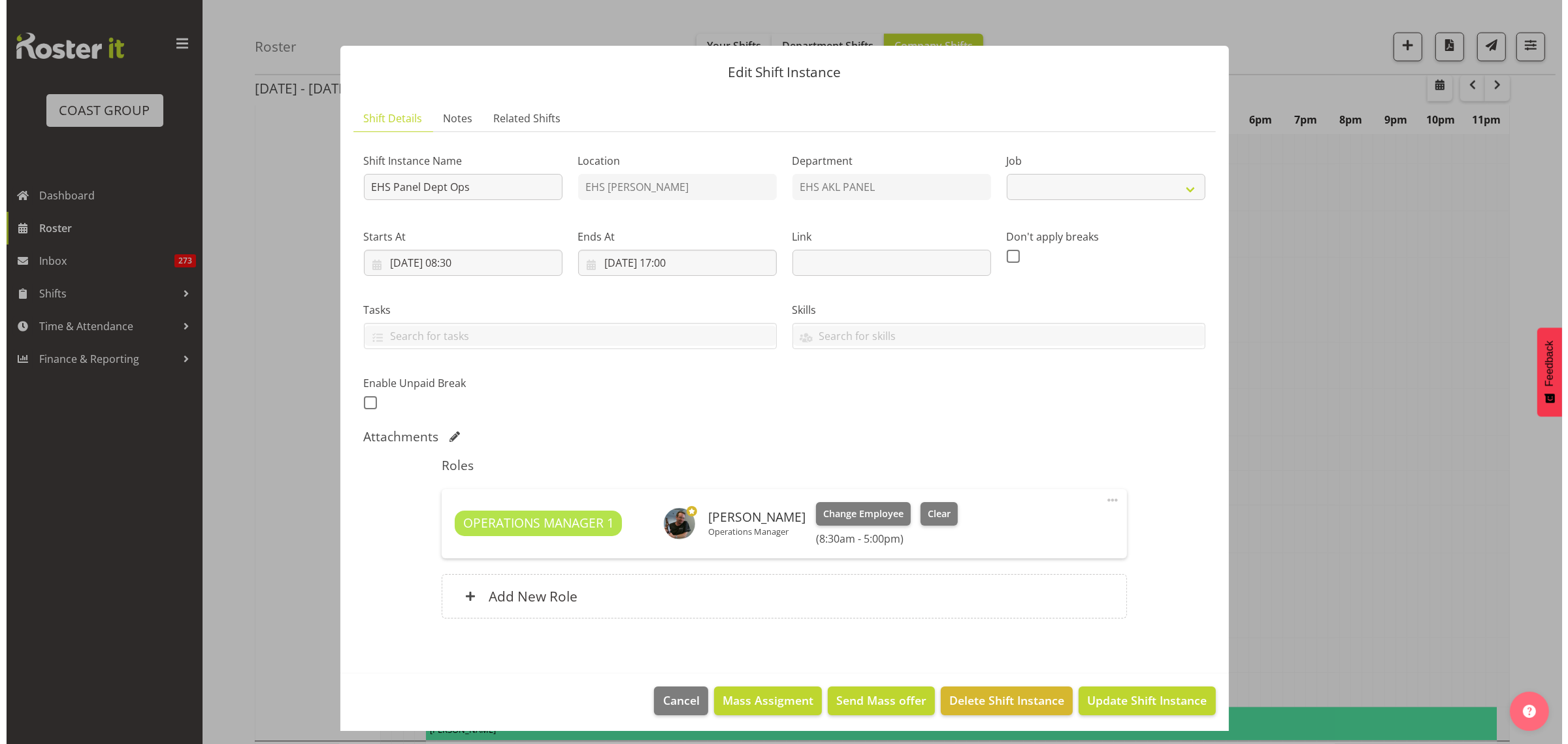
scroll to position [2444, 0]
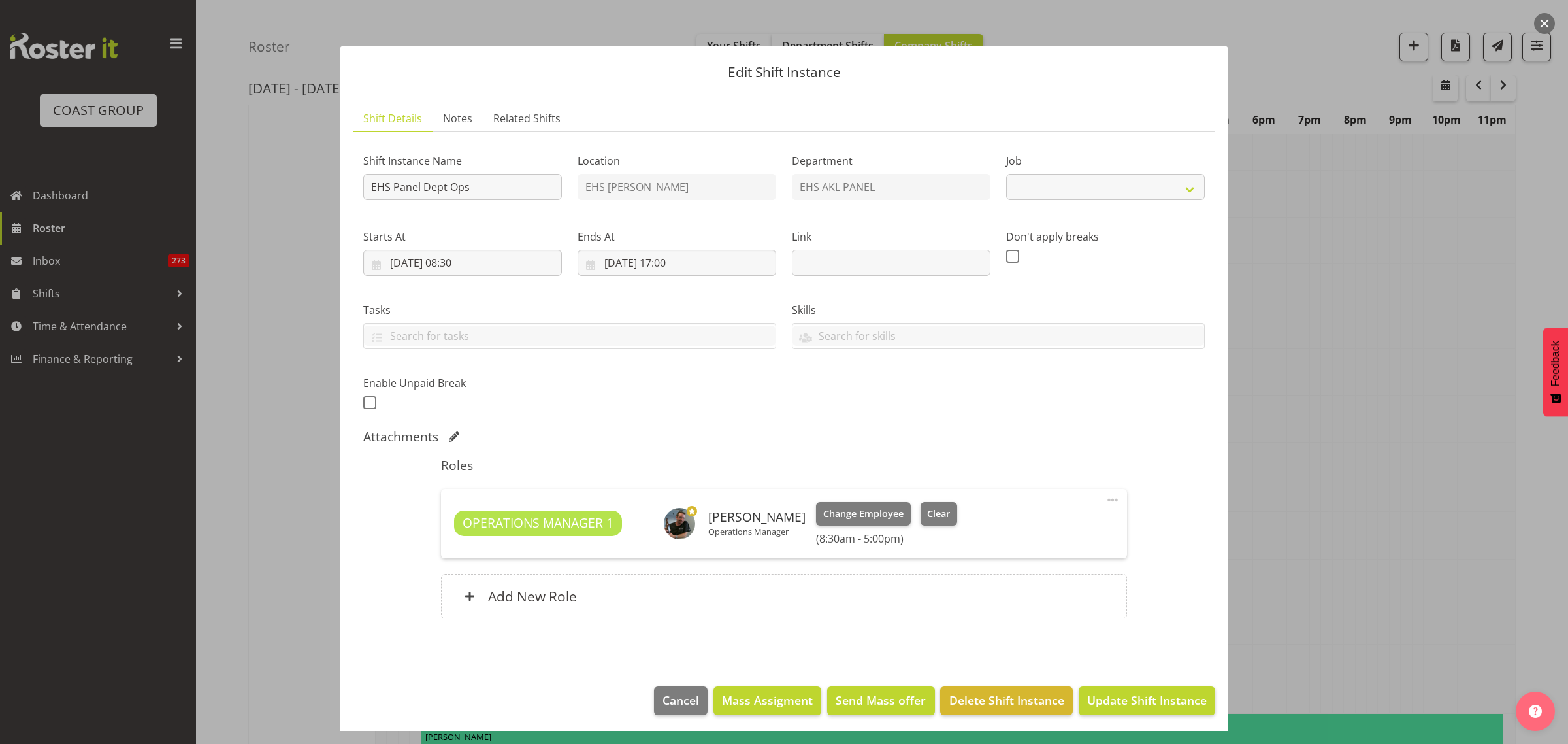
select select "69"
click at [1104, 501] on span at bounding box center [1112, 499] width 15 height 15
click at [1024, 533] on link "Edit" at bounding box center [1057, 532] width 126 height 24
select select "8"
select select "2025"
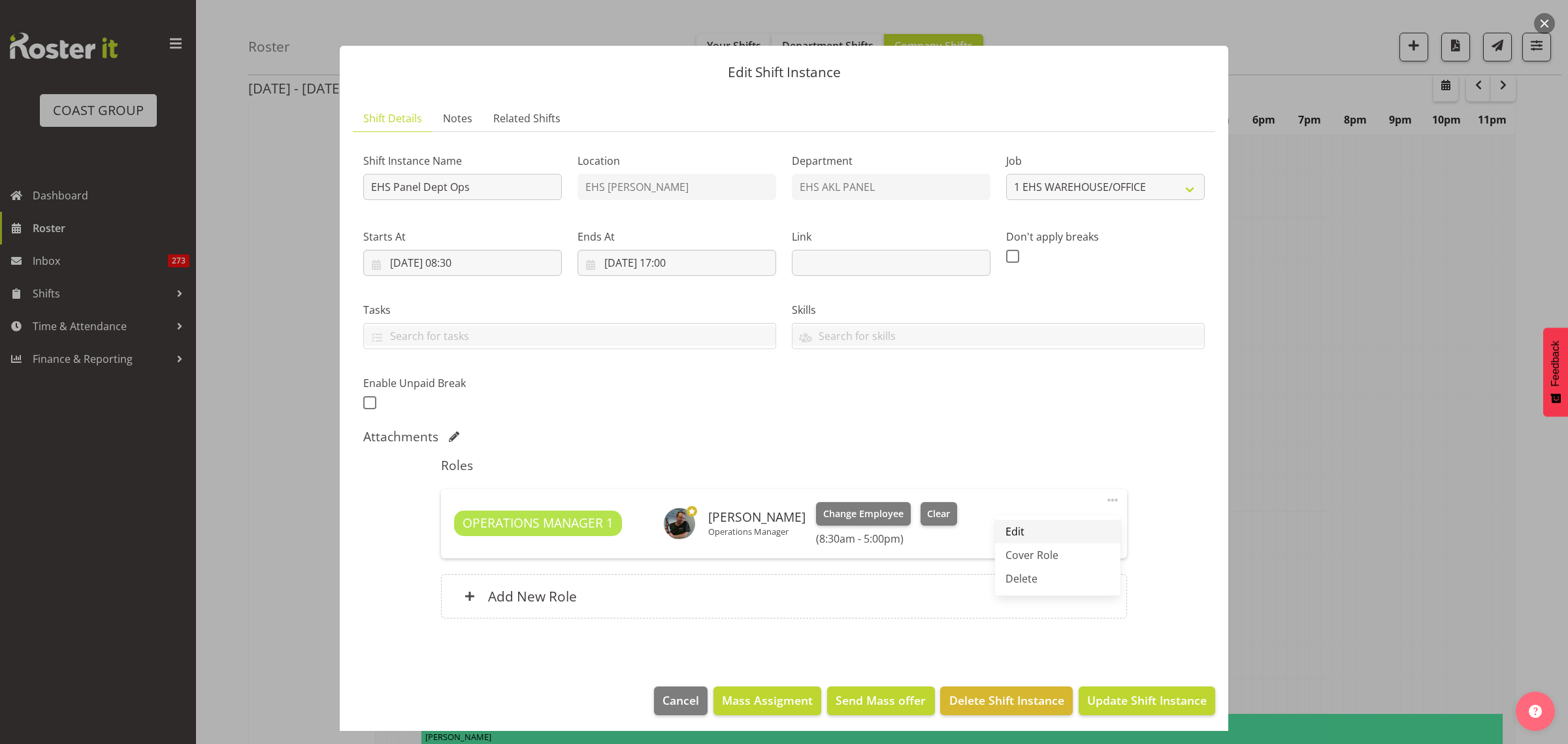
select select "8"
select select "30"
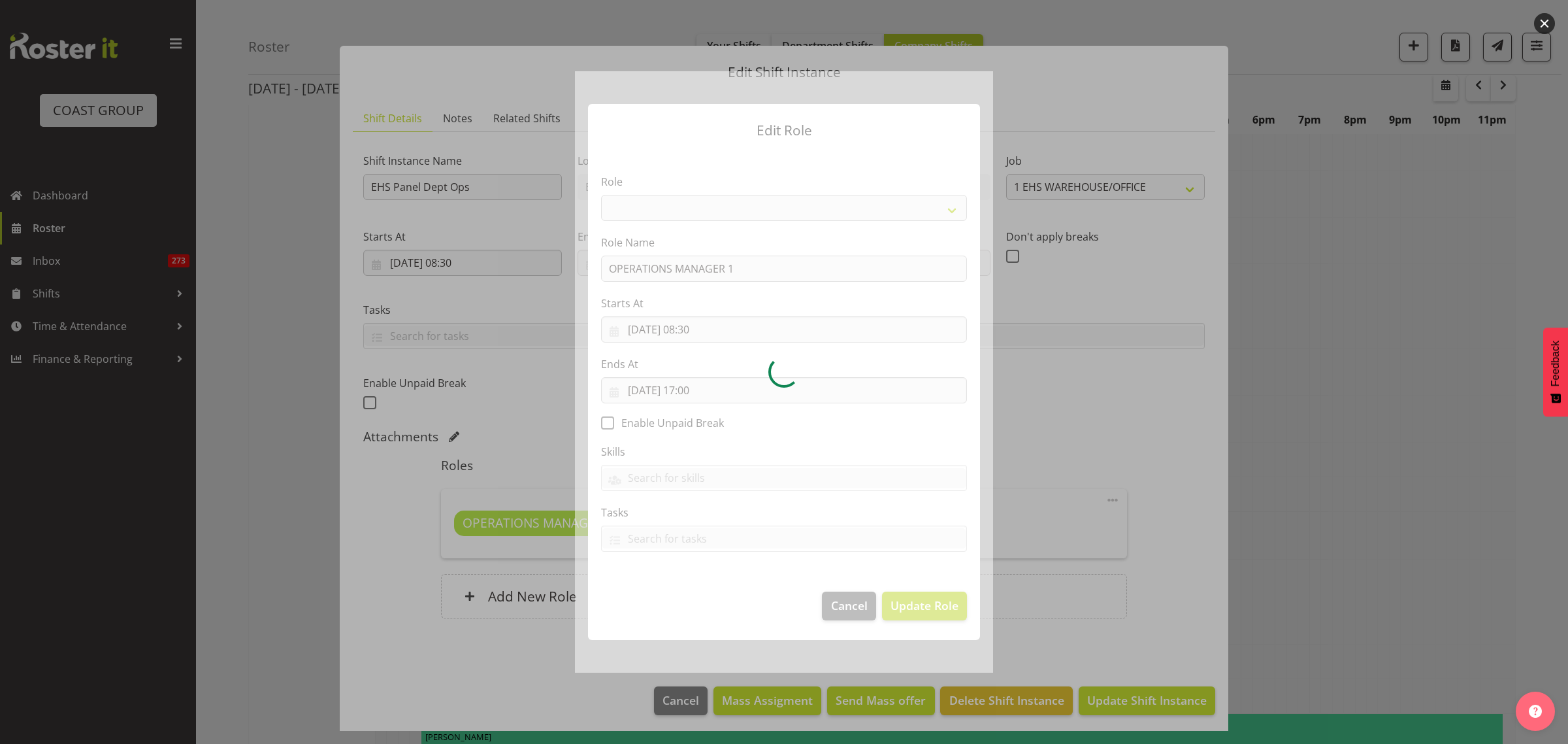
select select "198"
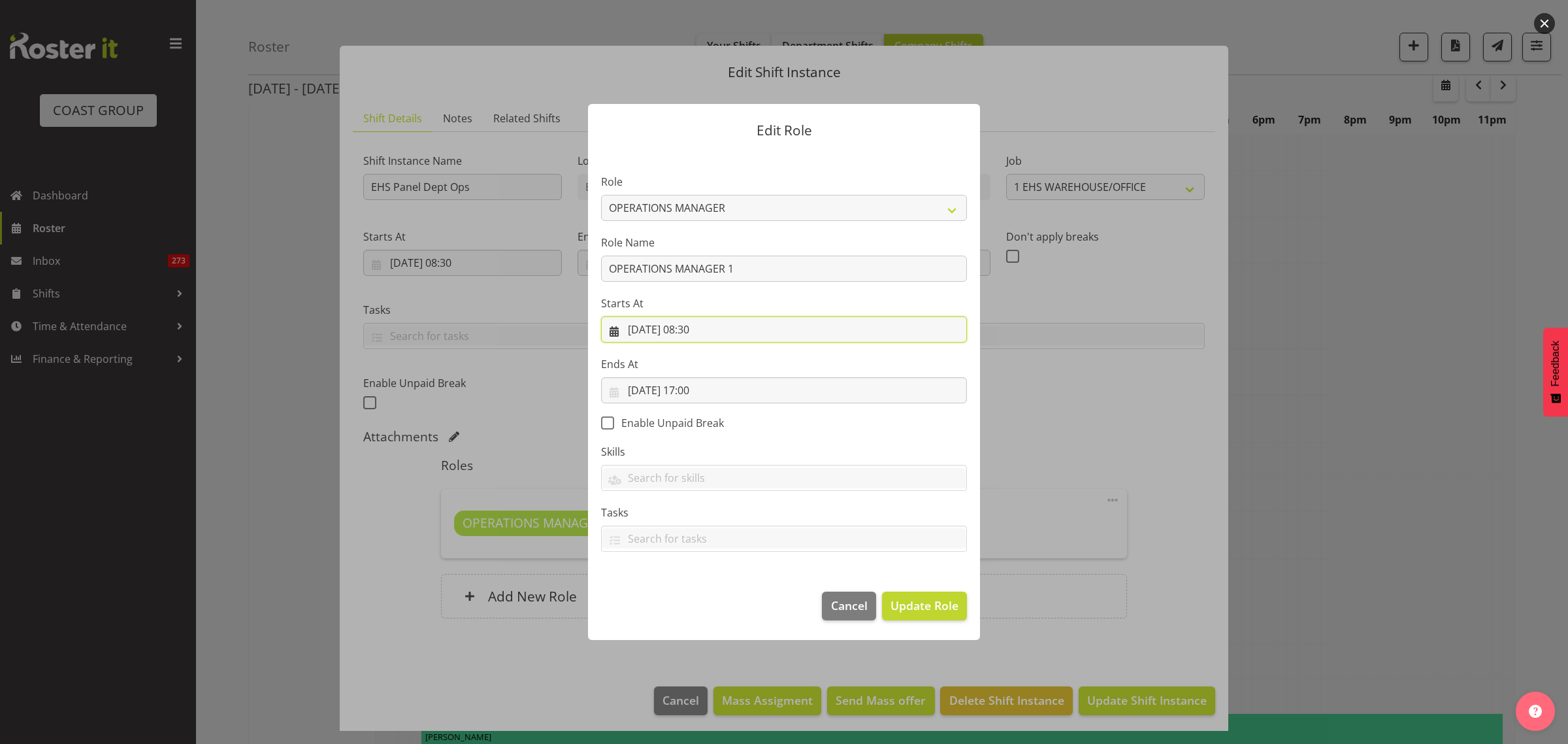
click at [757, 330] on input "[DATE] 08:30" at bounding box center [784, 329] width 366 height 26
click at [701, 611] on select "00 01 02 03 04 05 06 07 08 09 10 11 12 13 14 15 16 17 18 19 20 21 22 23" at bounding box center [705, 607] width 30 height 26
select select "11"
click at [690, 594] on select "00 01 02 03 04 05 06 07 08 09 10 11 12 13 14 15 16 17 18 19 20 21 22 23" at bounding box center [705, 607] width 30 height 26
type input "[DATE] 11:30"
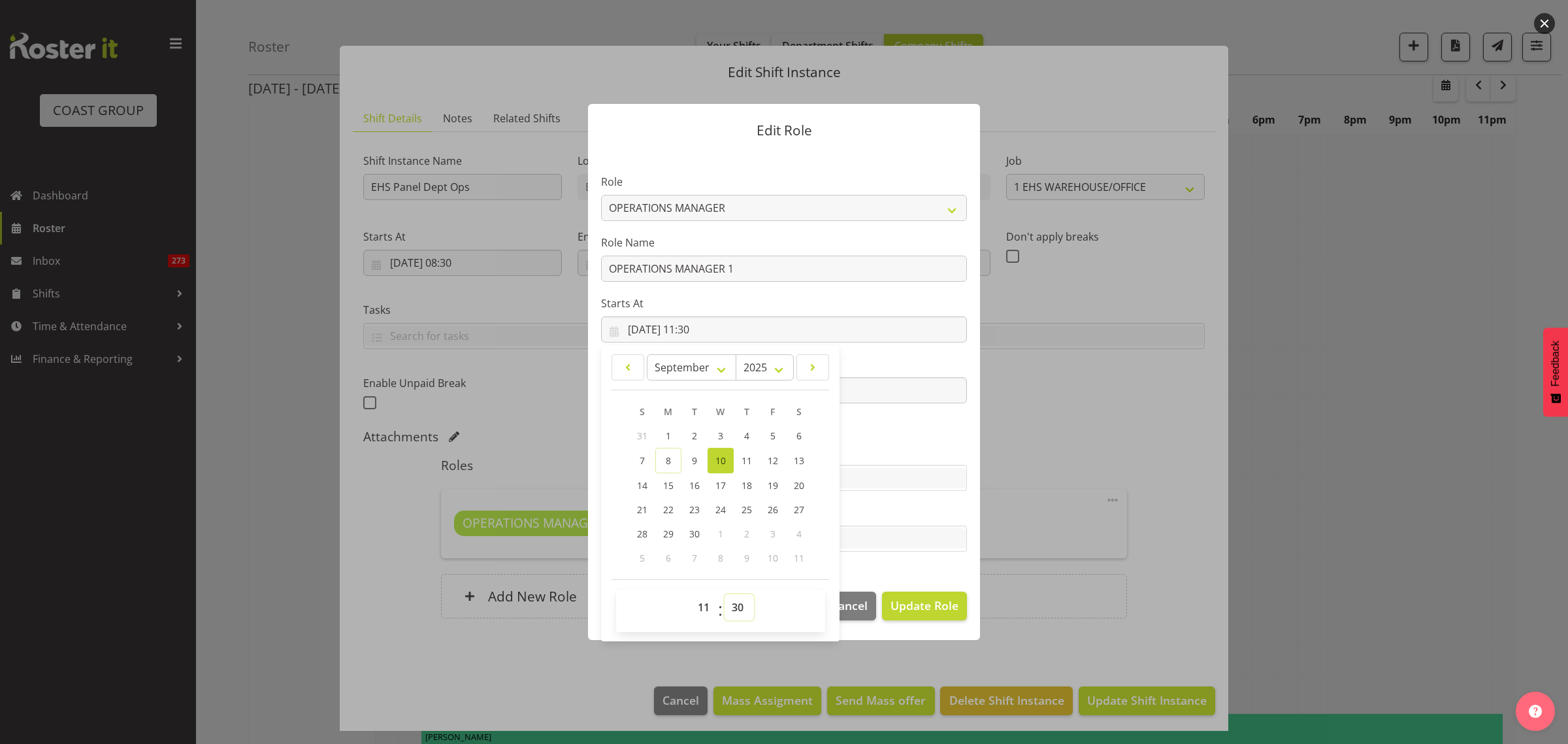
drag, startPoint x: 737, startPoint y: 606, endPoint x: 738, endPoint y: 595, distance: 11.0
click at [737, 606] on select "00 01 02 03 04 05 06 07 08 09 10 11 12 13 14 15 16 17 18 19 20 21 22 23 24 25 2…" at bounding box center [739, 607] width 30 height 26
select select "0"
click at [725, 594] on select "00 01 02 03 04 05 06 07 08 09 10 11 12 13 14 15 16 17 18 19 20 21 22 23 24 25 2…" at bounding box center [739, 607] width 30 height 26
type input "[DATE] 11:00"
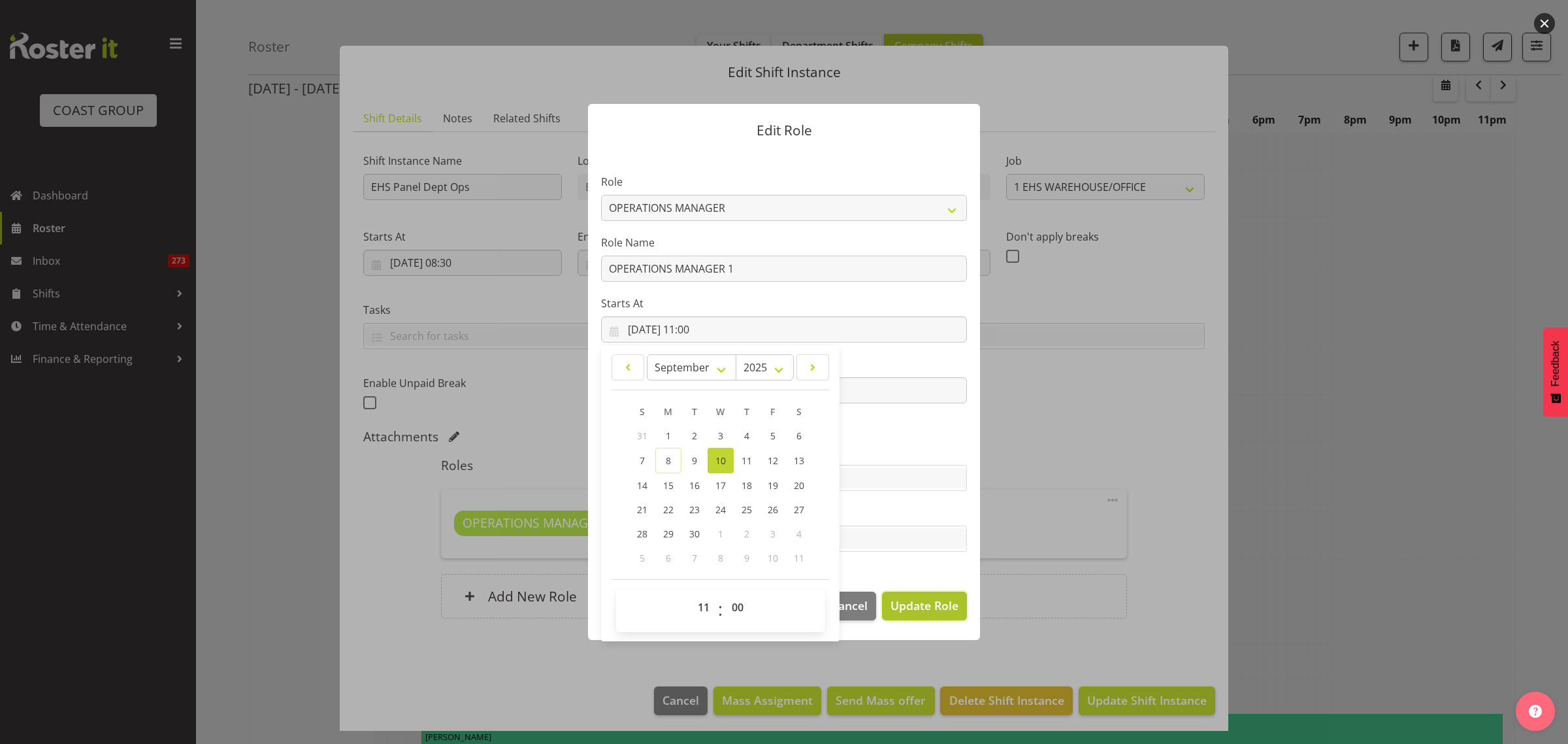
click at [908, 605] on span "Update Role" at bounding box center [924, 605] width 68 height 17
select select
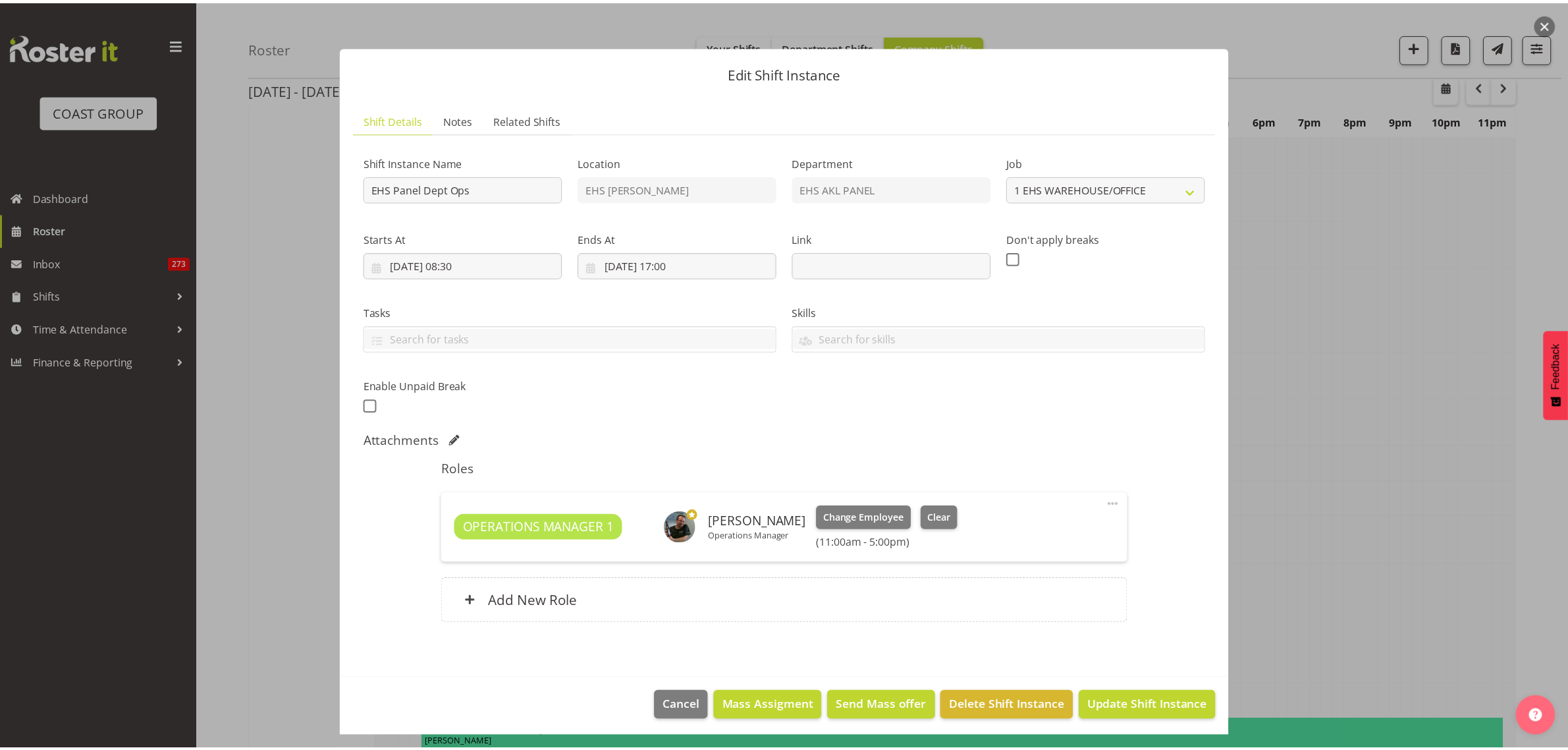
scroll to position [2470, 0]
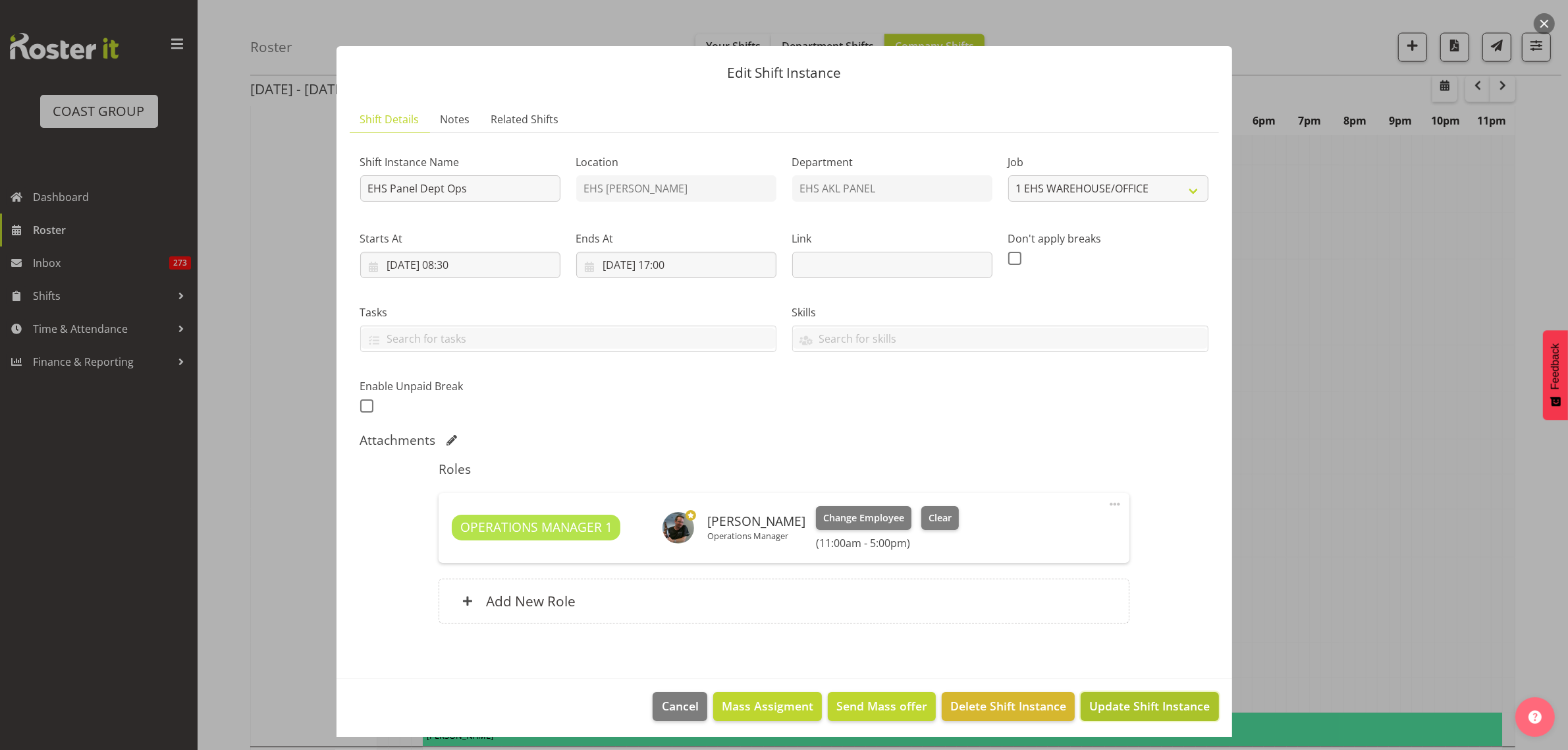
click at [1122, 710] on span "Update Shift Instance" at bounding box center [1149, 705] width 120 height 17
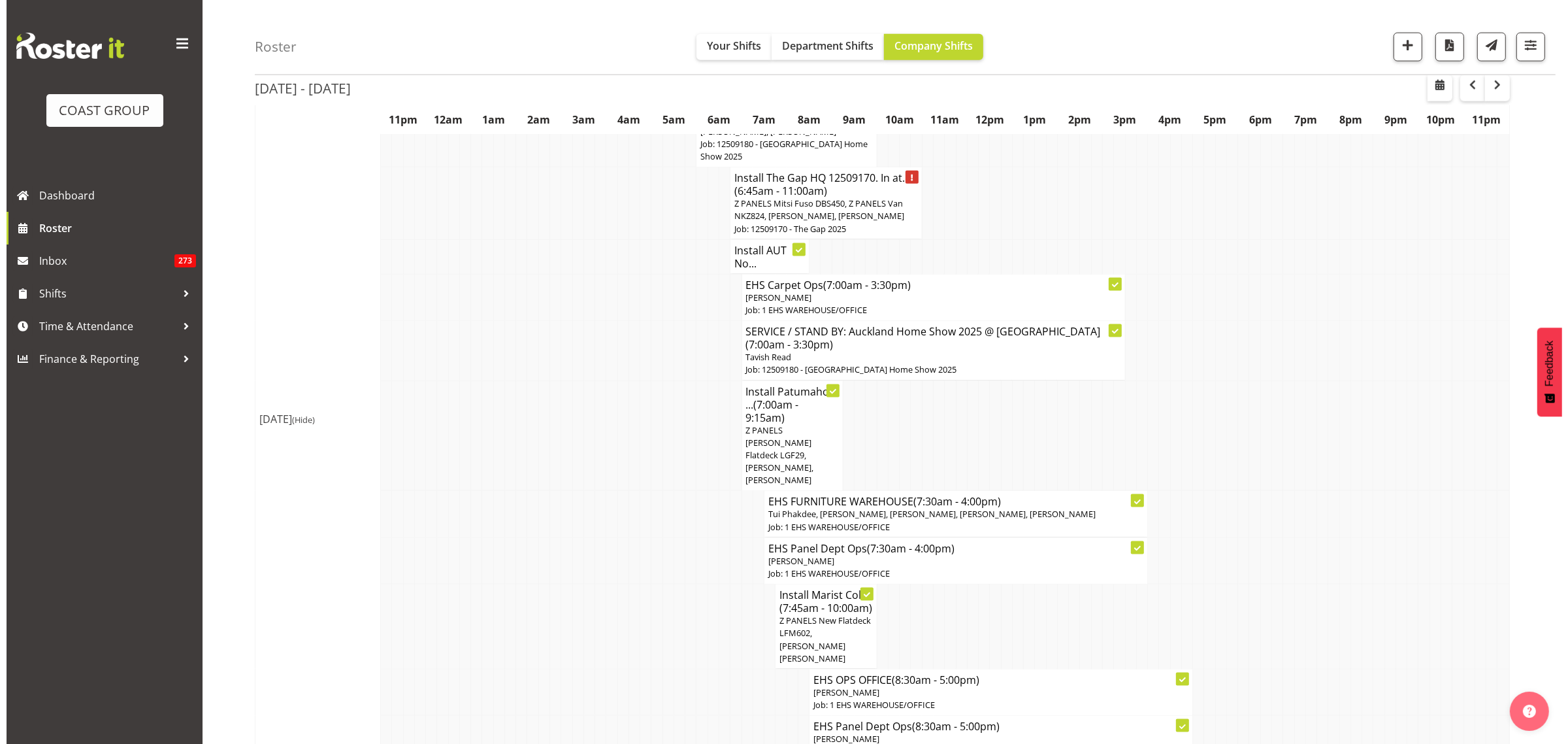
scroll to position [1879, 0]
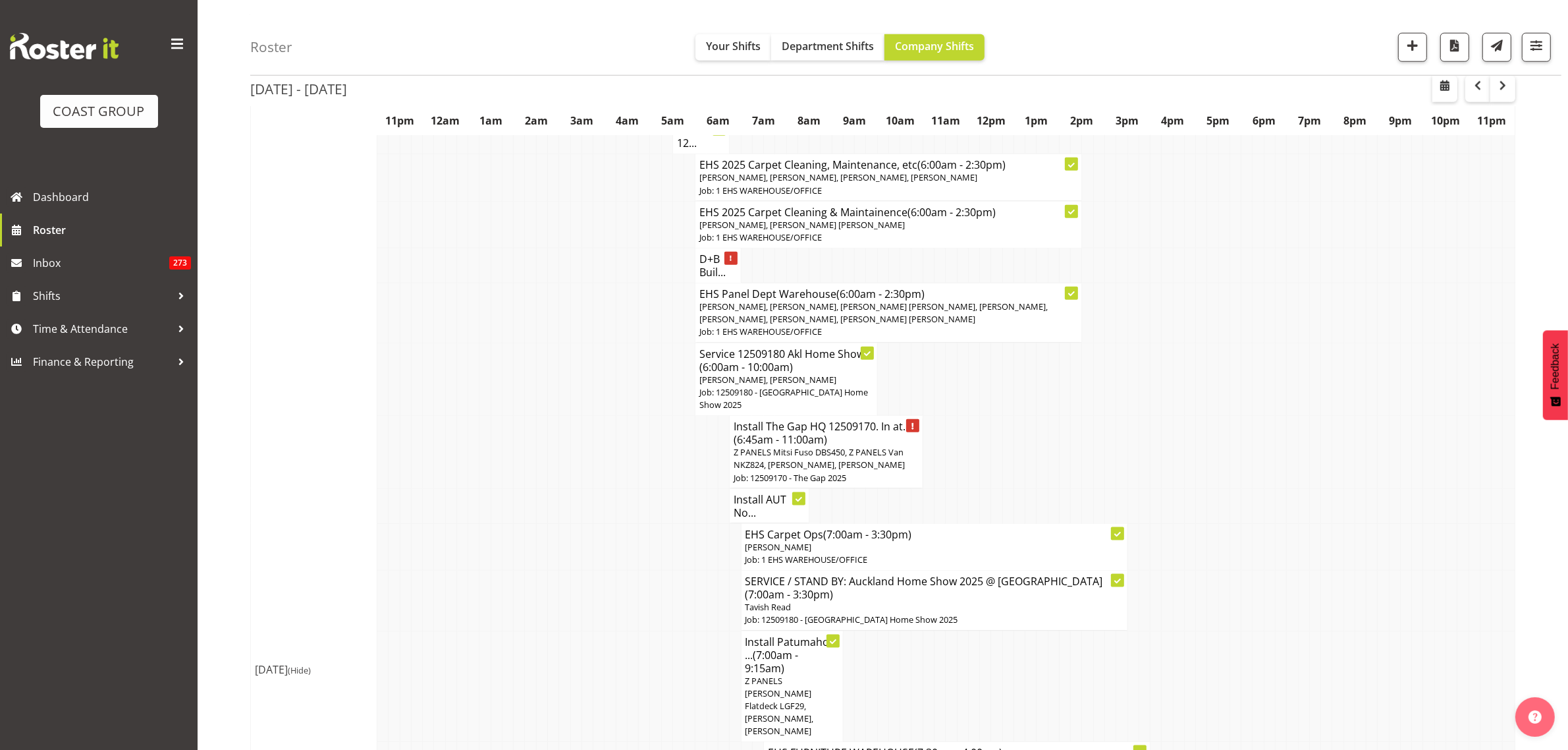
click at [929, 316] on span "[PERSON_NAME], [PERSON_NAME], [PERSON_NAME] [PERSON_NAME], [PERSON_NAME], [PERS…" at bounding box center [874, 313] width 348 height 25
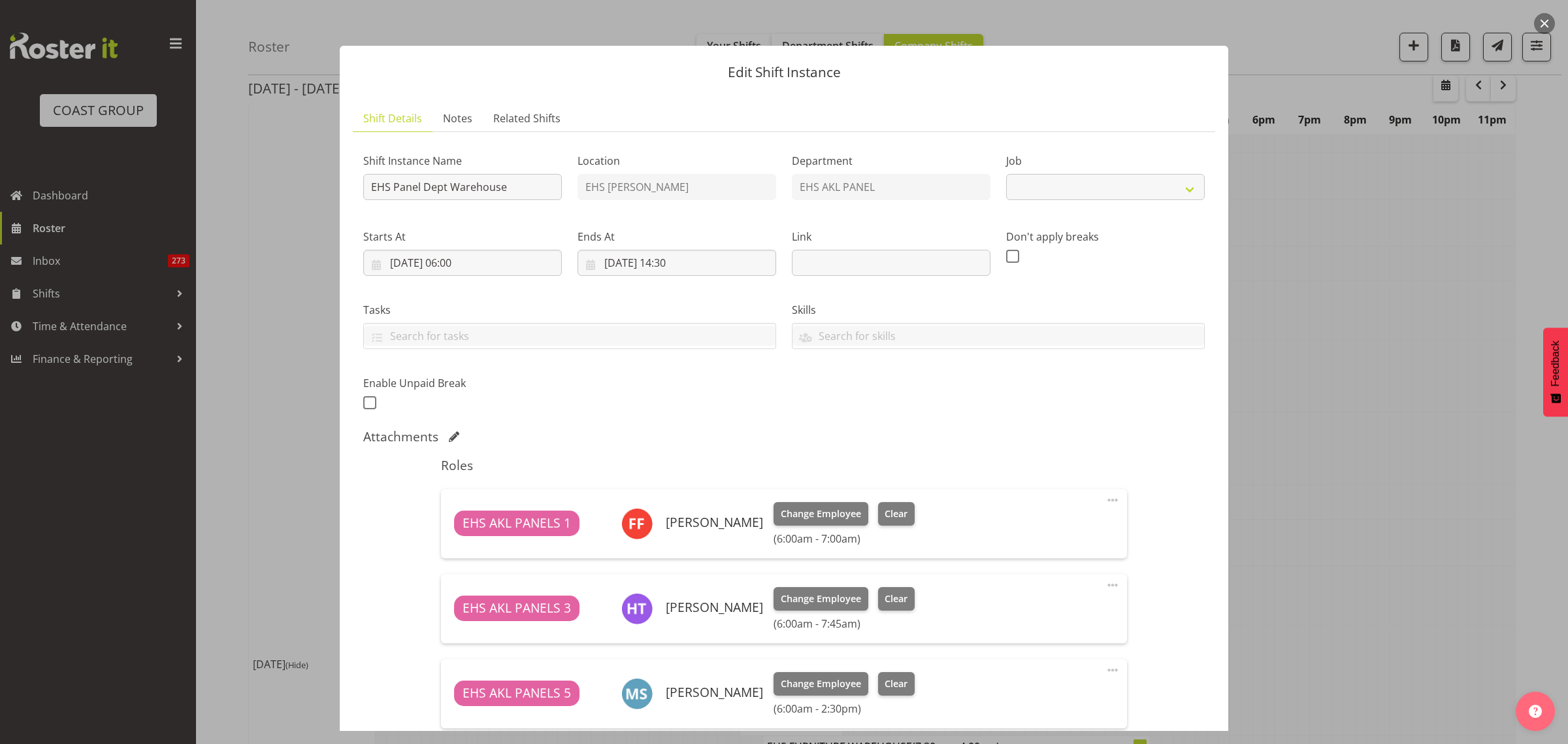
select select "69"
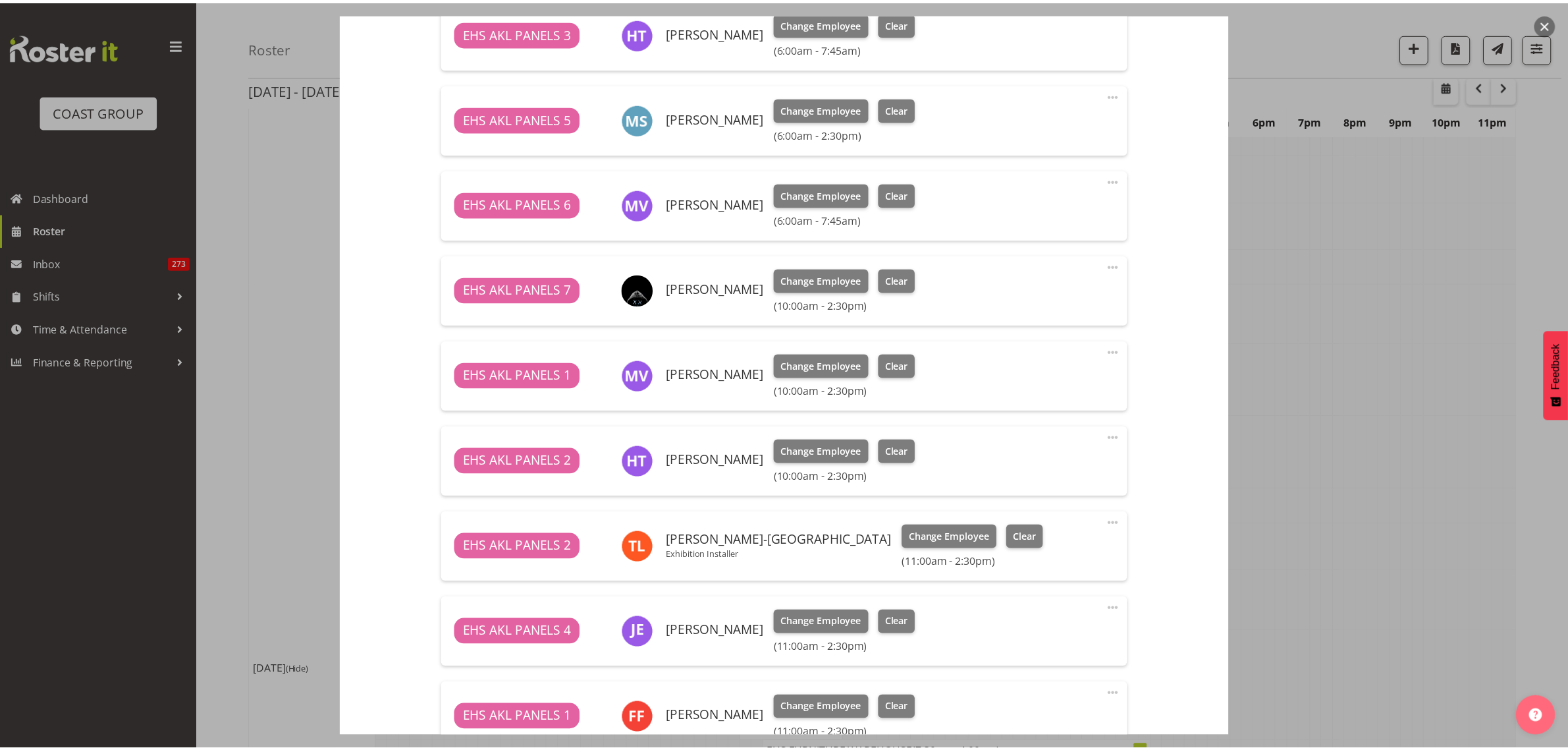
scroll to position [659, 0]
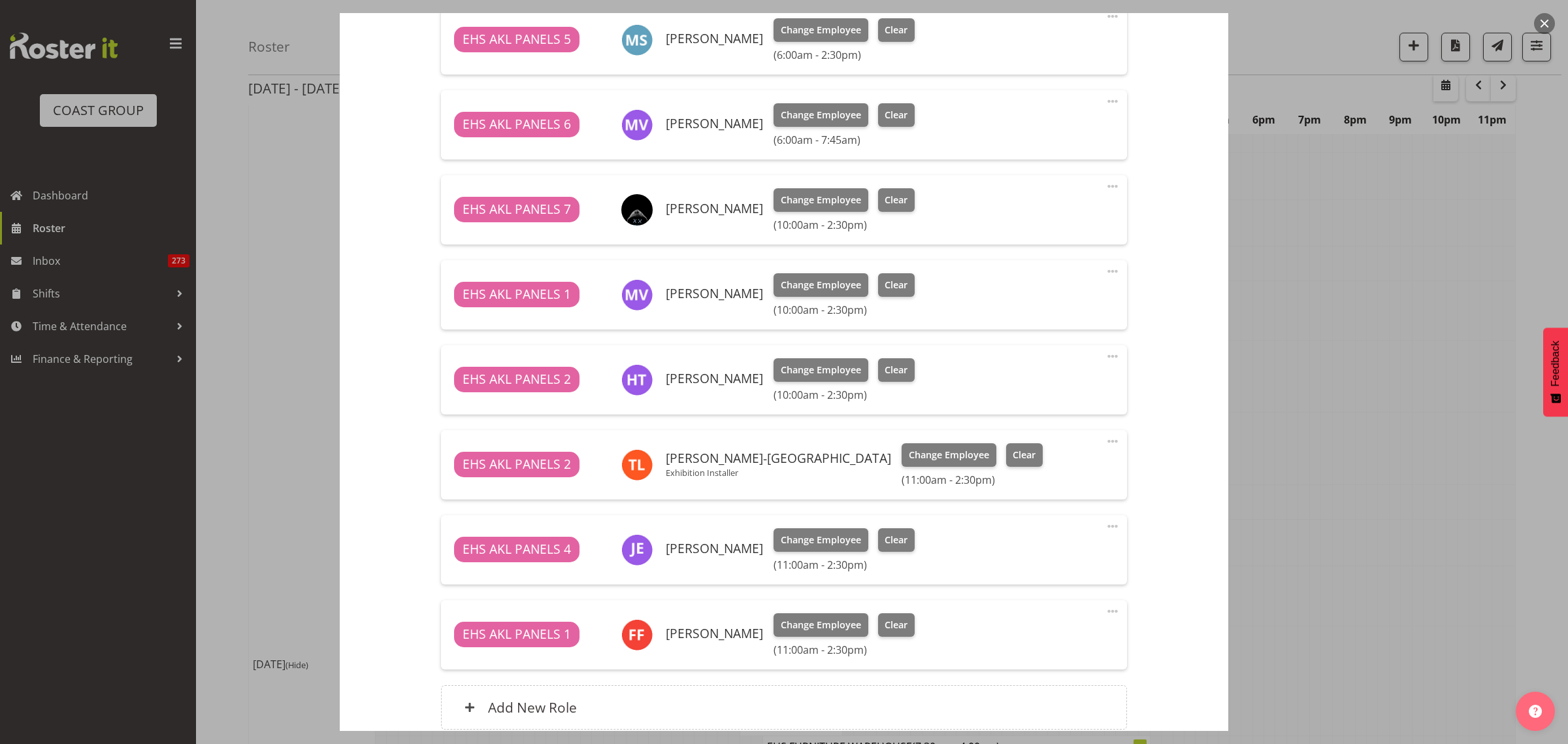
click at [1104, 524] on span at bounding box center [1112, 525] width 15 height 15
click at [1064, 552] on link "Edit" at bounding box center [1057, 558] width 126 height 24
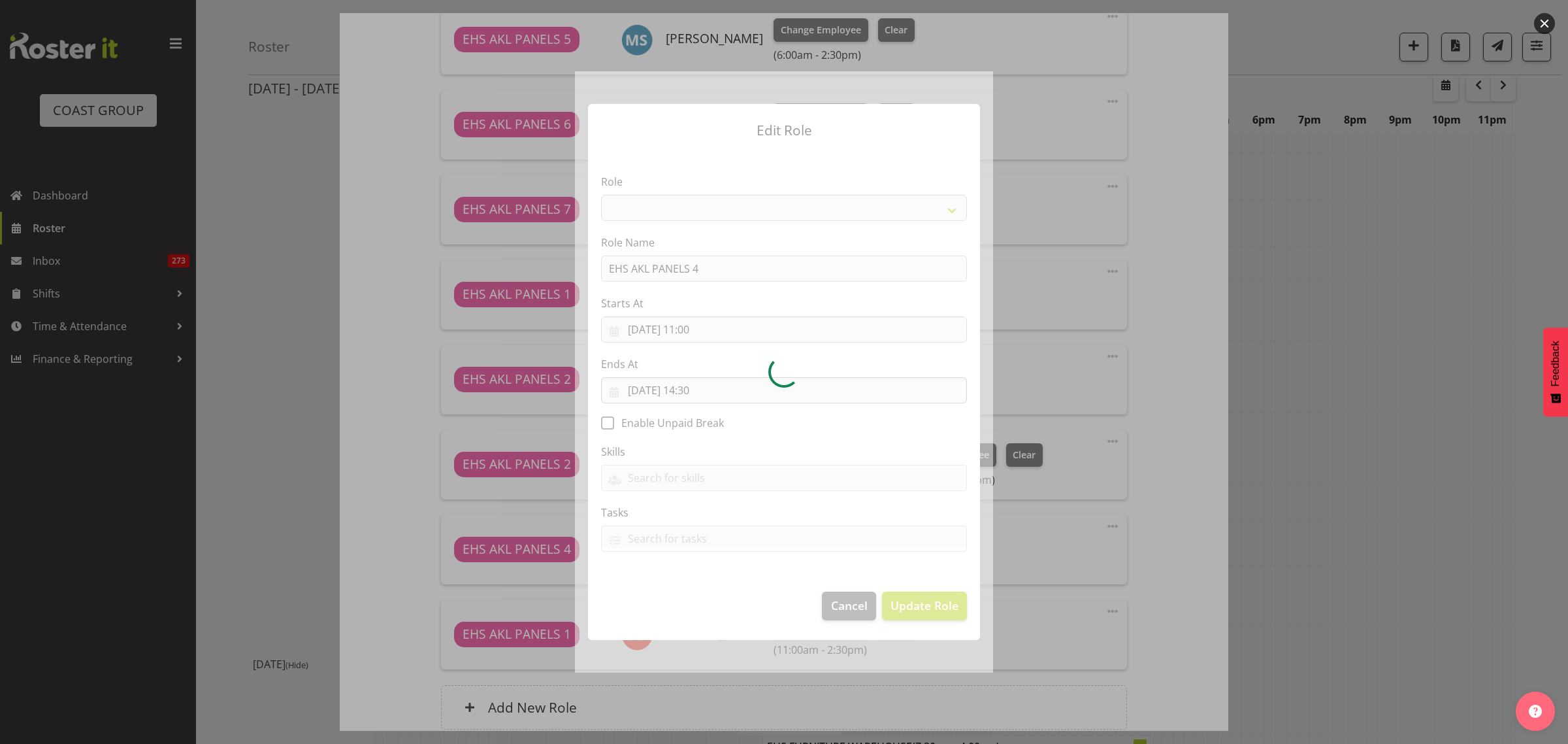
select select "188"
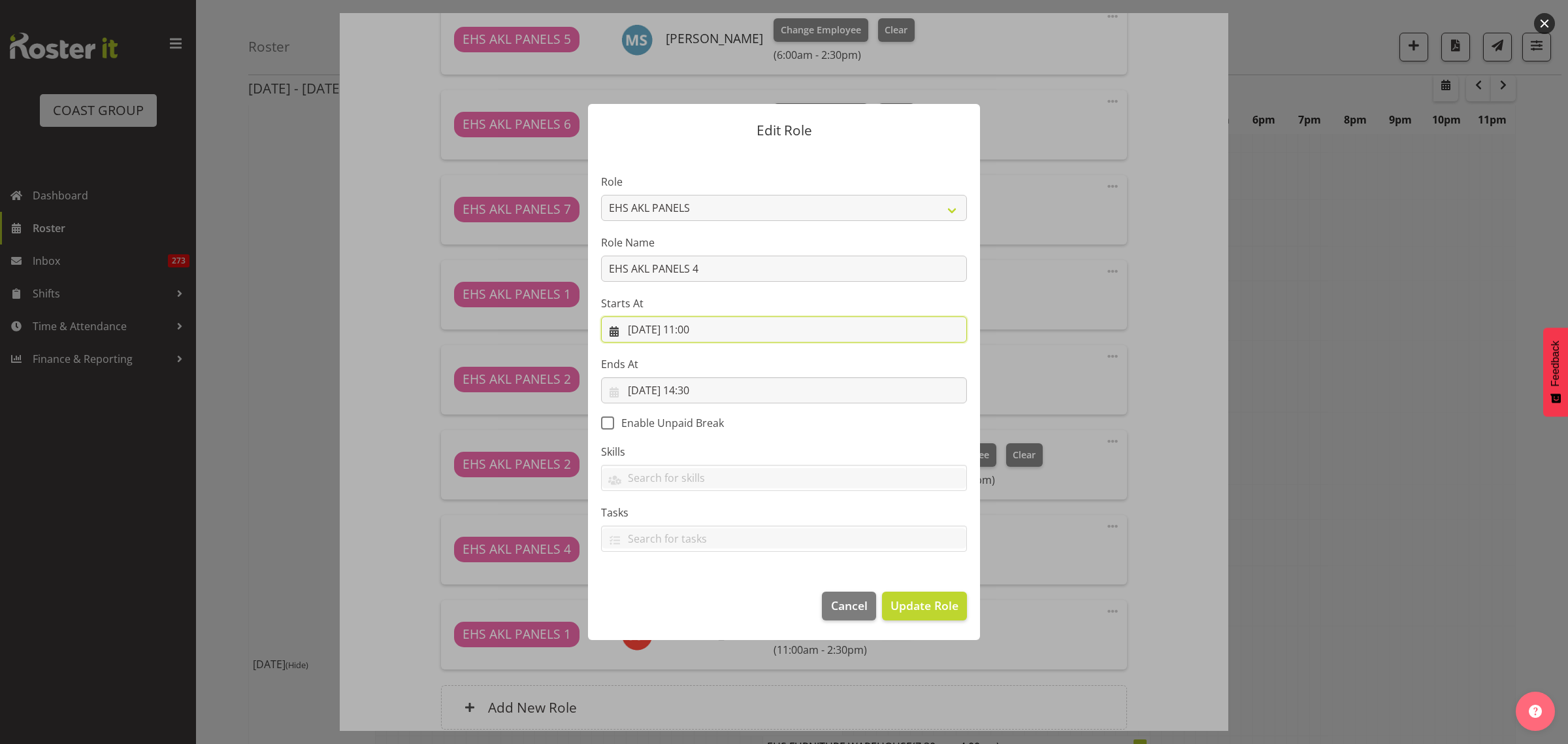
click at [765, 332] on input "[DATE] 11:00" at bounding box center [784, 329] width 366 height 26
click at [740, 603] on select "00 01 02 03 04 05 06 07 08 09 10 11 12 13 14 15 16 17 18 19 20 21 22 23 24 25 2…" at bounding box center [739, 607] width 30 height 26
click at [916, 516] on label "Tasks" at bounding box center [784, 512] width 366 height 15
click at [756, 325] on input "[DATE] 11:00" at bounding box center [784, 329] width 366 height 26
click at [702, 607] on select "00 01 02 03 04 05 06 07 08 09 10 11 12 13 14 15 16 17 18 19 20 21 22 23" at bounding box center [705, 607] width 30 height 26
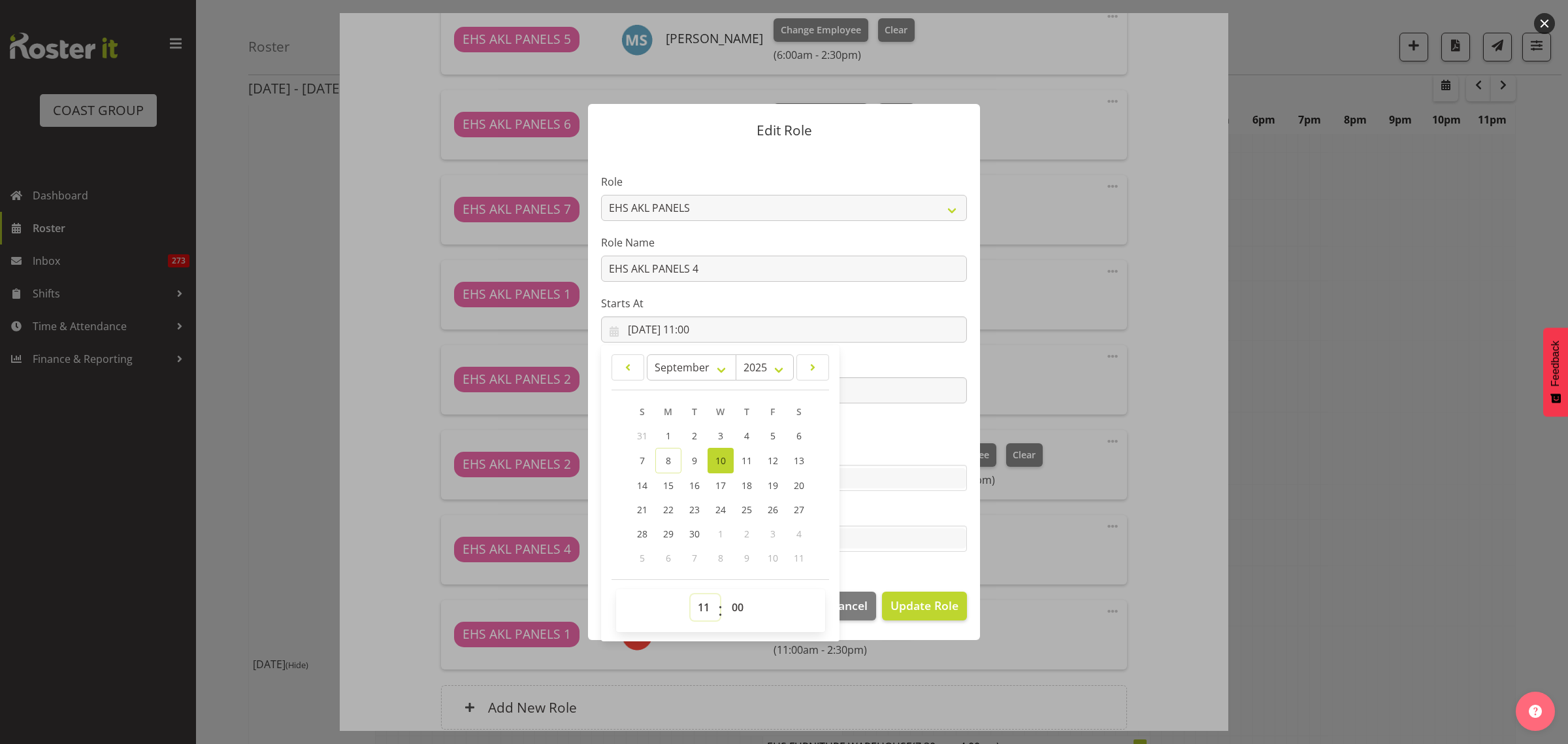
select select "12"
click at [690, 594] on select "00 01 02 03 04 05 06 07 08 09 10 11 12 13 14 15 16 17 18 19 20 21 22 23" at bounding box center [705, 607] width 30 height 26
type input "[DATE] 12:00"
click at [915, 607] on span "Update Role" at bounding box center [924, 605] width 68 height 17
select select
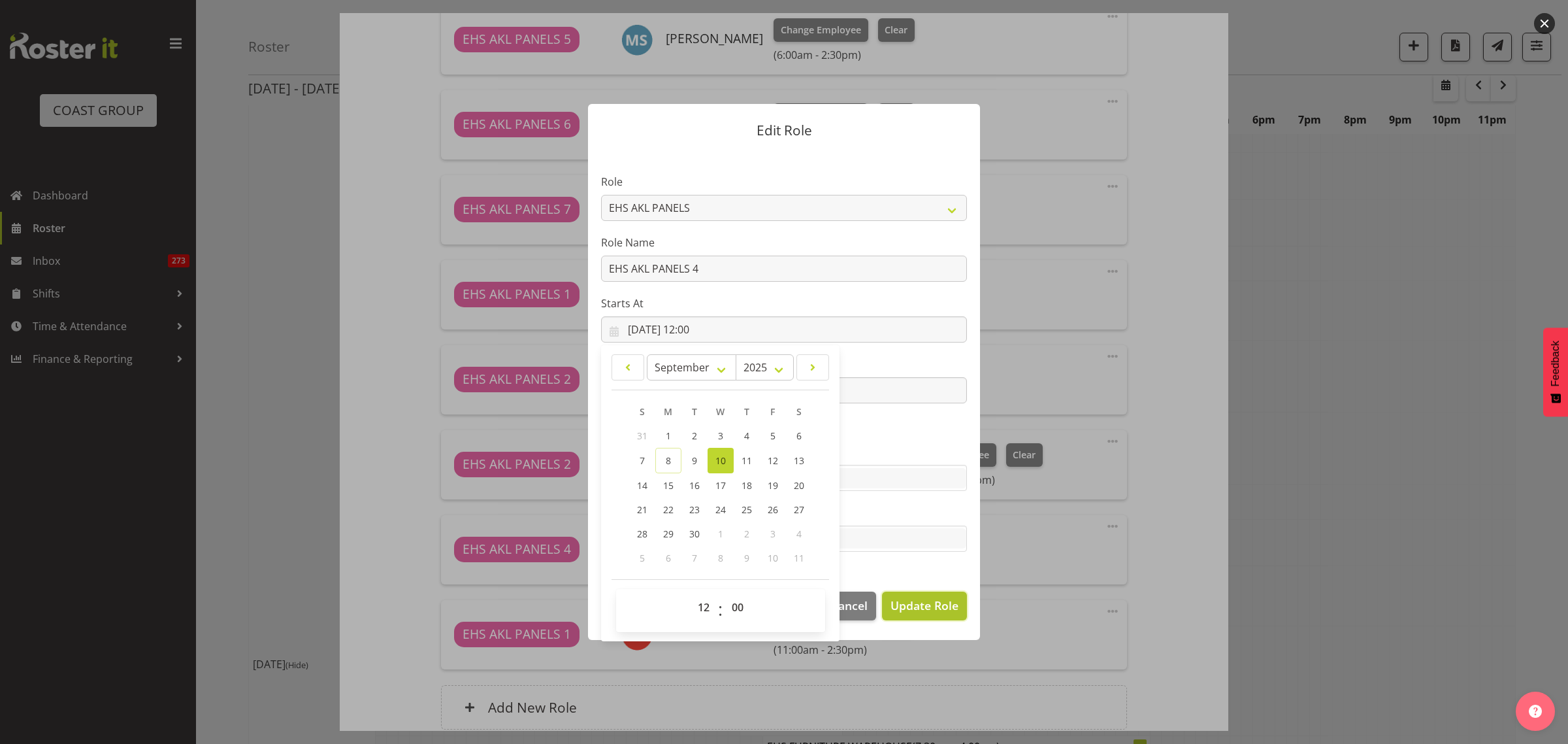
select select
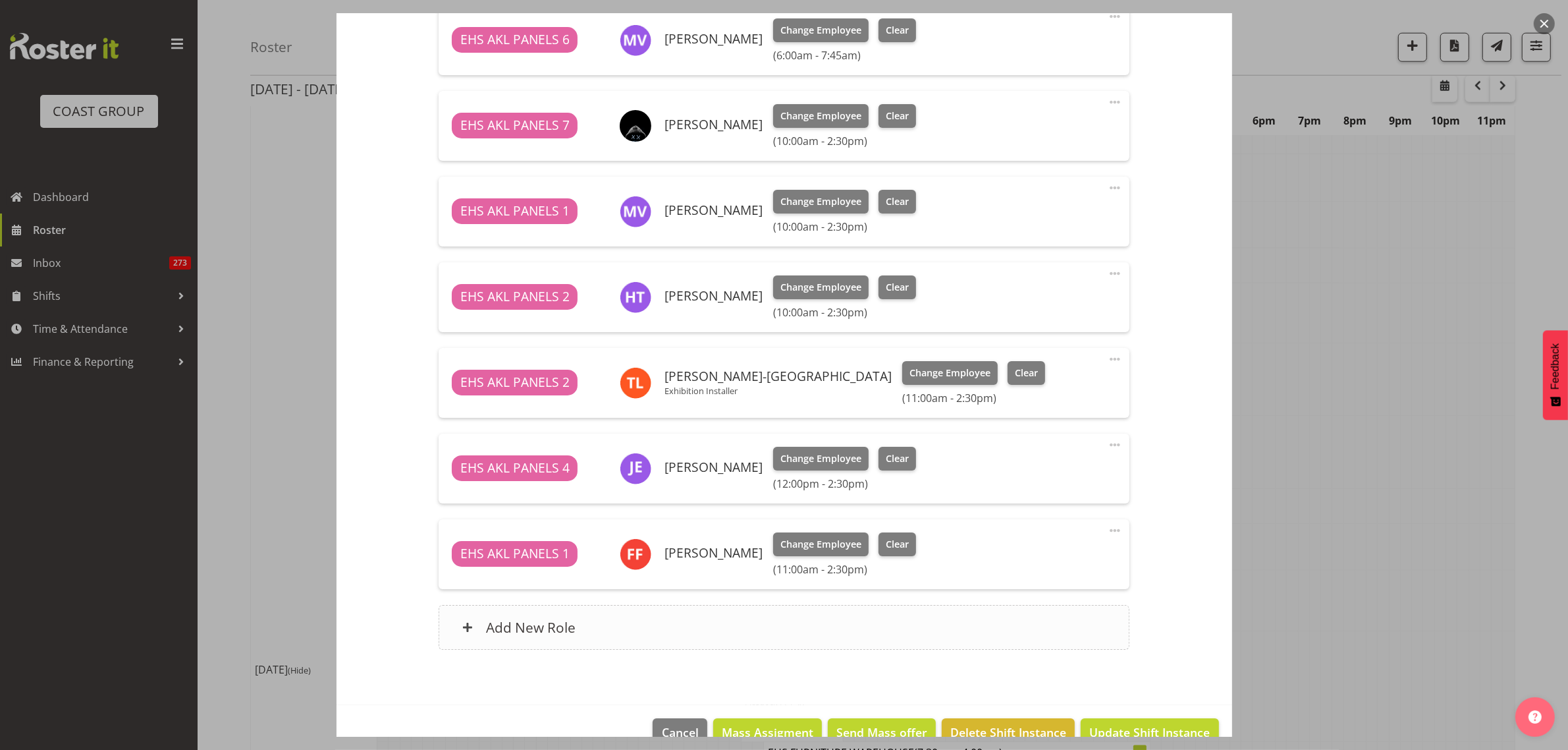
scroll to position [775, 0]
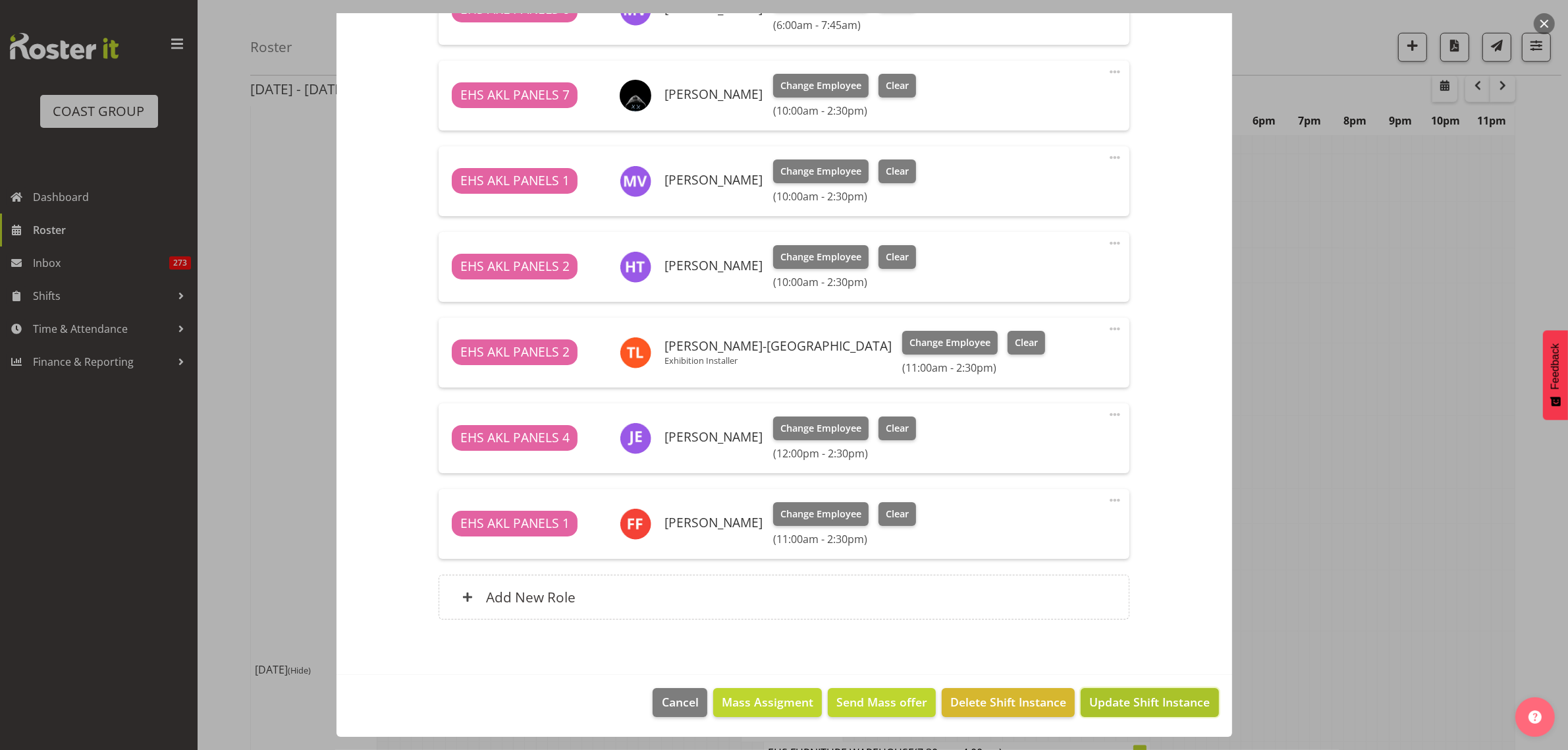
click at [1106, 704] on span "Update Shift Instance" at bounding box center [1149, 701] width 120 height 17
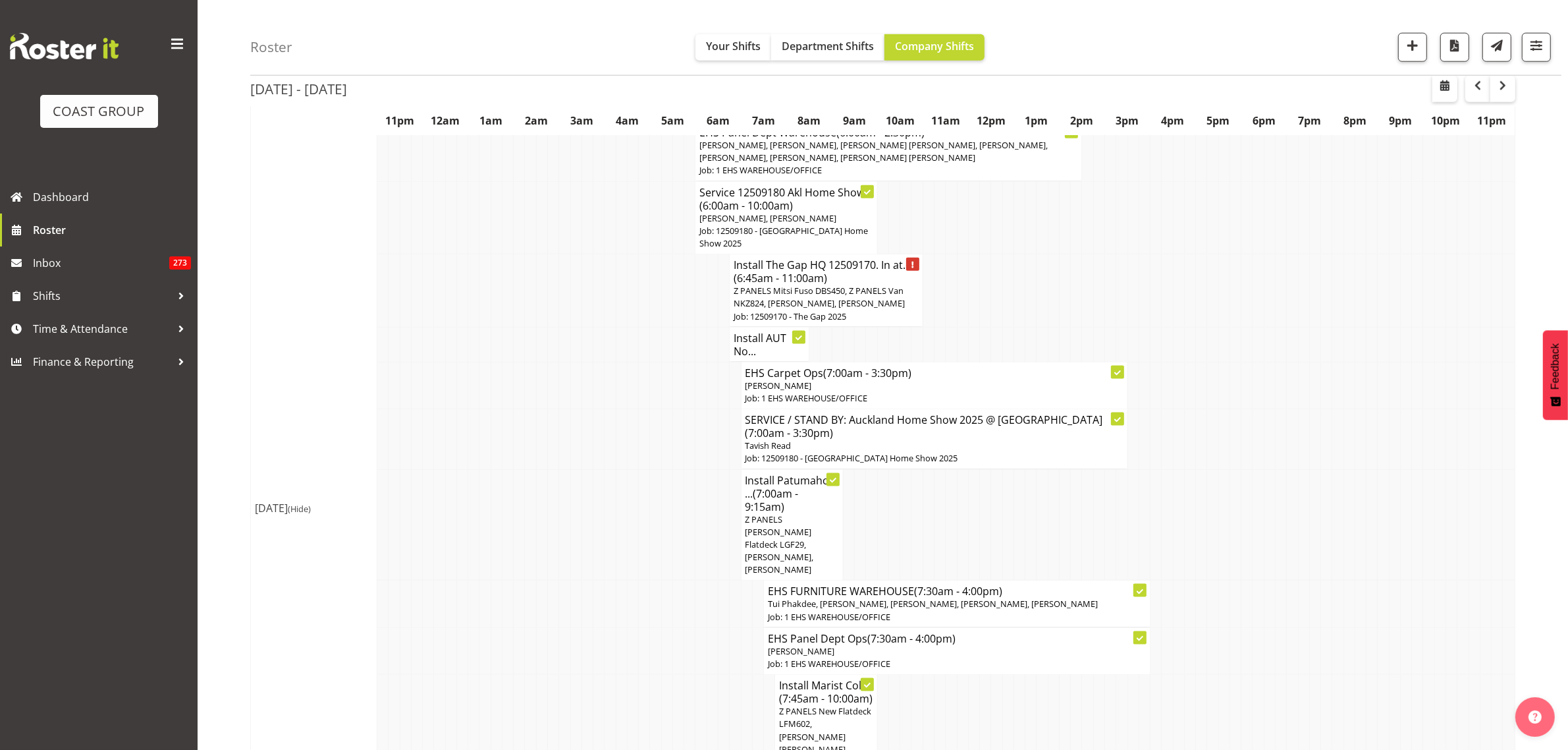
scroll to position [2059, 0]
click at [837, 290] on span "Z PANELS Mitsi Fuso DBS450, Z PANELS Van NKZ824, [PERSON_NAME], [PERSON_NAME]" at bounding box center [819, 293] width 171 height 25
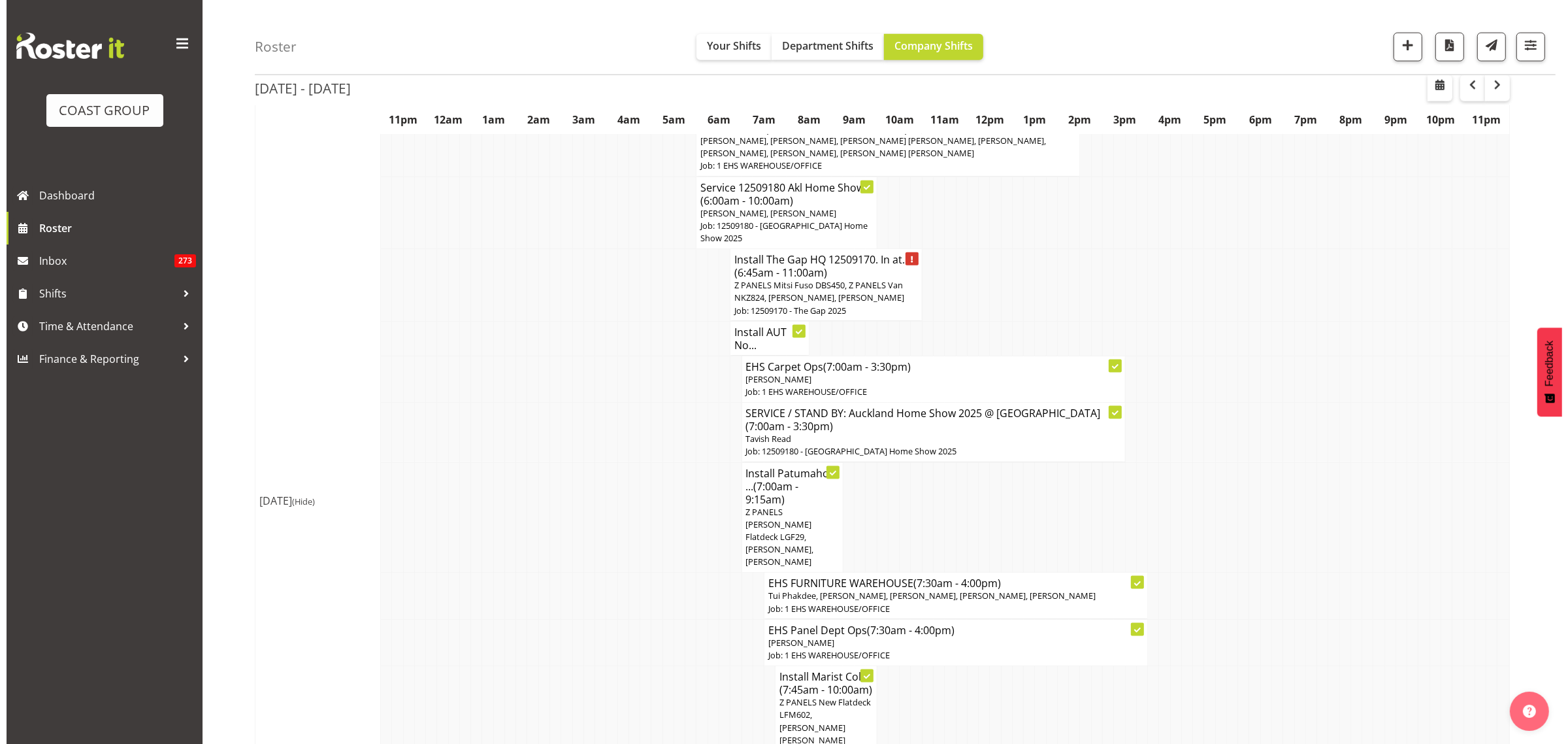
scroll to position [2035, 0]
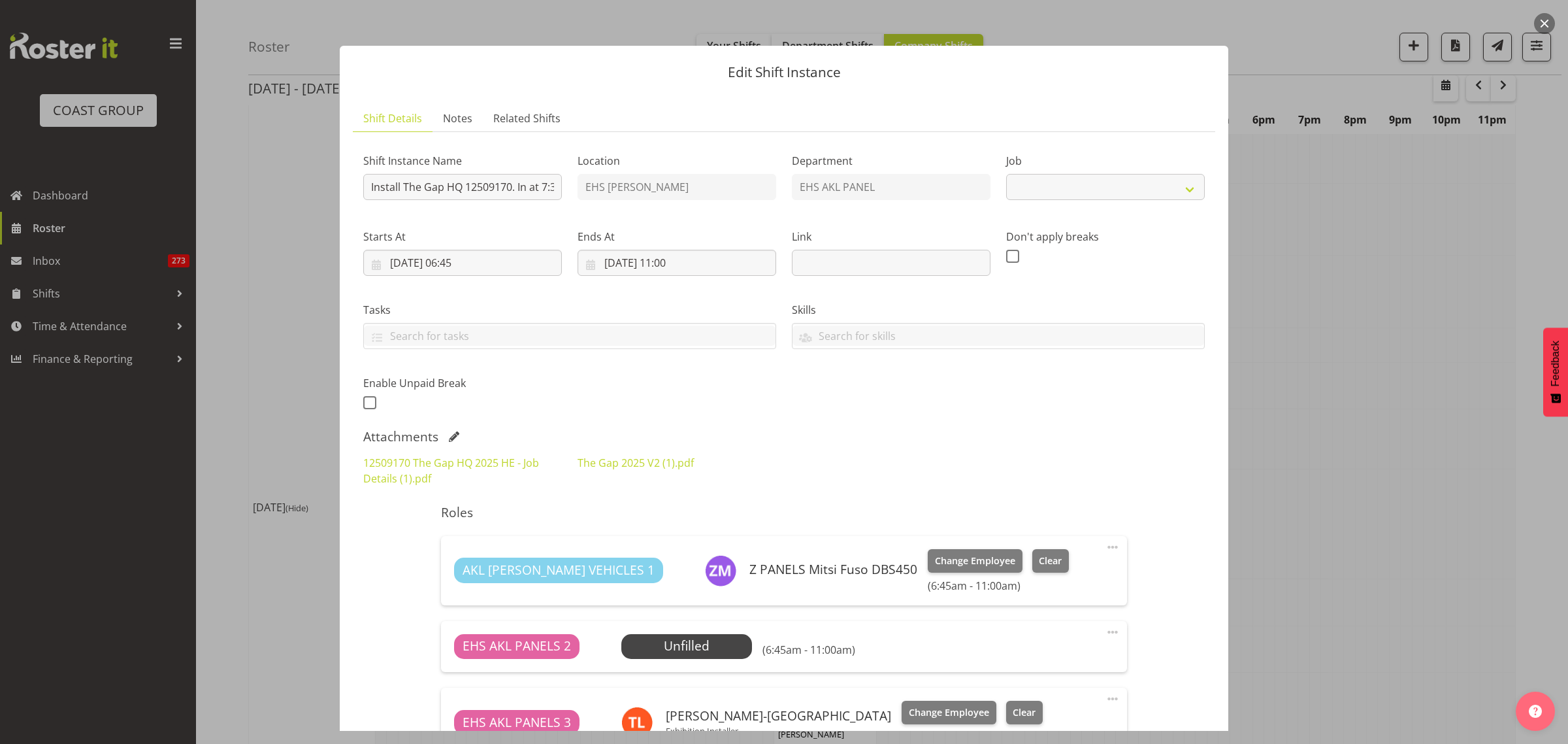
select select "9861"
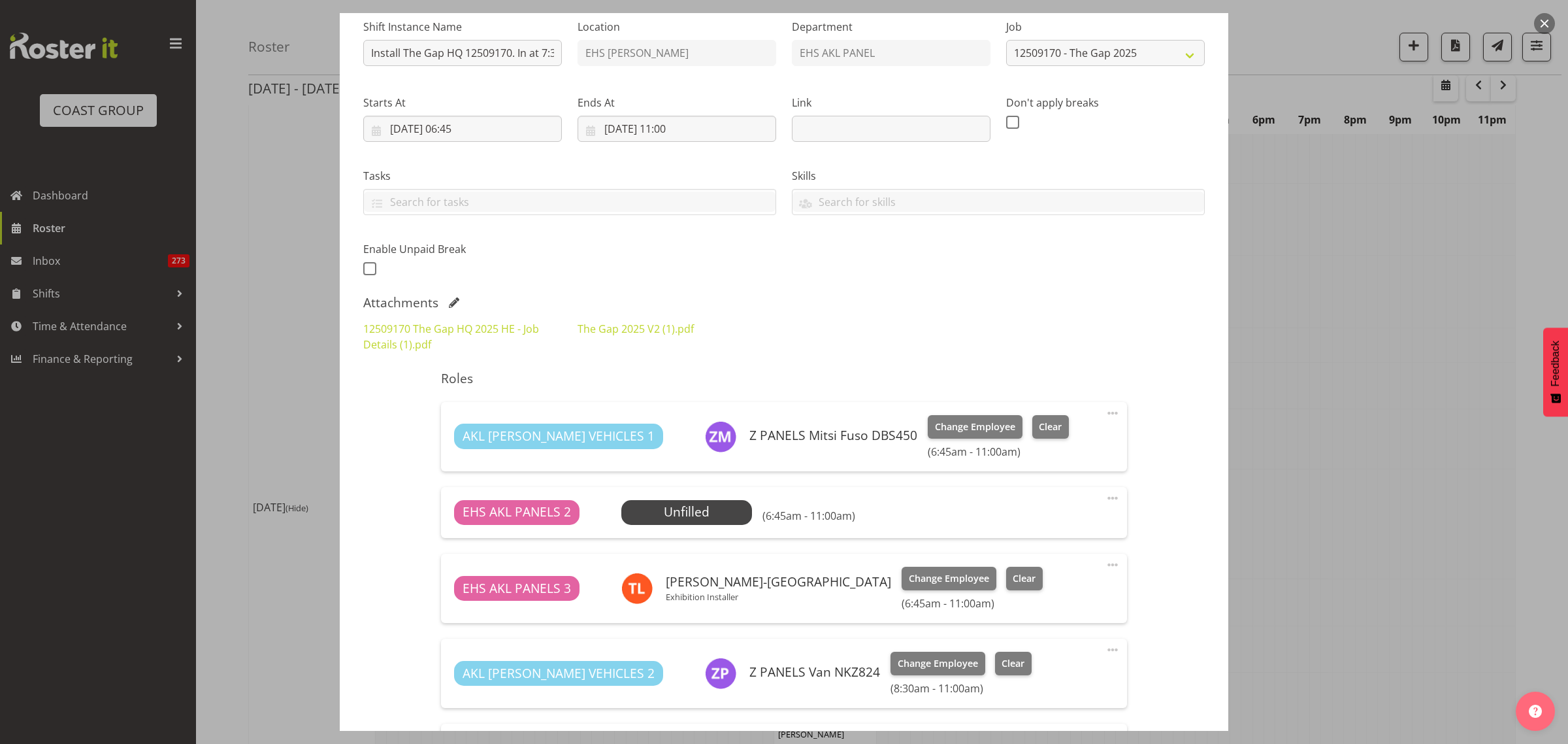
scroll to position [245, 0]
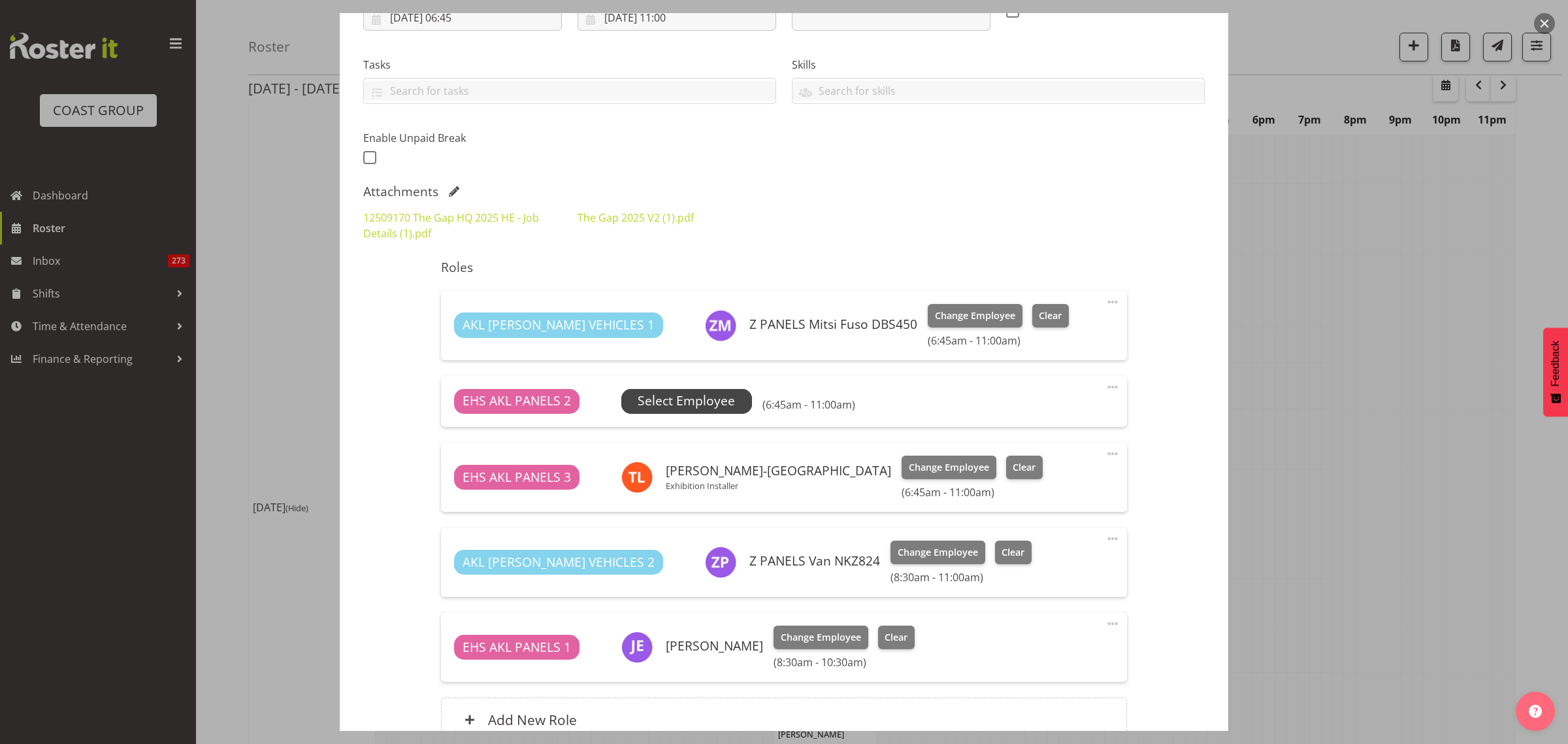
click at [710, 403] on span "Select Employee" at bounding box center [686, 400] width 98 height 19
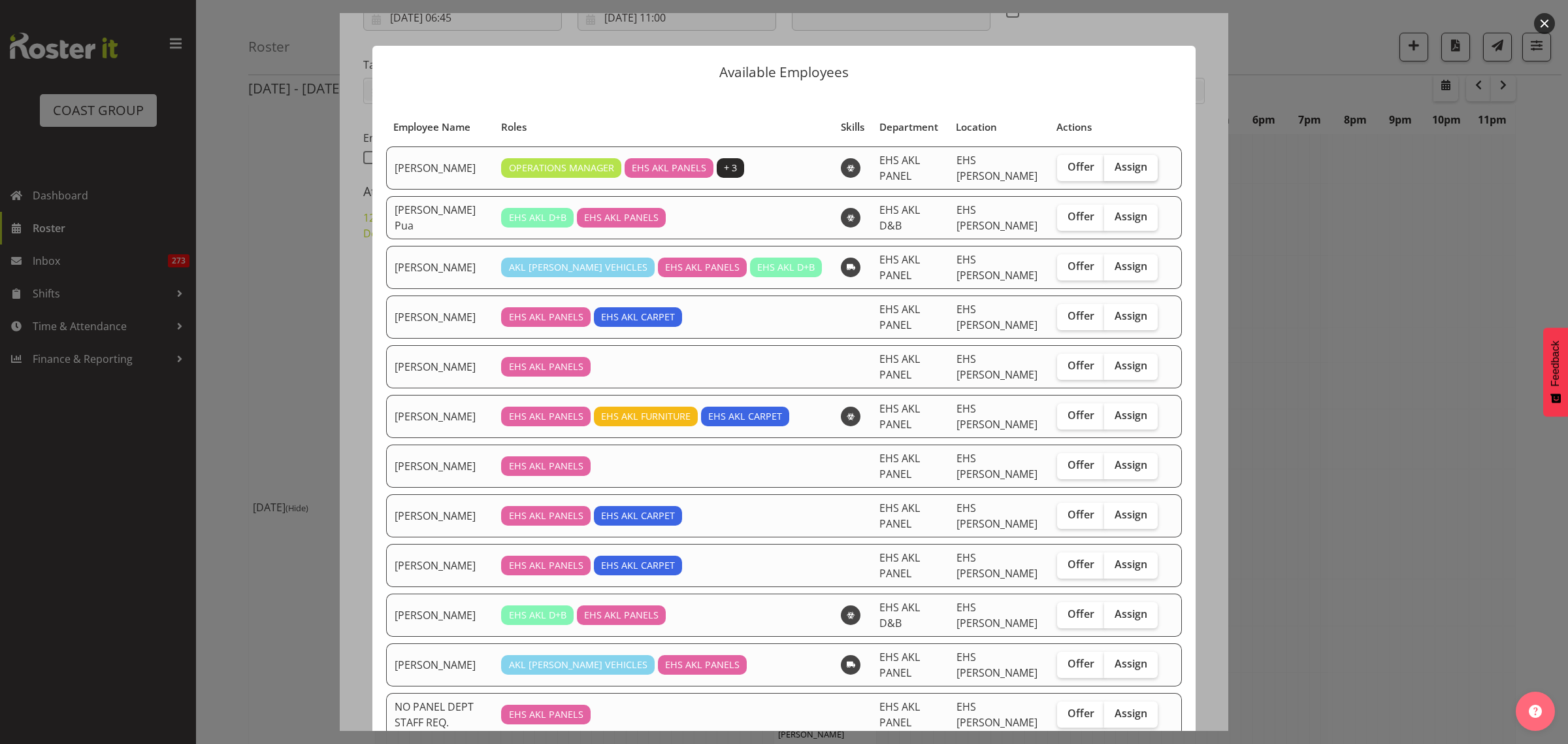
click at [1117, 165] on span "Assign" at bounding box center [1131, 166] width 33 height 13
click at [1113, 165] on input "Assign" at bounding box center [1107, 166] width 8 height 8
checkbox input "true"
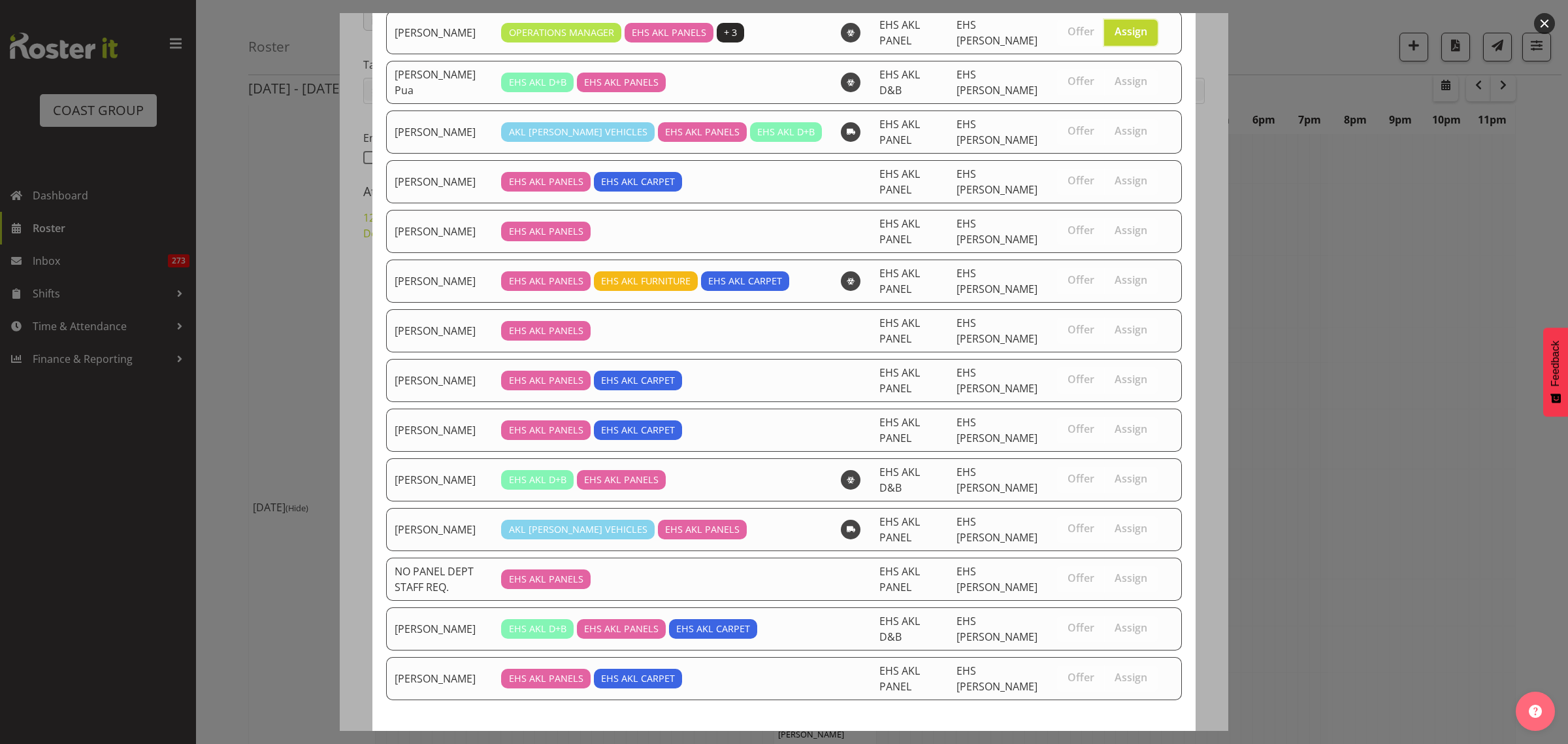
scroll to position [206, 0]
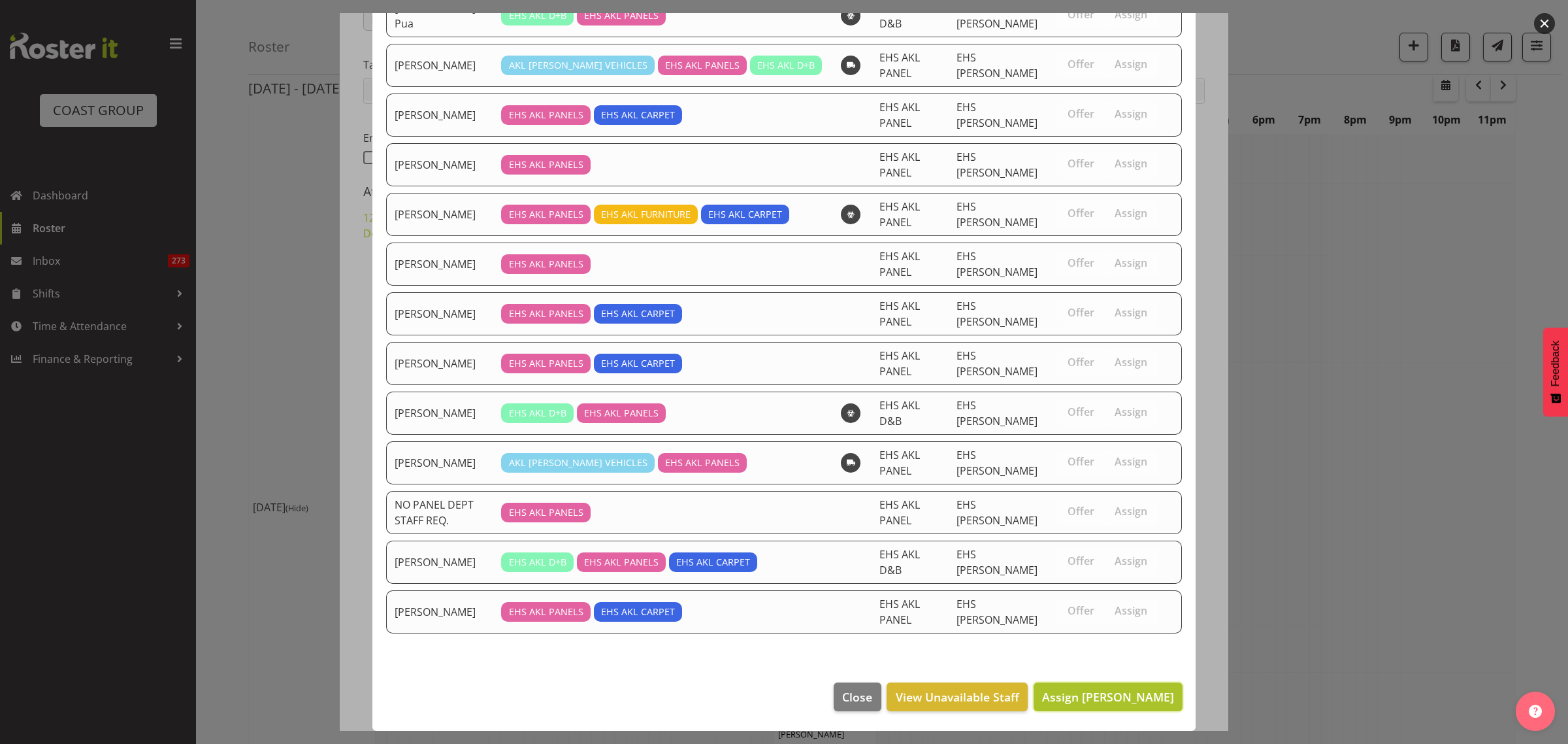
click at [1098, 700] on span "Assign [PERSON_NAME]" at bounding box center [1108, 696] width 132 height 15
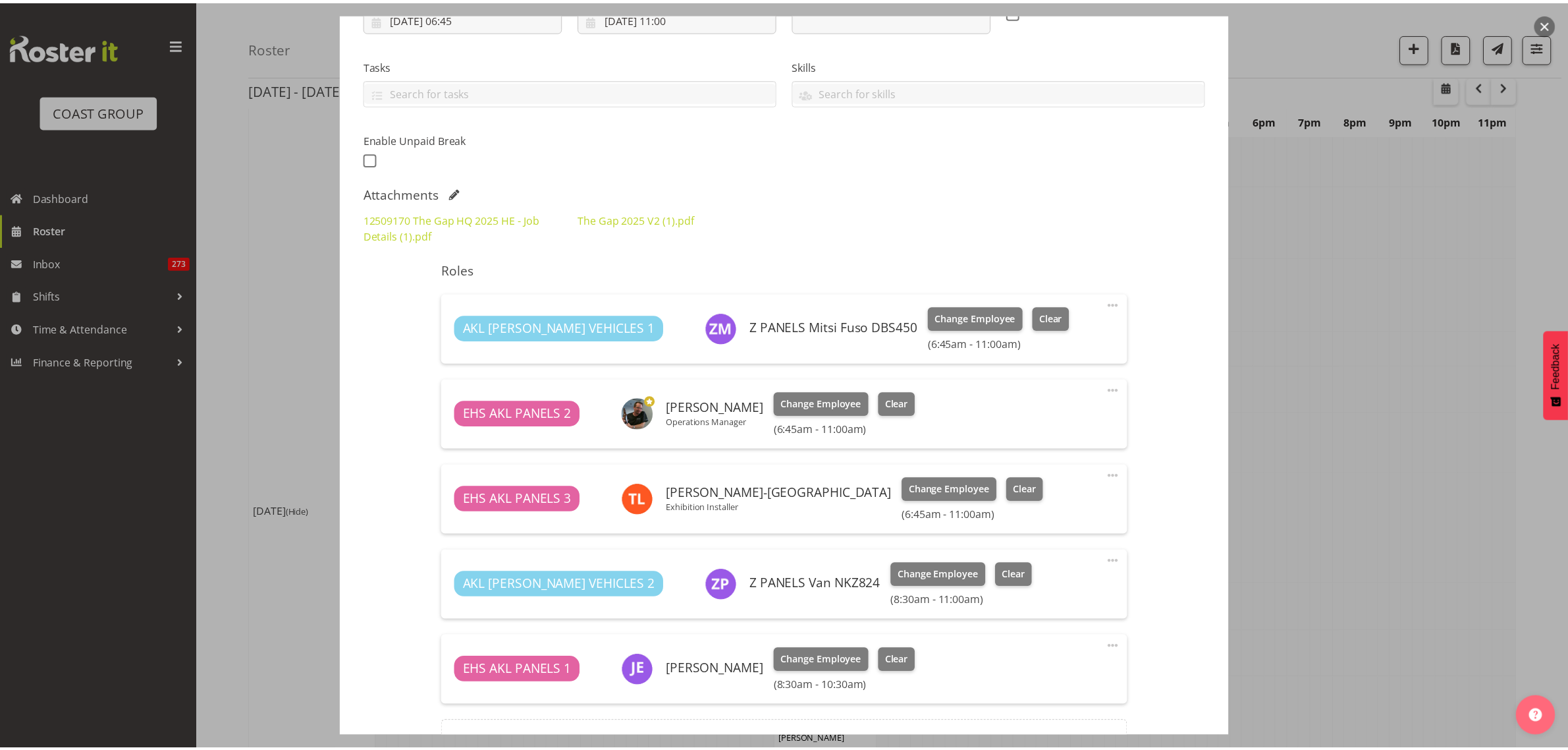
scroll to position [2059, 0]
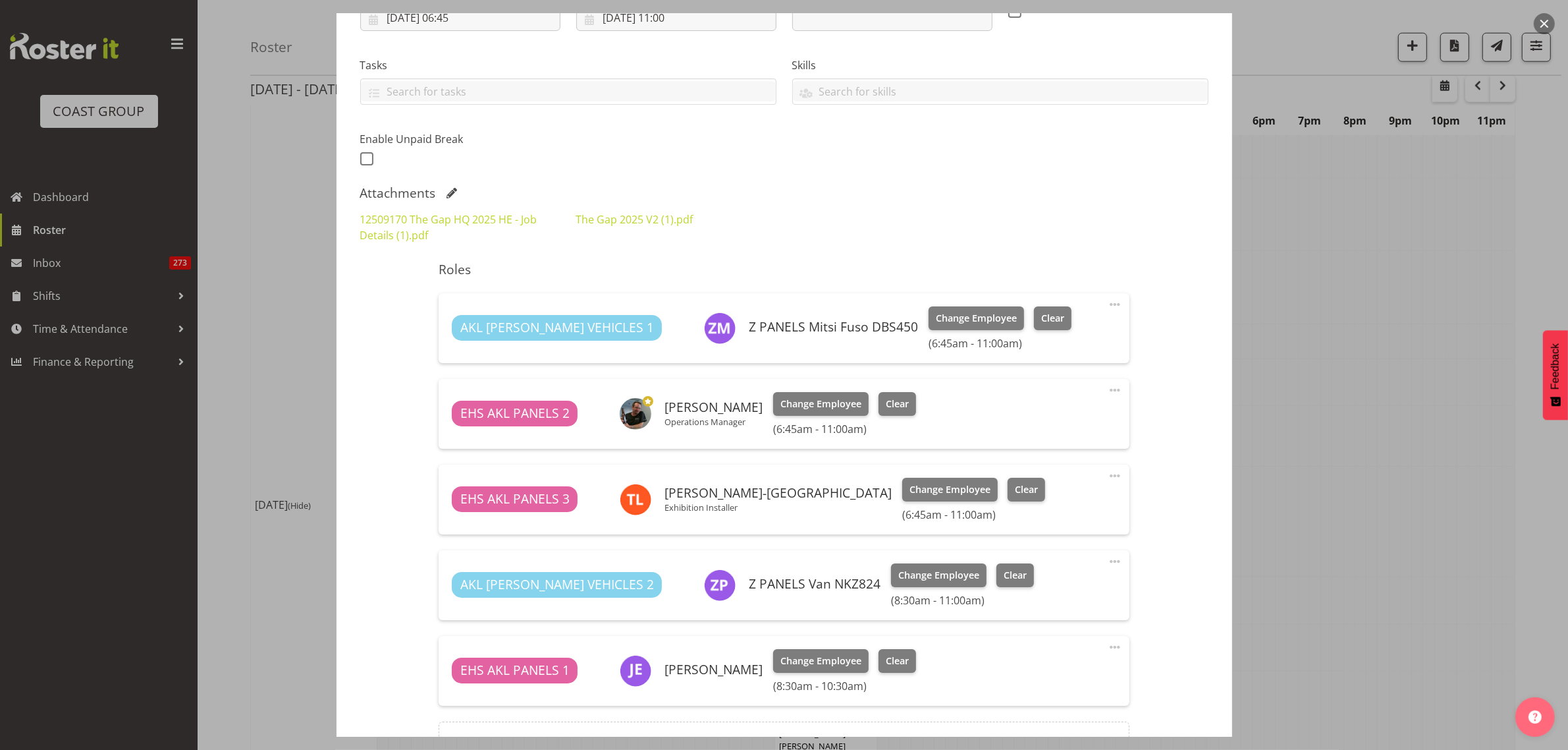
click at [1107, 560] on span at bounding box center [1114, 560] width 15 height 15
click at [1032, 600] on link "Edit" at bounding box center [1060, 592] width 127 height 24
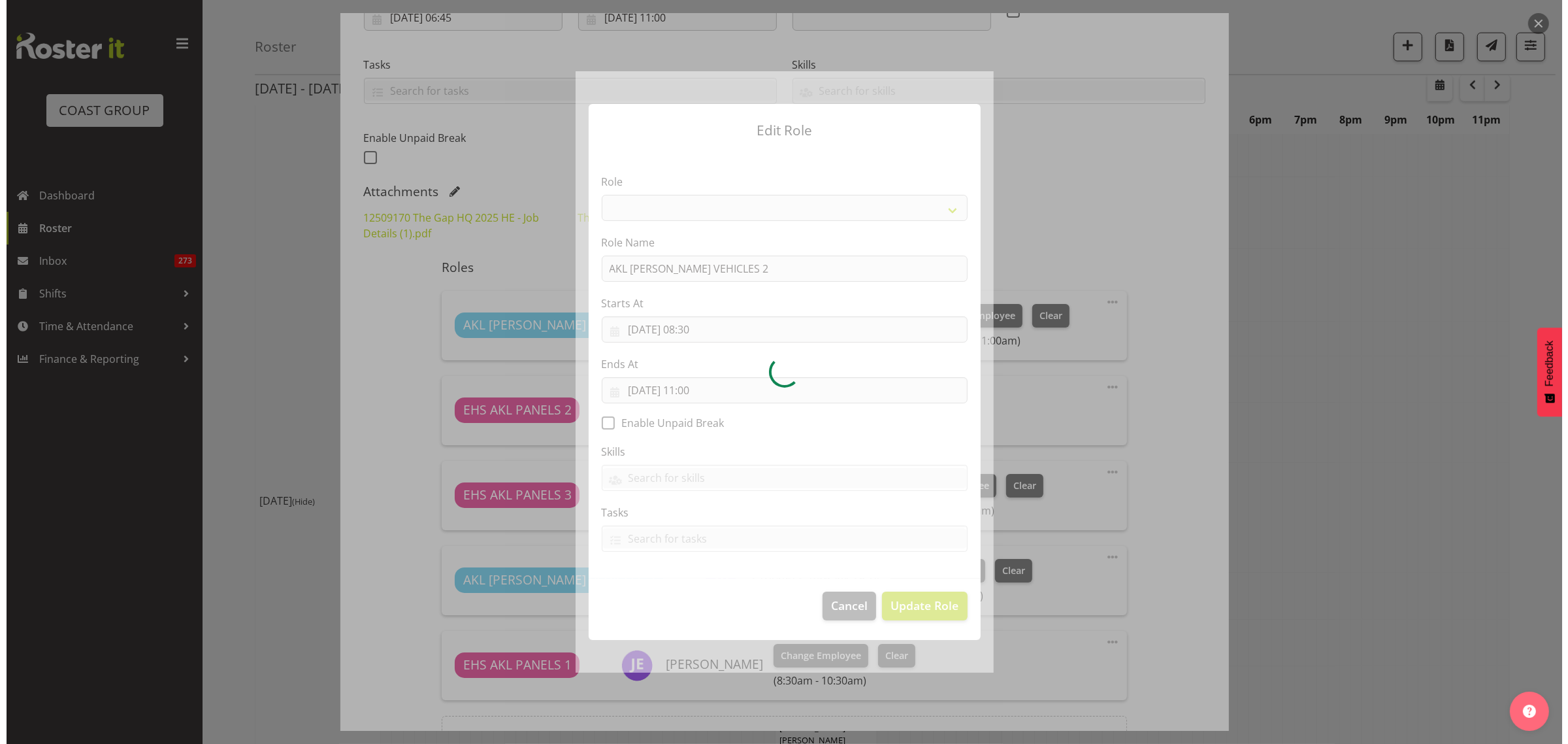
scroll to position [2035, 0]
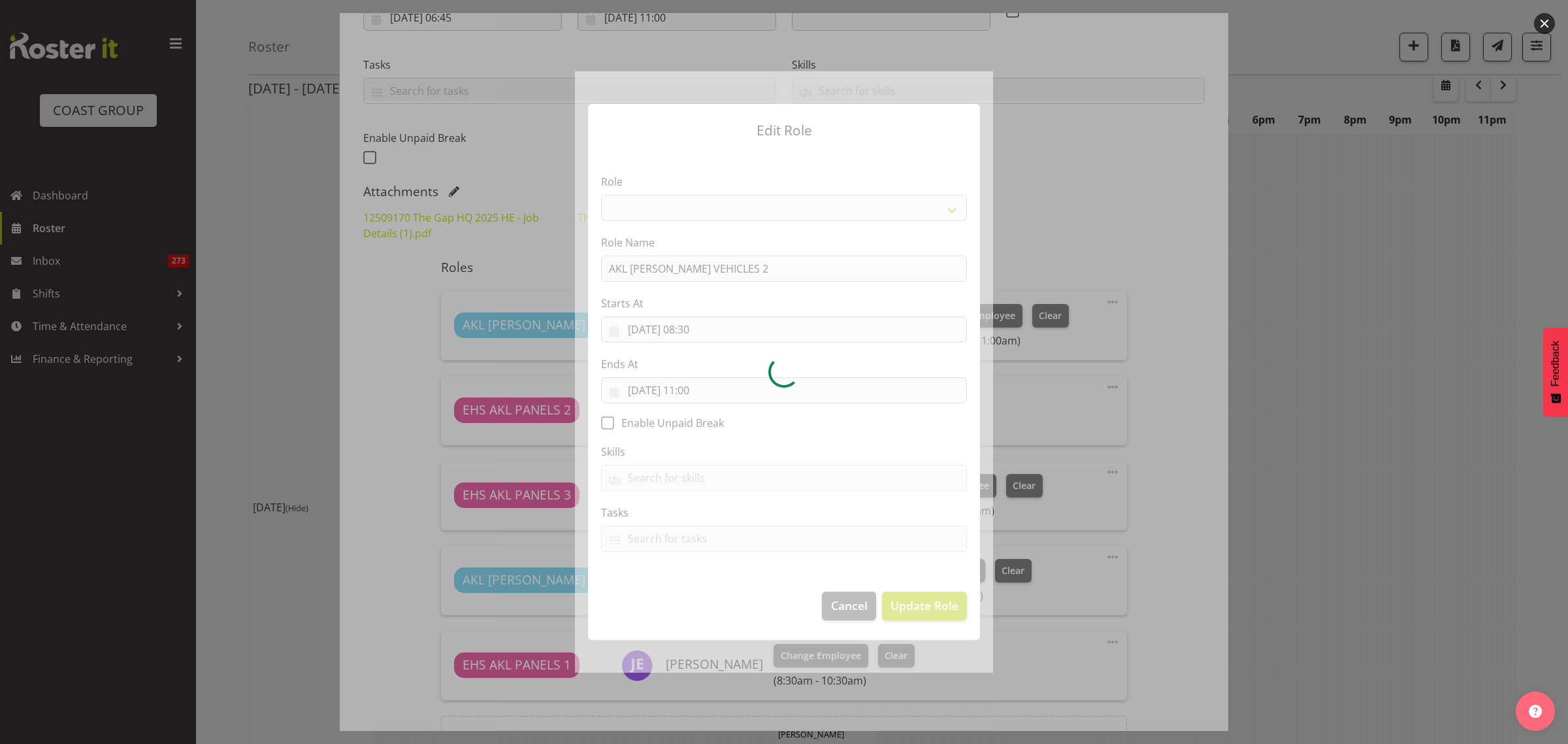
select select "81"
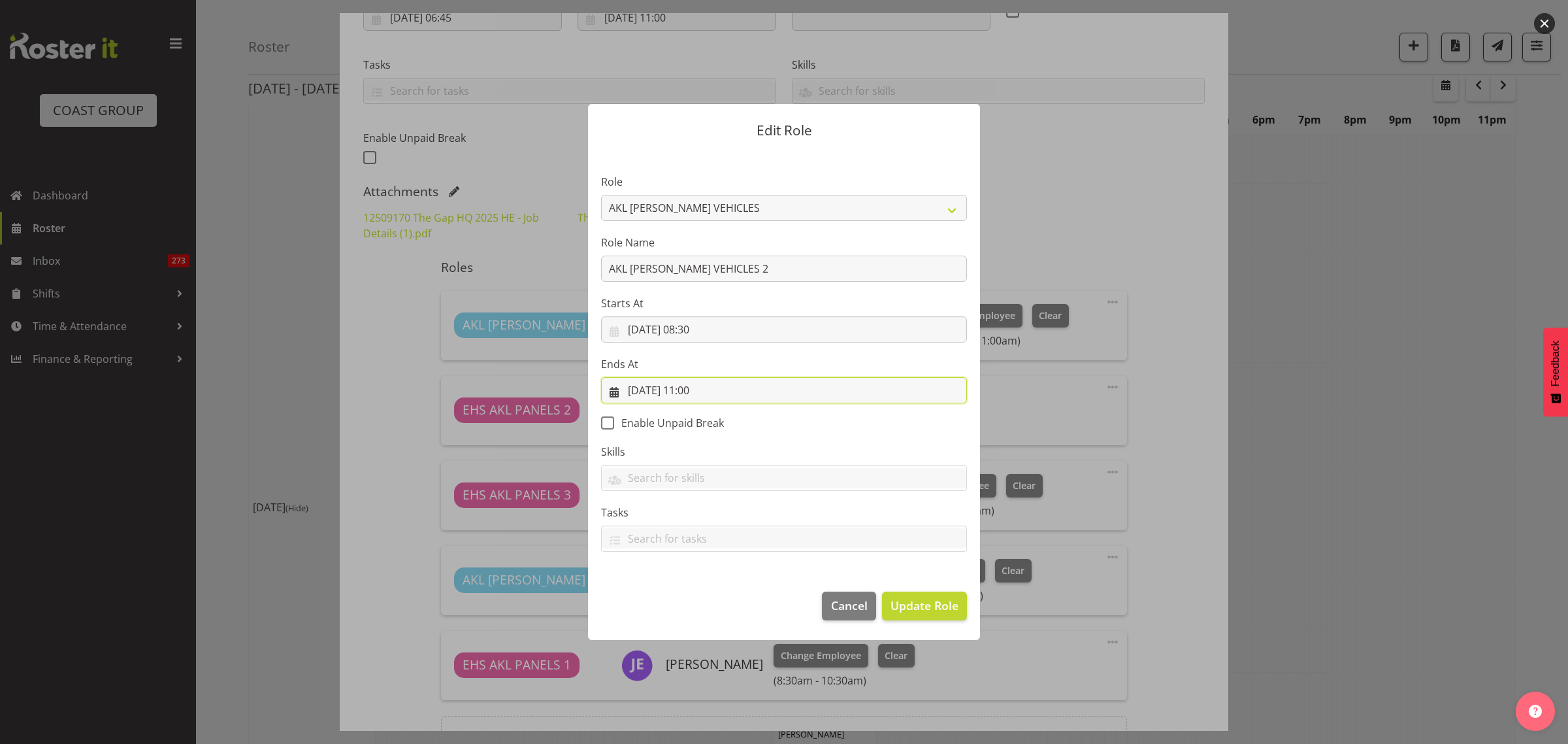
click at [762, 392] on input "[DATE] 11:00" at bounding box center [784, 390] width 366 height 26
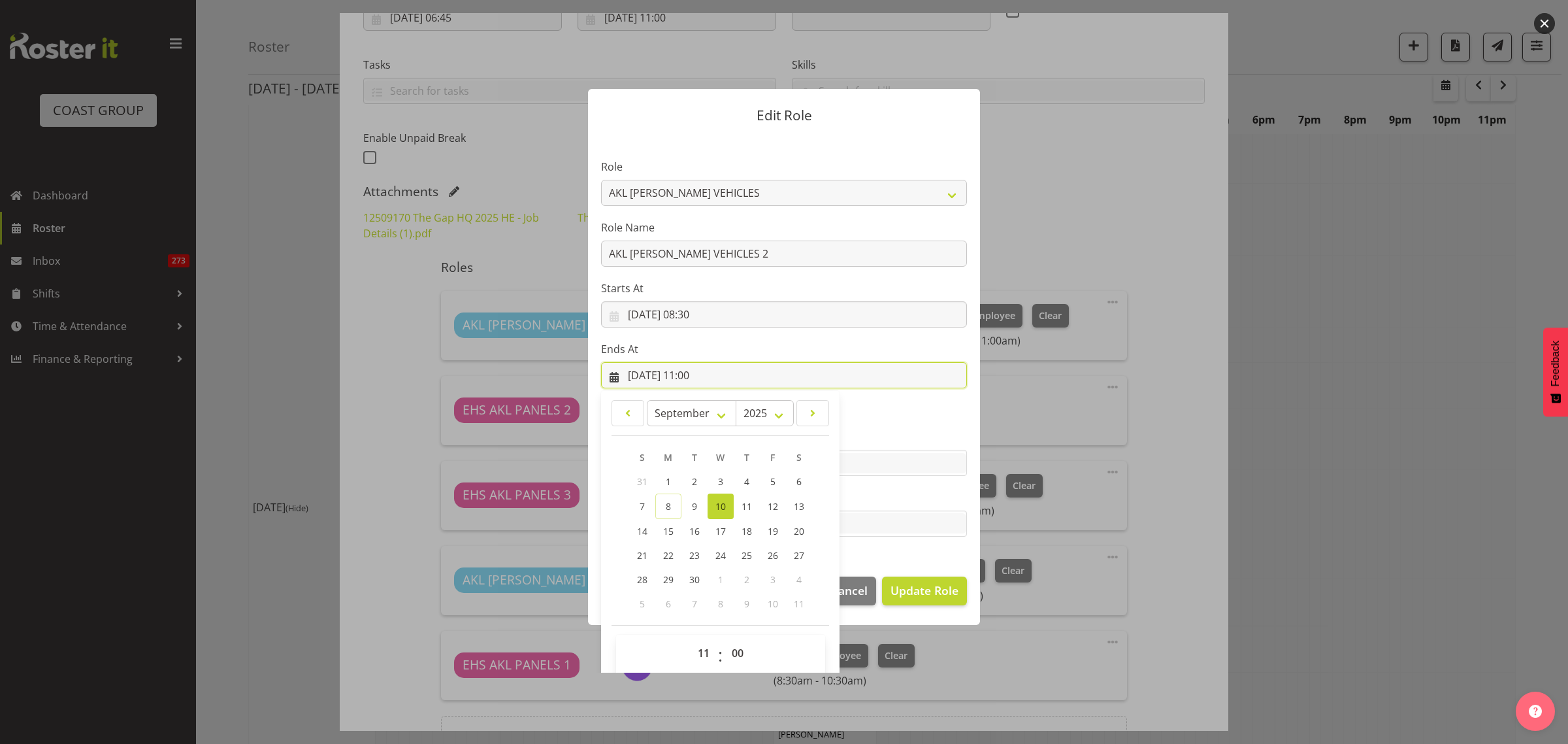
scroll to position [28, 0]
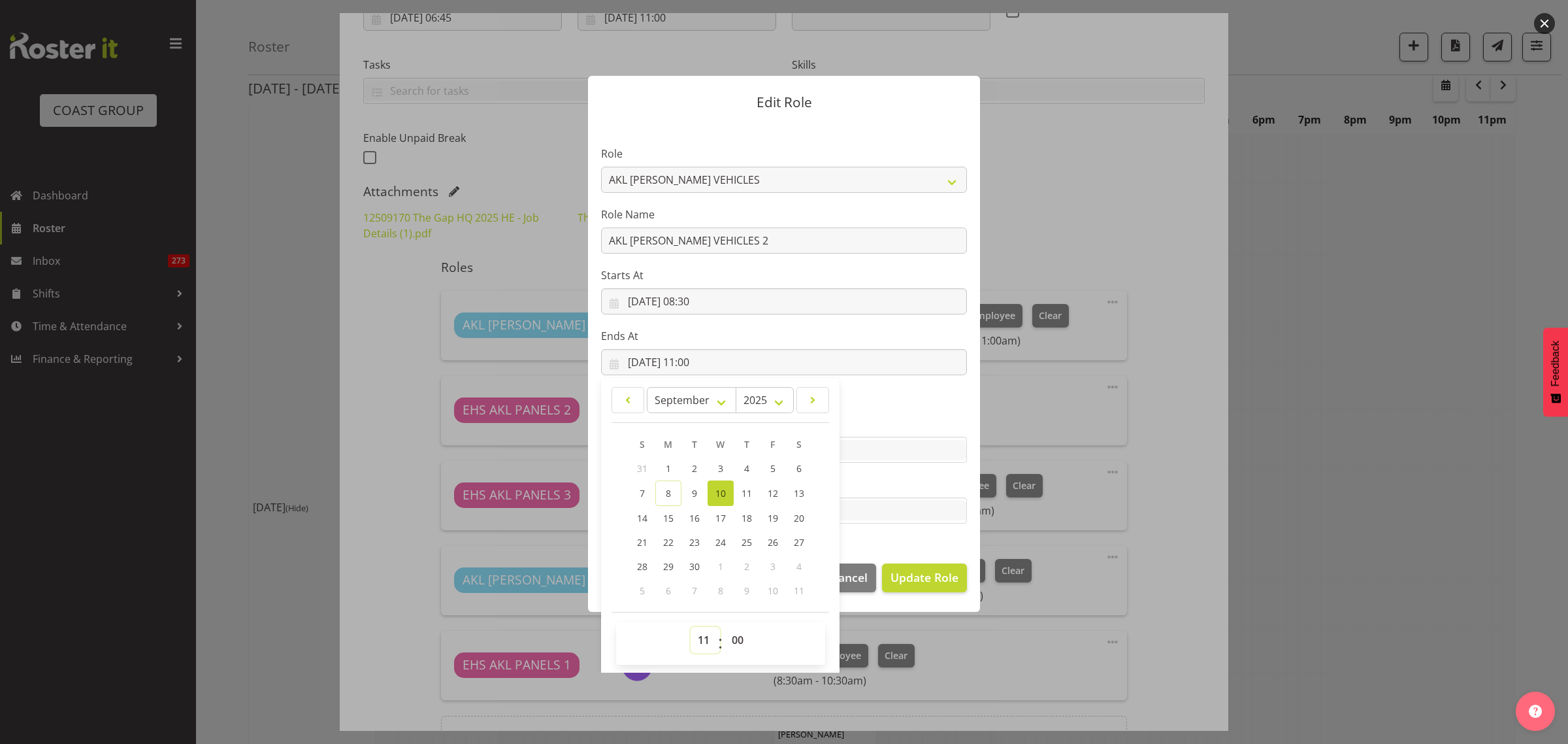
click at [696, 636] on select "00 01 02 03 04 05 06 07 08 09 10 11 12 13 14 15 16 17 18 19 20 21 22 23" at bounding box center [705, 639] width 30 height 26
select select "10"
click at [690, 626] on select "00 01 02 03 04 05 06 07 08 09 10 11 12 13 14 15 16 17 18 19 20 21 22 23" at bounding box center [705, 639] width 30 height 26
type input "[DATE] 10:00"
click at [729, 636] on select "00 01 02 03 04 05 06 07 08 09 10 11 12 13 14 15 16 17 18 19 20 21 22 23 24 25 2…" at bounding box center [739, 639] width 30 height 26
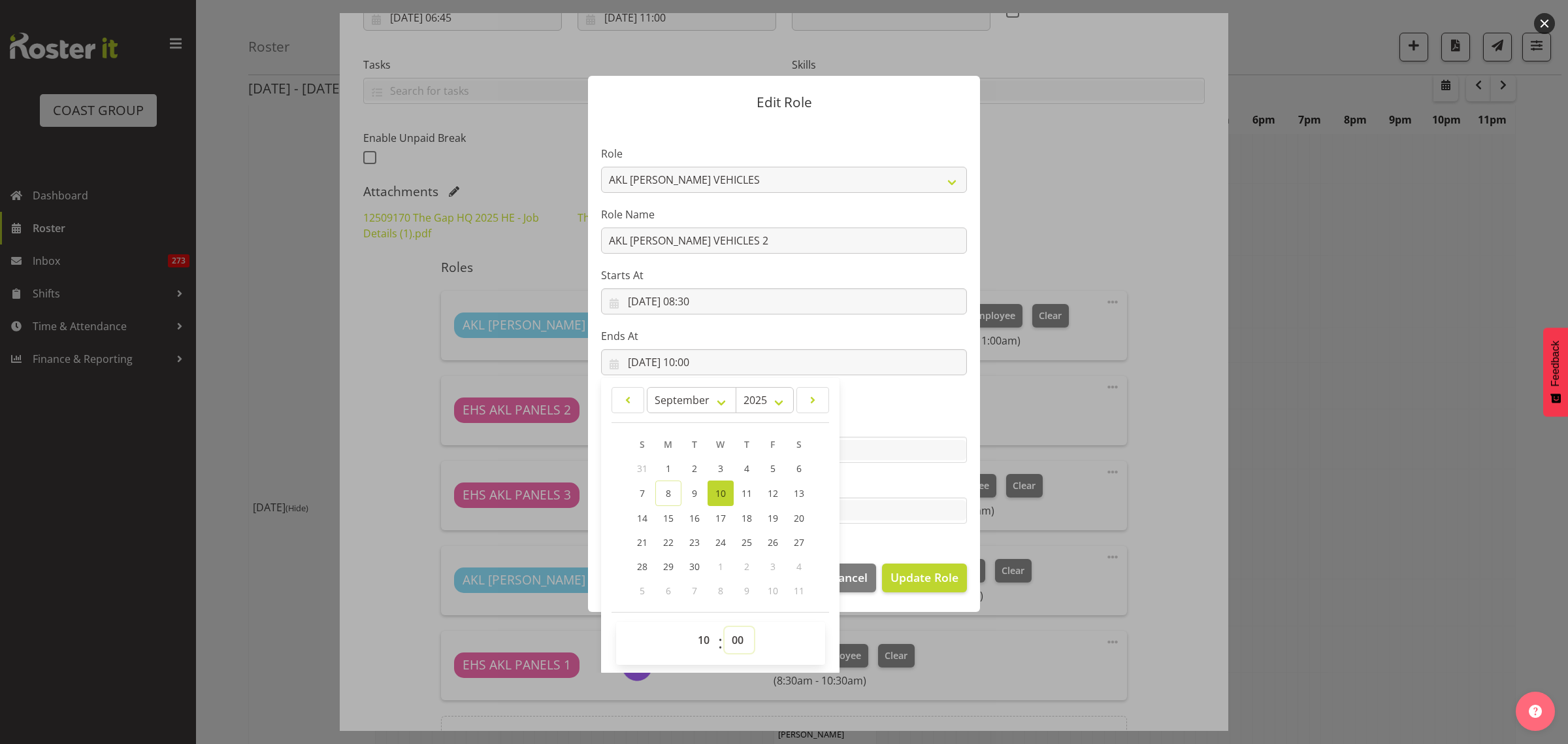
select select "30"
click at [725, 626] on select "00 01 02 03 04 05 06 07 08 09 10 11 12 13 14 15 16 17 18 19 20 21 22 23 24 25 2…" at bounding box center [739, 639] width 30 height 26
type input "[DATE] 10:30"
click at [908, 570] on span "Update Role" at bounding box center [924, 577] width 68 height 17
select select
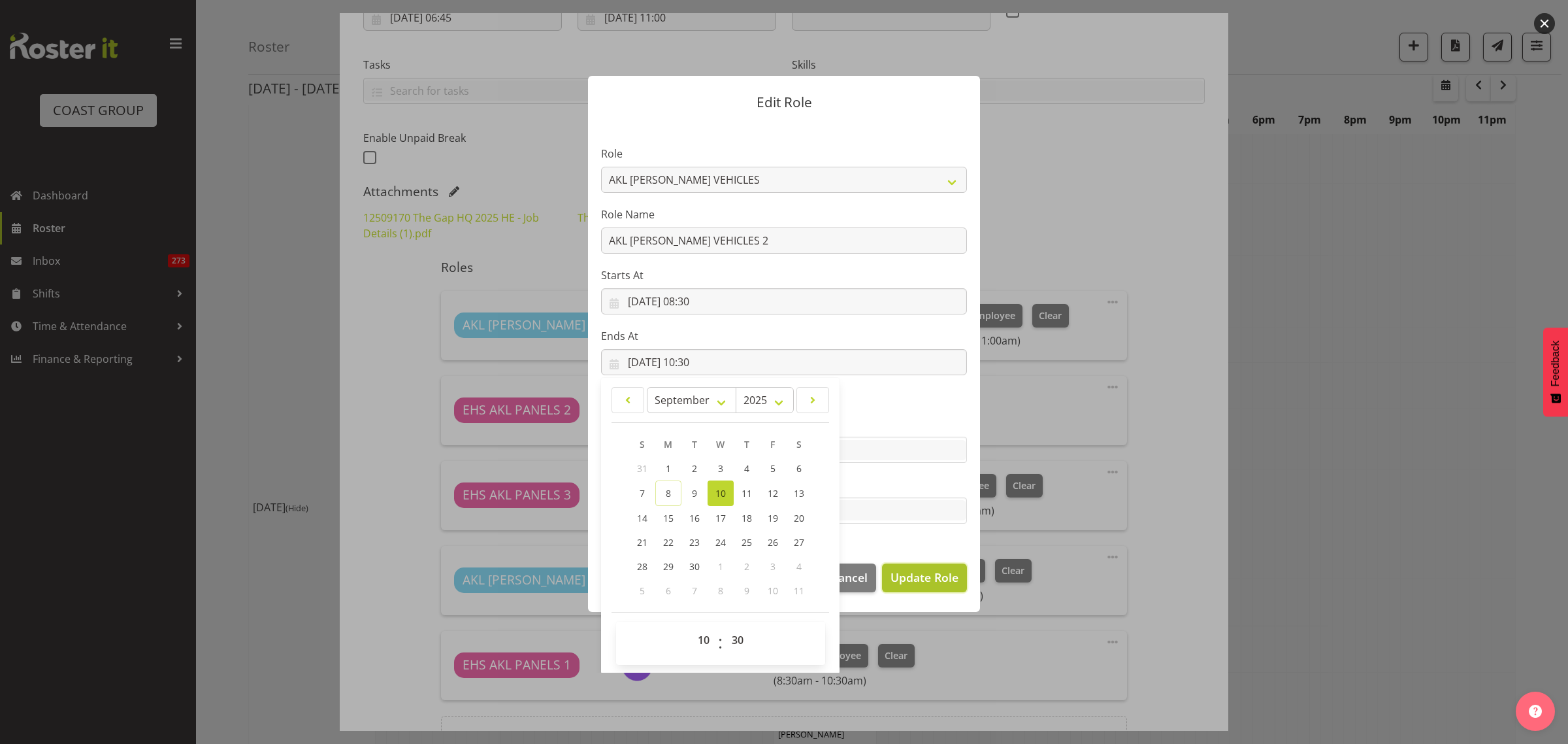
select select
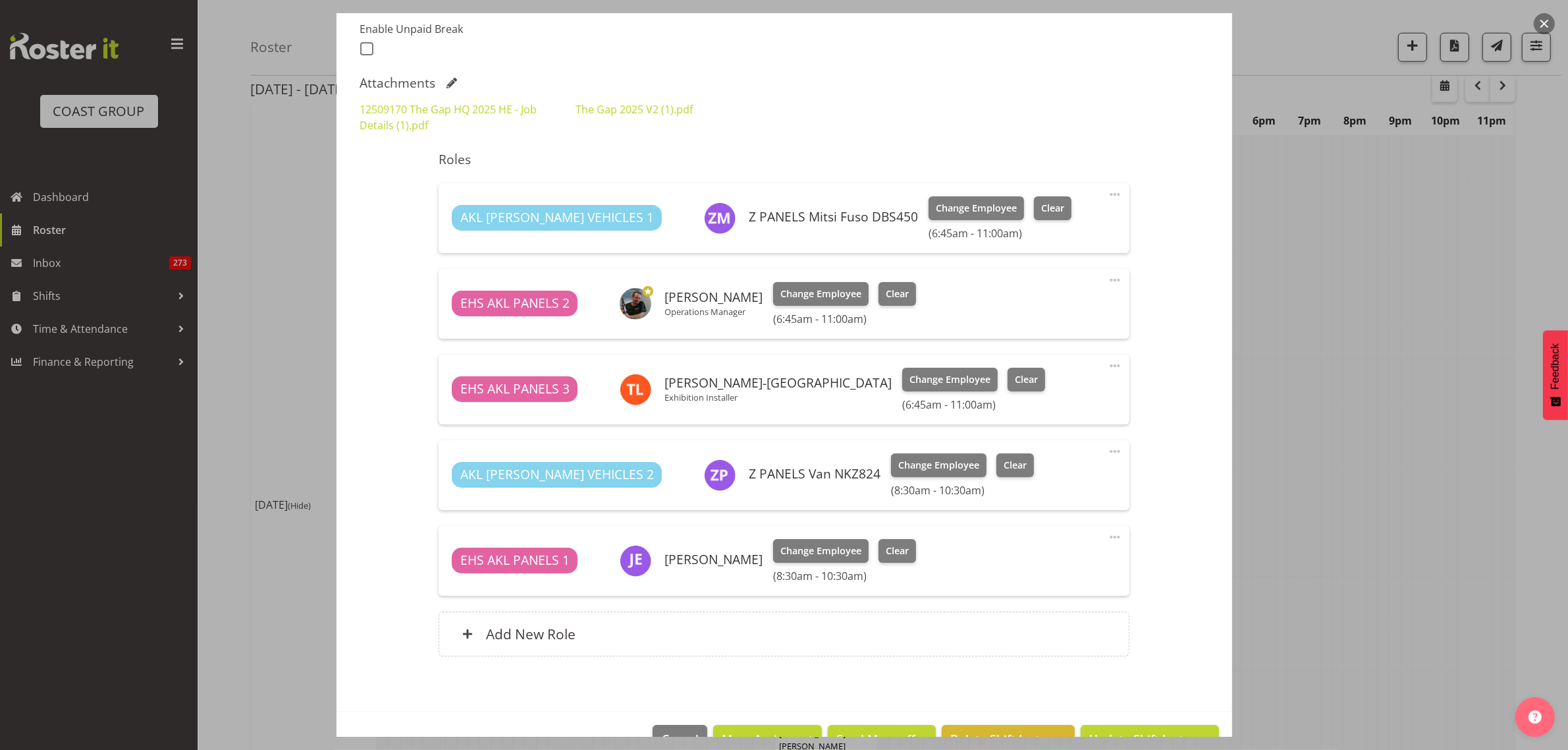
scroll to position [394, 0]
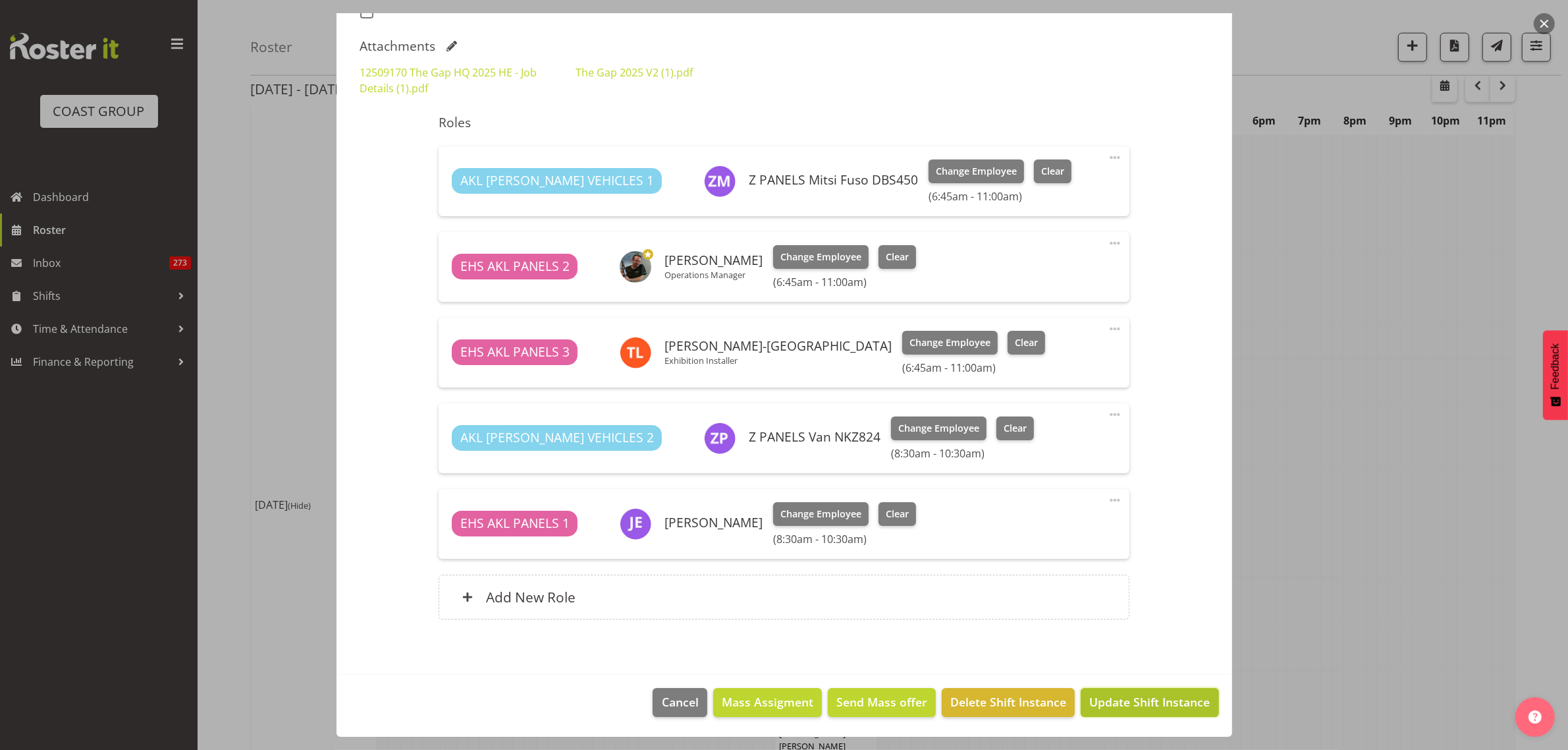
click at [1147, 704] on span "Update Shift Instance" at bounding box center [1149, 701] width 120 height 17
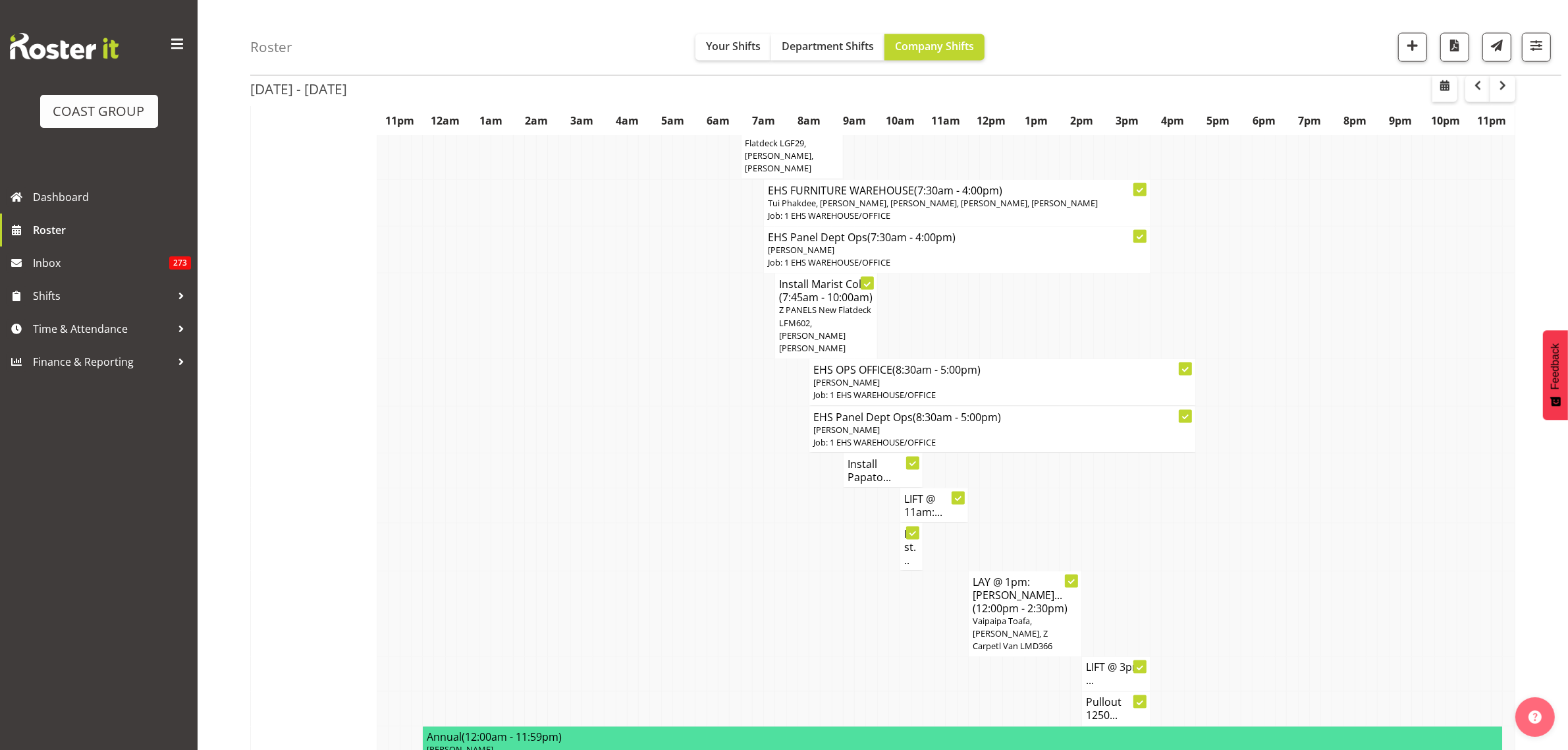
scroll to position [2470, 0]
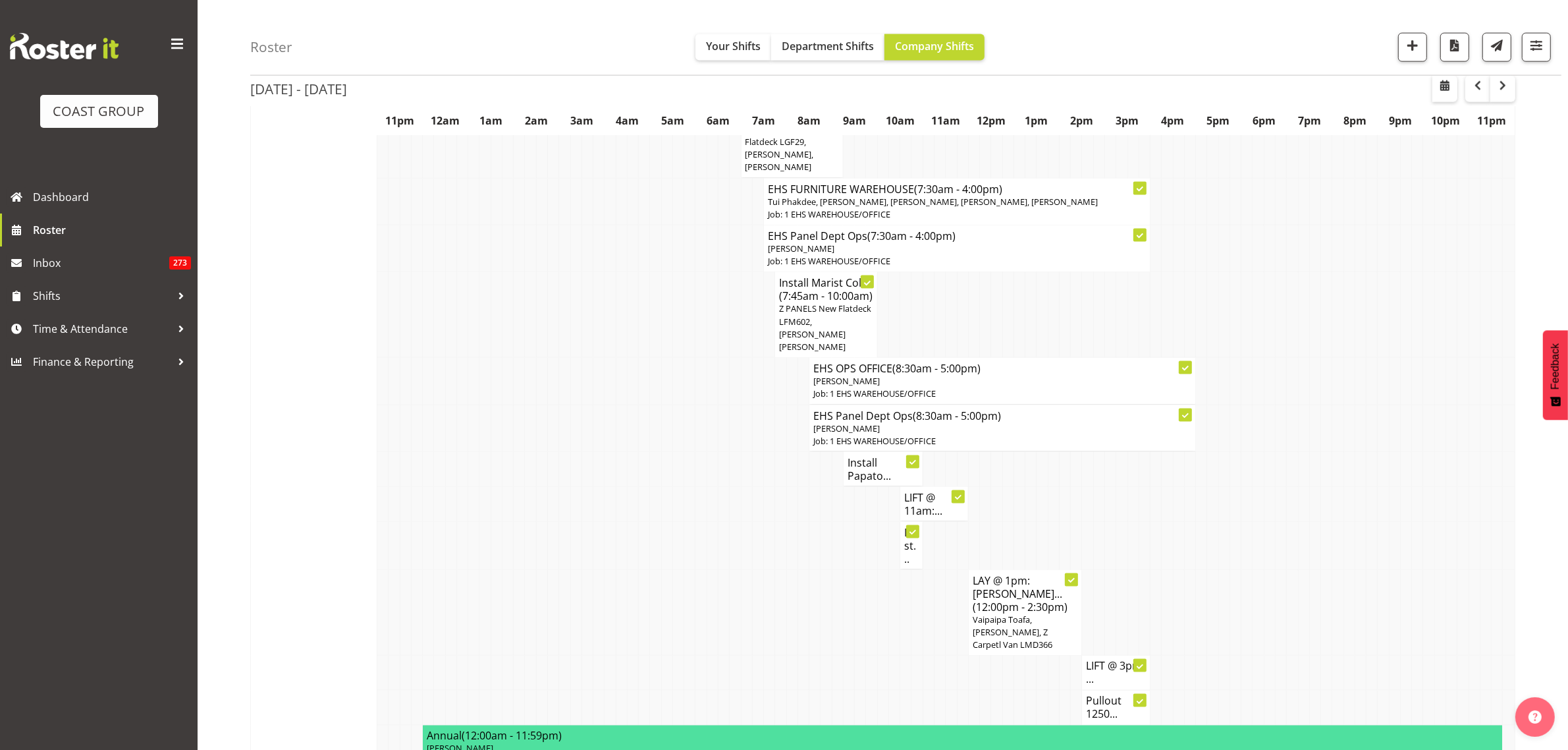
click at [908, 541] on h4 "Inst..." at bounding box center [911, 545] width 15 height 39
select select
select select "8"
select select "2025"
select select "11"
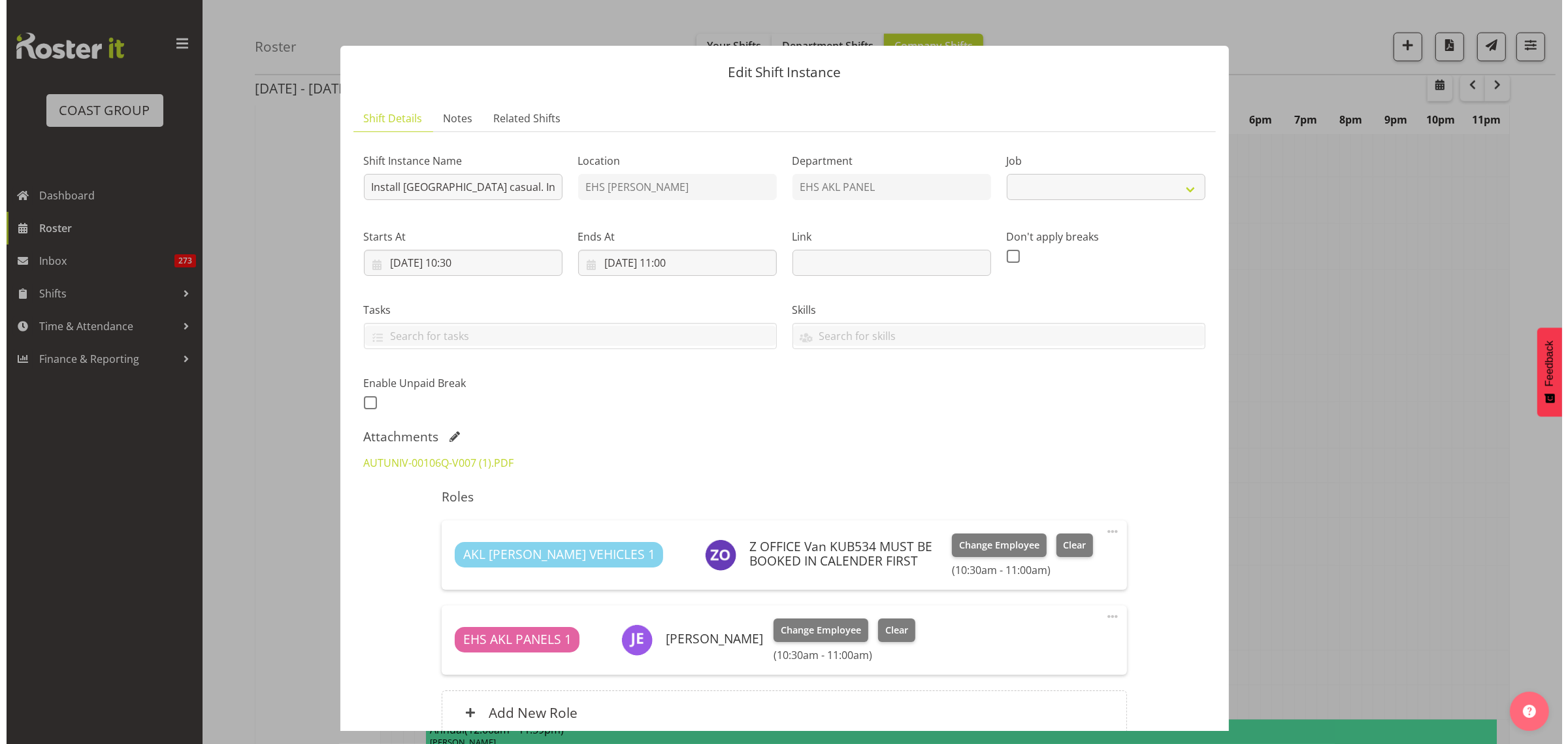
scroll to position [2444, 0]
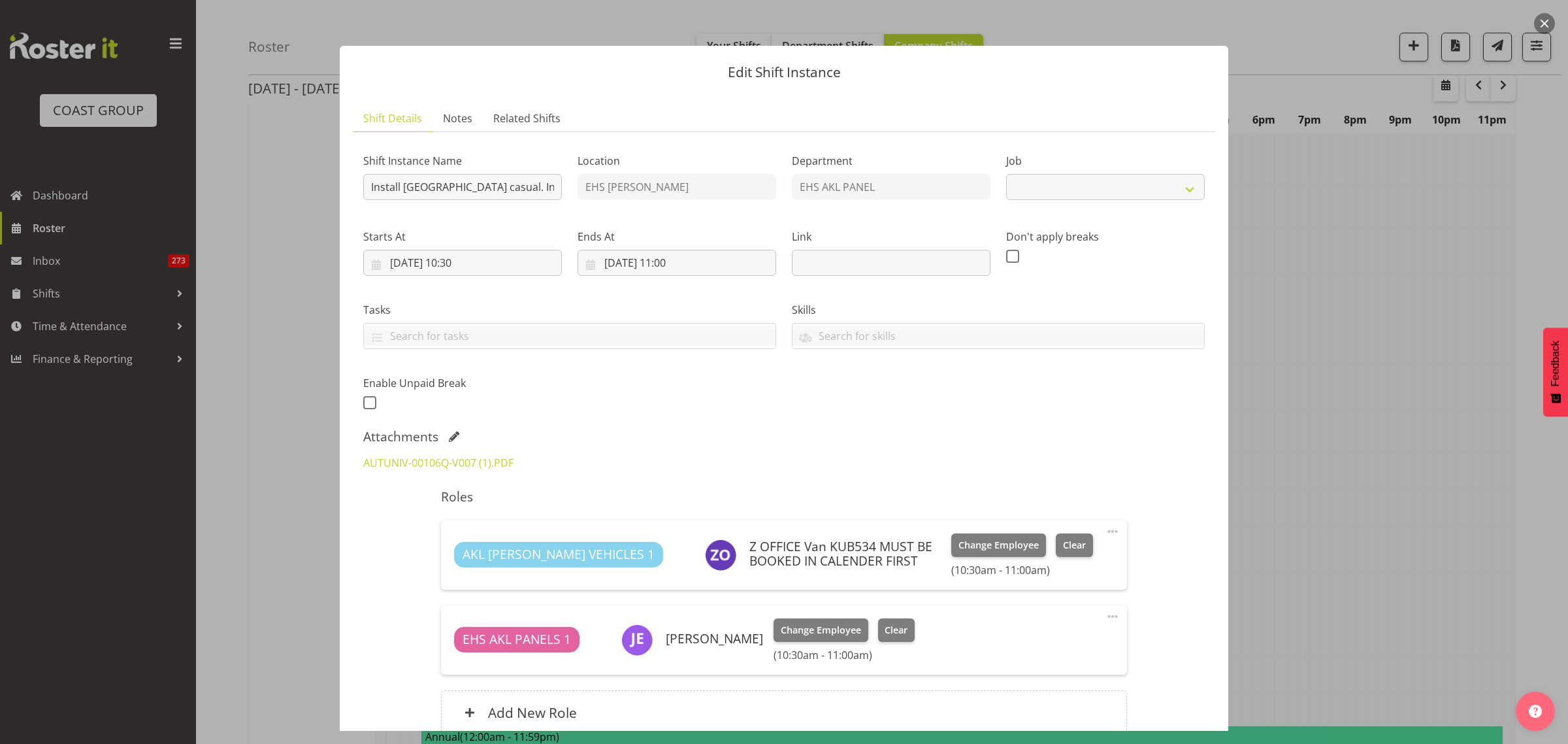
select select "8653"
click at [722, 263] on input "[DATE] 11:00" at bounding box center [677, 262] width 199 height 26
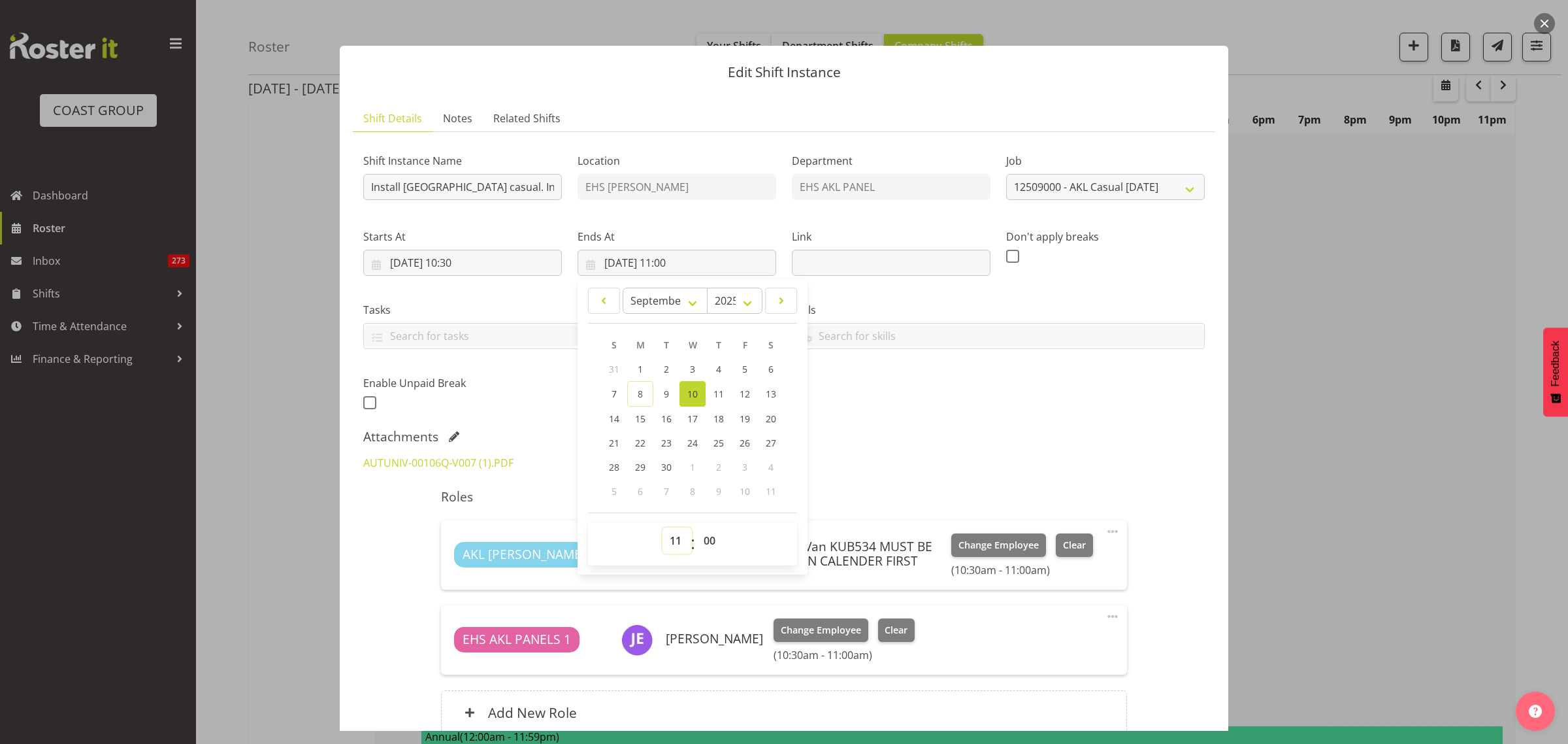
click at [672, 543] on select "00 01 02 03 04 05 06 07 08 09 10 11 12 13 14 15 16 17 18 19 20 21 22 23" at bounding box center [677, 540] width 30 height 26
select select "12"
click at [662, 527] on select "00 01 02 03 04 05 06 07 08 09 10 11 12 13 14 15 16 17 18 19 20 21 22 23" at bounding box center [677, 540] width 30 height 26
type input "[DATE] 12:00"
click at [919, 420] on div "Shift Instance Name Install [GEOGRAPHIC_DATA] casual. In at 10:30am. Location E…" at bounding box center [784, 278] width 857 height 287
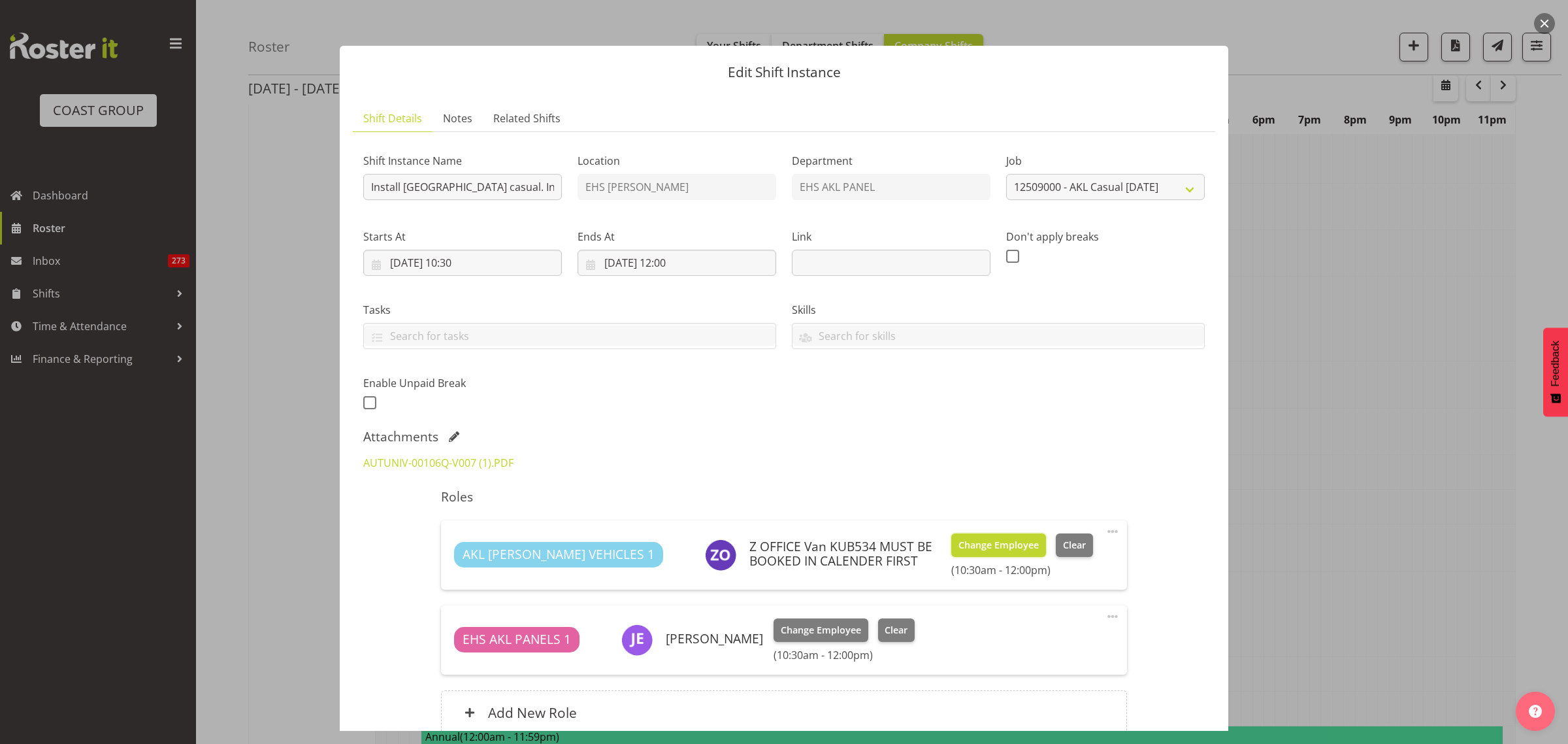
click at [1005, 544] on span "Change Employee" at bounding box center [998, 545] width 80 height 14
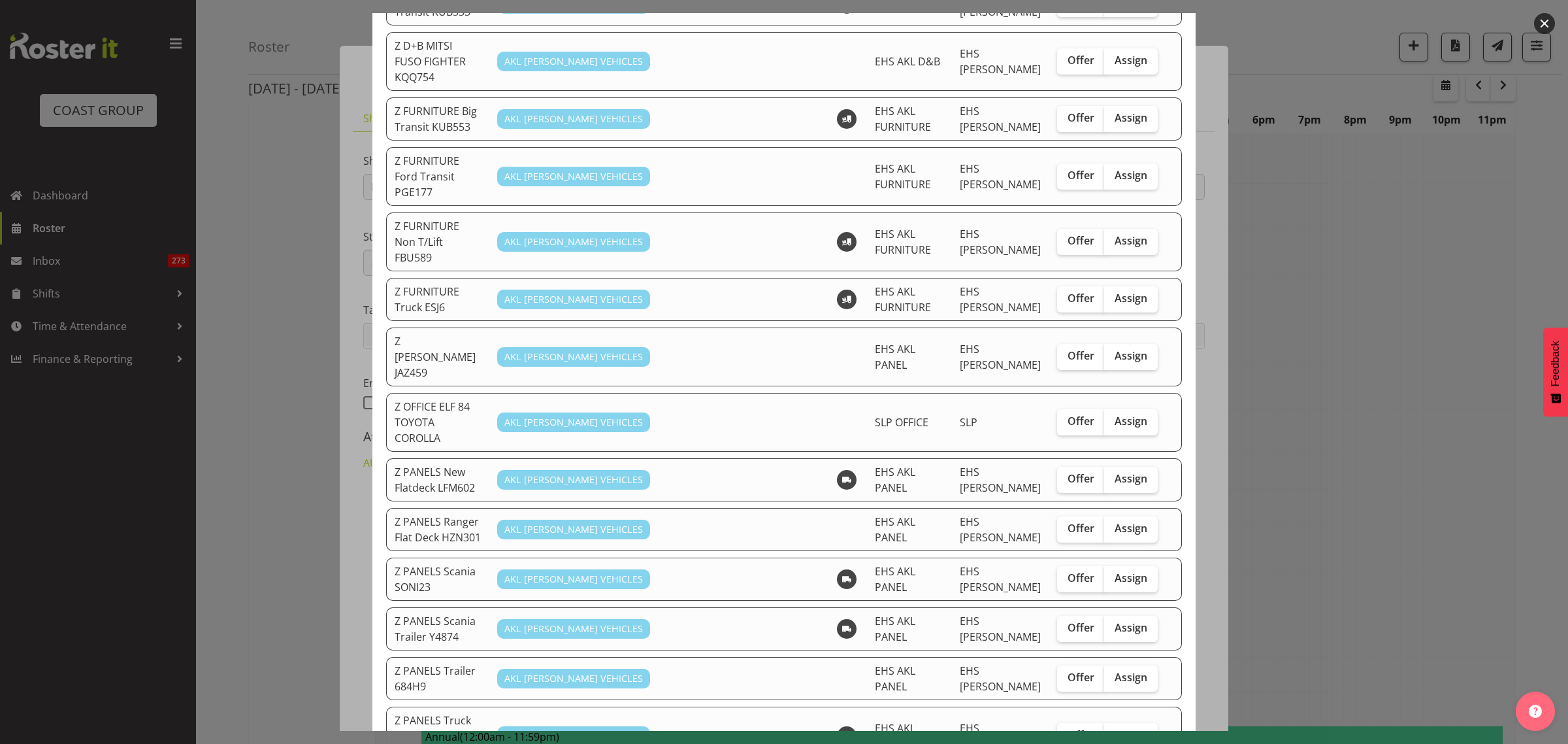
scroll to position [654, 0]
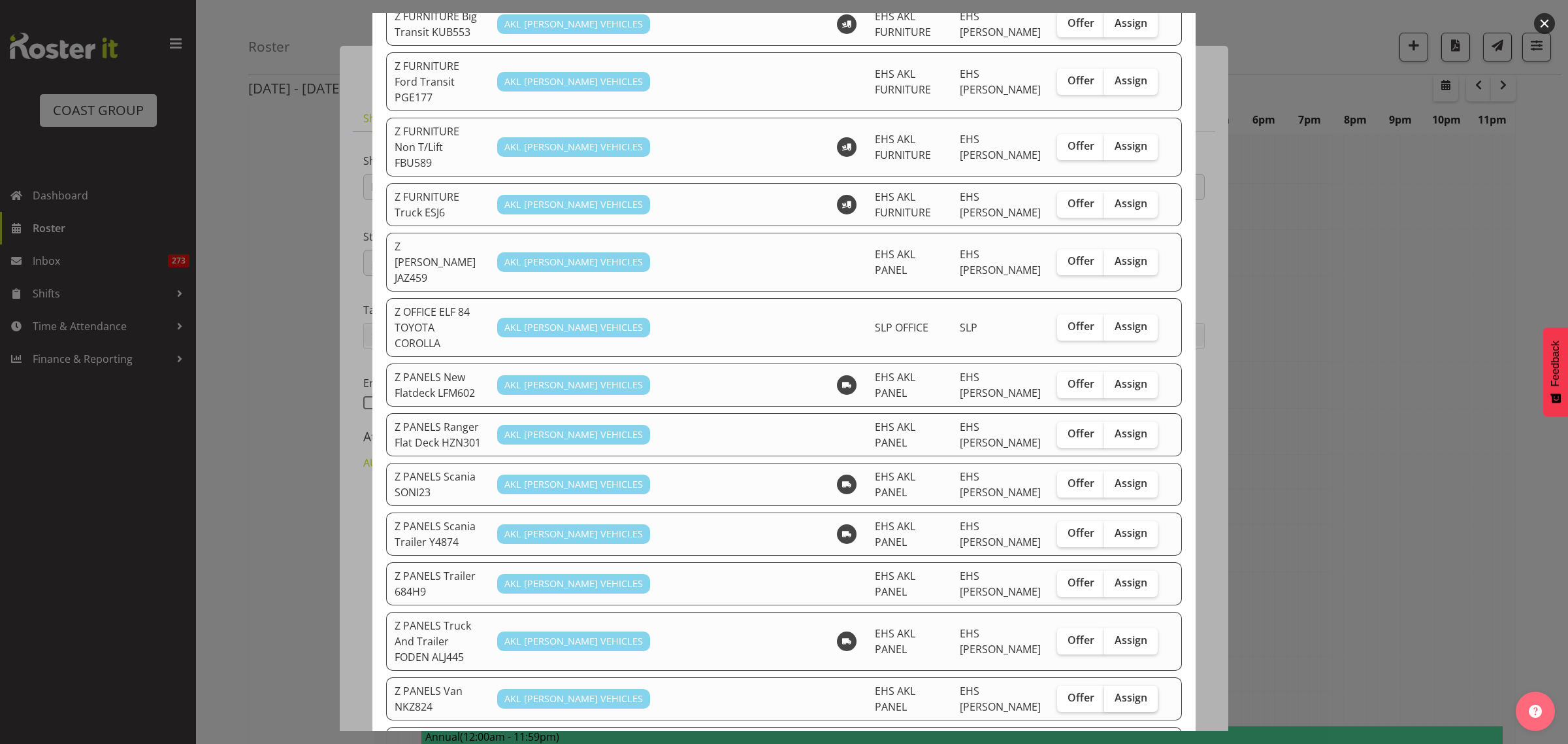
click at [1115, 691] on span "Assign" at bounding box center [1131, 697] width 33 height 13
click at [1113, 693] on input "Assign" at bounding box center [1107, 697] width 8 height 8
checkbox input "true"
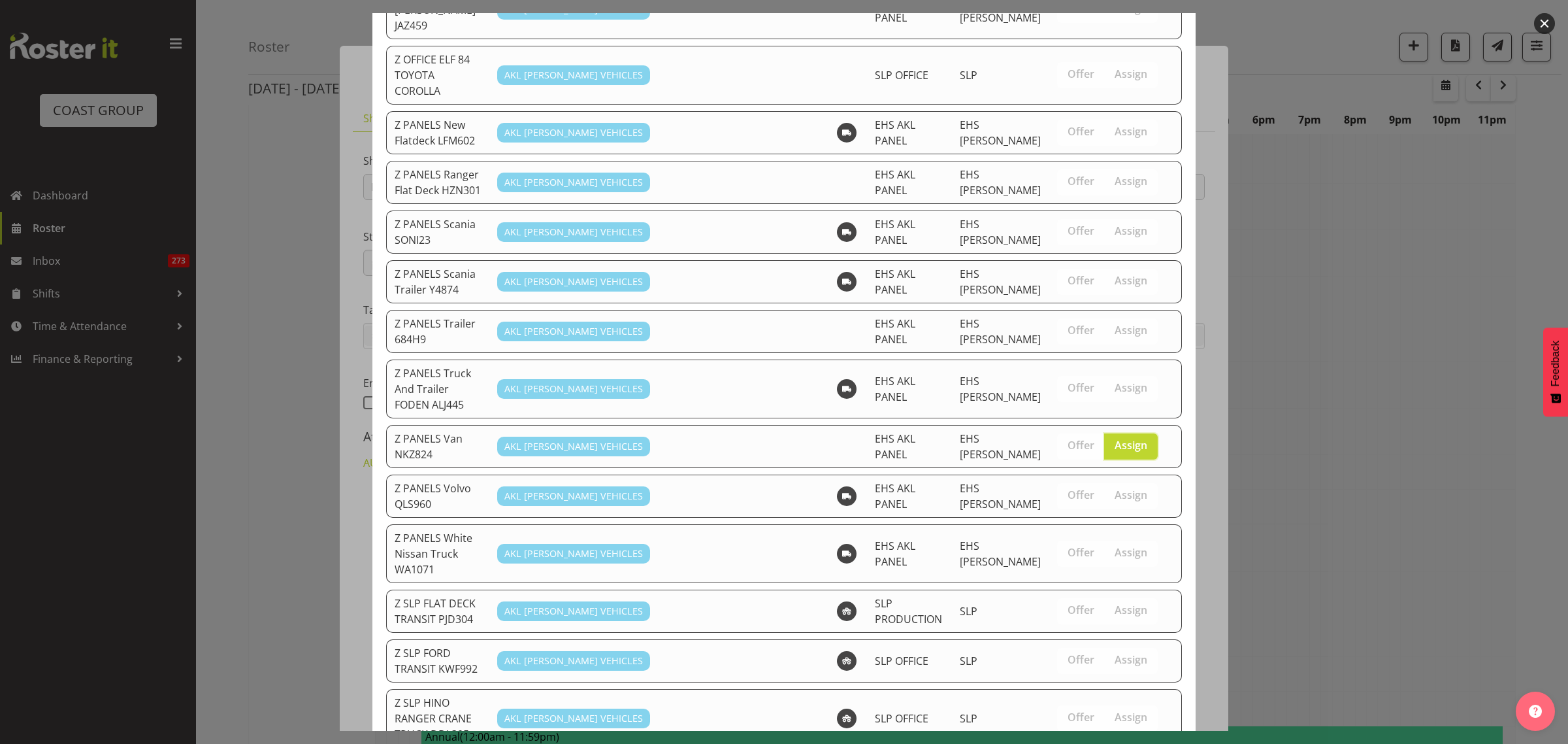
scroll to position [1052, 0]
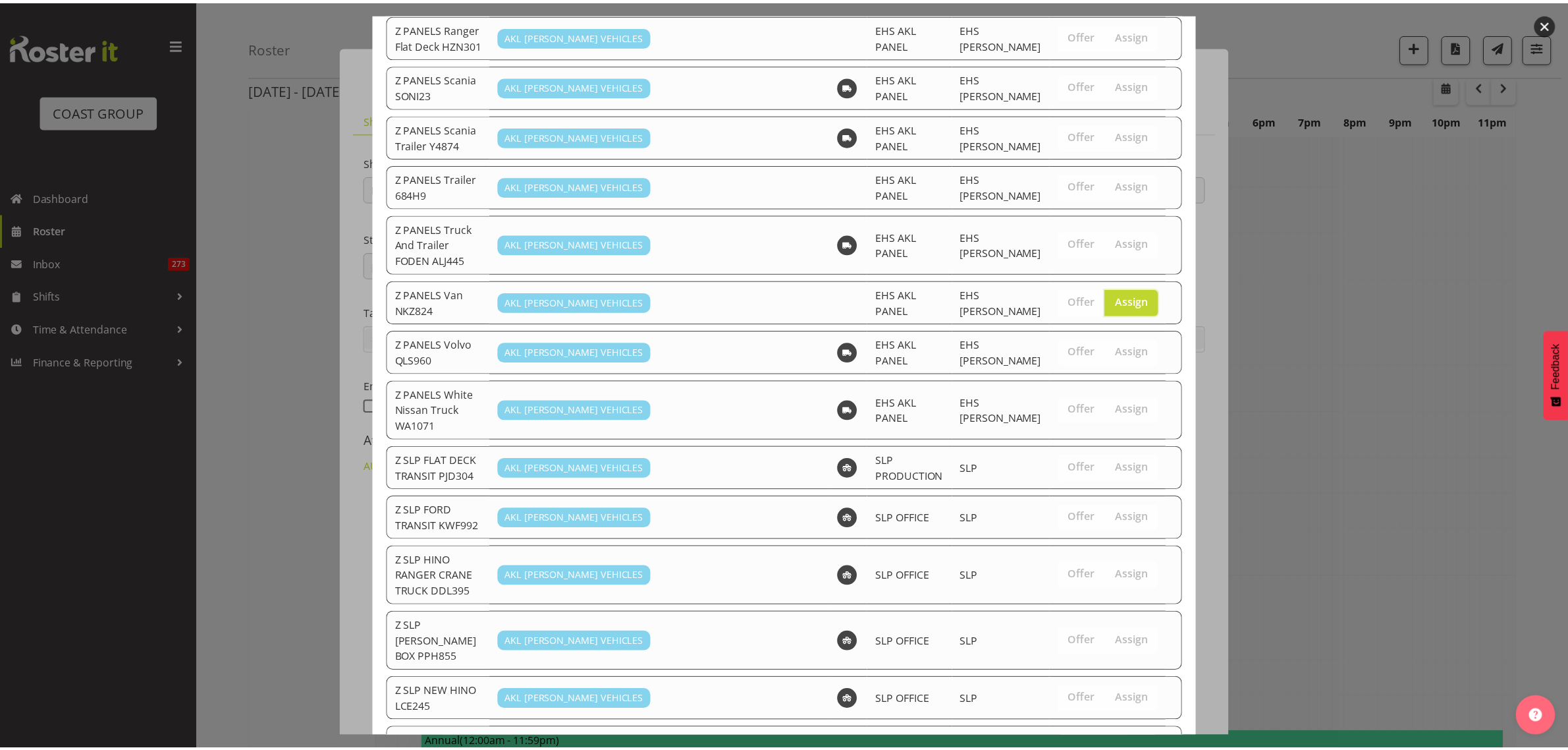
scroll to position [2470, 0]
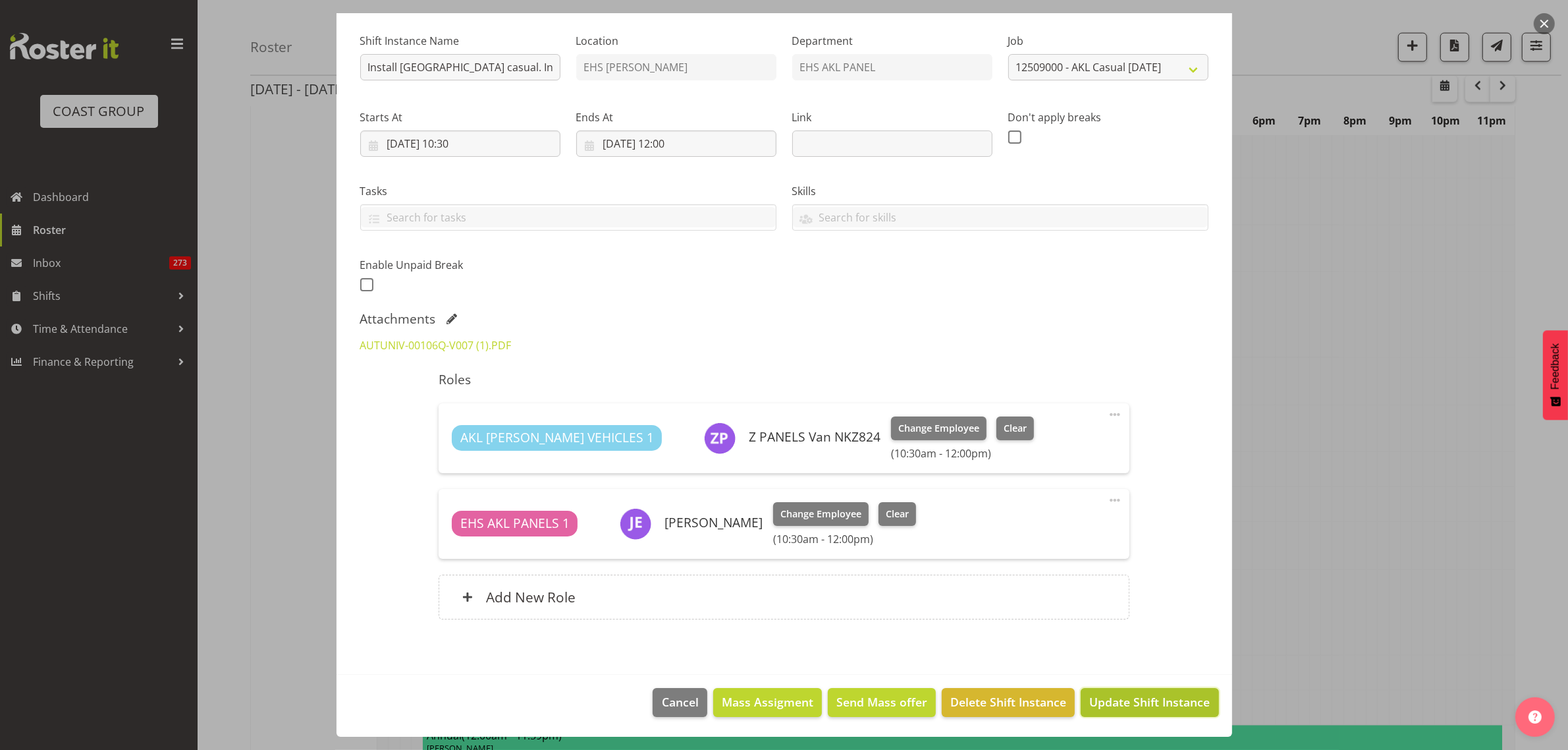
click at [1114, 704] on span "Update Shift Instance" at bounding box center [1149, 701] width 120 height 17
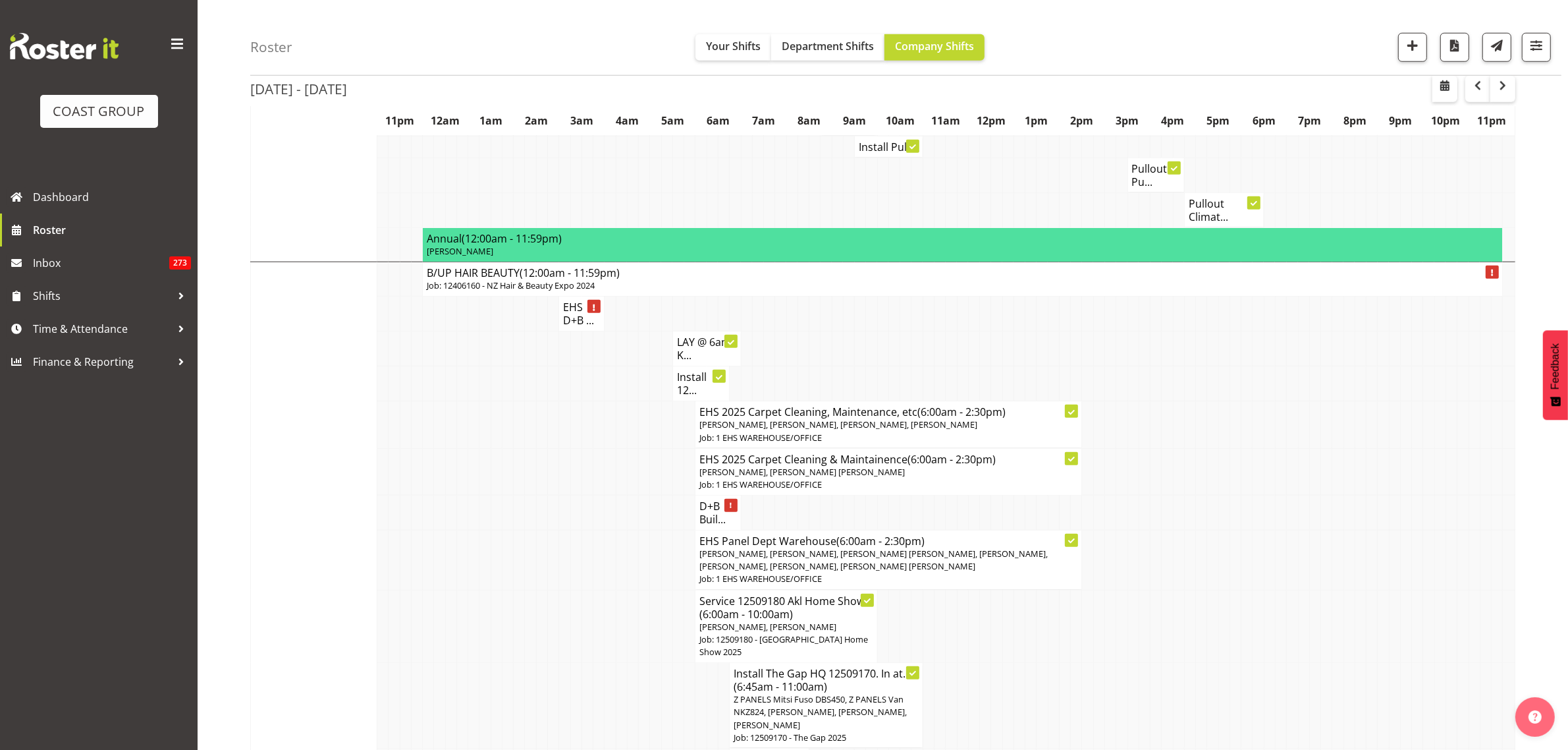
scroll to position [988, 0]
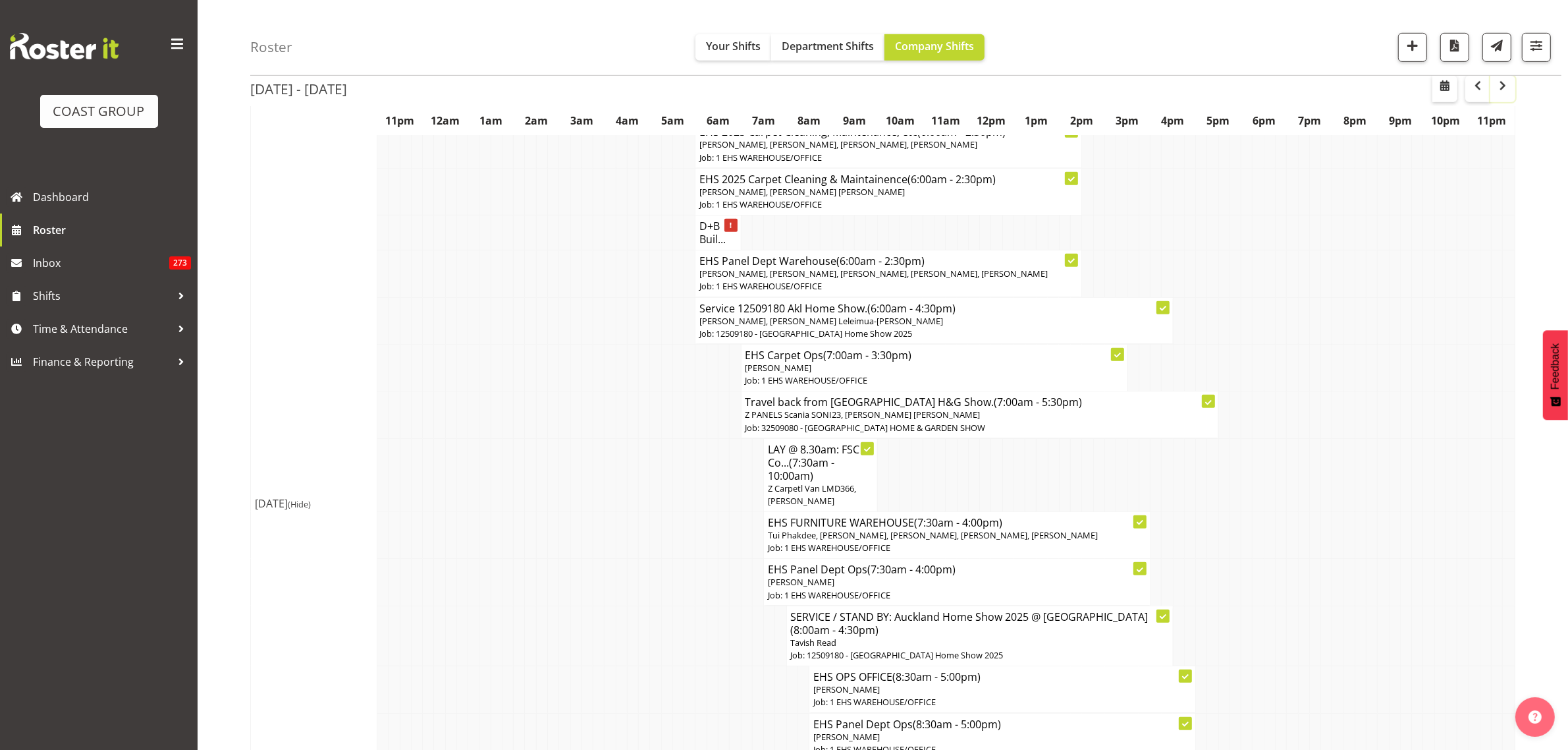
click at [1500, 87] on span "button" at bounding box center [1502, 85] width 15 height 15
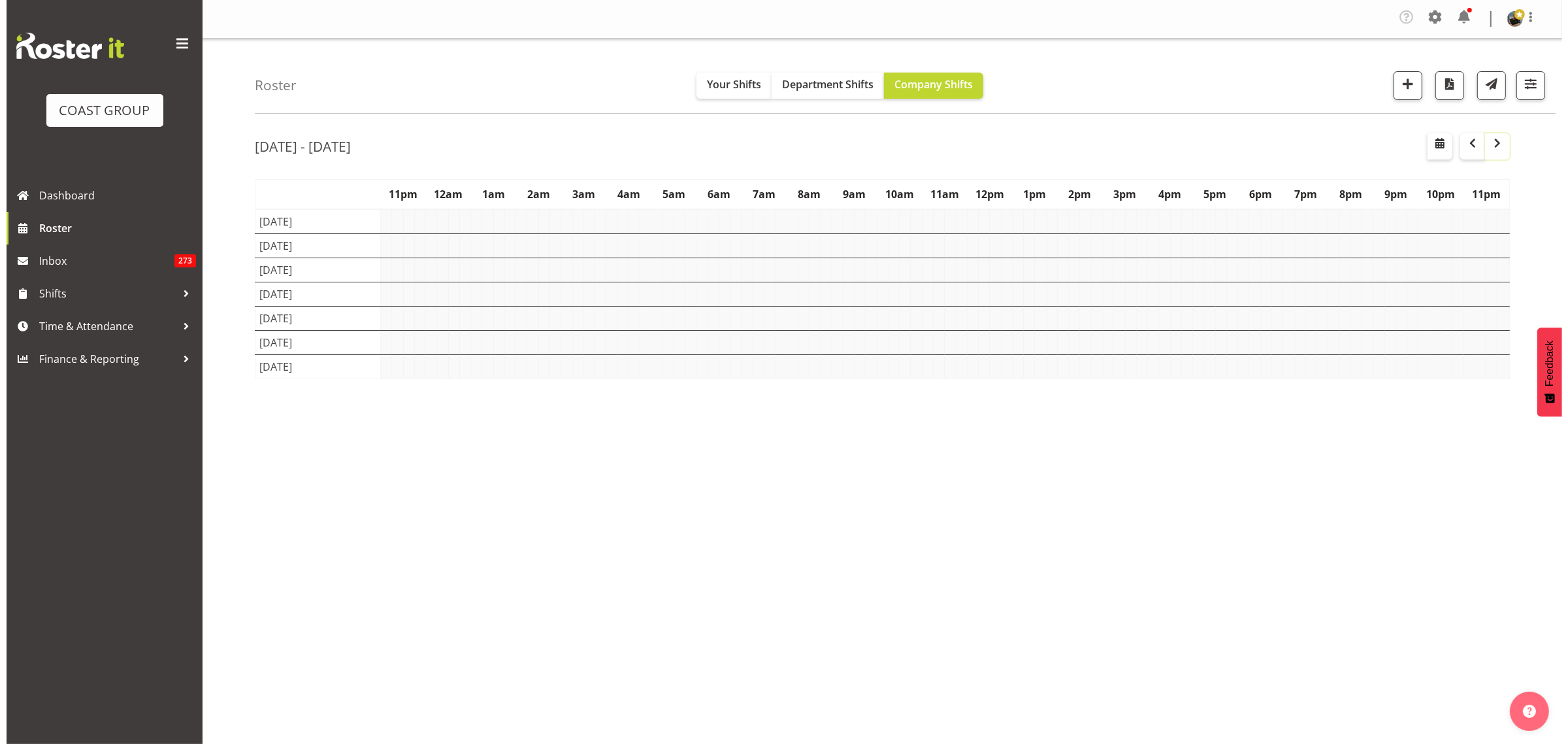
scroll to position [0, 0]
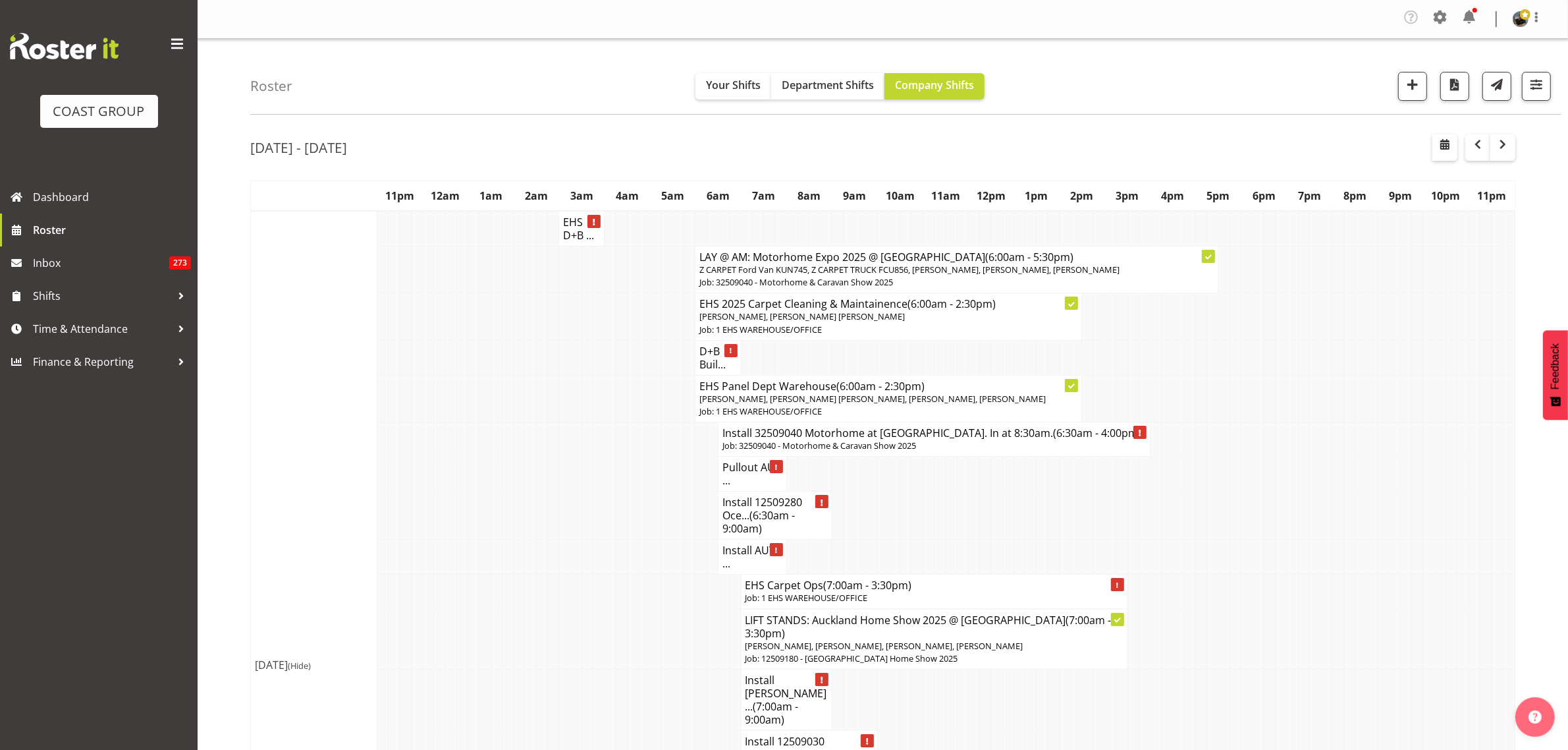
click at [919, 406] on p "[PERSON_NAME], [PERSON_NAME] [PERSON_NAME], [PERSON_NAME], [PERSON_NAME]" at bounding box center [888, 399] width 378 height 13
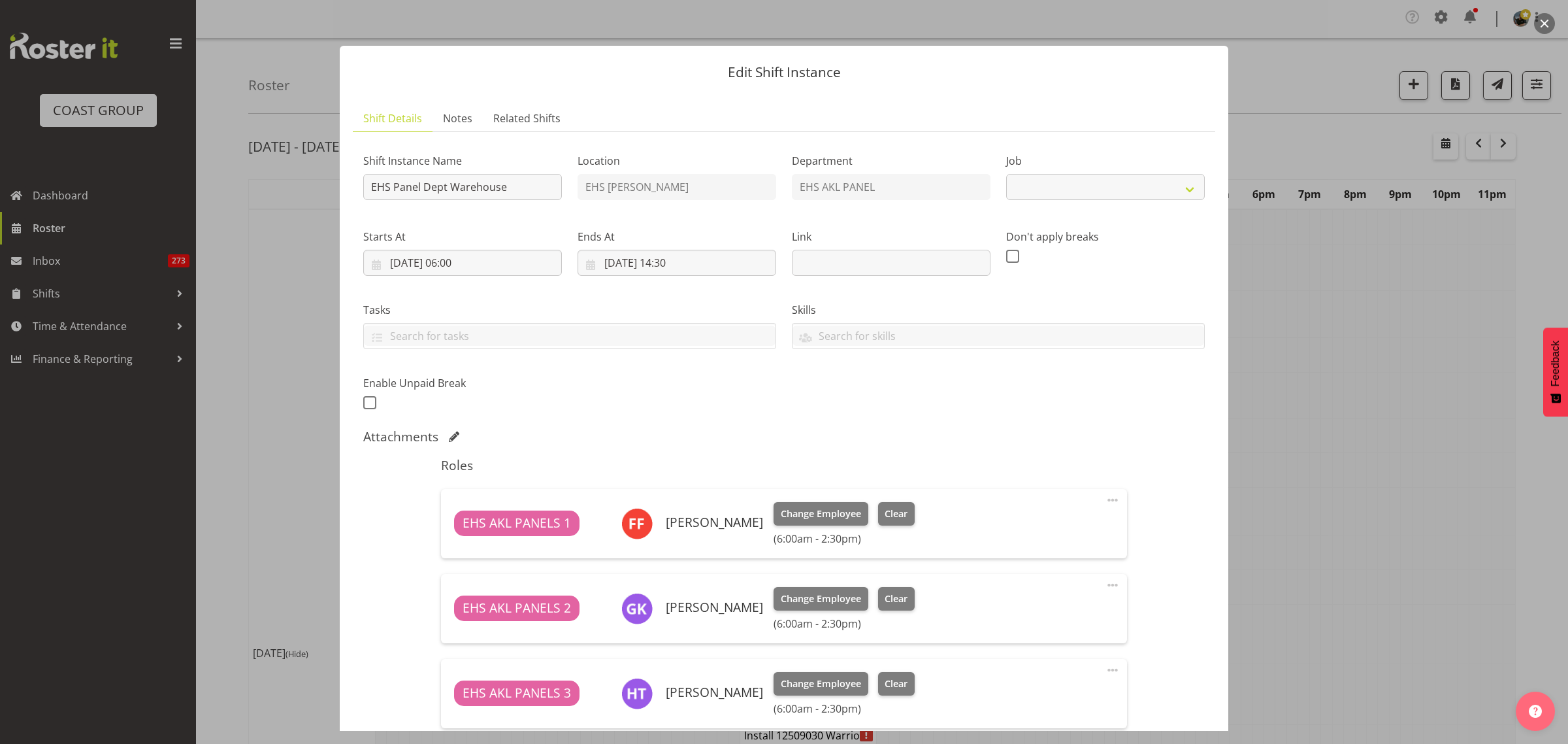
scroll to position [81, 0]
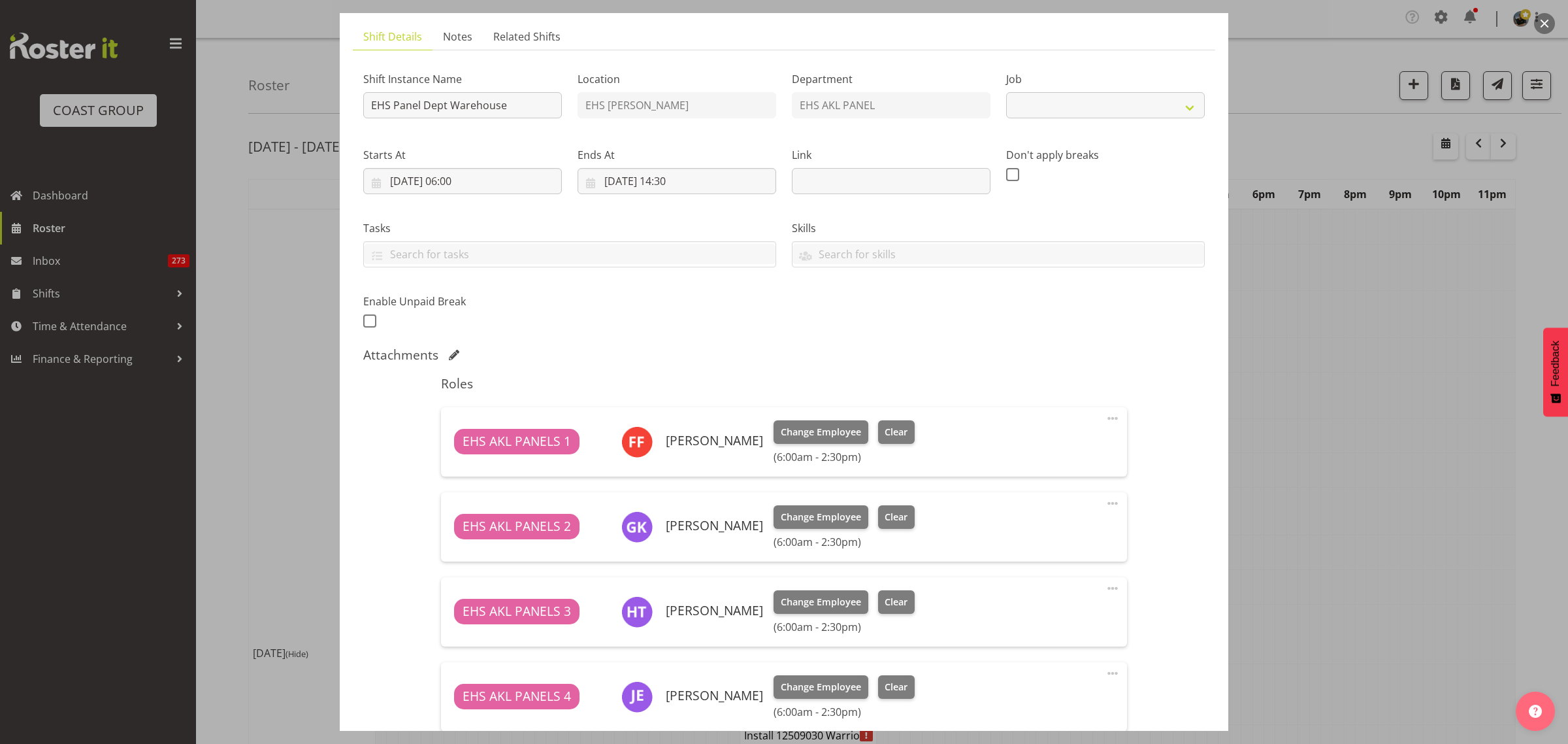
select select "69"
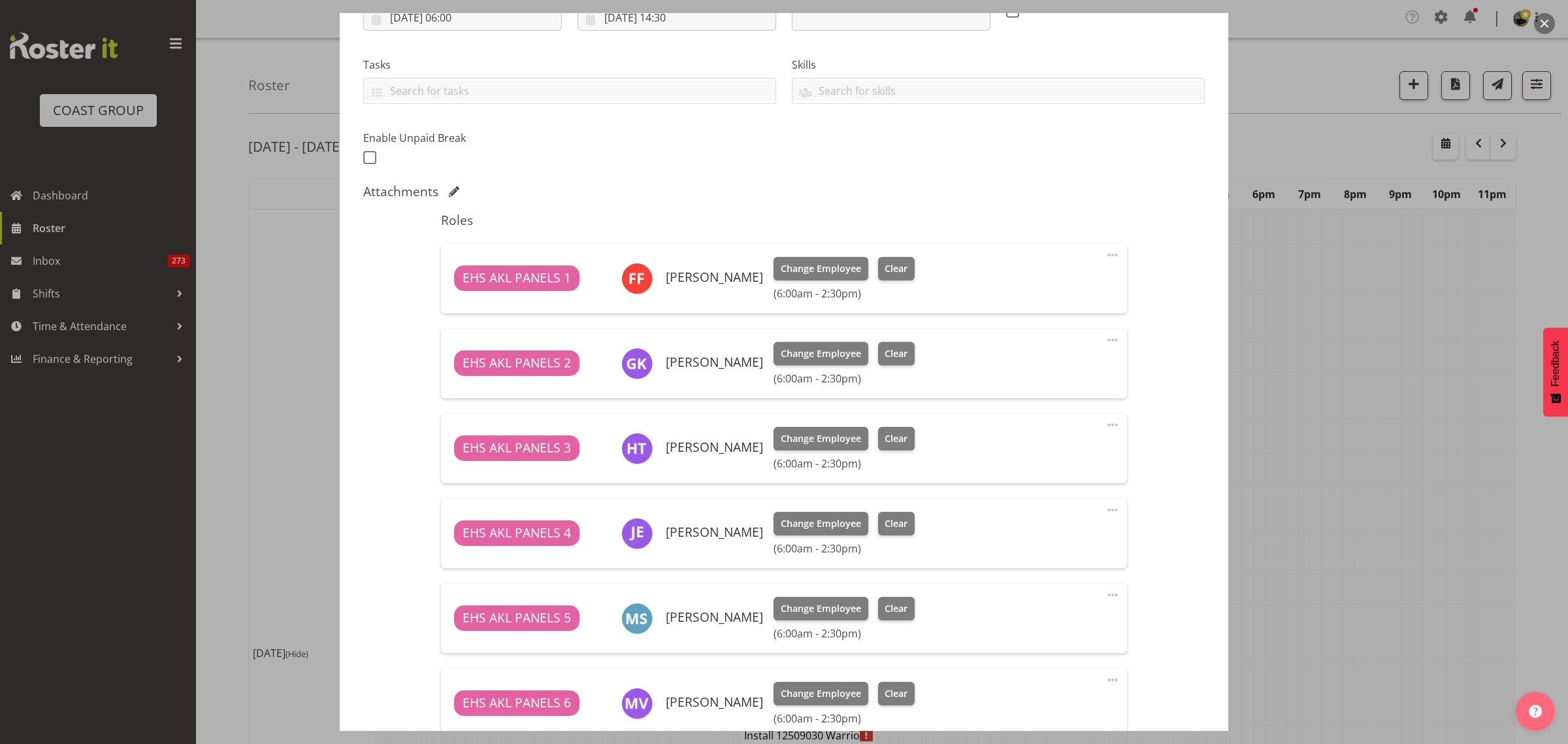
scroll to position [409, 0]
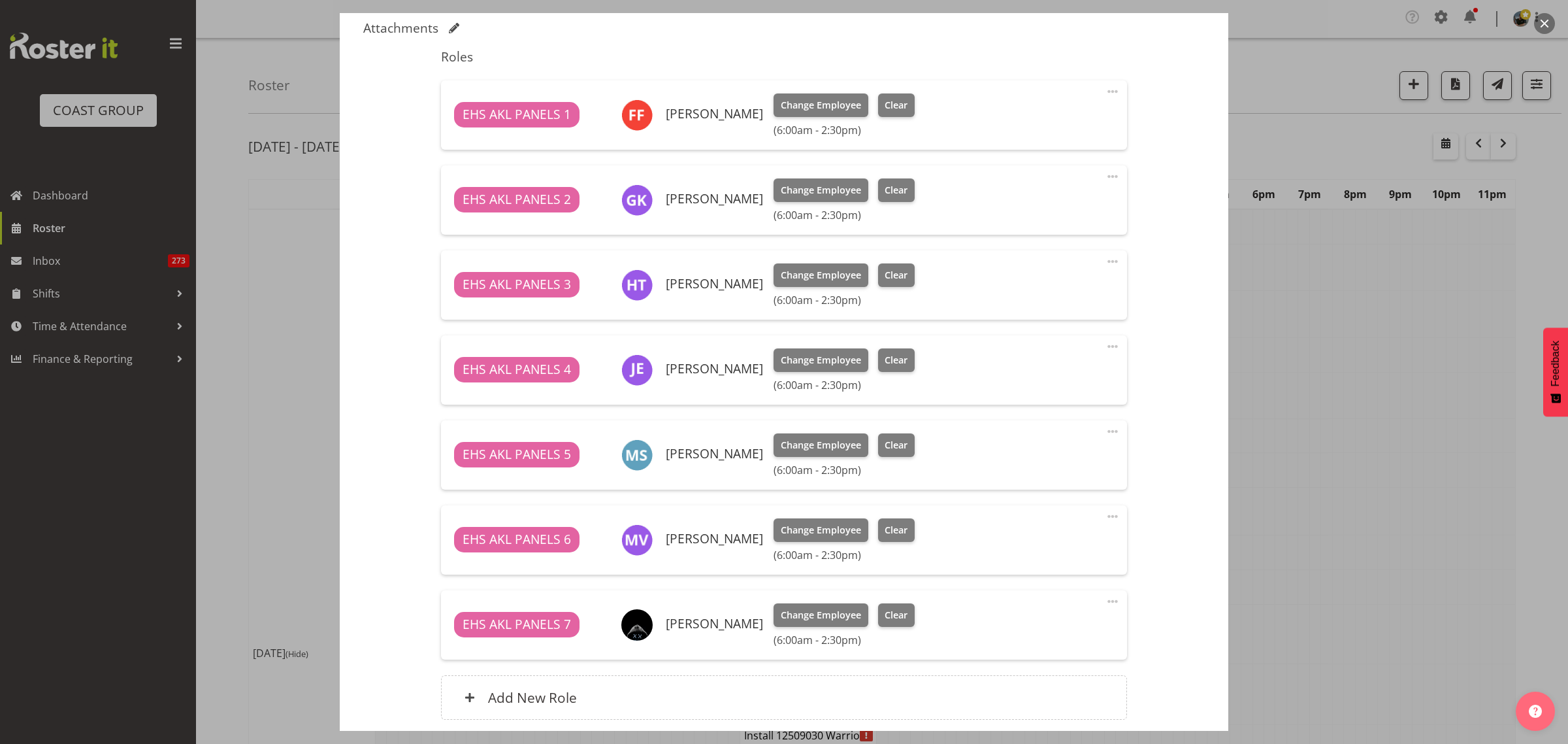
click at [1104, 260] on span at bounding box center [1112, 260] width 15 height 15
click at [1049, 336] on link "Delete" at bounding box center [1057, 340] width 126 height 24
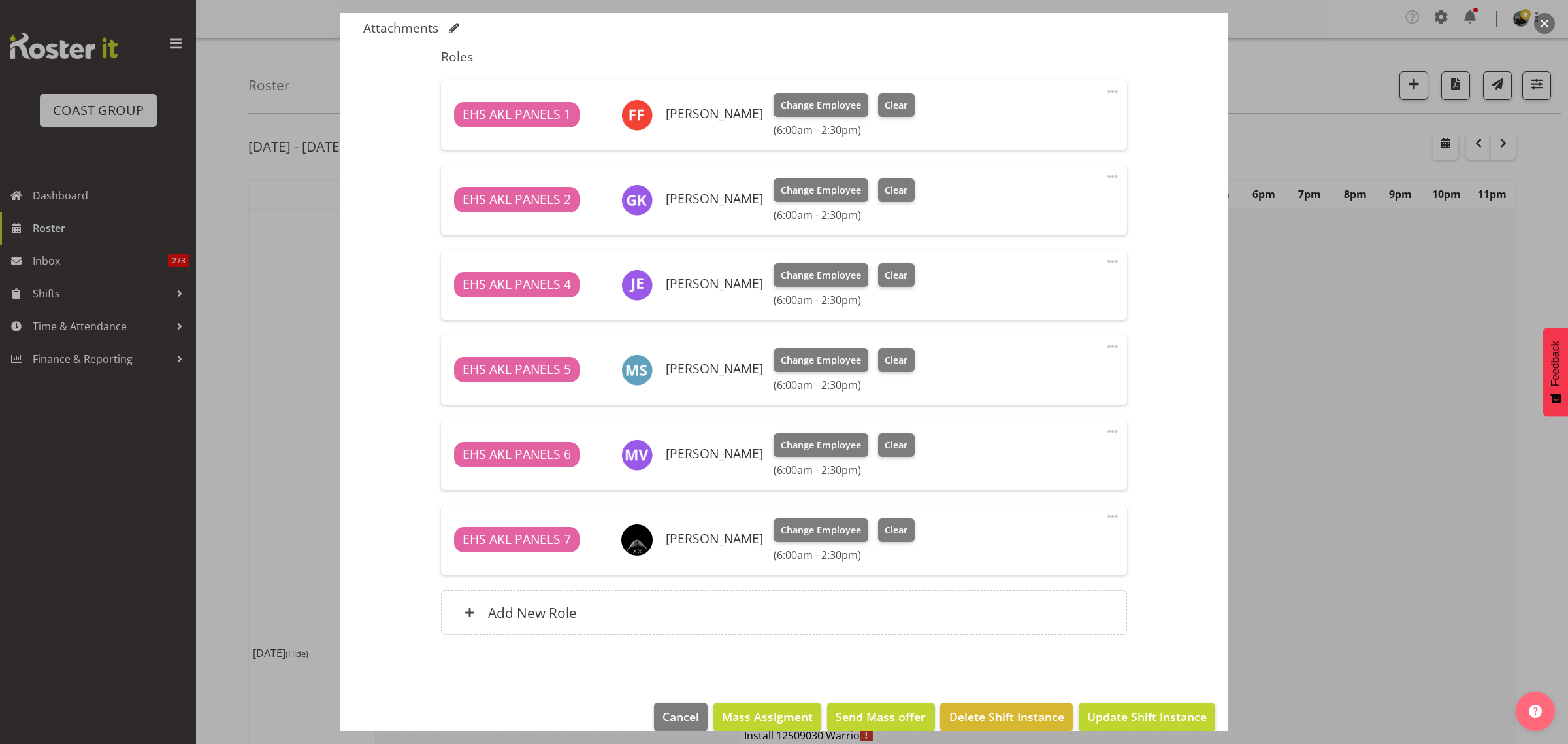
click at [1104, 259] on span at bounding box center [1112, 260] width 15 height 15
click at [1076, 334] on link "Delete" at bounding box center [1057, 340] width 126 height 24
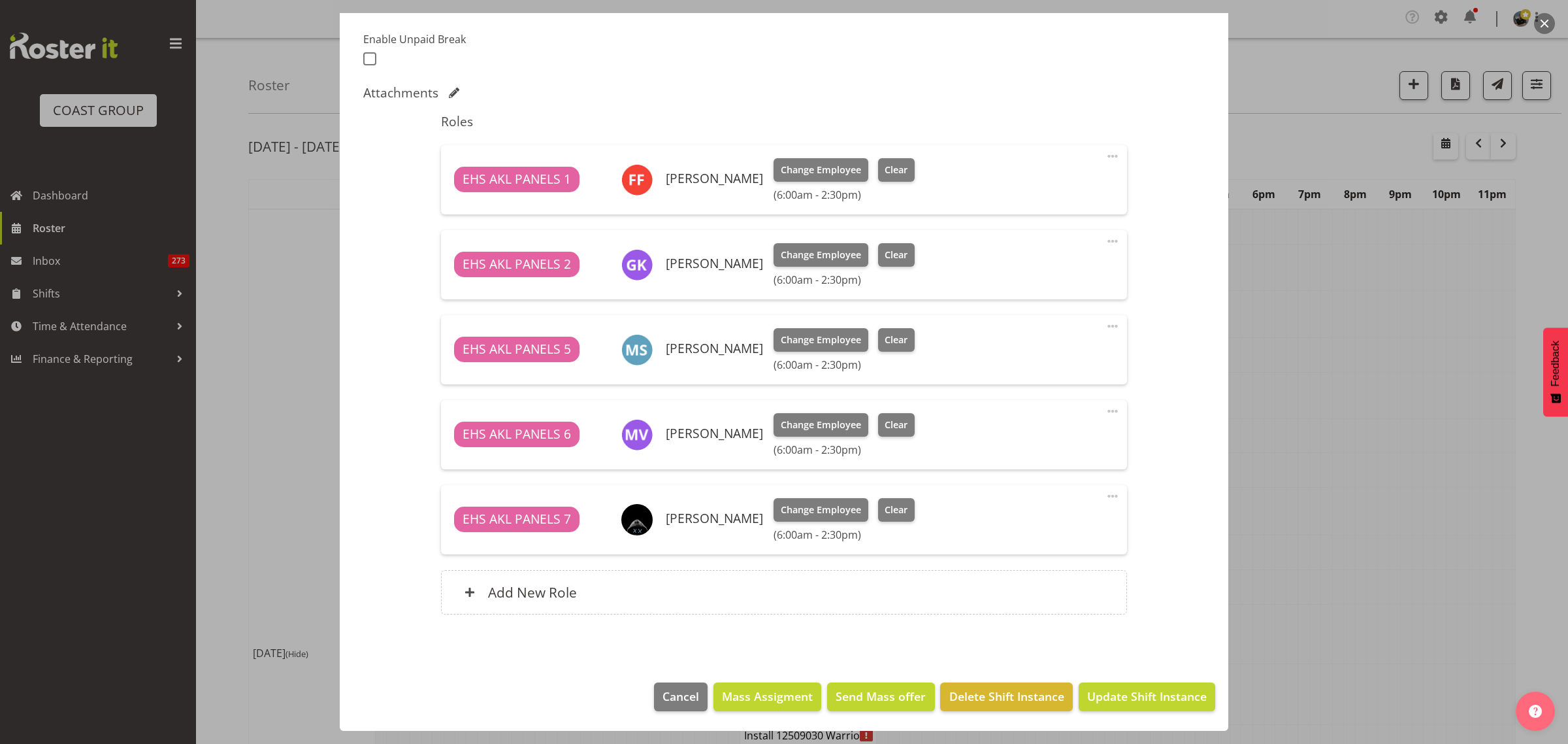
scroll to position [344, 0]
click at [1104, 409] on span at bounding box center [1112, 410] width 15 height 15
click at [1063, 482] on link "Delete" at bounding box center [1057, 489] width 126 height 24
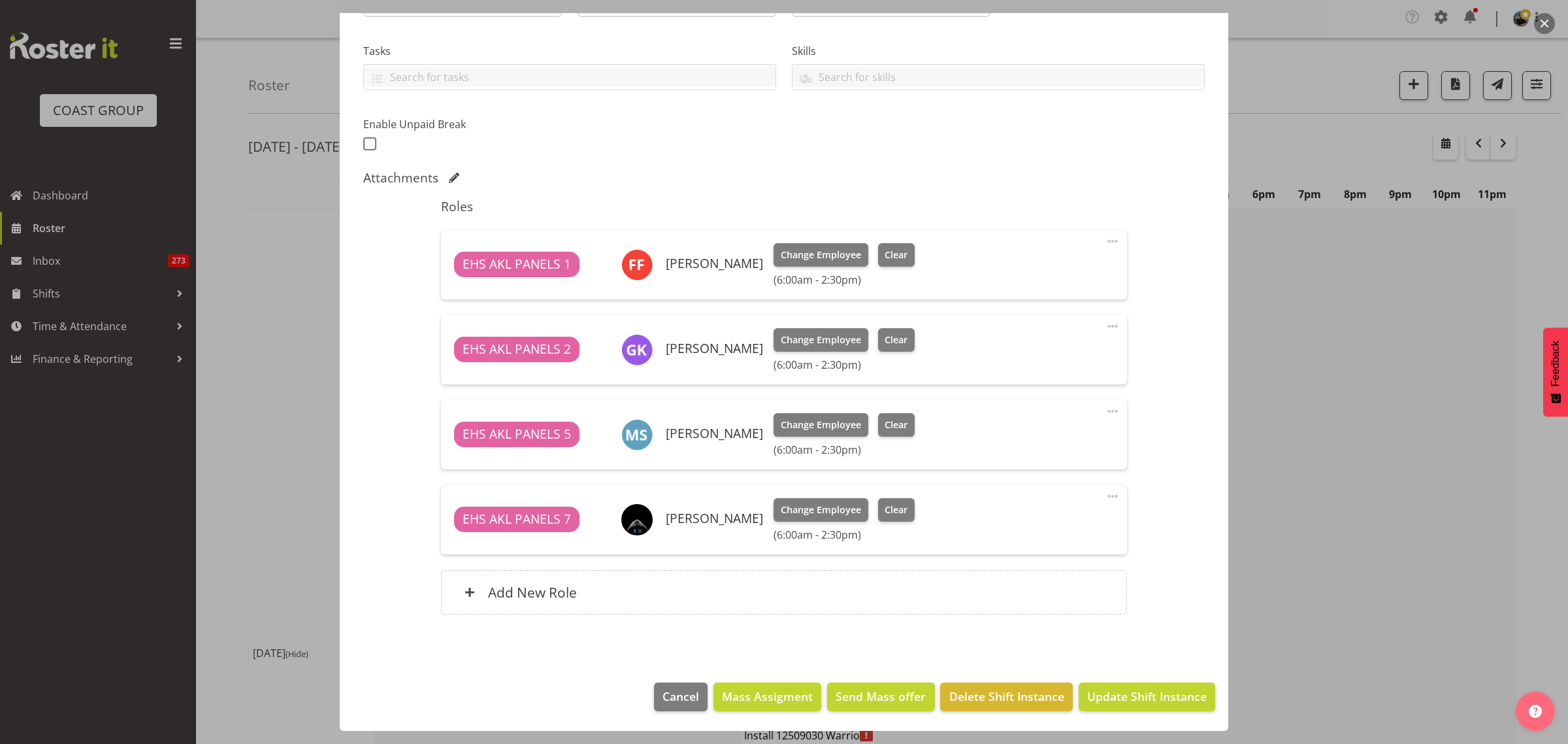
scroll to position [259, 0]
click at [1104, 494] on span at bounding box center [1112, 495] width 15 height 15
click at [1056, 577] on link "Delete" at bounding box center [1057, 574] width 126 height 24
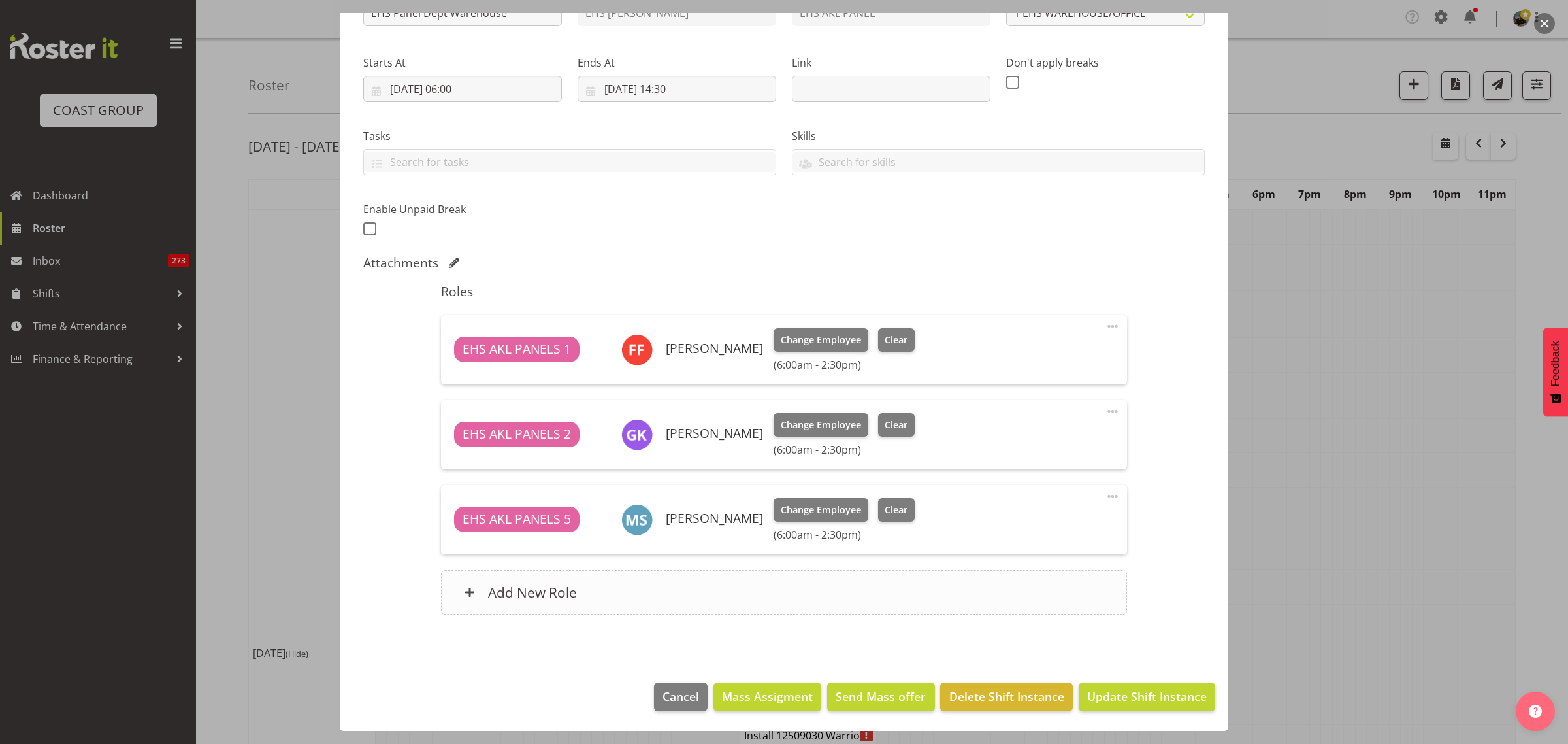
scroll to position [174, 0]
click at [1101, 697] on span "Update Shift Instance" at bounding box center [1147, 695] width 119 height 17
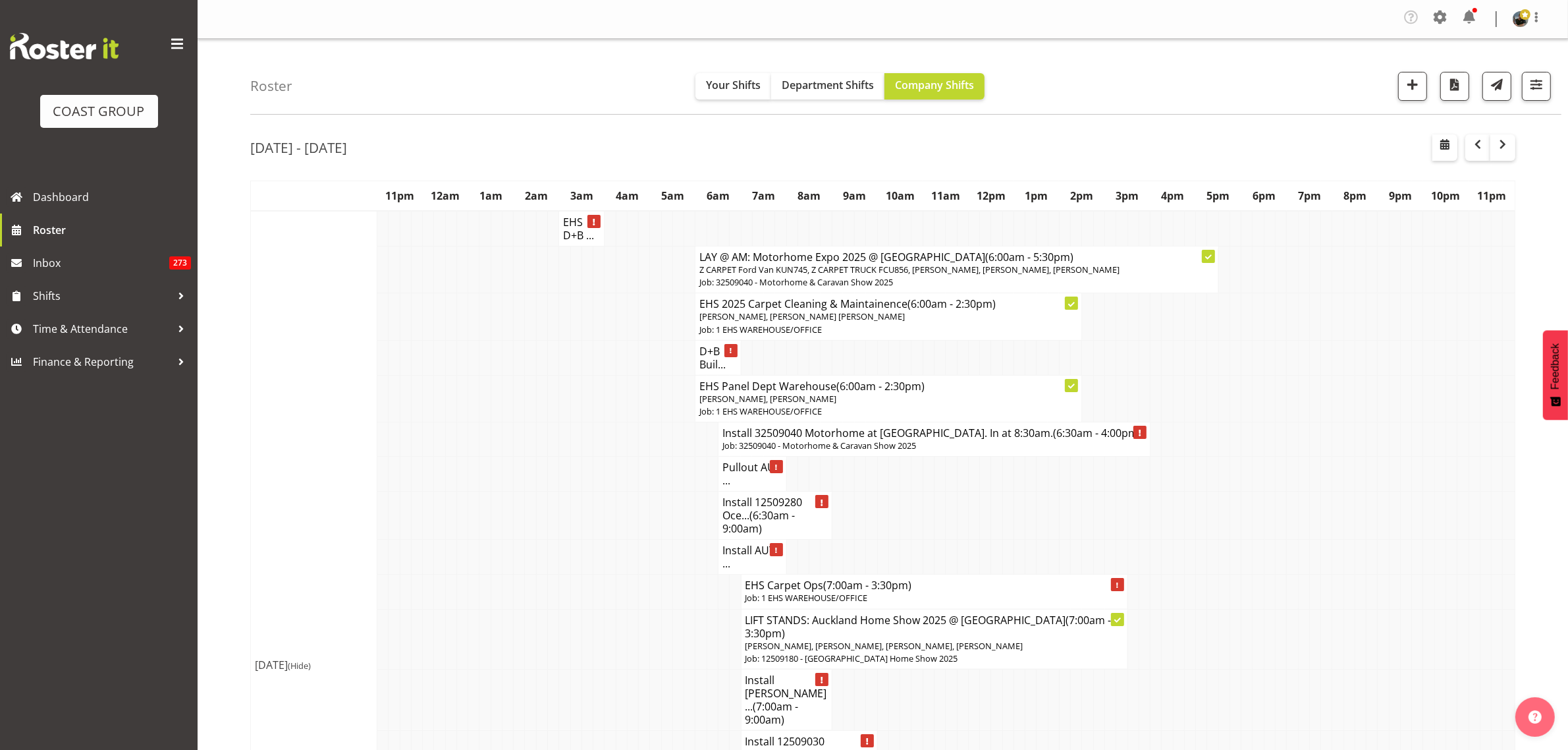
scroll to position [82, 0]
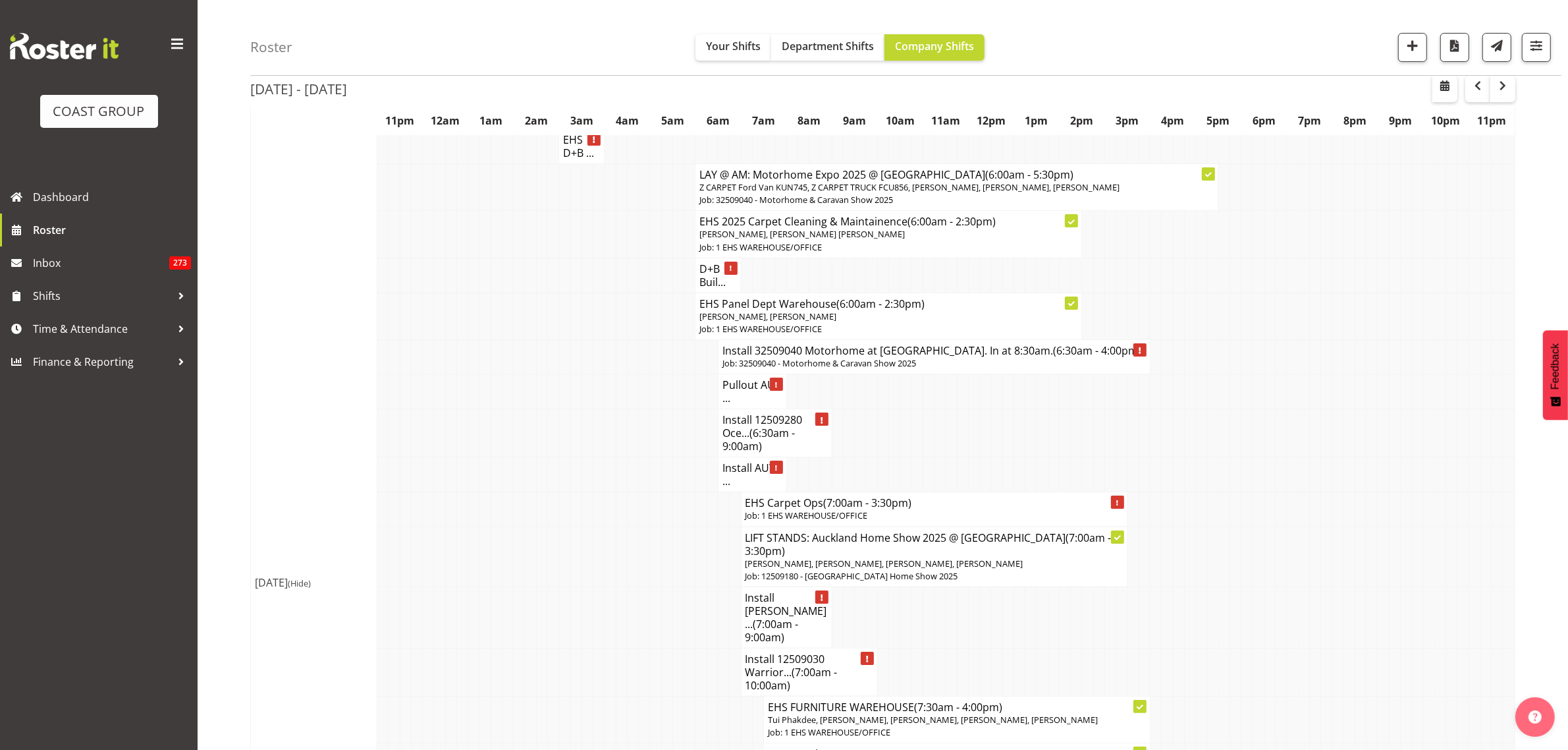
click at [925, 354] on h4 "Install 32509040 Motorhome at [GEOGRAPHIC_DATA]. In at 8:30am. (6:30am - 4:00pm)" at bounding box center [934, 350] width 424 height 13
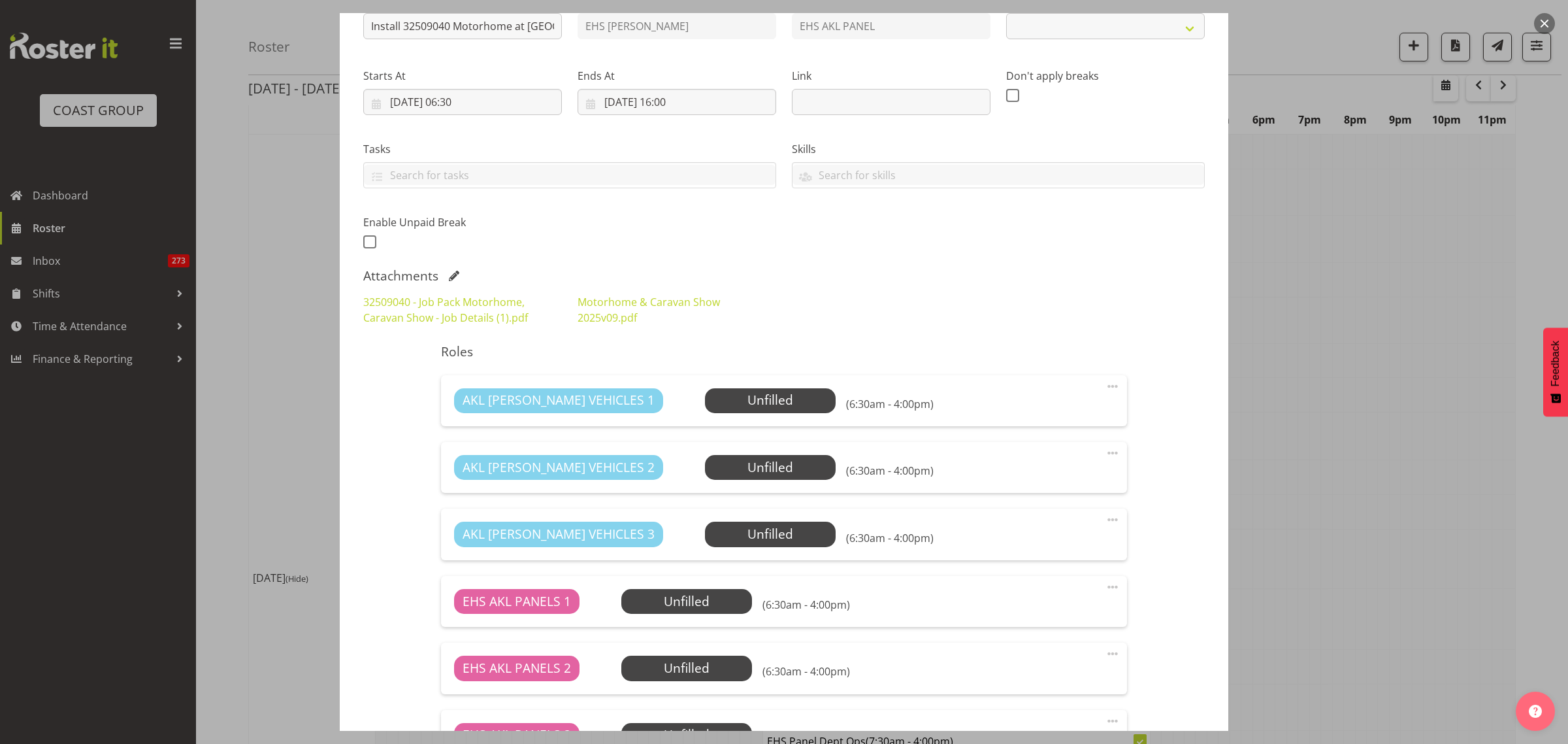
scroll to position [326, 0]
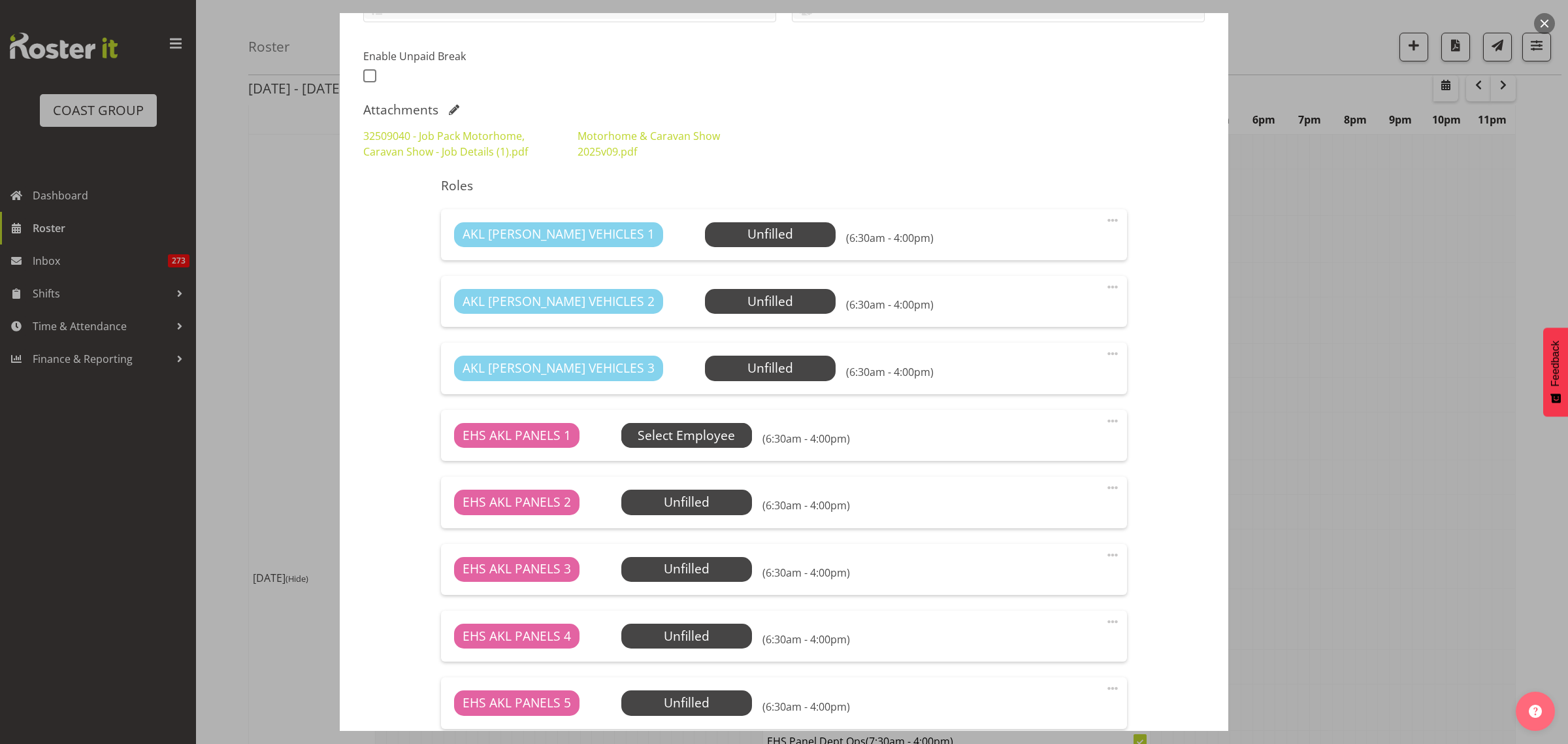
select select "9139"
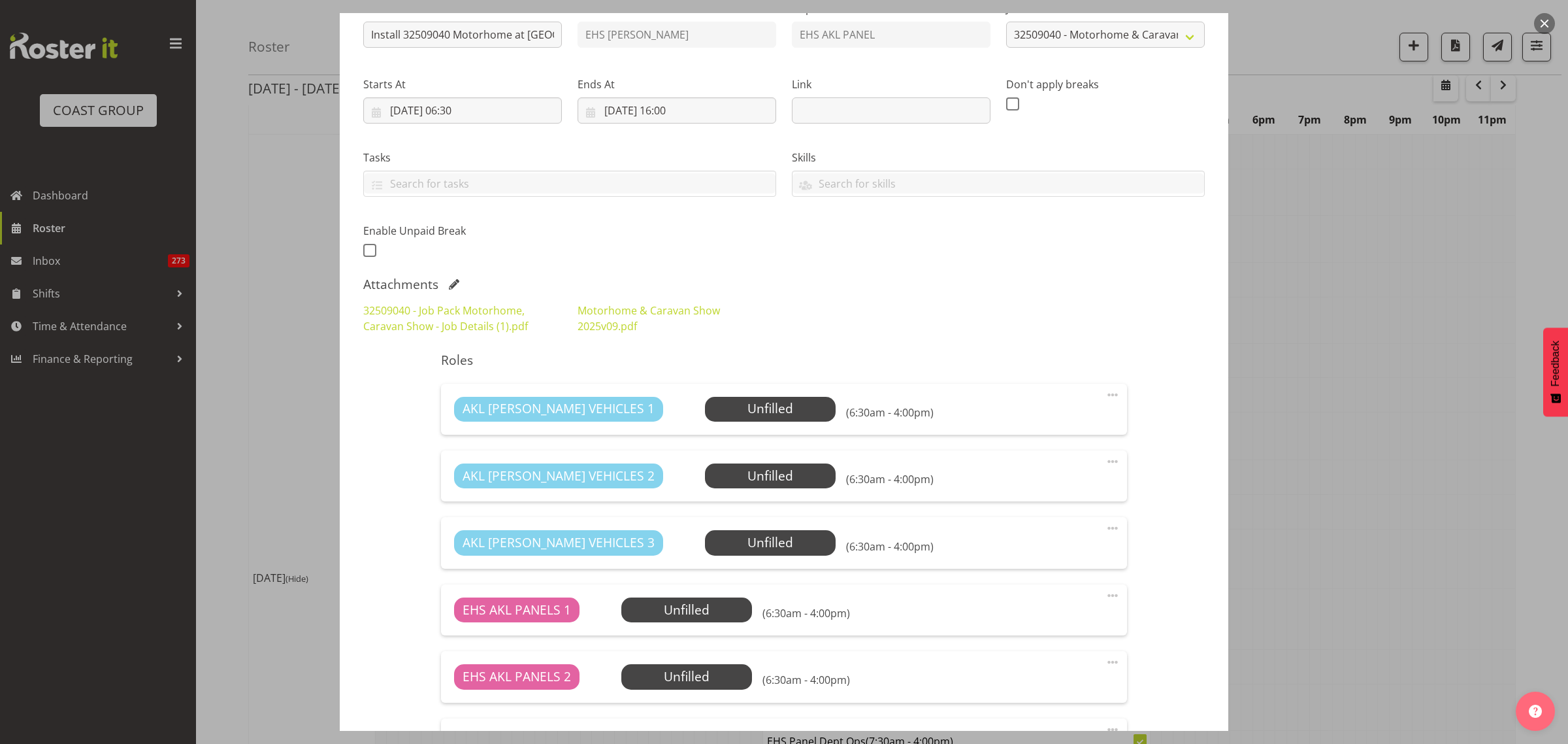
scroll to position [0, 0]
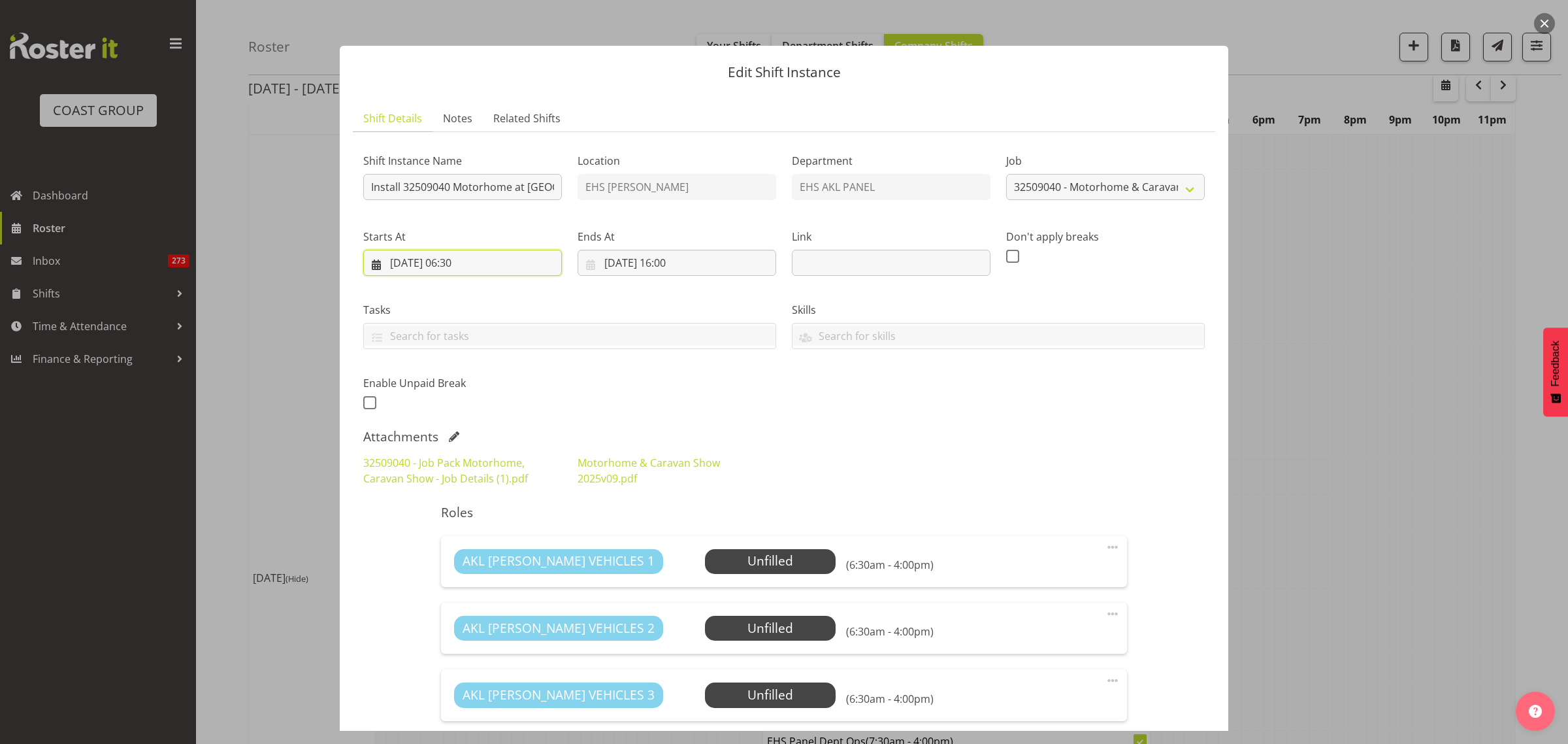
click at [510, 267] on input "[DATE] 06:30" at bounding box center [463, 262] width 199 height 26
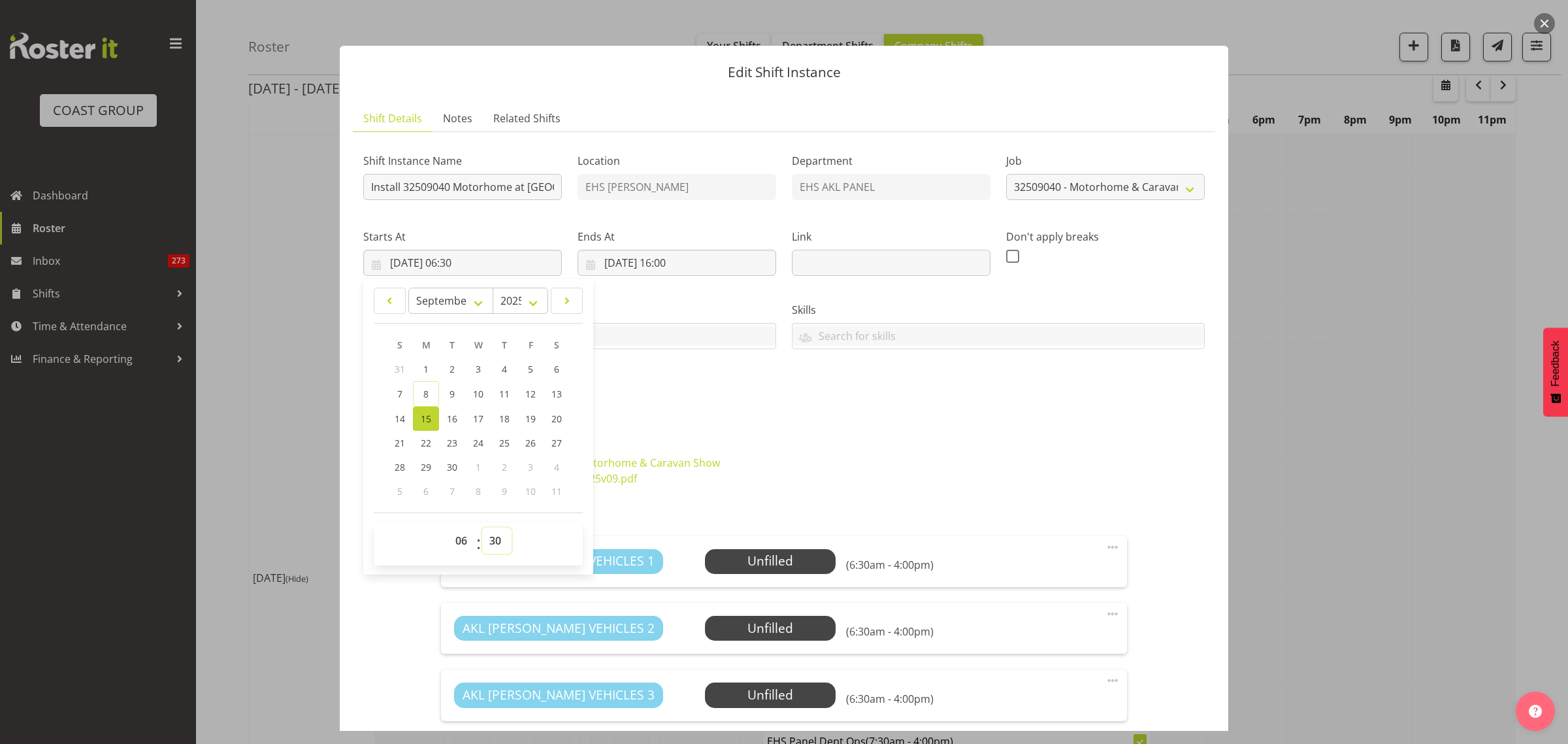
click at [495, 542] on select "00 01 02 03 04 05 06 07 08 09 10 11 12 13 14 15 16 17 18 19 20 21 22 23 24 25 2…" at bounding box center [496, 540] width 30 height 26
select select "0"
click at [482, 527] on select "00 01 02 03 04 05 06 07 08 09 10 11 12 13 14 15 16 17 18 19 20 21 22 23 24 25 2…" at bounding box center [496, 540] width 30 height 26
type input "[DATE] 06:00"
click at [1005, 425] on div "Shift Instance Name Install 32509040 Motorhome at [GEOGRAPHIC_DATA]. In at 8:30…" at bounding box center [784, 670] width 841 height 1055
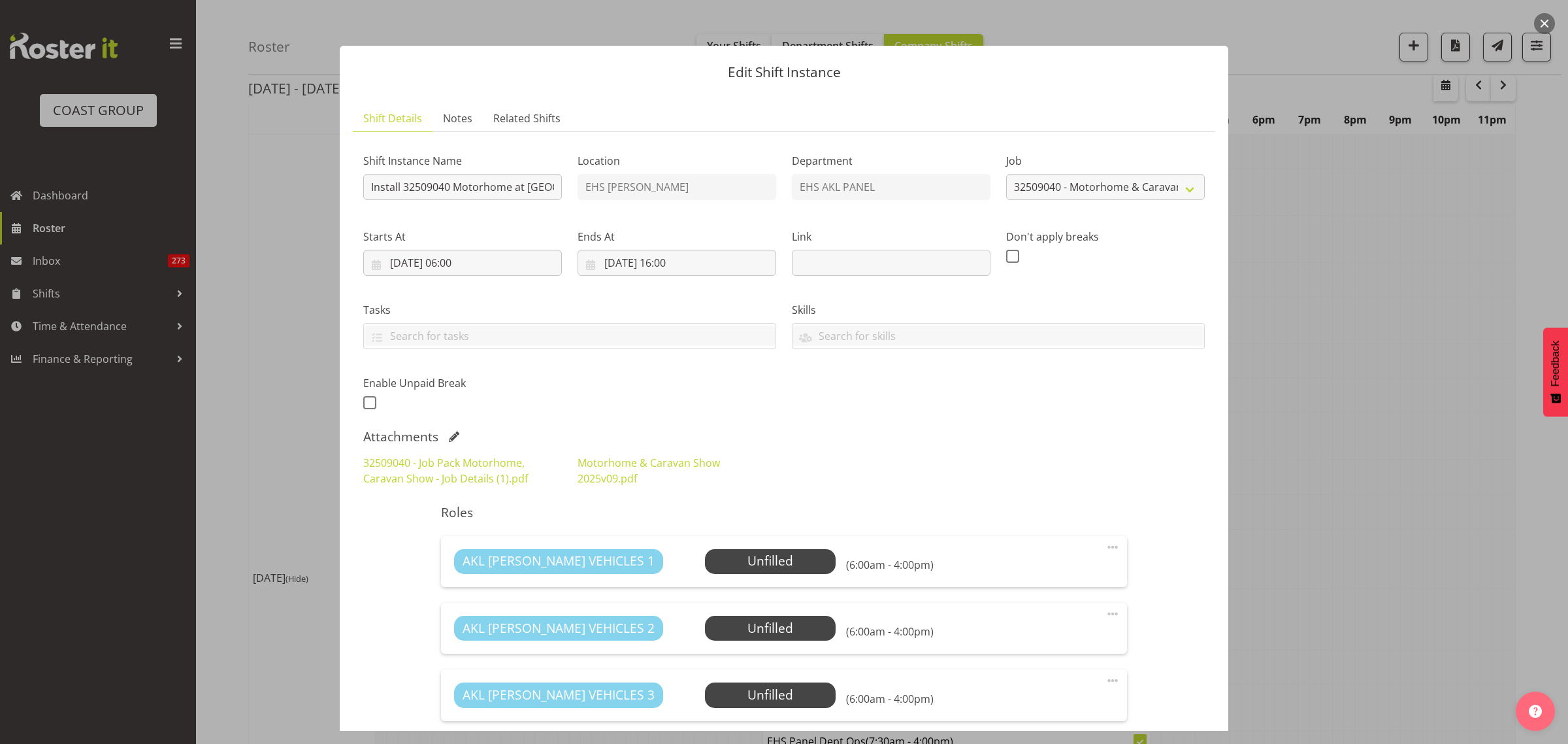
scroll to position [409, 0]
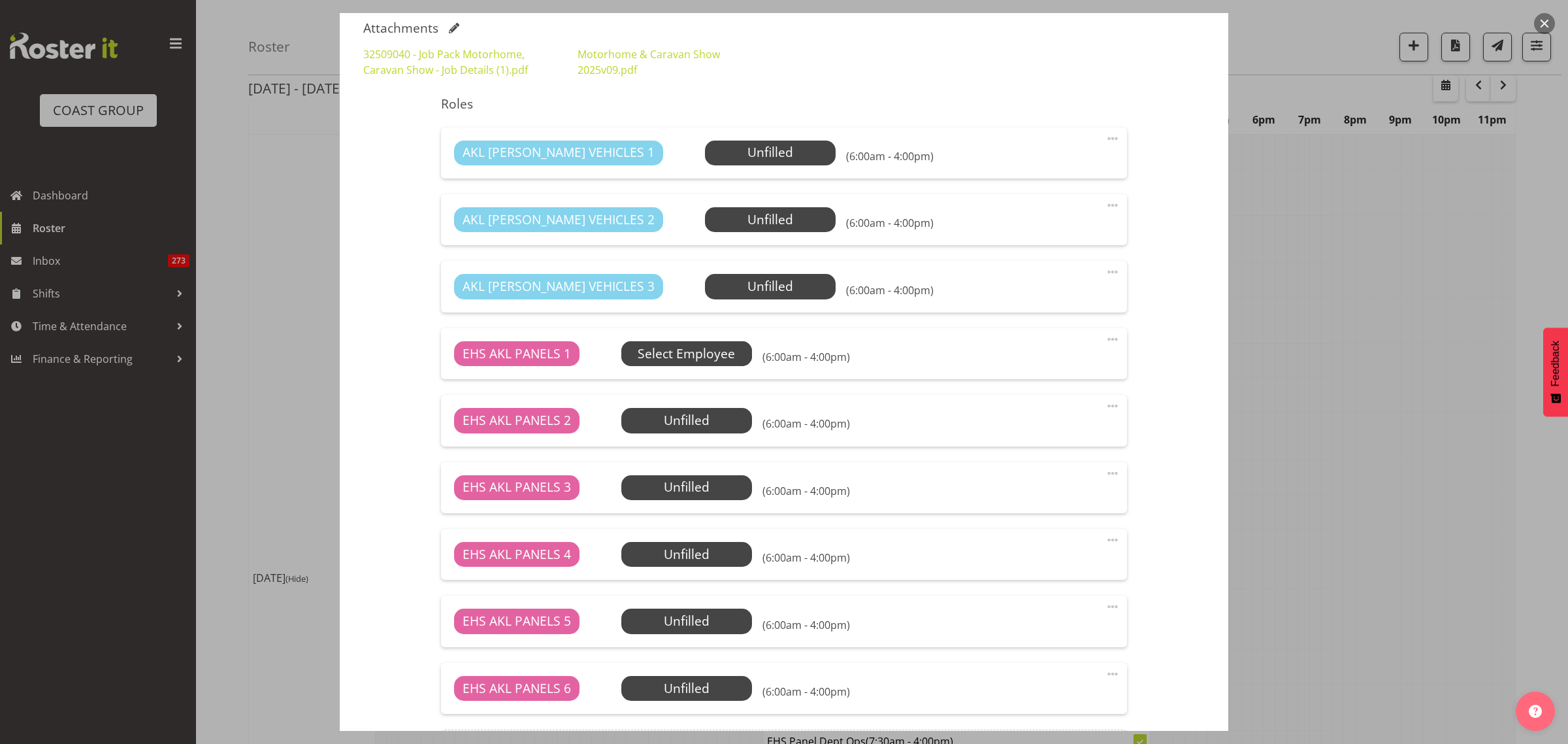
click at [710, 350] on span "Select Employee" at bounding box center [686, 353] width 98 height 19
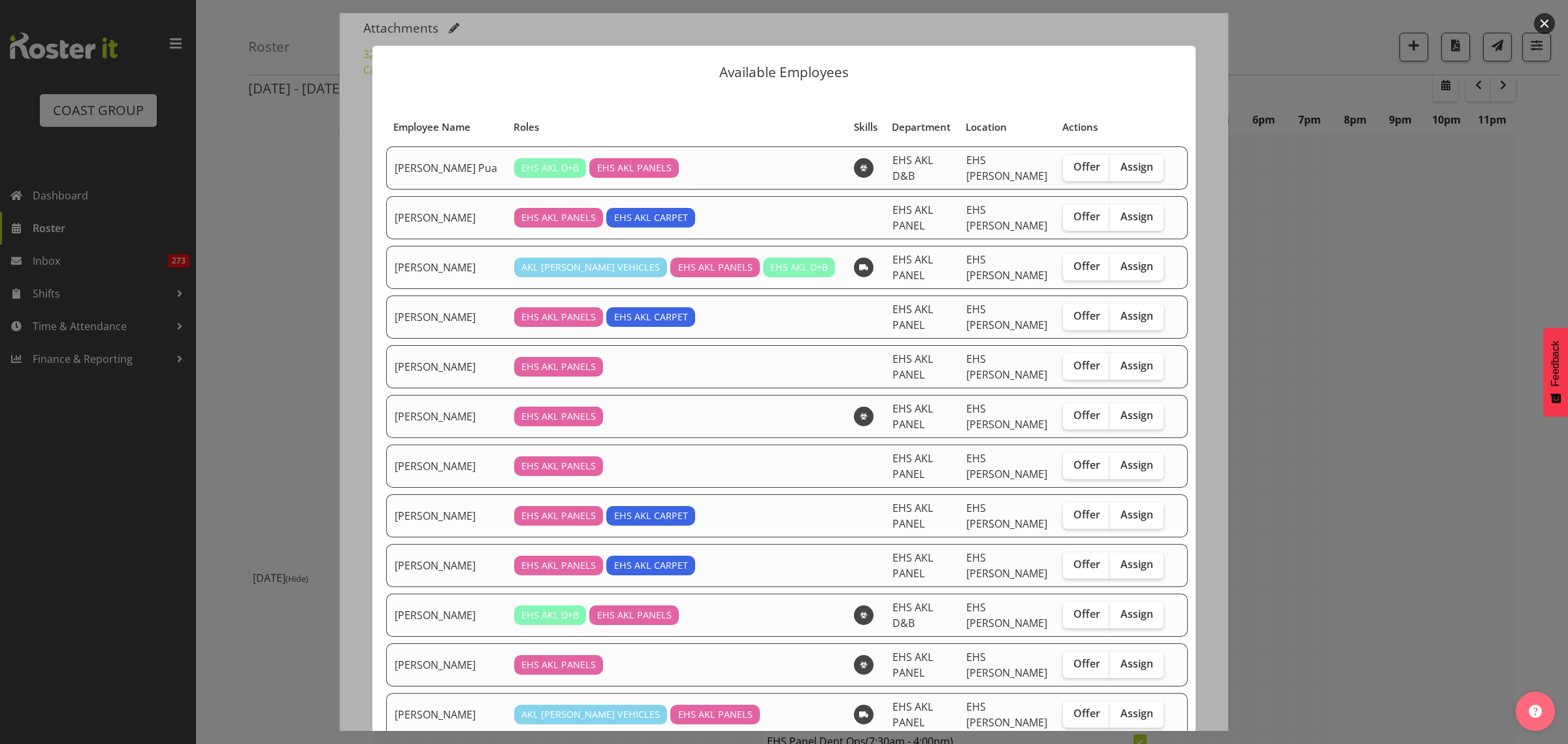
scroll to position [81, 0]
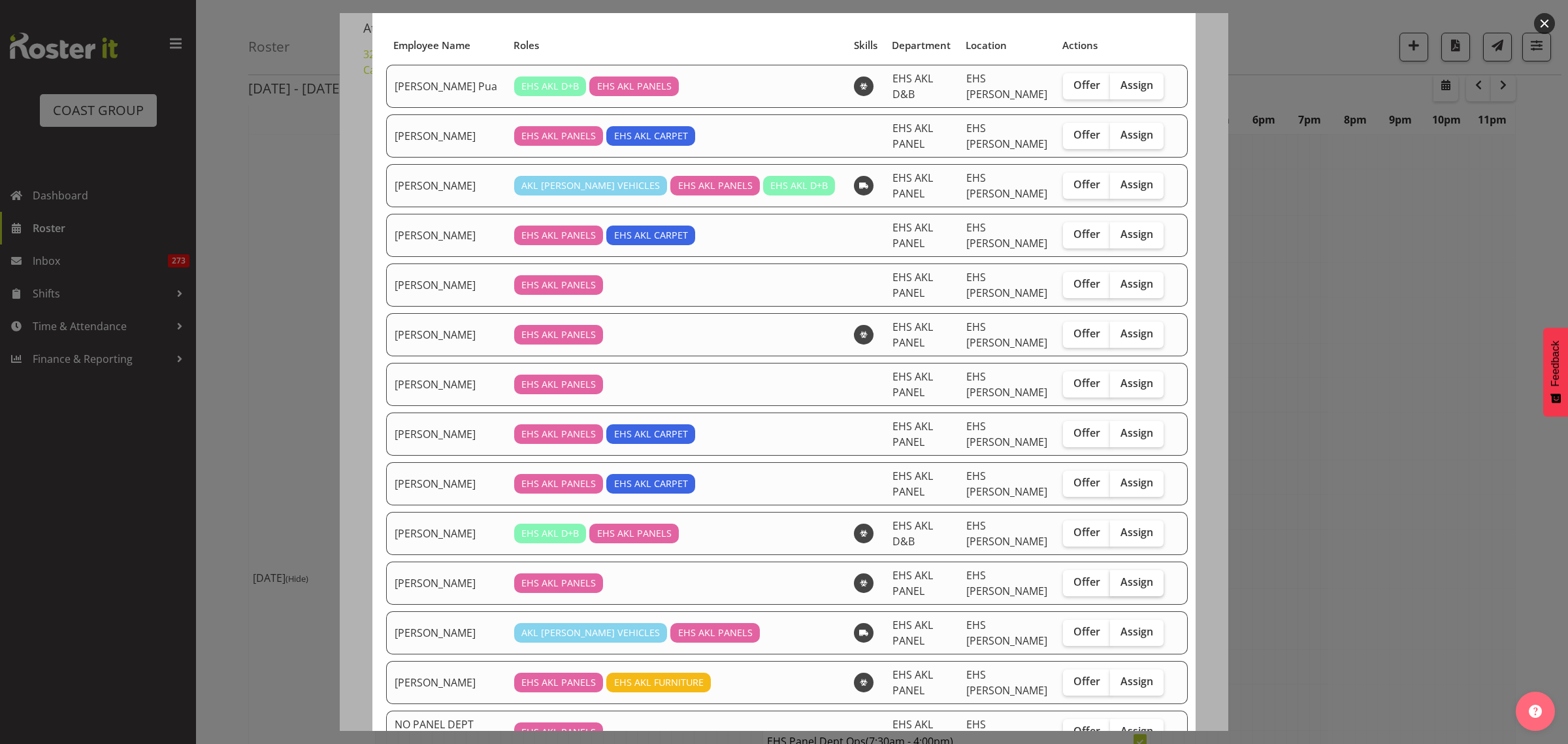
click at [1122, 575] on span "Assign" at bounding box center [1137, 581] width 33 height 13
click at [1118, 578] on input "Assign" at bounding box center [1113, 581] width 8 height 8
checkbox input "true"
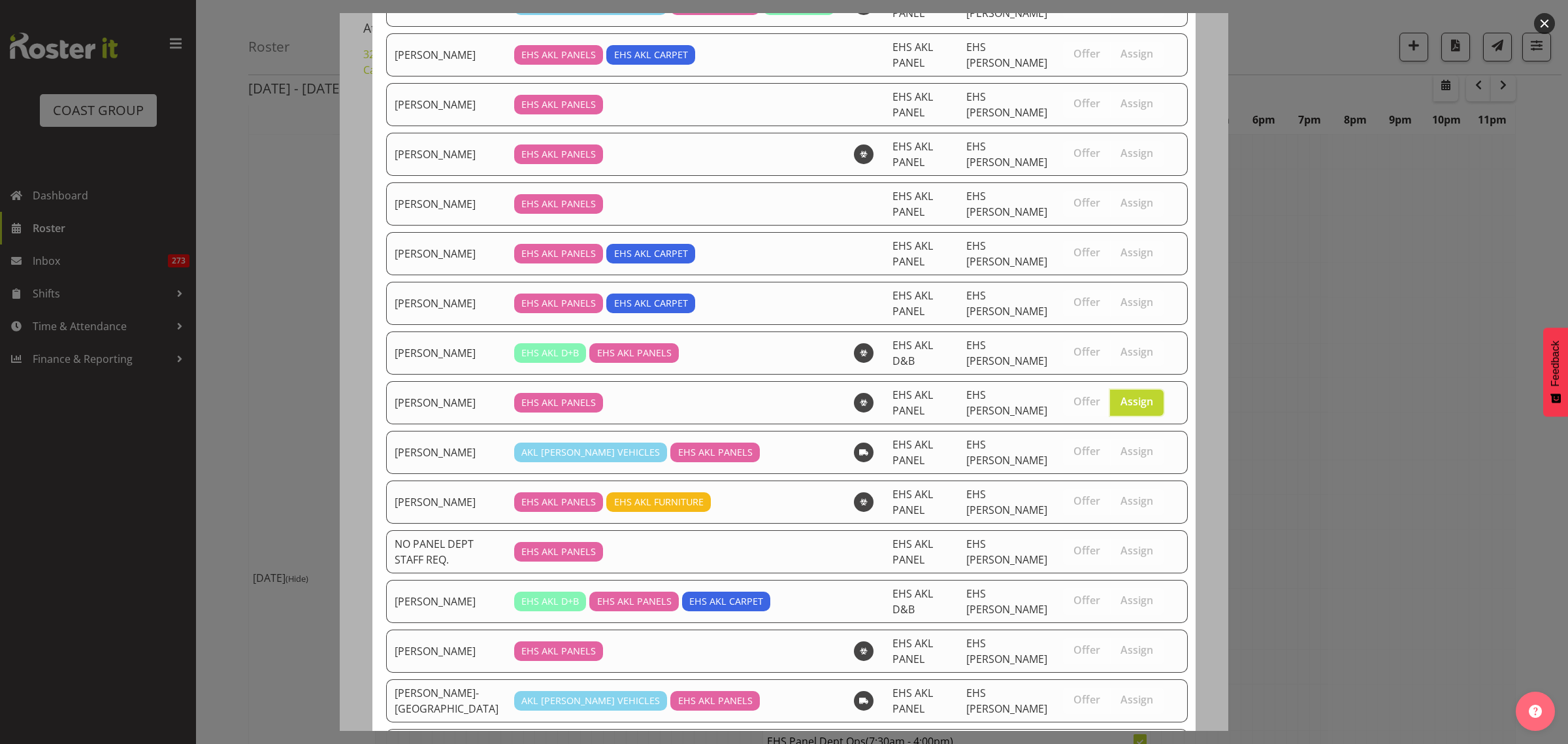
scroll to position [312, 0]
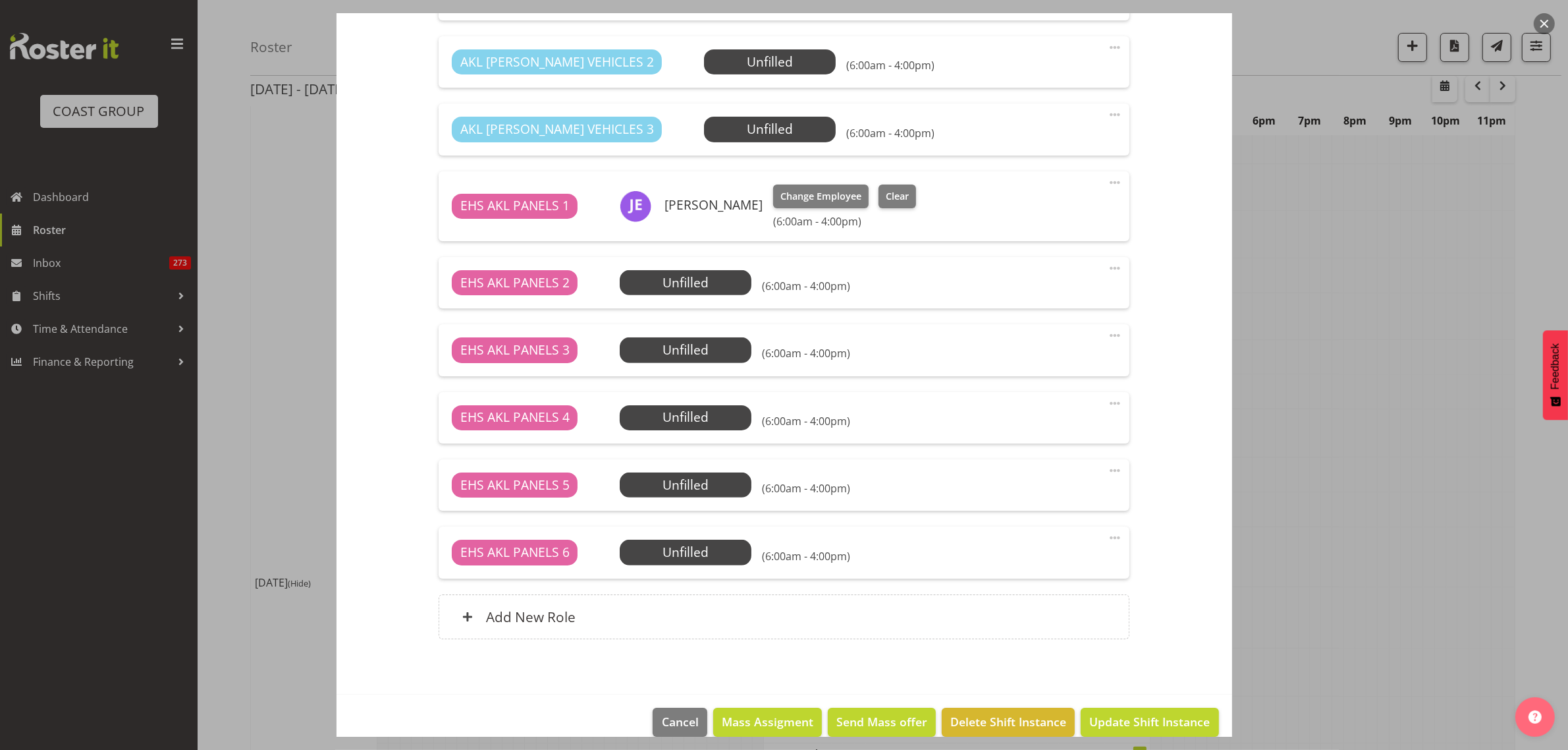
scroll to position [576, 0]
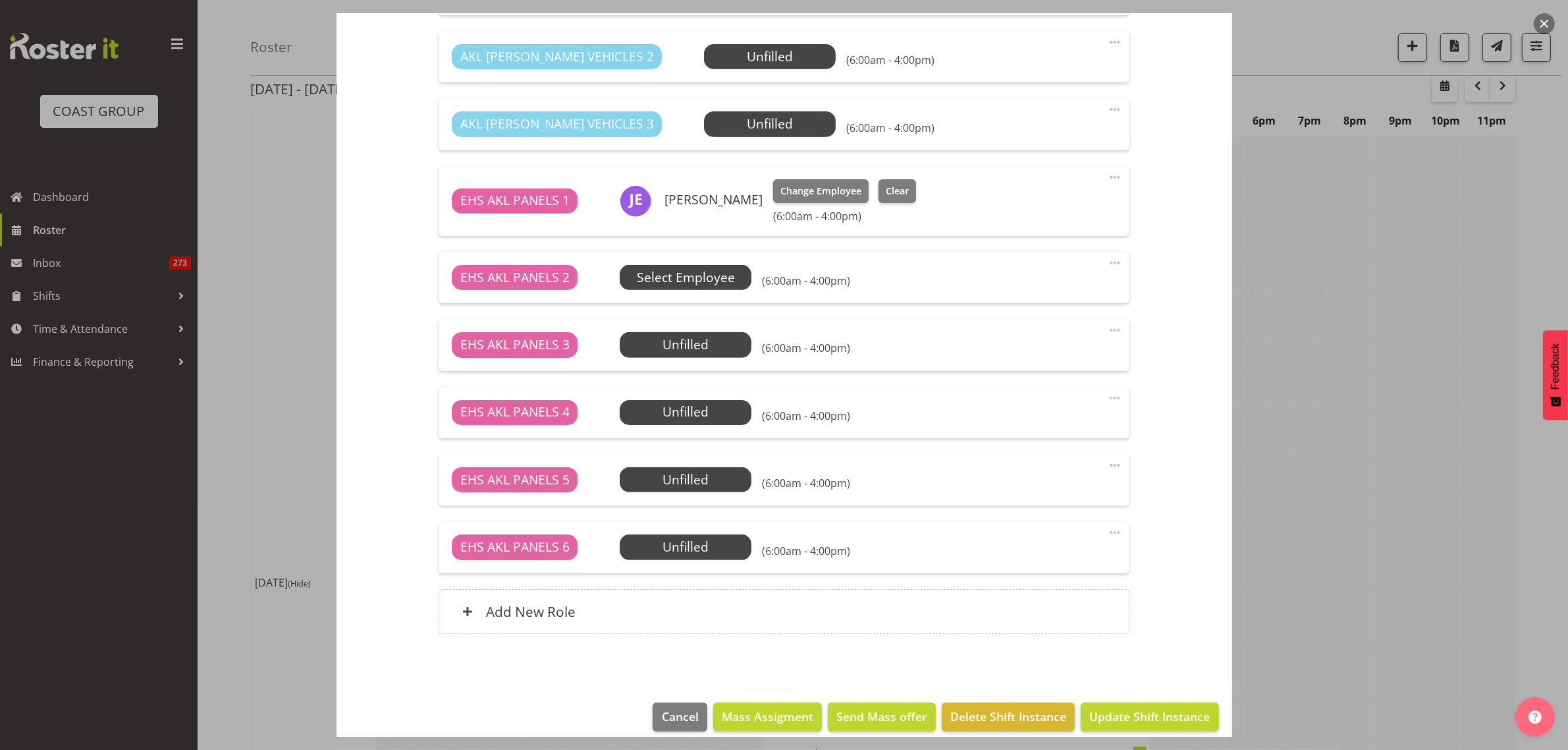
click at [709, 281] on span "Select Employee" at bounding box center [686, 277] width 98 height 19
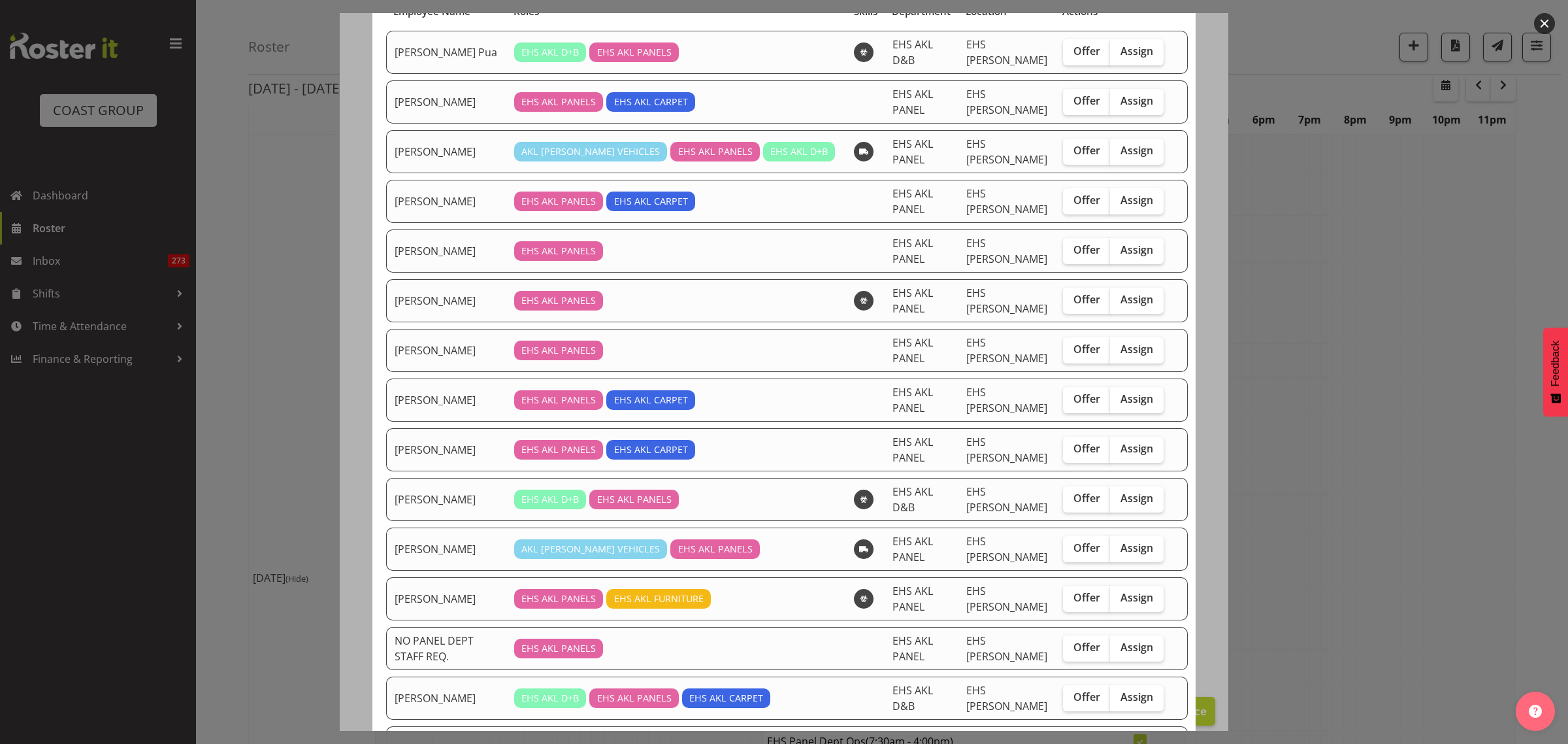
scroll to position [245, 0]
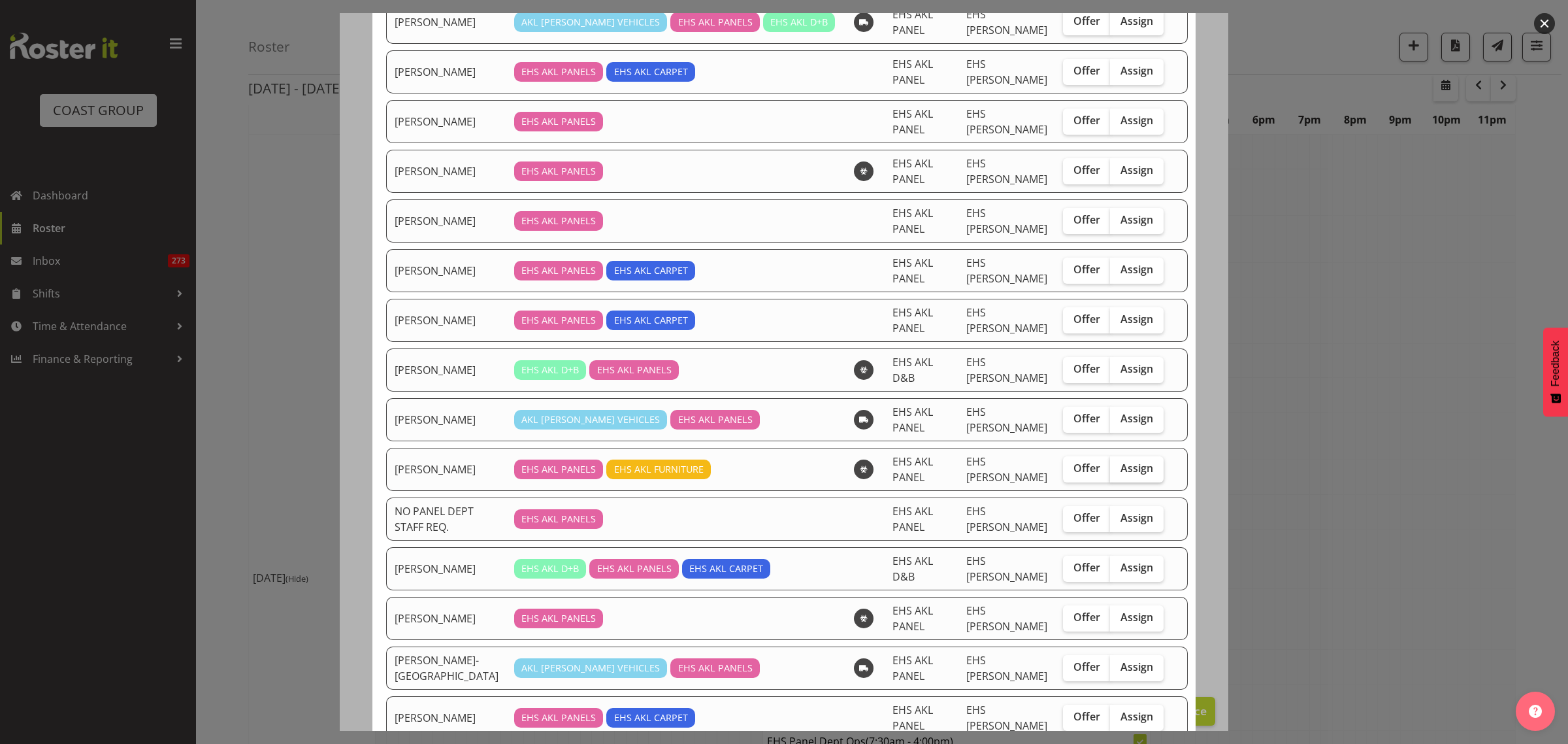
click at [1123, 461] on span "Assign" at bounding box center [1137, 467] width 33 height 13
click at [1118, 464] on input "Assign" at bounding box center [1113, 467] width 8 height 8
checkbox input "true"
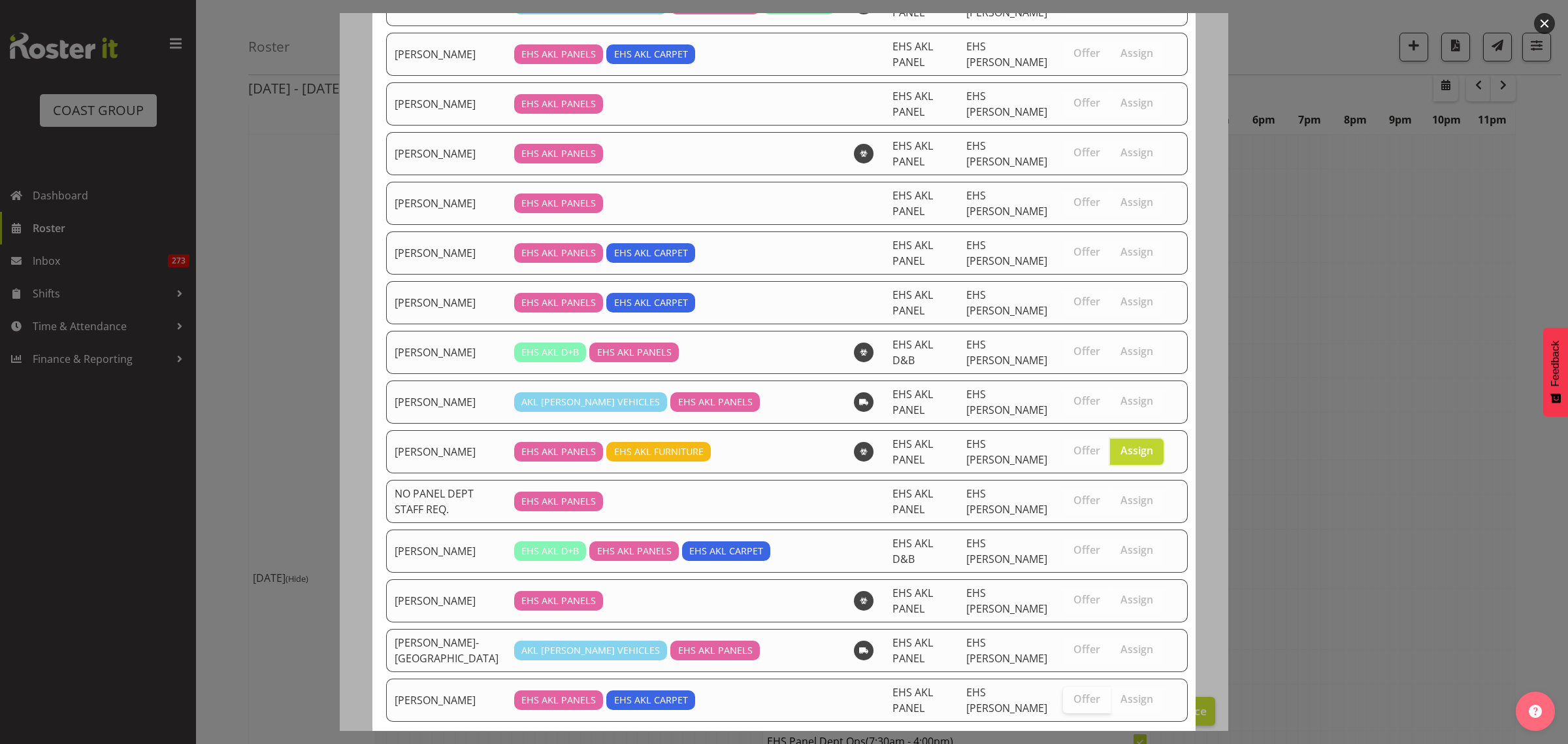
scroll to position [267, 0]
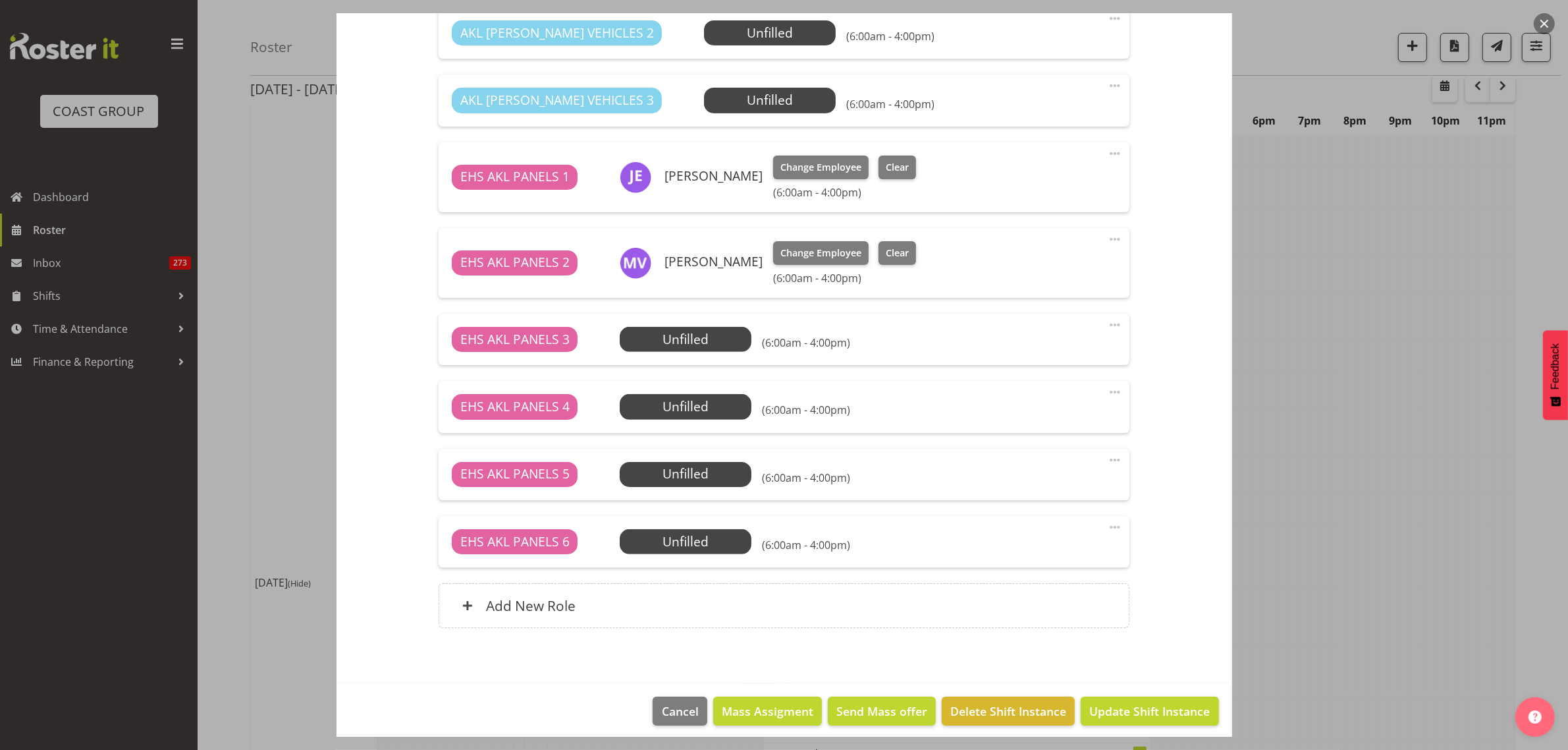
scroll to position [610, 0]
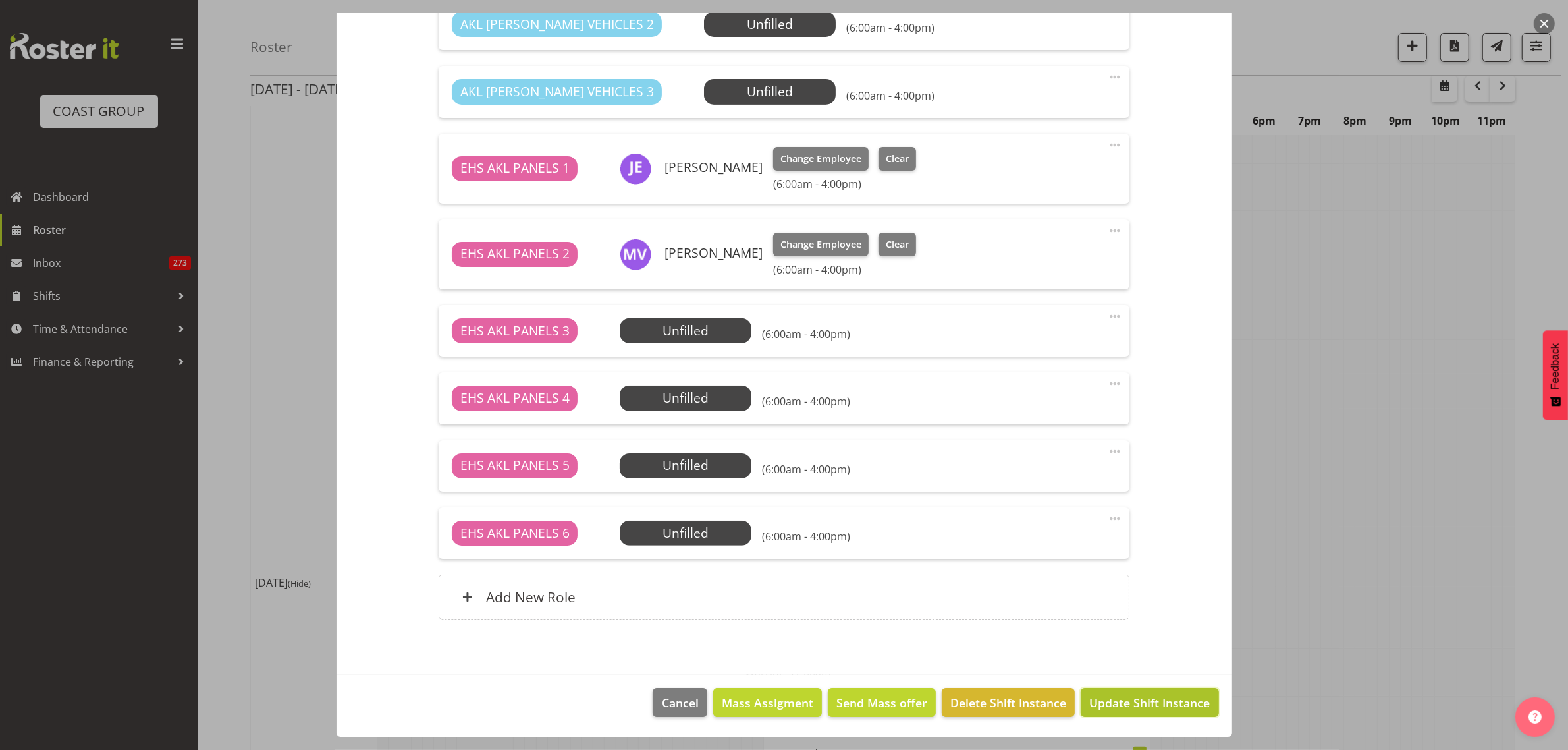
click at [1107, 704] on span "Update Shift Instance" at bounding box center [1149, 702] width 120 height 17
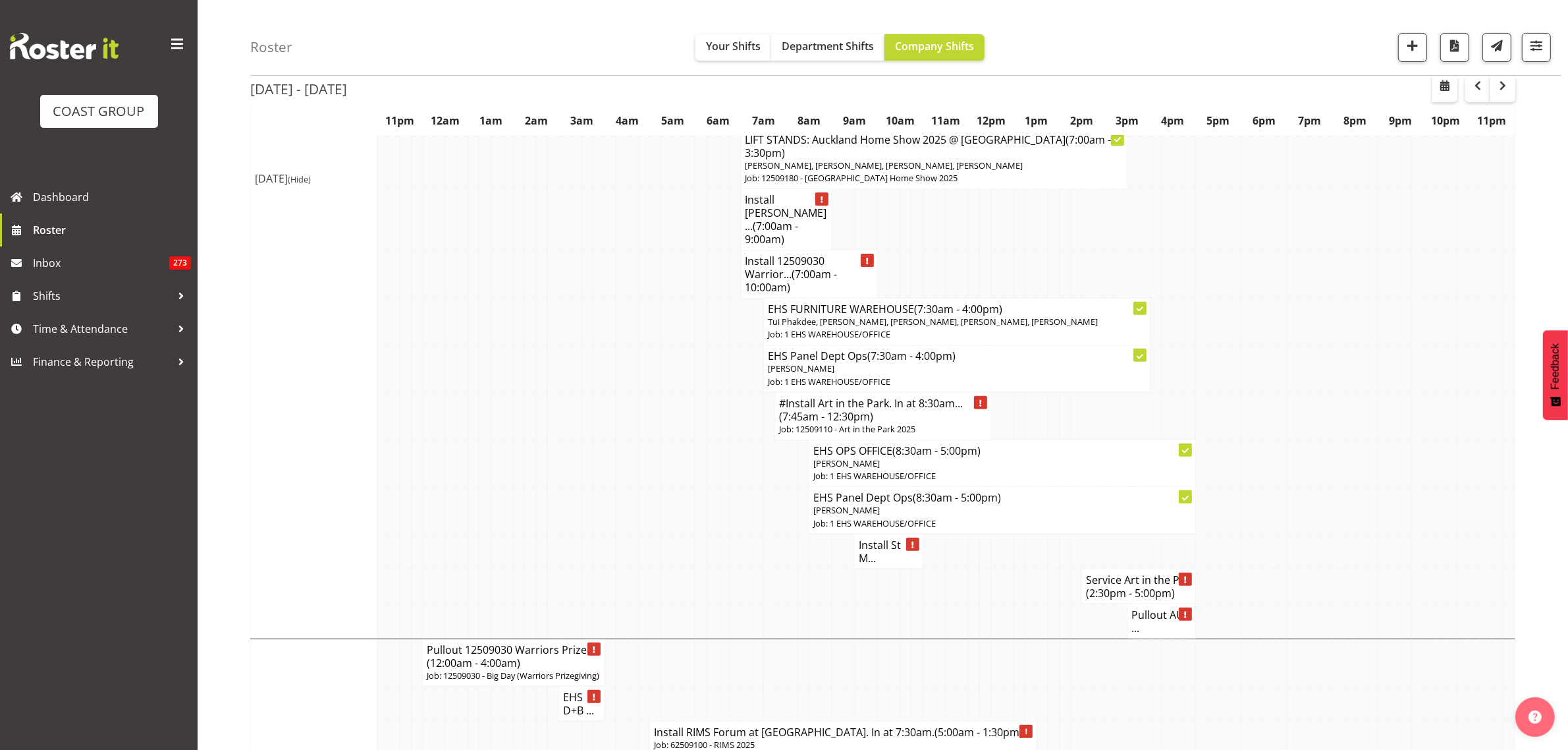
scroll to position [494, 0]
click at [1084, 516] on p "Job: 1 EHS WAREHOUSE/OFFICE" at bounding box center [1002, 522] width 378 height 13
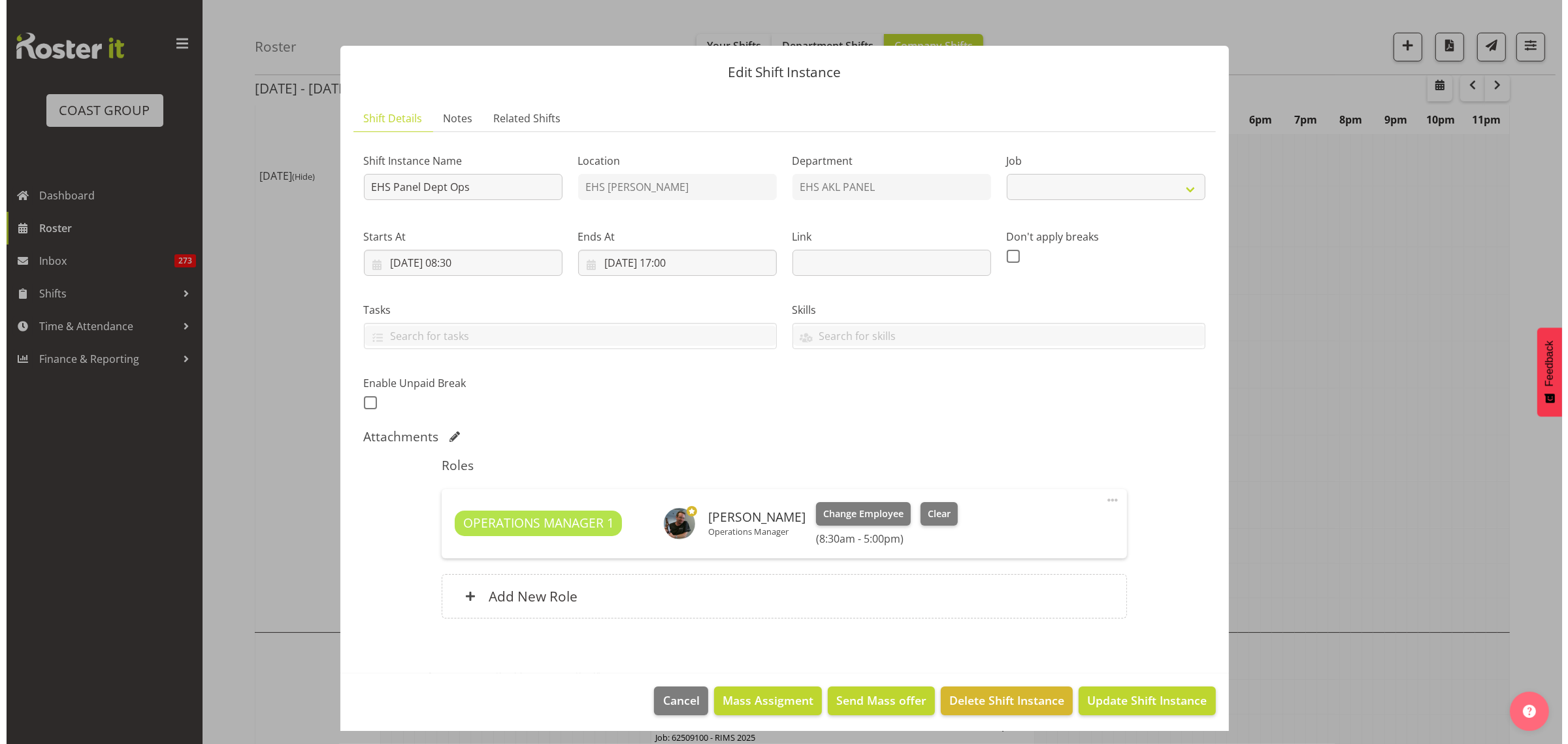
scroll to position [484, 0]
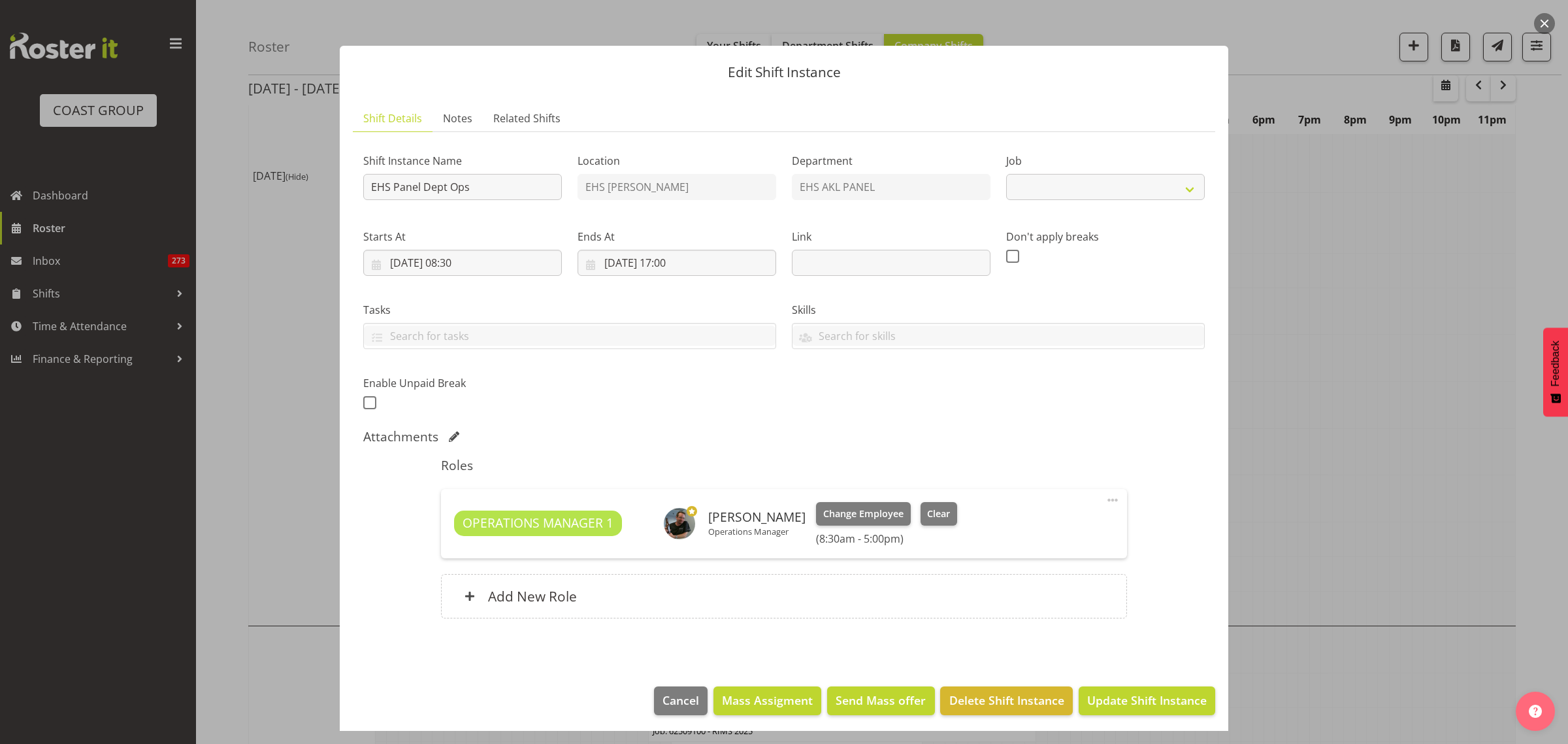
select select "69"
click at [1104, 501] on span at bounding box center [1112, 499] width 15 height 15
click at [1037, 529] on link "Edit" at bounding box center [1057, 532] width 126 height 24
select select "8"
select select "2025"
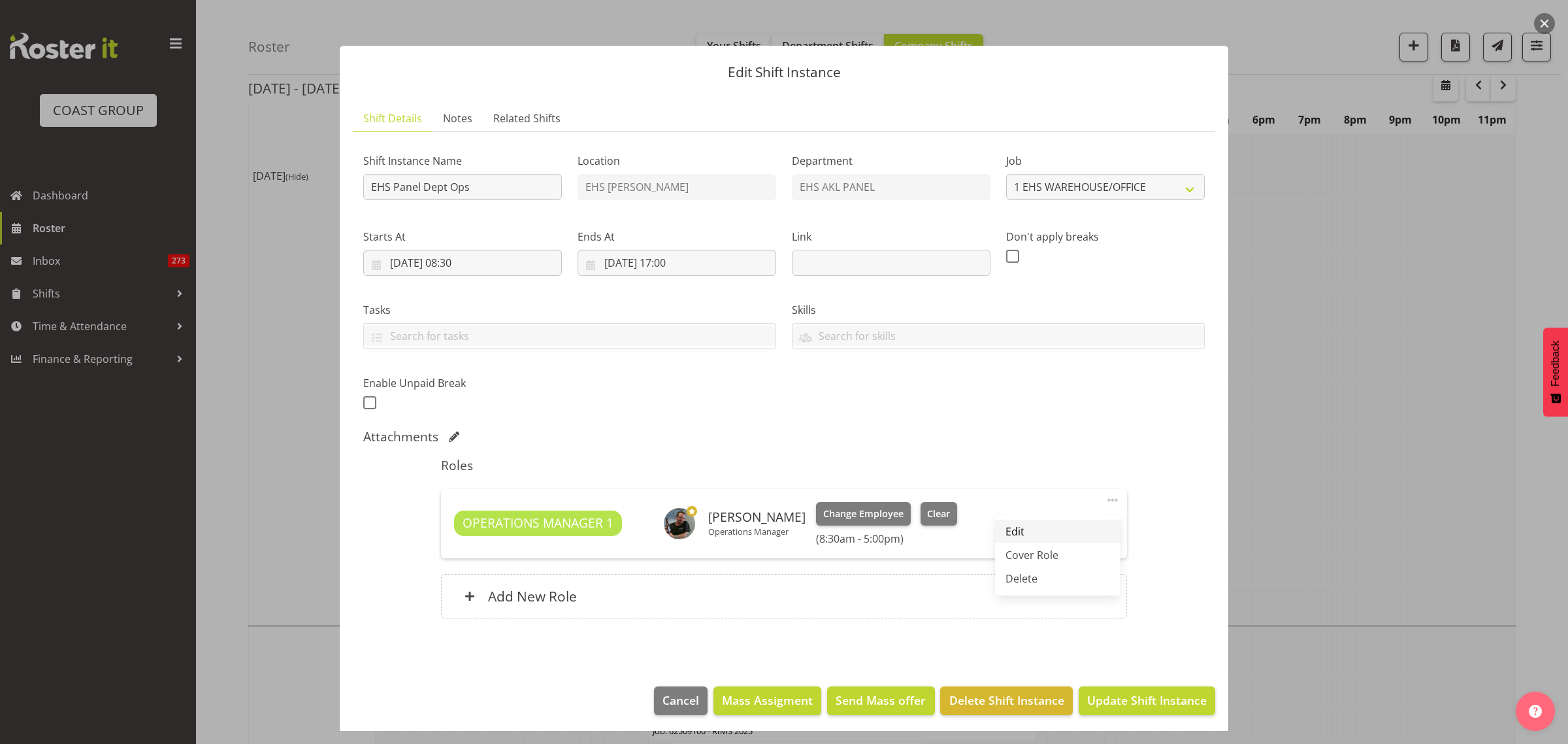
select select "8"
select select "30"
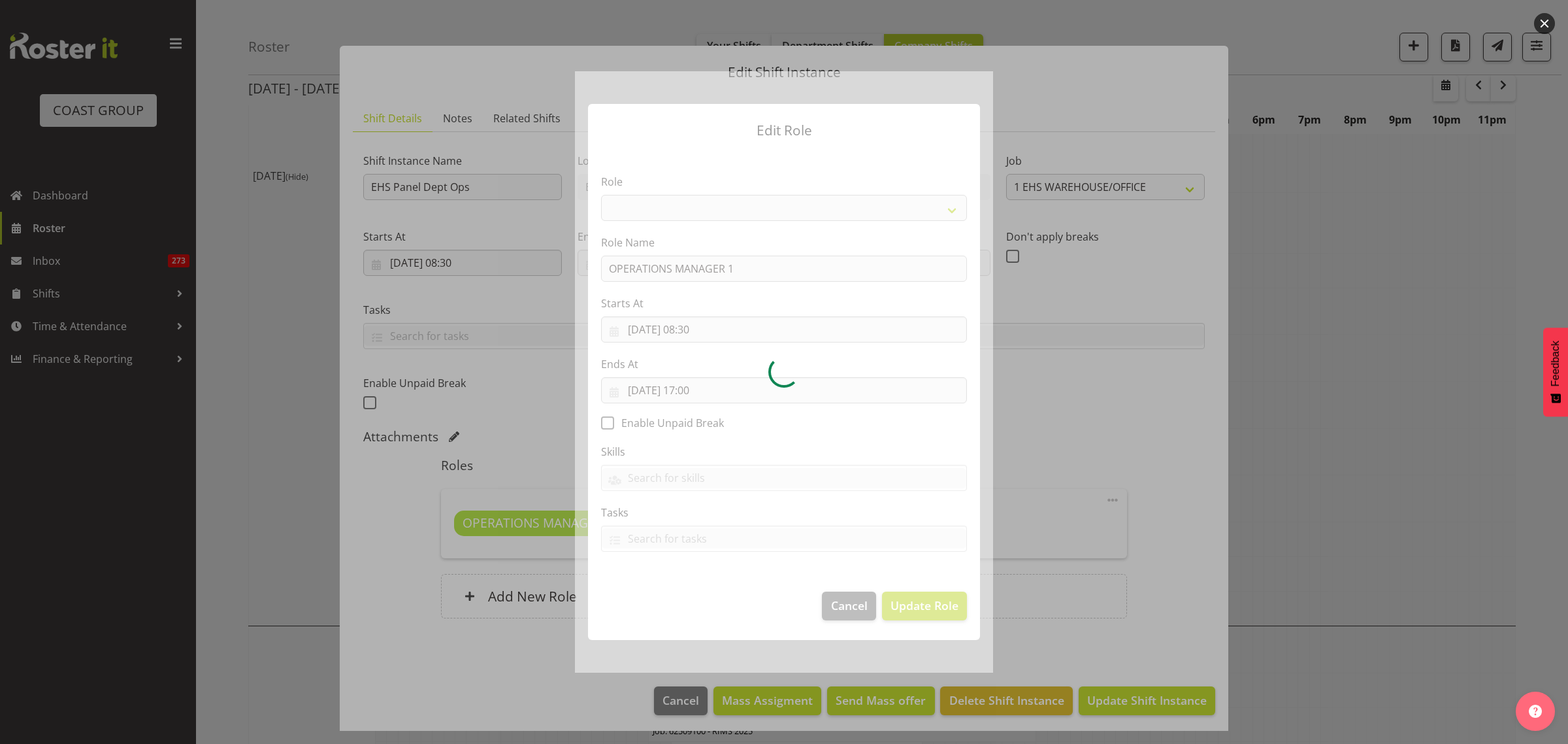
select select "198"
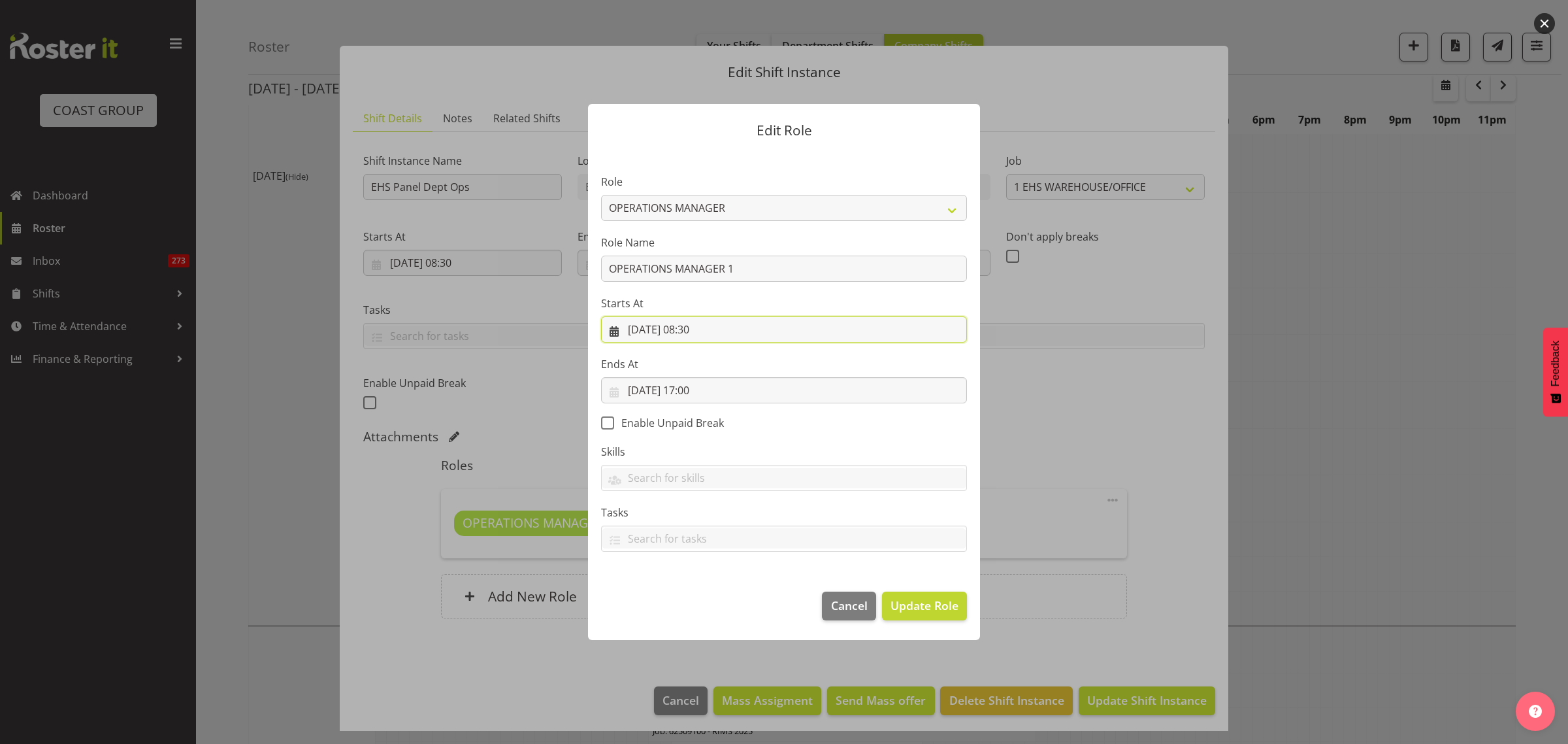
click at [755, 331] on input "[DATE] 08:30" at bounding box center [784, 329] width 366 height 26
click at [703, 603] on select "00 01 02 03 04 05 06 07 08 09 10 11 12 13 14 15 16 17 18 19 20 21 22 23" at bounding box center [705, 607] width 30 height 26
select select "12"
click at [690, 594] on select "00 01 02 03 04 05 06 07 08 09 10 11 12 13 14 15 16 17 18 19 20 21 22 23" at bounding box center [705, 607] width 30 height 26
type input "[DATE] 12:30"
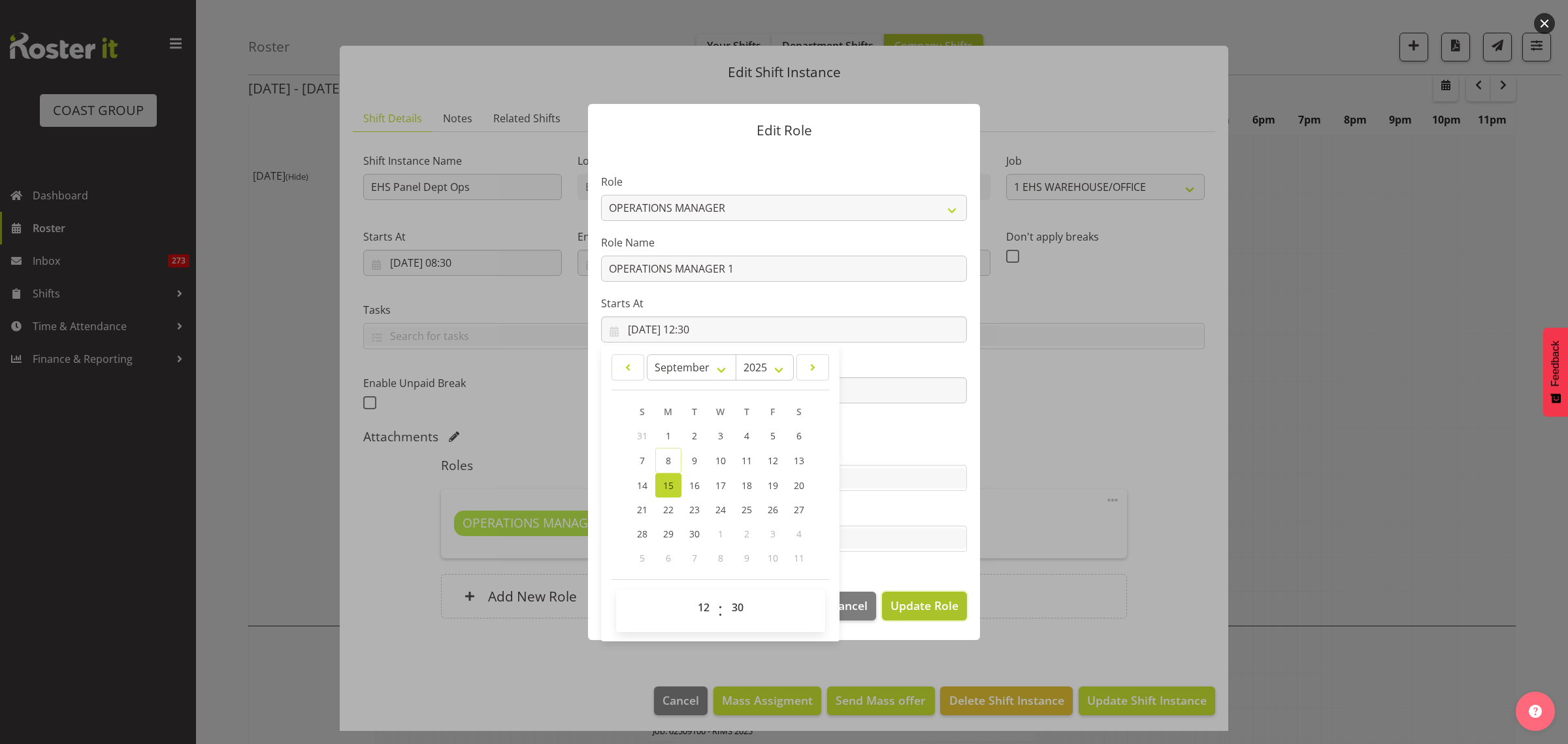
click at [920, 605] on span "Update Role" at bounding box center [924, 605] width 68 height 17
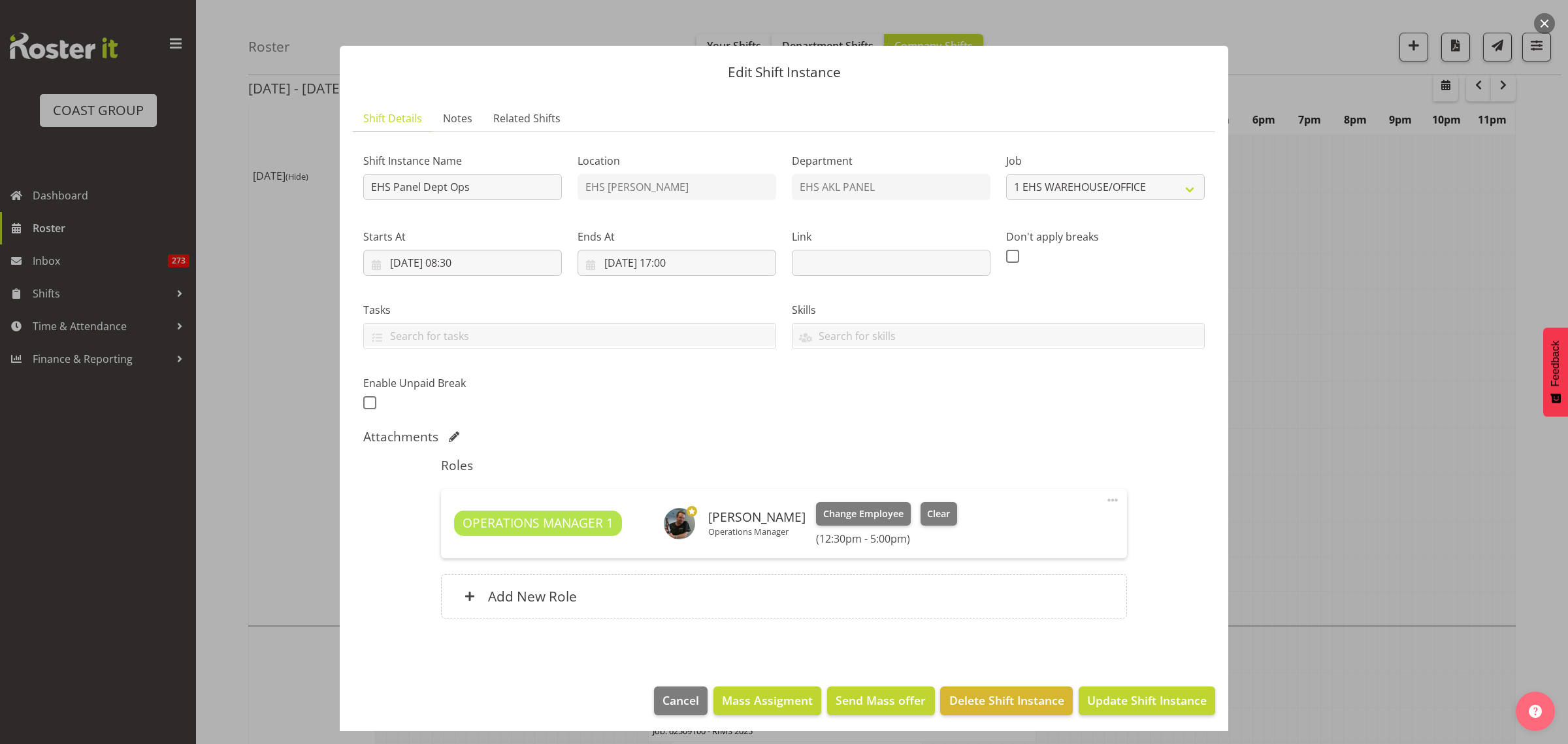
select select
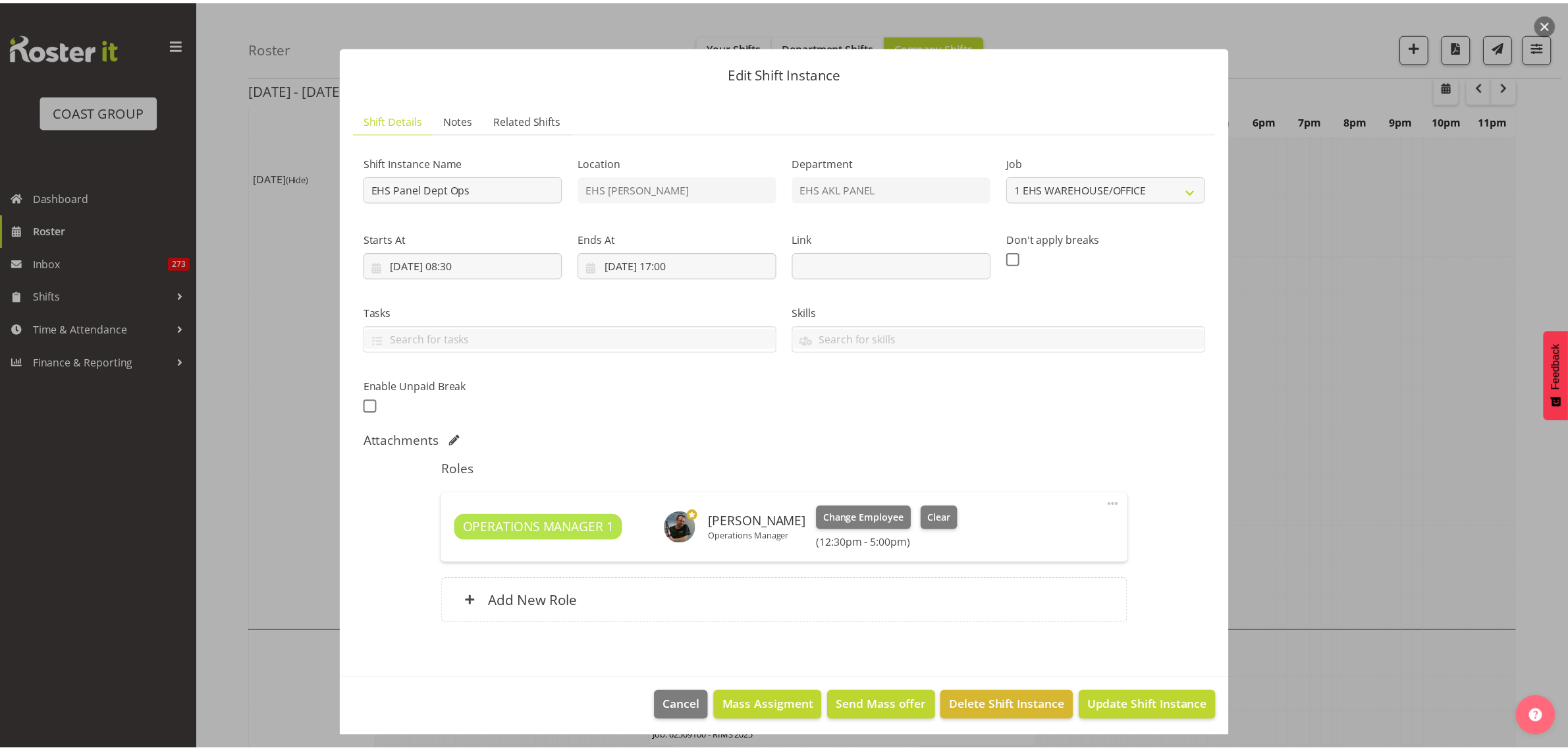
scroll to position [494, 0]
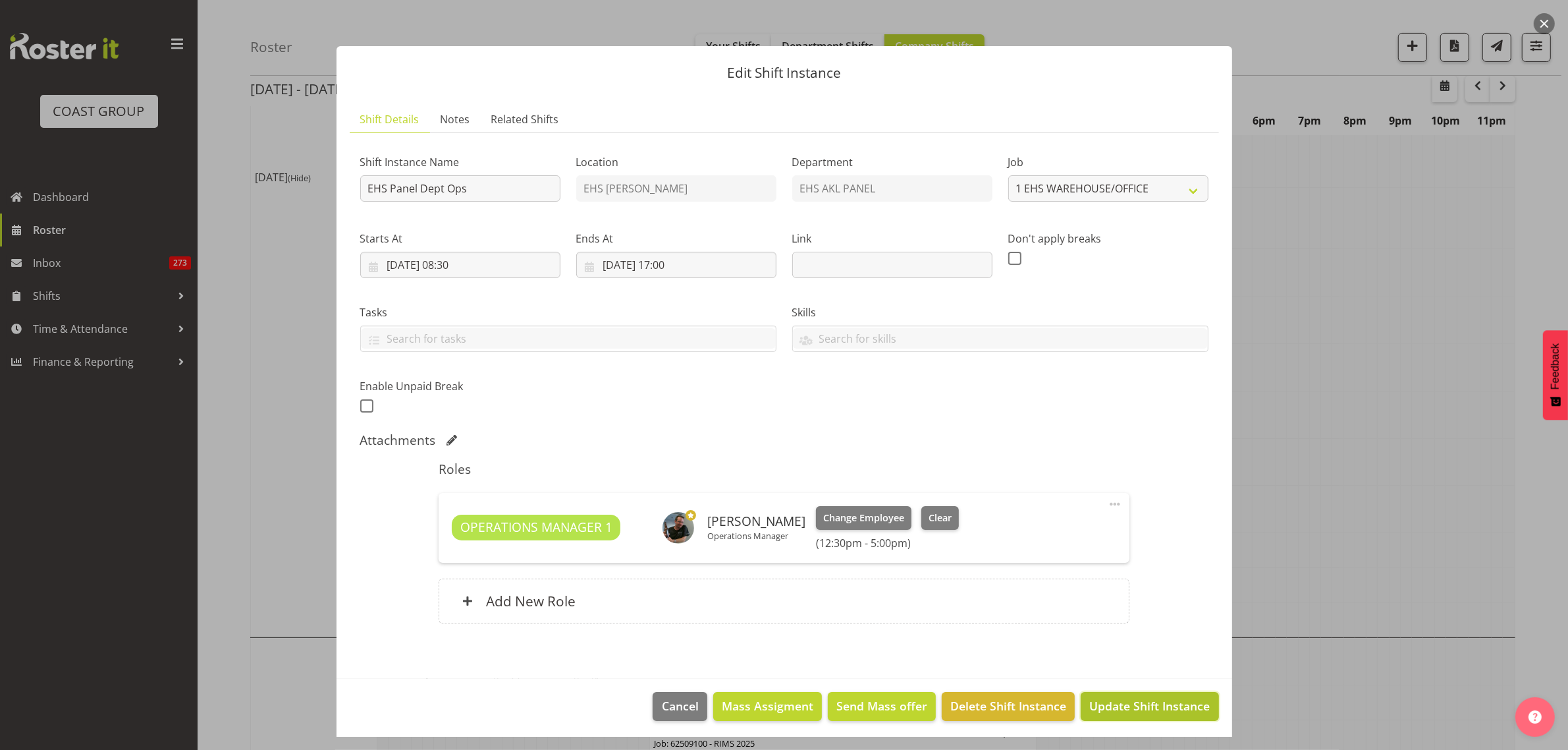
click at [1124, 708] on span "Update Shift Instance" at bounding box center [1149, 705] width 120 height 17
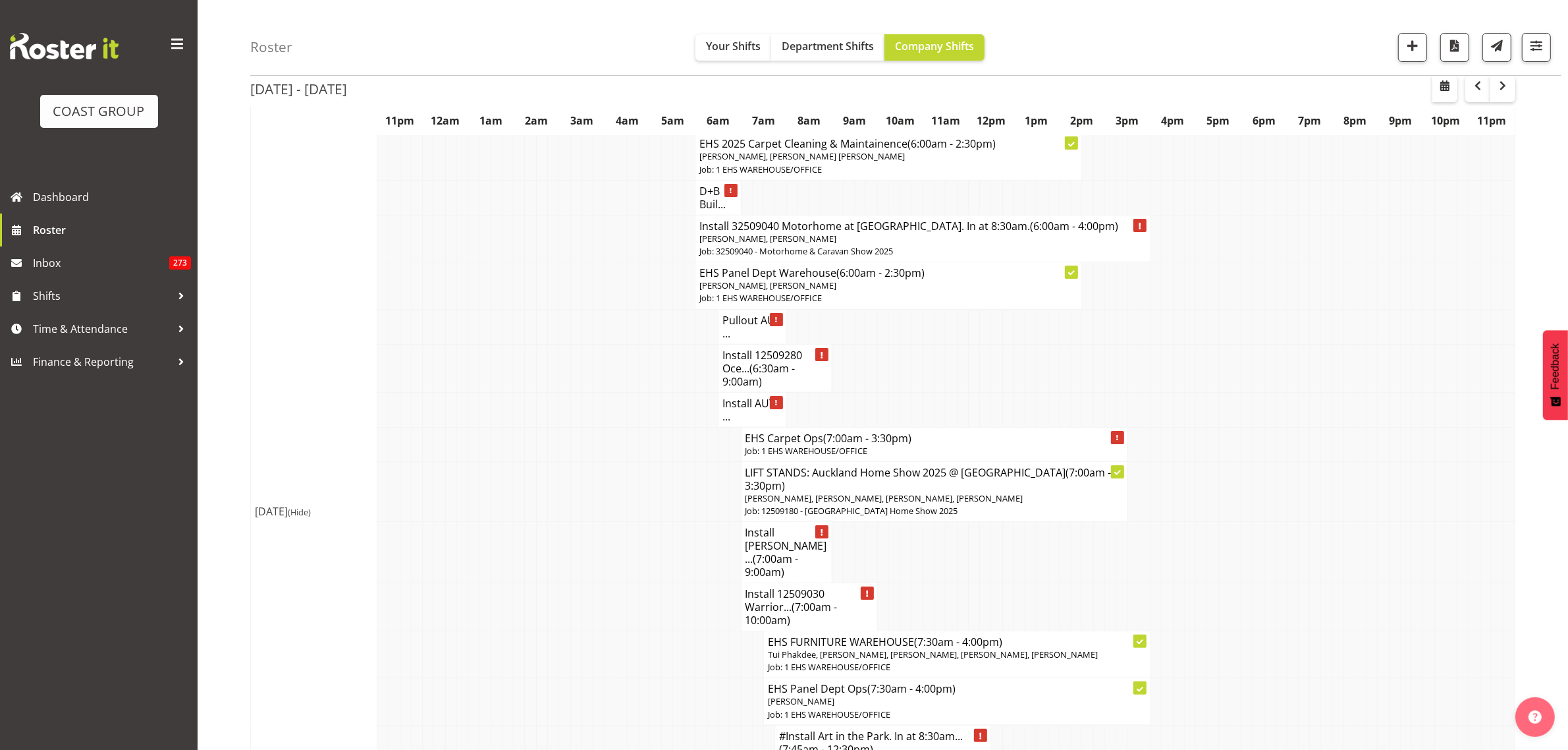
scroll to position [412, 0]
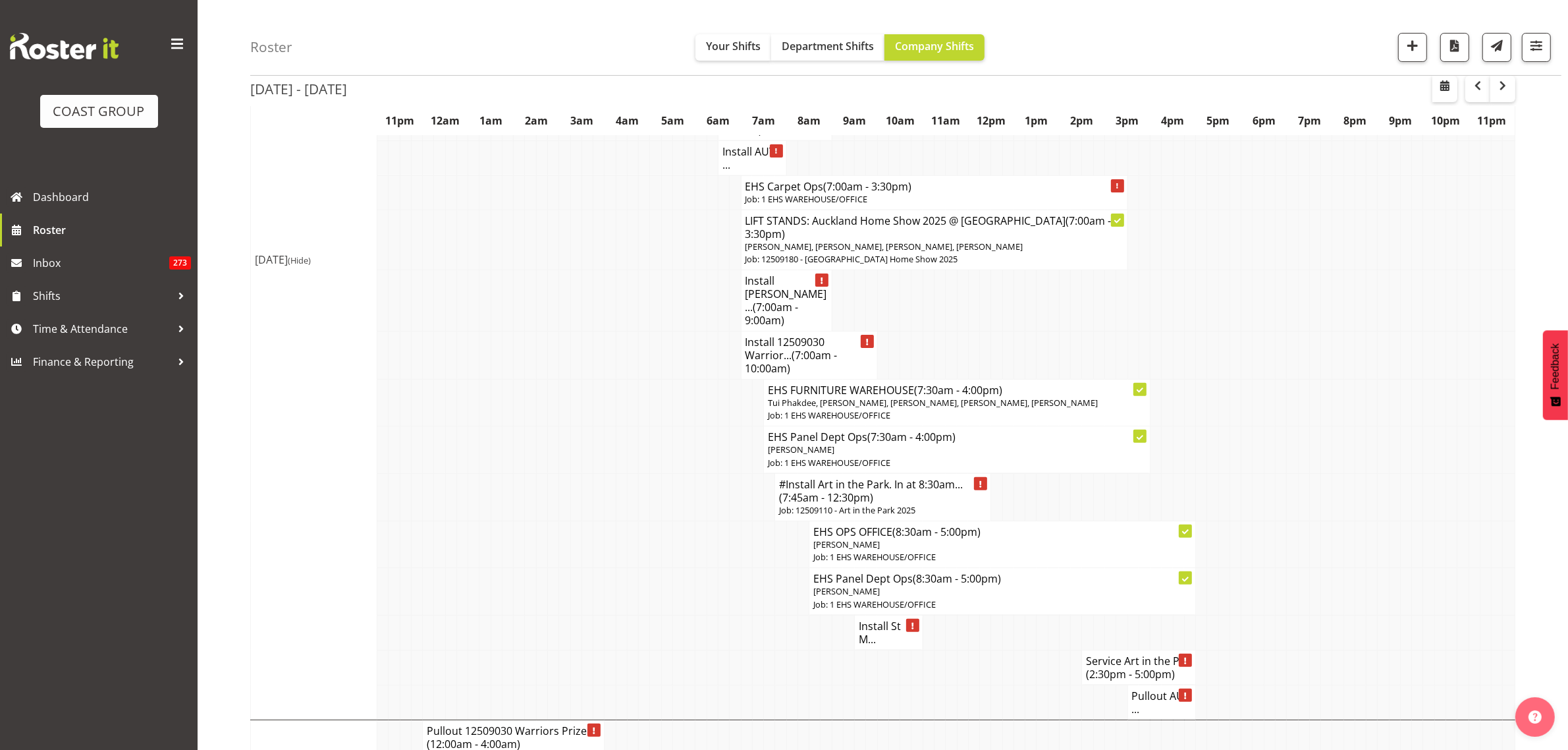
click at [880, 481] on h4 "#Install Art in the Park. In at 8:30am... (7:45am - 12:30pm)" at bounding box center [883, 490] width 208 height 26
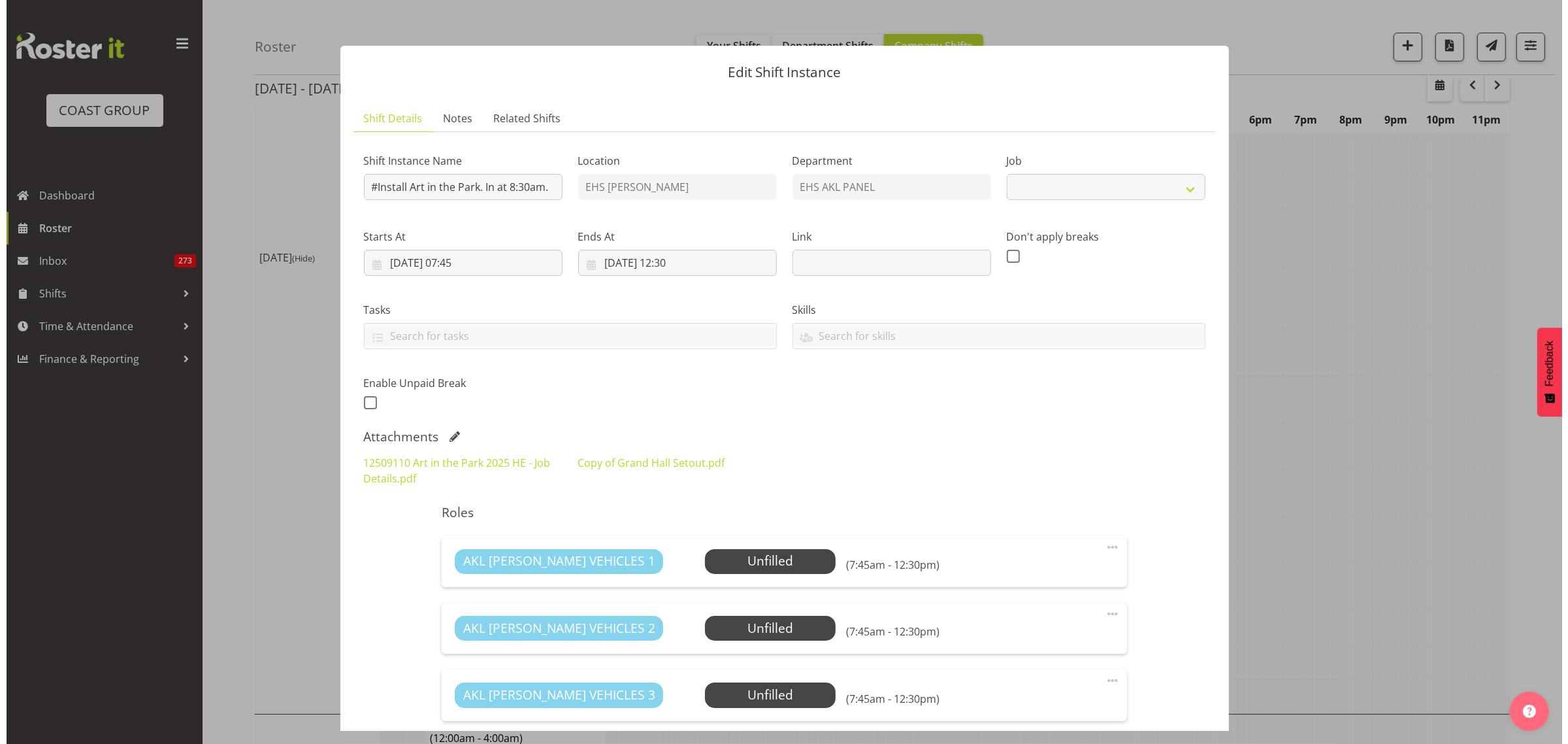
scroll to position [402, 0]
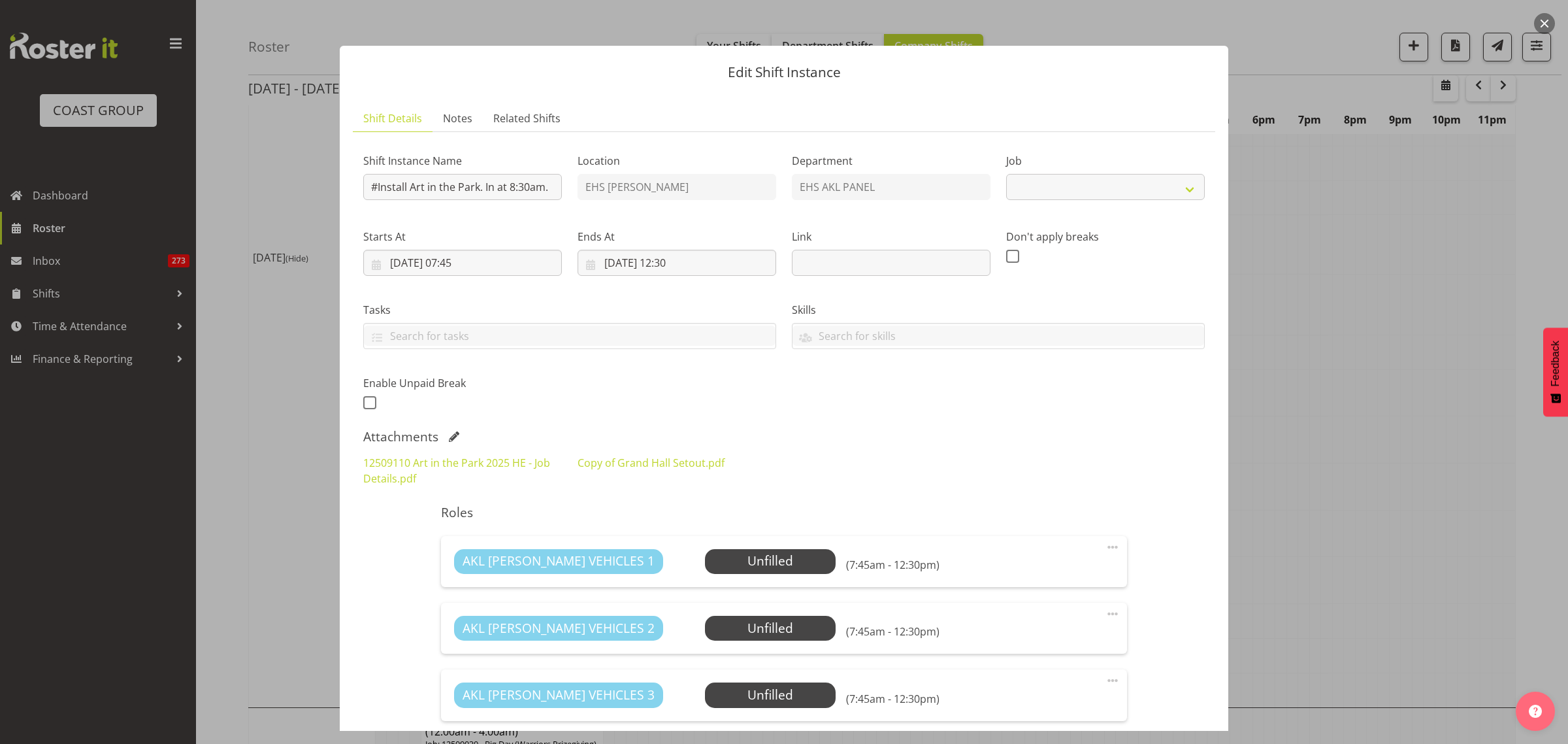
select select "9448"
click at [379, 192] on input "#Install Art in the Park. In at 8:30am." at bounding box center [463, 186] width 199 height 26
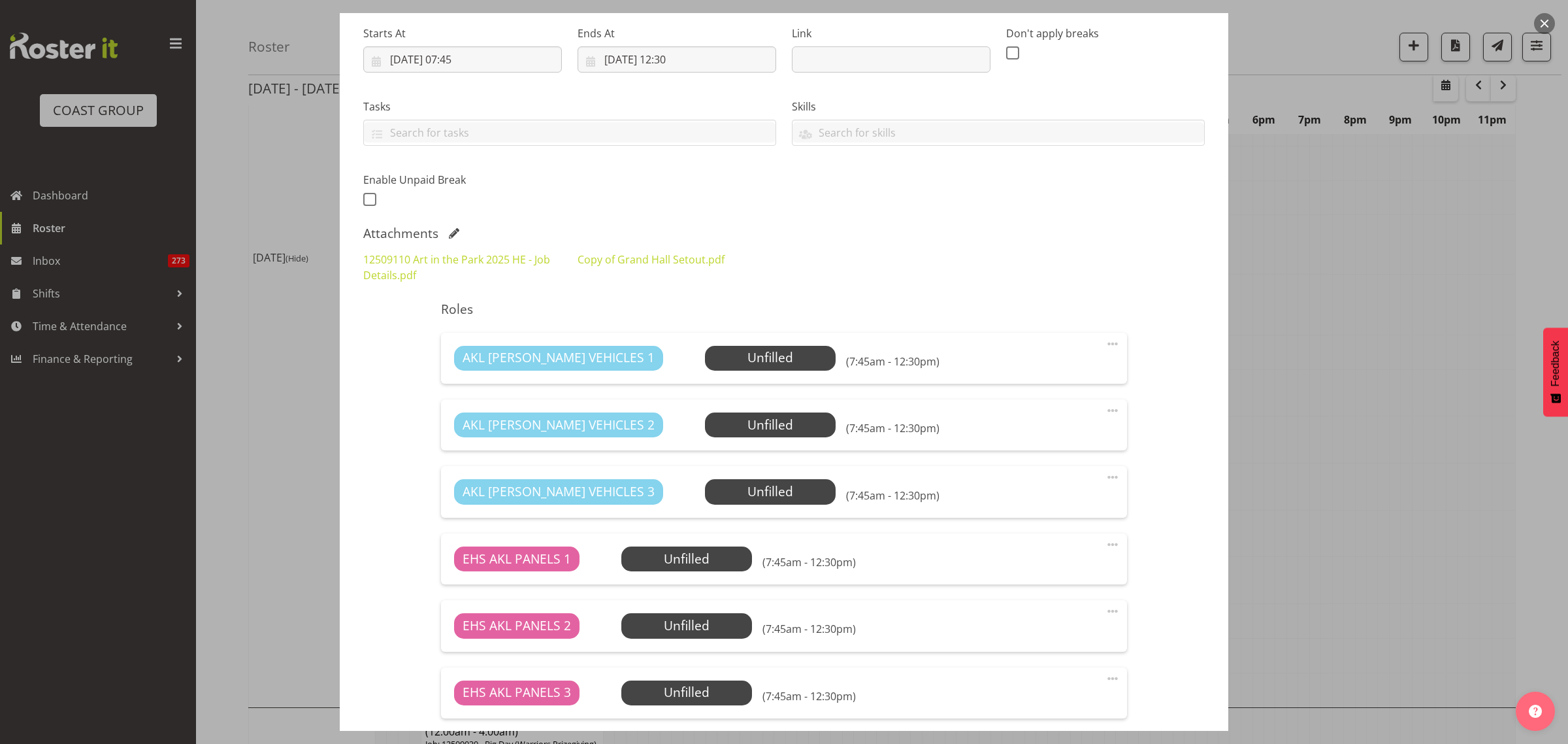
scroll to position [245, 0]
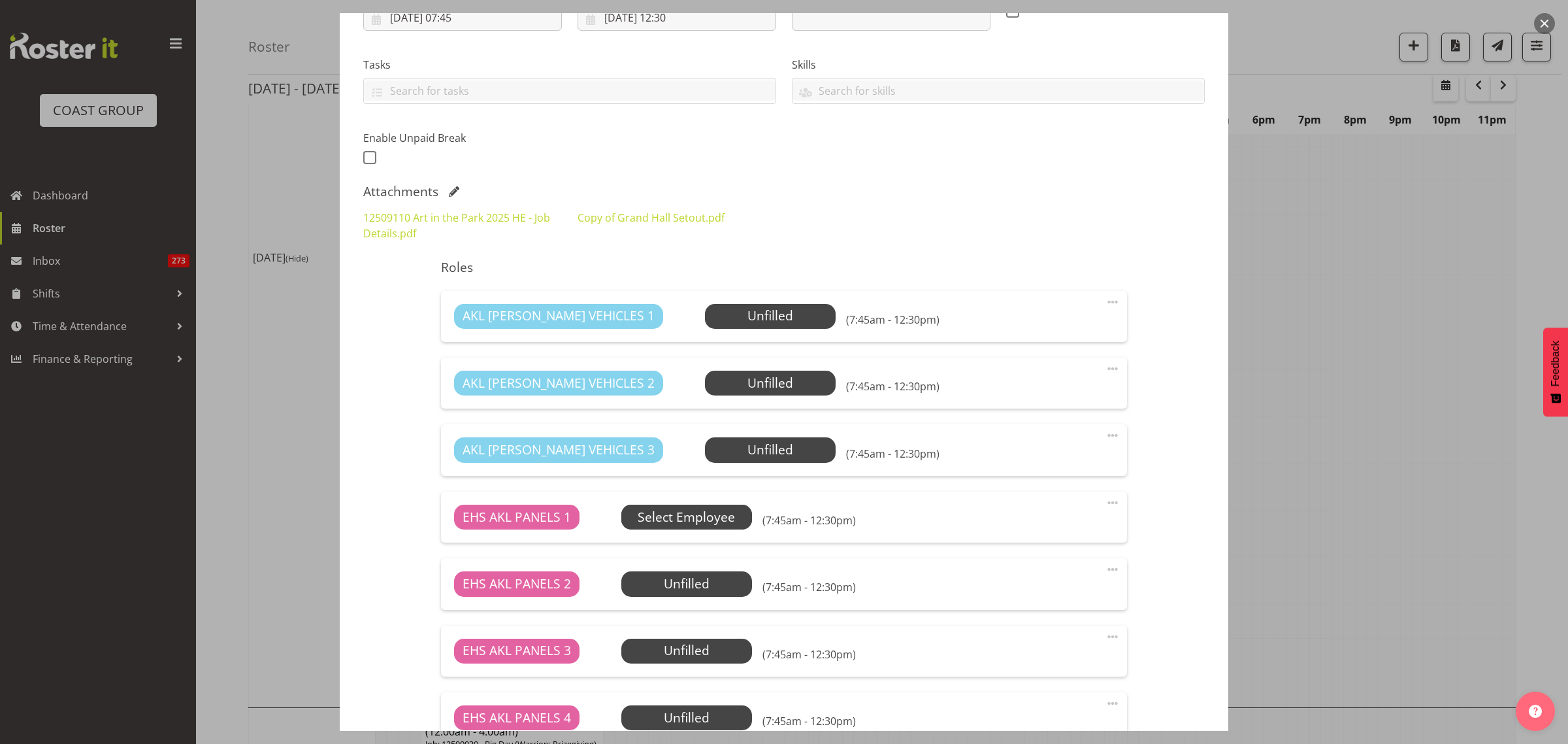
type input "Install Art in the Park. In at 8:30am."
click at [700, 517] on span "Select Employee" at bounding box center [686, 517] width 98 height 19
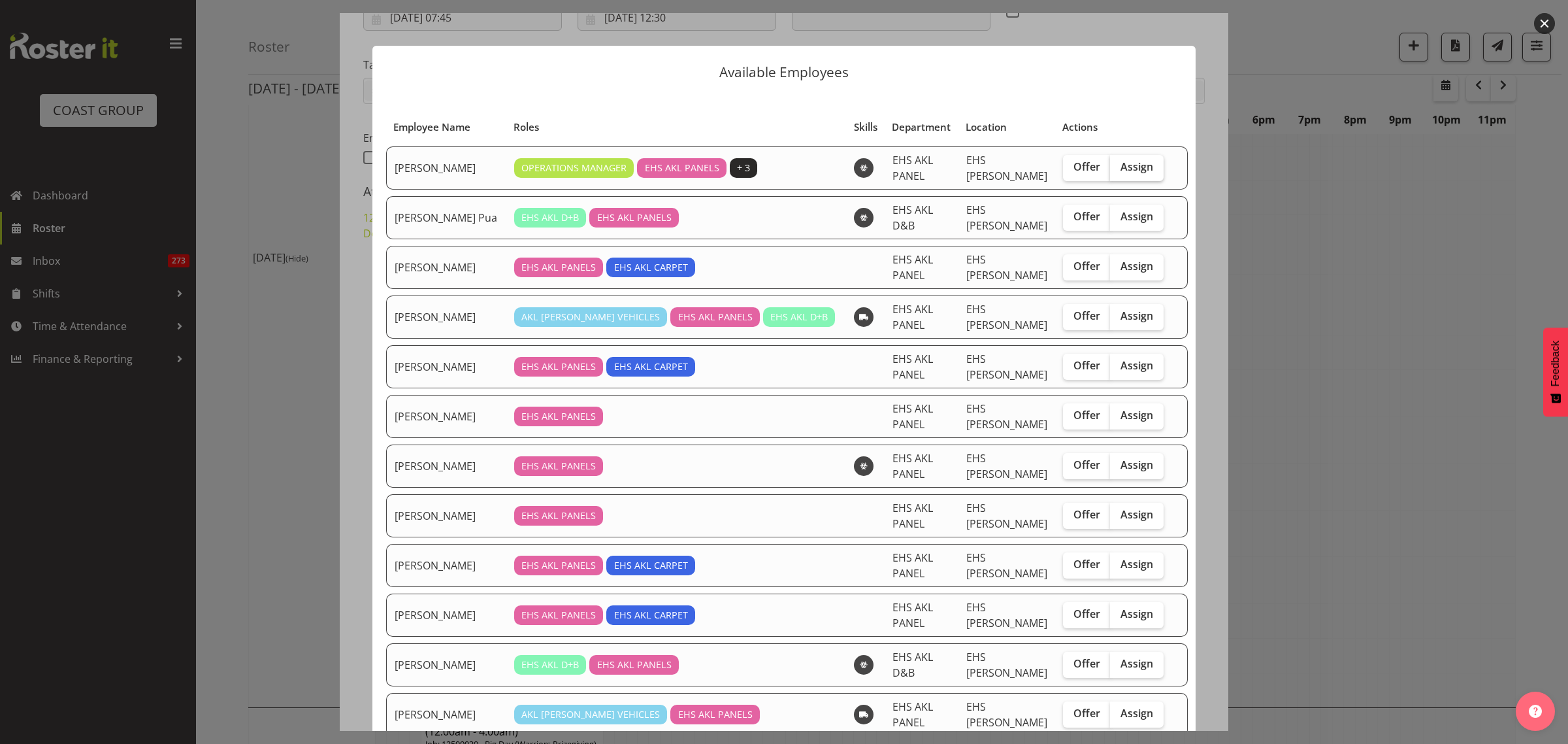
click at [1121, 164] on span "Assign" at bounding box center [1137, 166] width 33 height 13
click at [1118, 164] on input "Assign" at bounding box center [1113, 166] width 8 height 8
checkbox input "true"
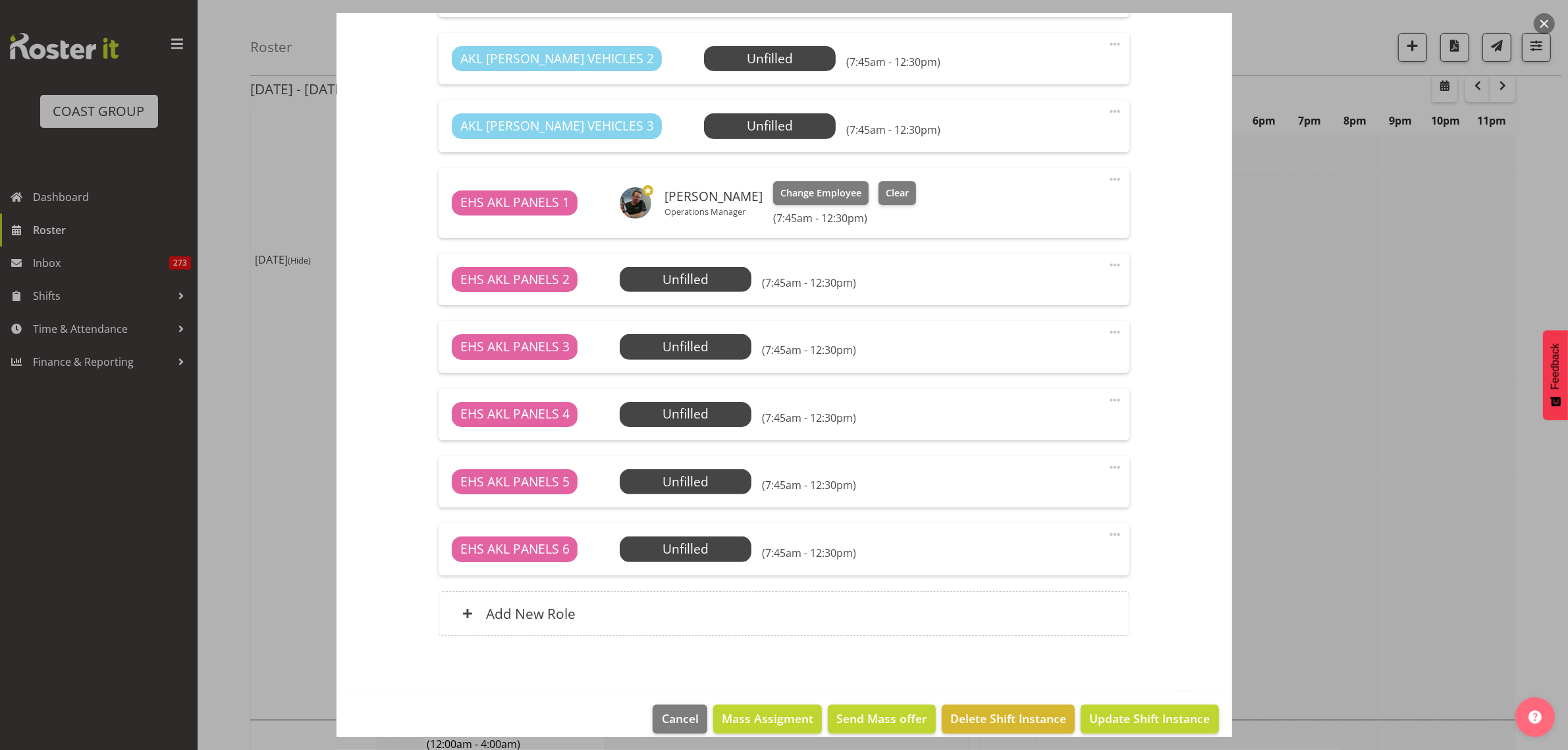
scroll to position [576, 0]
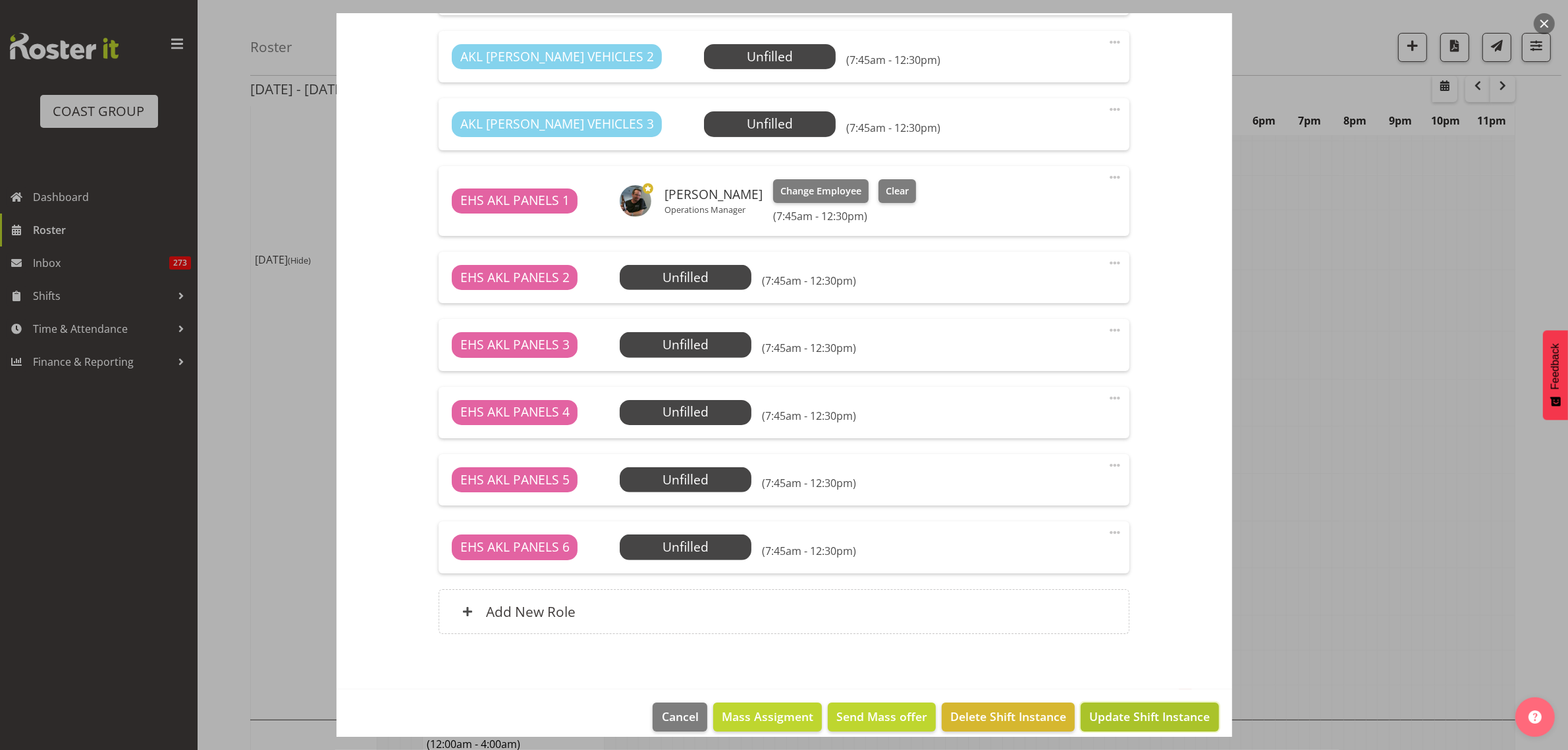
click at [1103, 718] on span "Update Shift Instance" at bounding box center [1149, 715] width 120 height 17
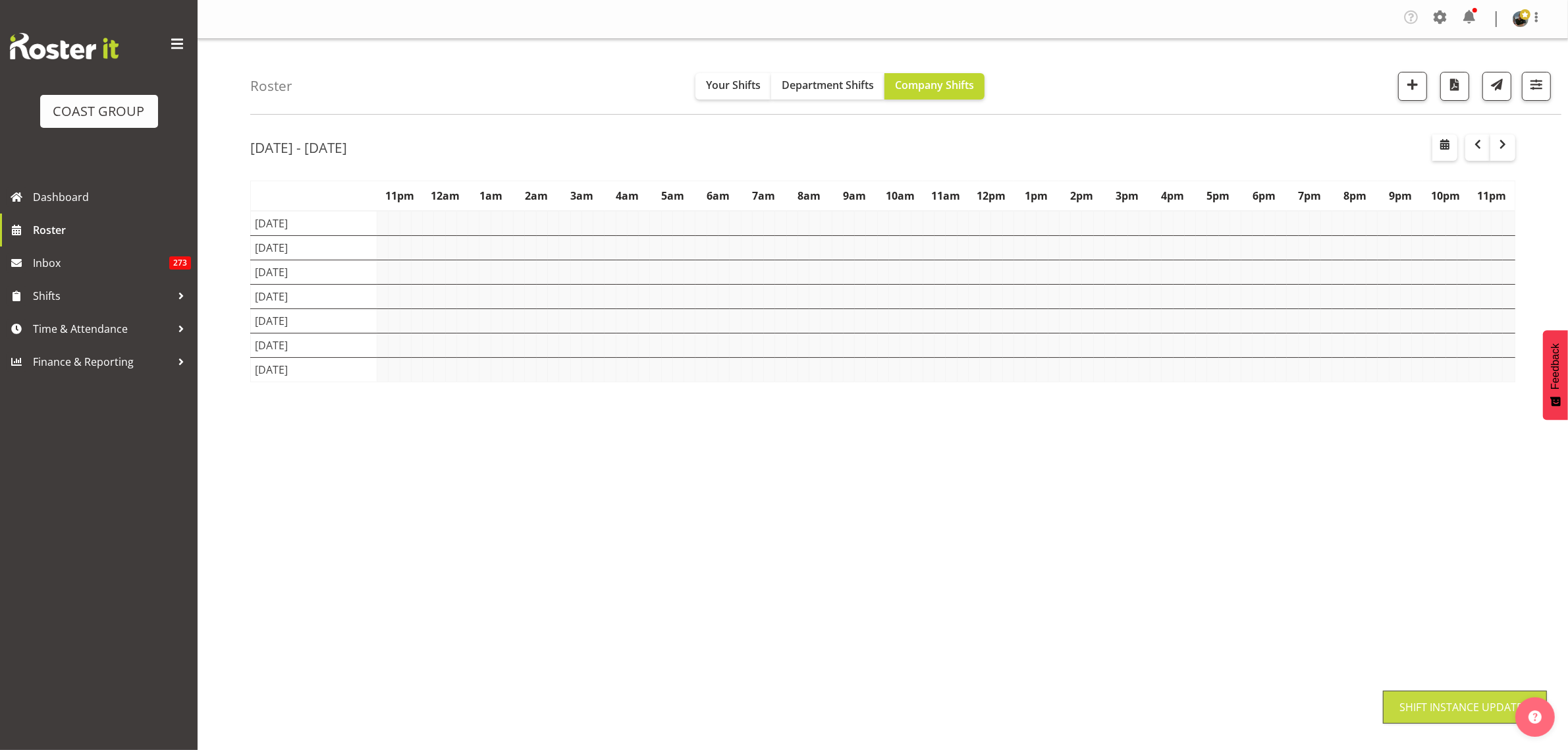
scroll to position [0, 0]
